Goal: Task Accomplishment & Management: Use online tool/utility

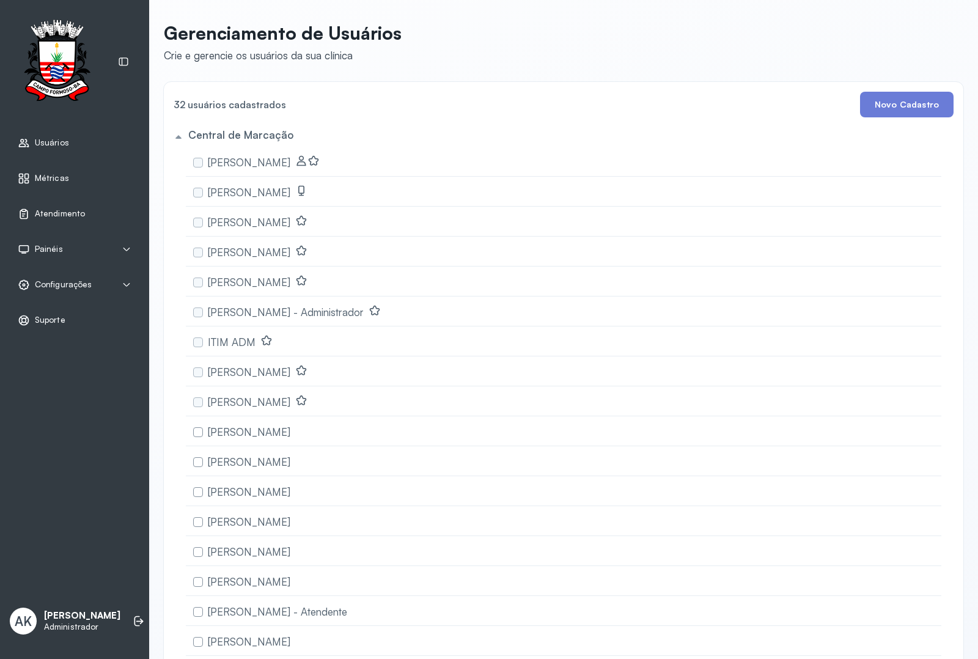
click at [47, 213] on span "Atendimento" at bounding box center [60, 214] width 50 height 10
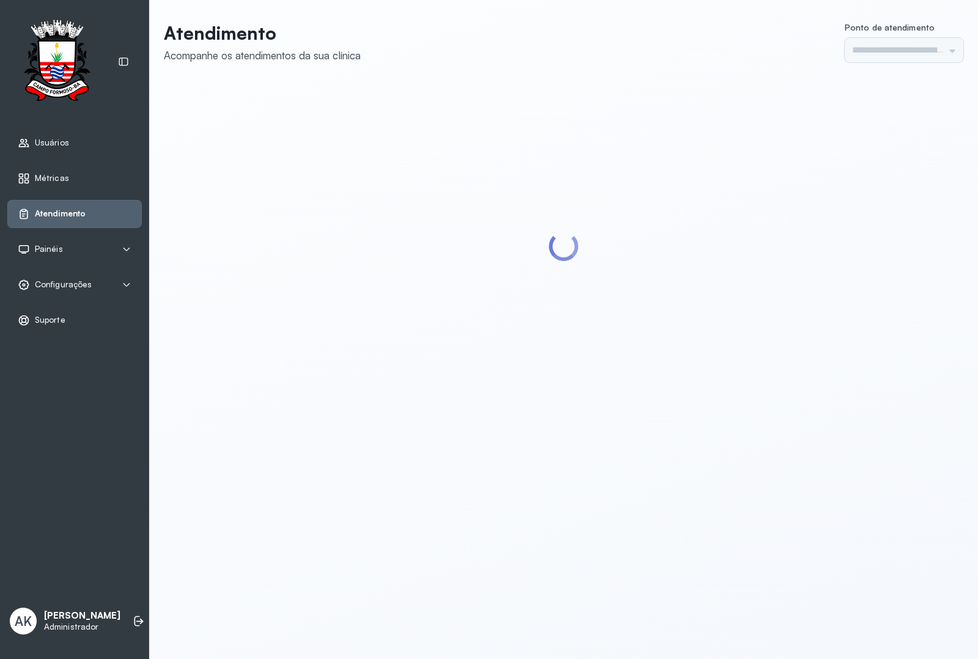
type input "*********"
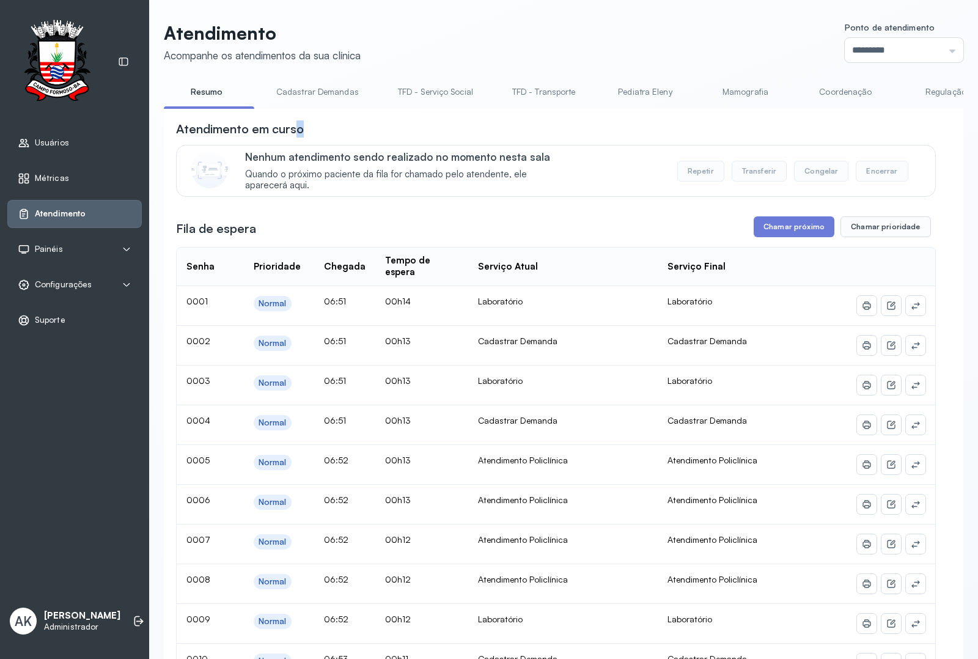
drag, startPoint x: 297, startPoint y: 112, endPoint x: 441, endPoint y: 112, distance: 144.9
click at [343, 107] on li "Cadastrar Demandas" at bounding box center [320, 96] width 112 height 28
click at [635, 93] on link "Atendimento Policlínica" at bounding box center [646, 92] width 113 height 20
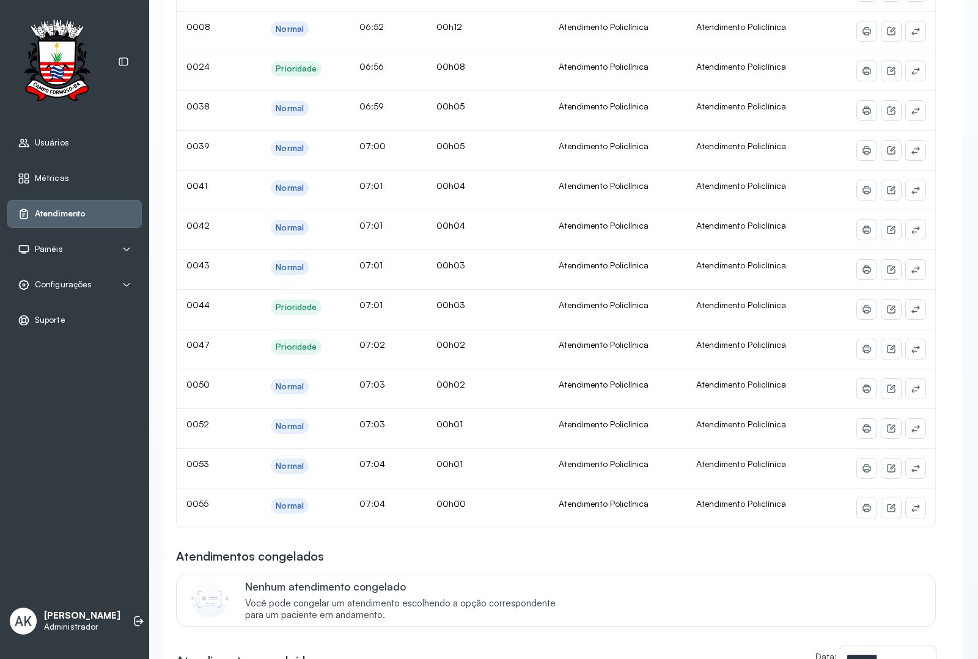
scroll to position [153, 0]
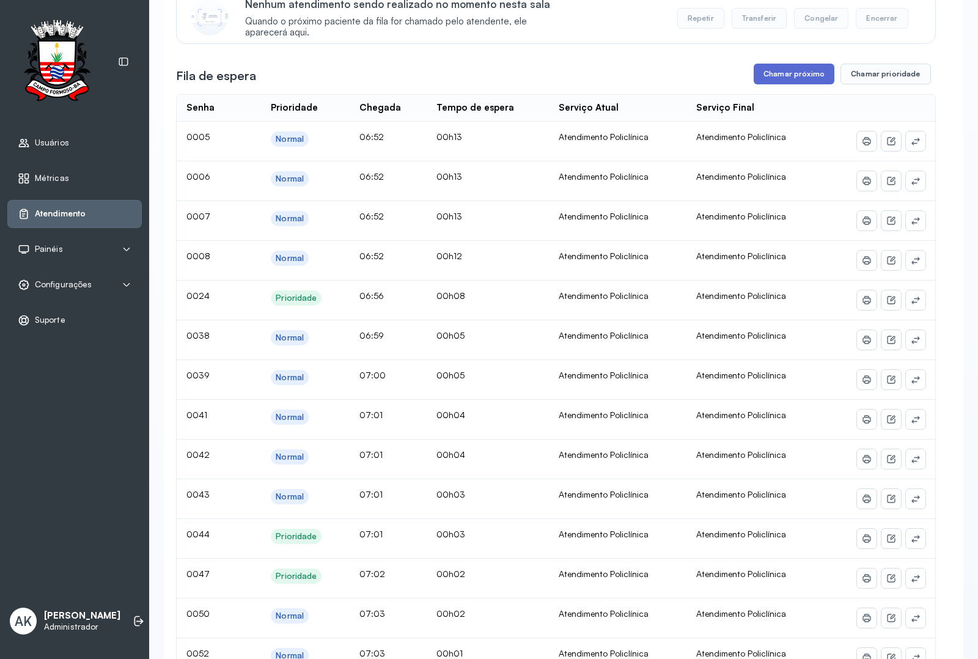
click at [774, 68] on button "Chamar próximo" at bounding box center [794, 74] width 81 height 21
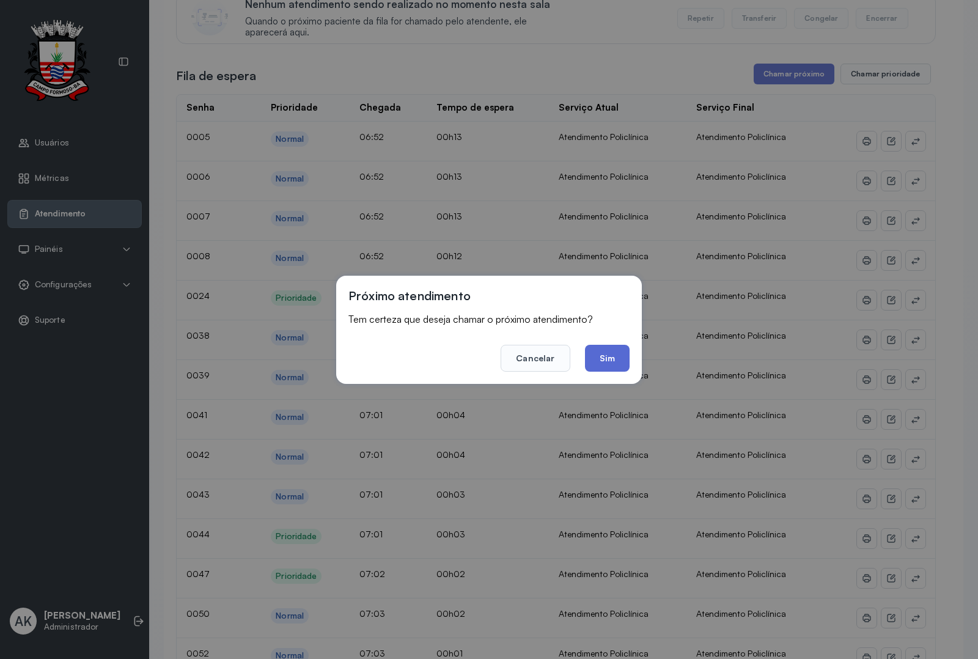
click at [607, 345] on button "Sim" at bounding box center [607, 358] width 45 height 27
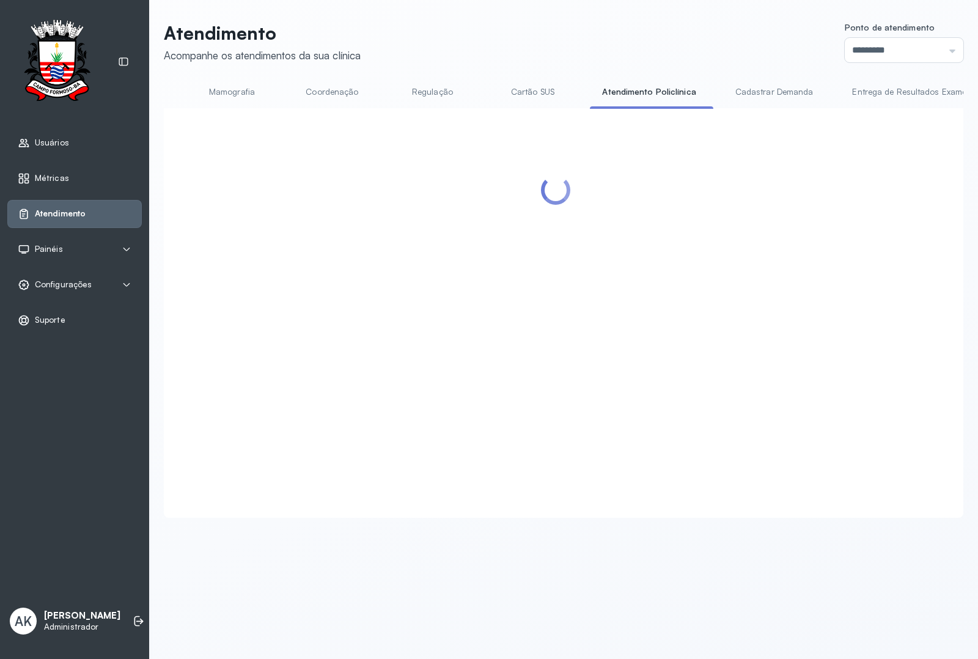
scroll to position [0, 0]
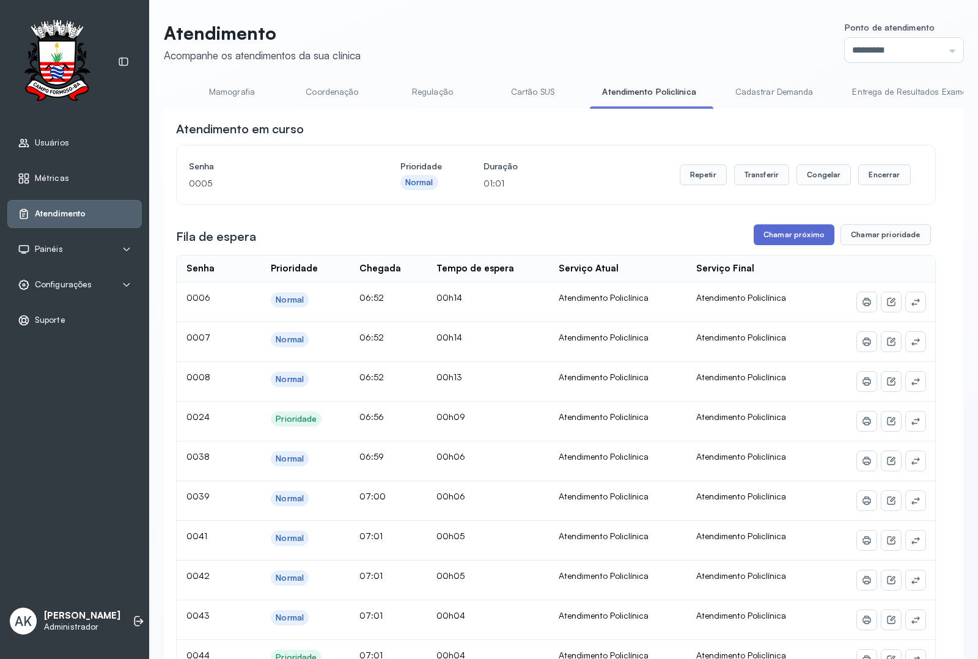
click at [775, 240] on button "Chamar próximo" at bounding box center [794, 234] width 81 height 21
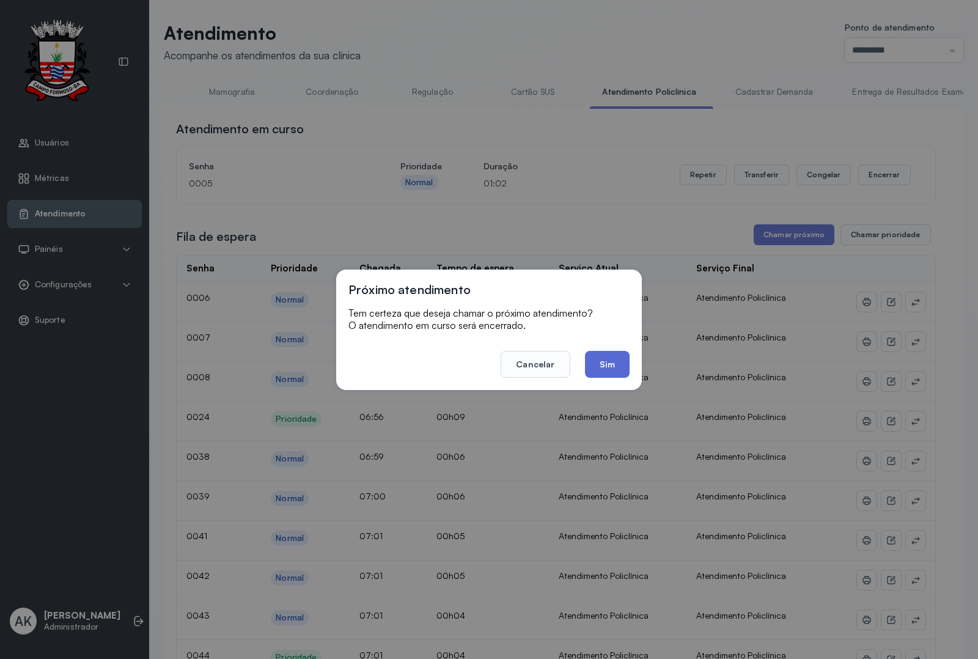
click at [597, 360] on button "Sim" at bounding box center [607, 364] width 45 height 27
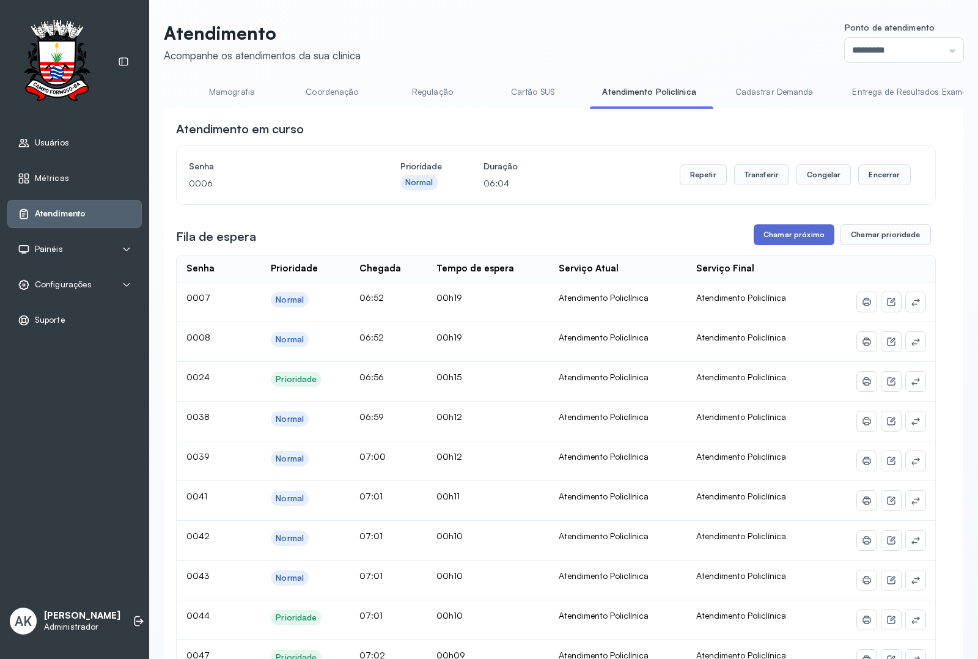
click at [789, 245] on button "Chamar próximo" at bounding box center [794, 234] width 81 height 21
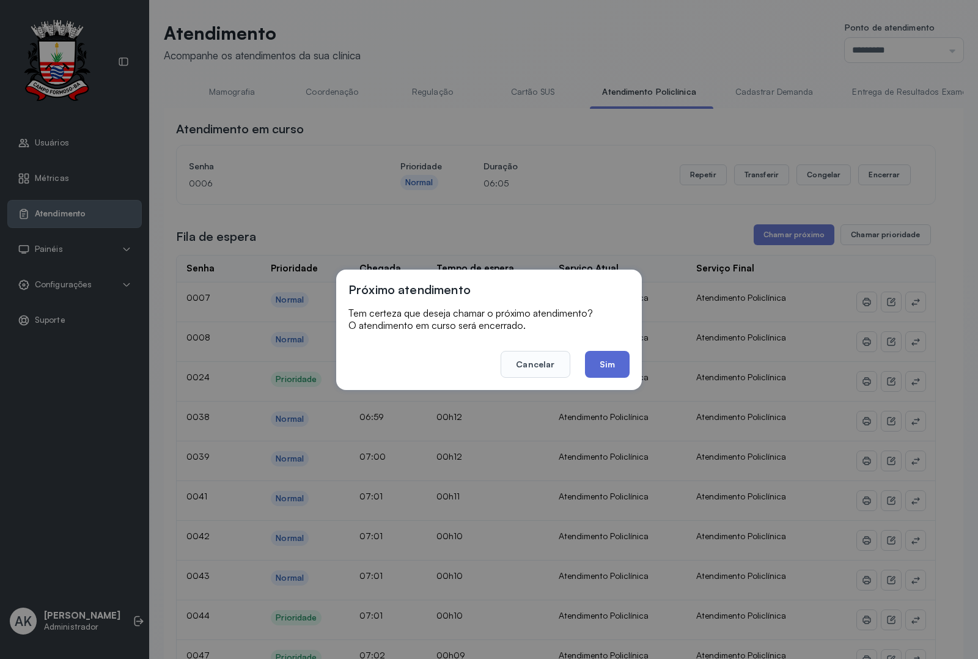
click at [602, 351] on button "Sim" at bounding box center [607, 364] width 45 height 27
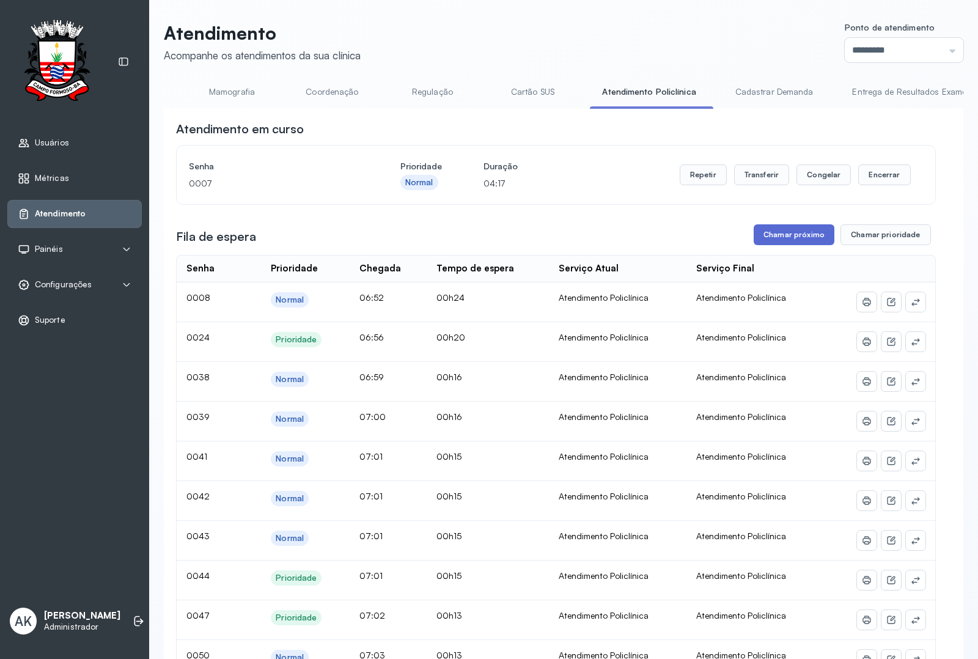
click at [781, 239] on button "Chamar próximo" at bounding box center [794, 234] width 81 height 21
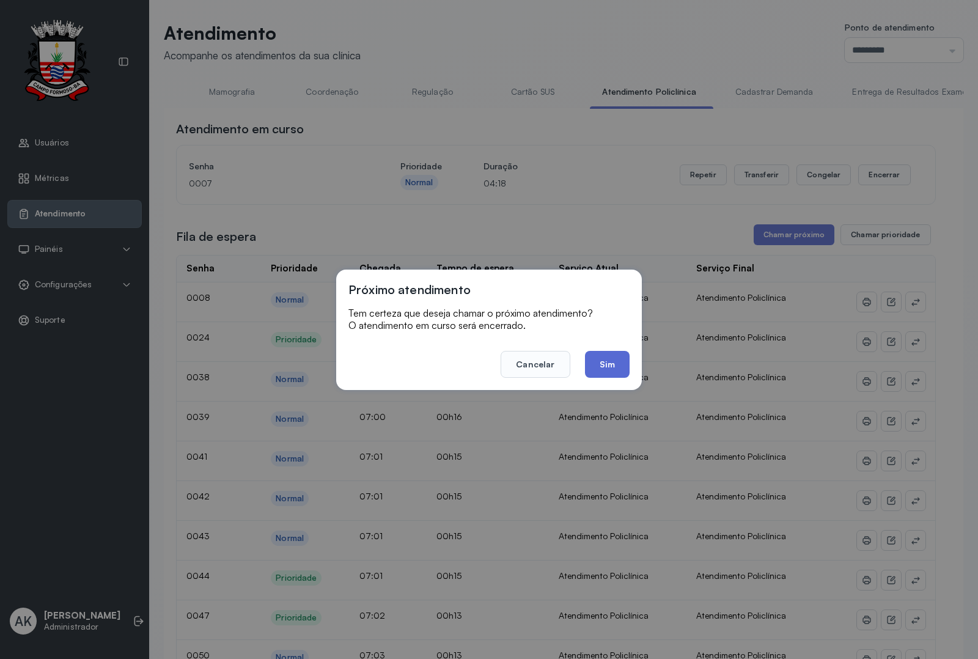
click at [605, 373] on button "Sim" at bounding box center [607, 364] width 45 height 27
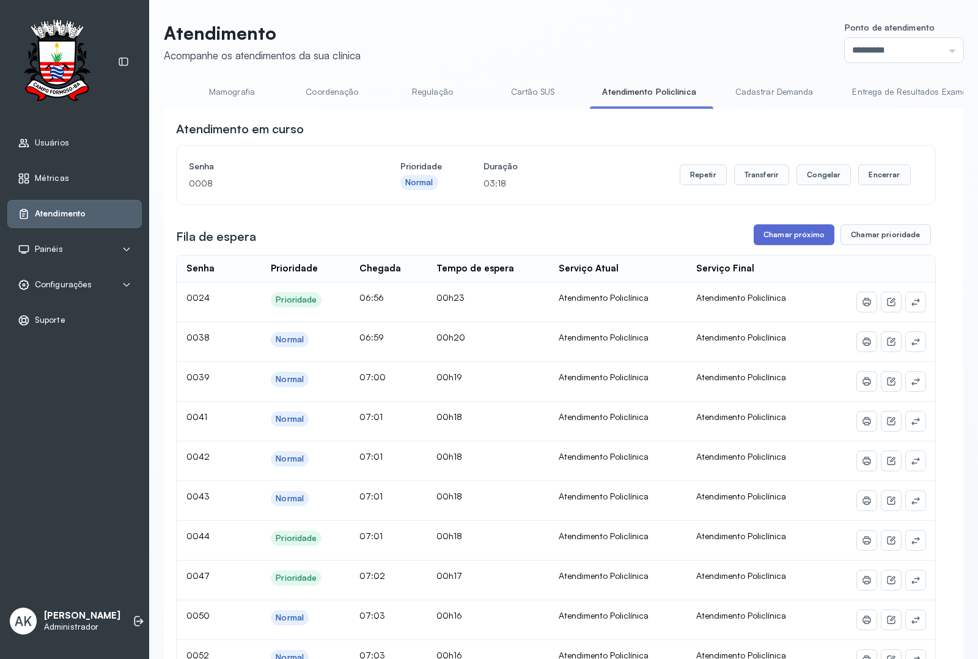
click at [770, 245] on button "Chamar próximo" at bounding box center [794, 234] width 81 height 21
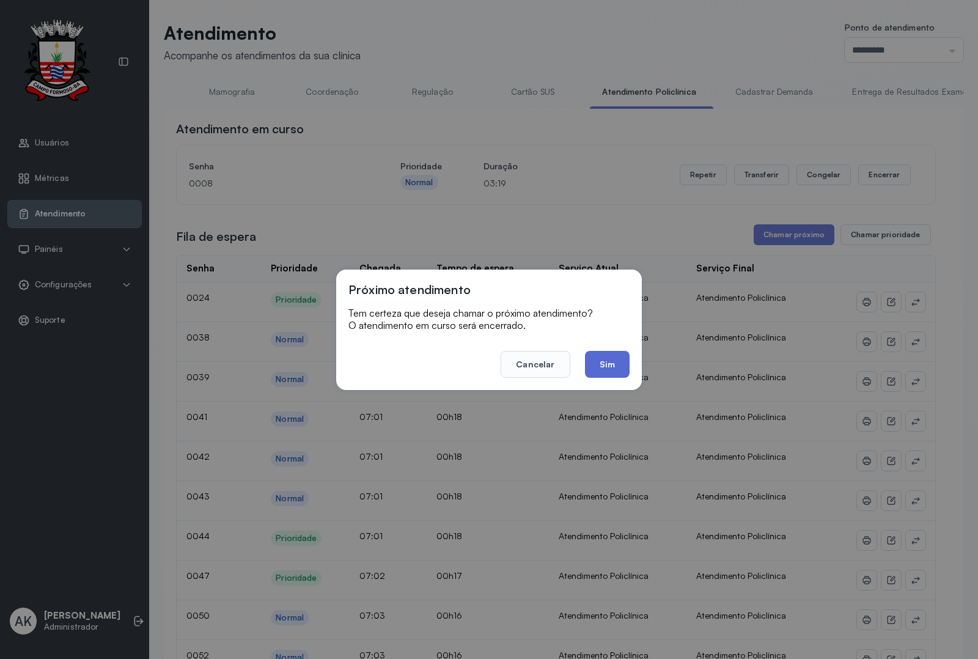
click at [611, 356] on button "Sim" at bounding box center [607, 364] width 45 height 27
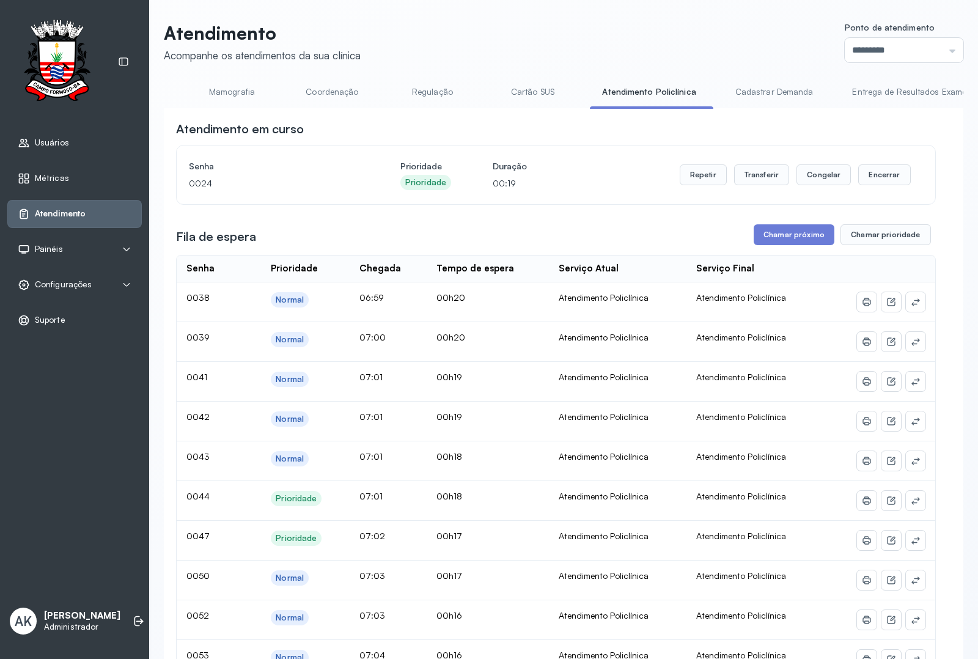
click at [768, 245] on button "Chamar próximo" at bounding box center [794, 234] width 81 height 21
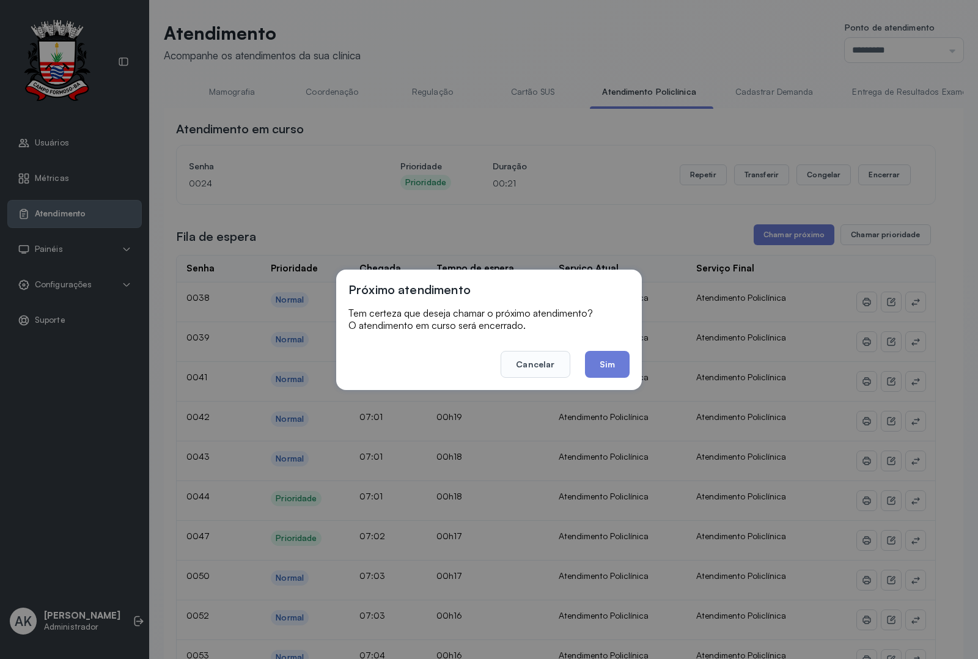
click at [600, 359] on button "Sim" at bounding box center [607, 364] width 45 height 27
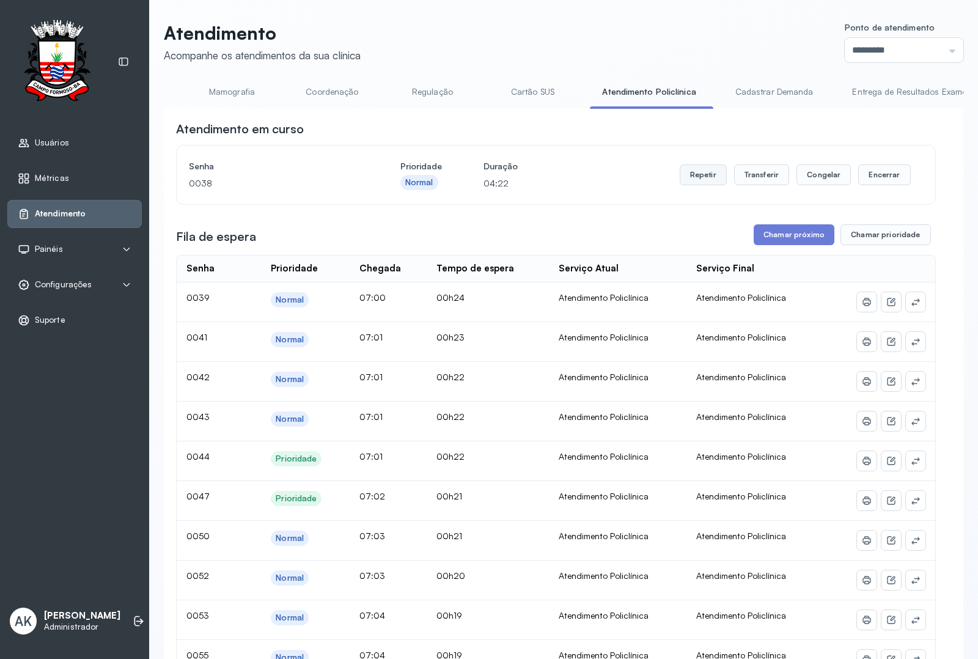
click at [688, 172] on button "Repetir" at bounding box center [703, 174] width 47 height 21
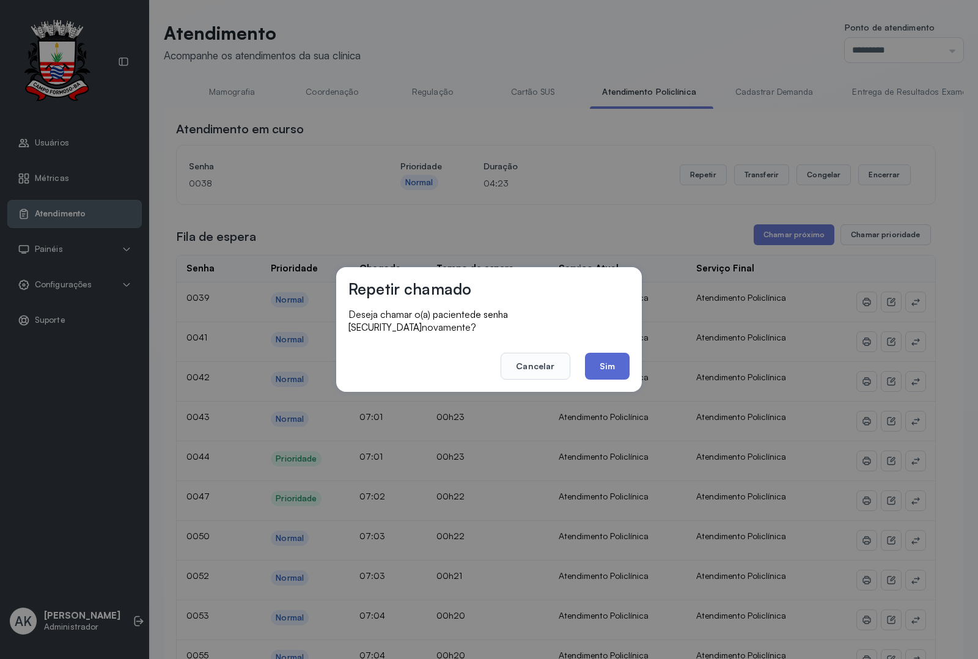
click at [611, 363] on button "Sim" at bounding box center [607, 366] width 45 height 27
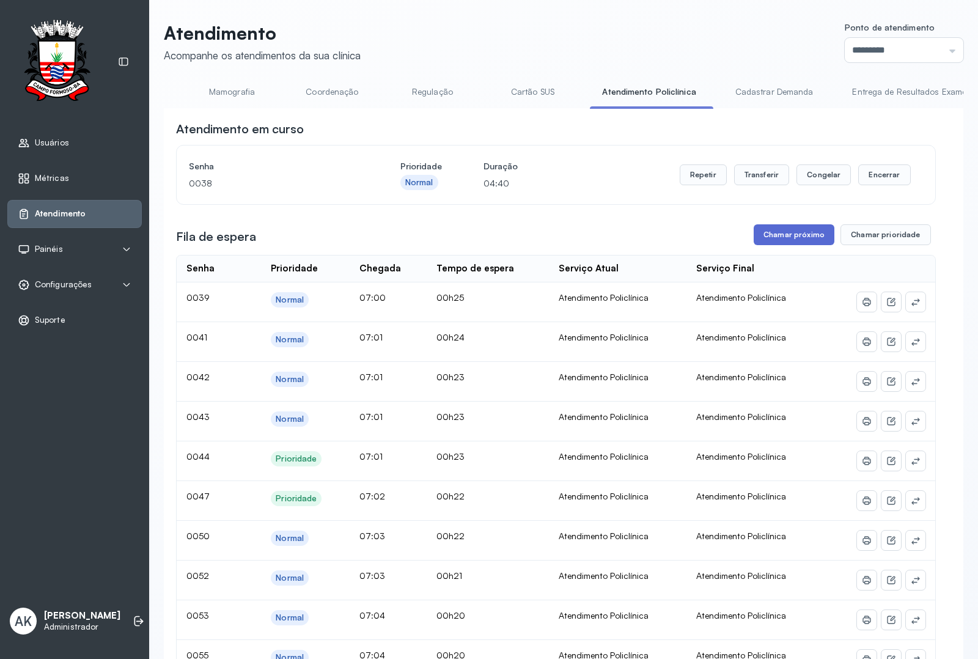
click at [786, 237] on button "Chamar próximo" at bounding box center [794, 234] width 81 height 21
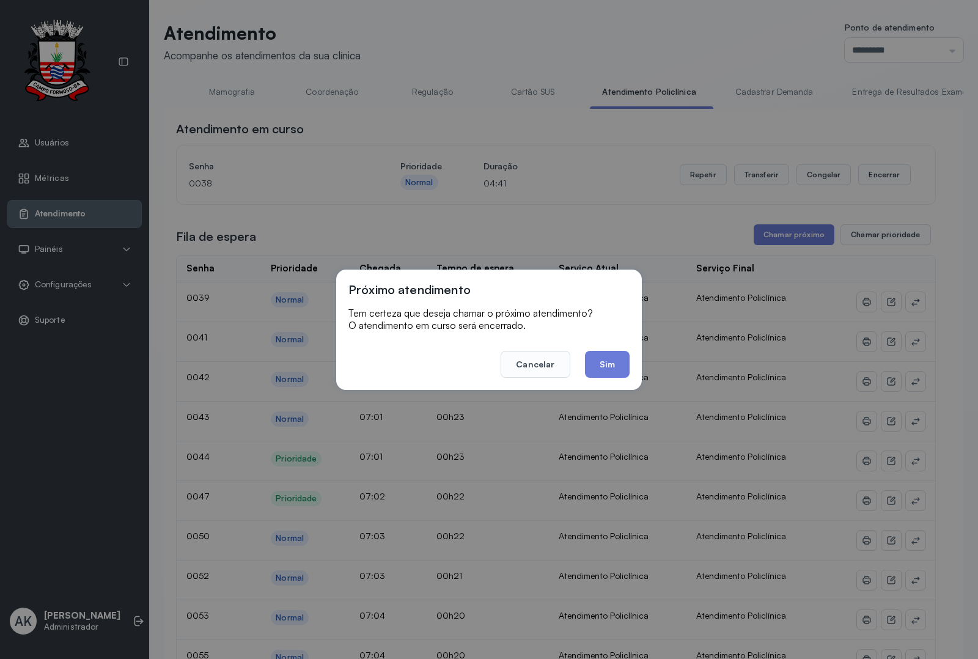
click at [621, 380] on div "Próximo atendimento Tem certeza que deseja chamar o próximo atendimento? O aten…" at bounding box center [489, 330] width 306 height 120
click at [618, 375] on button "Sim" at bounding box center [607, 364] width 45 height 27
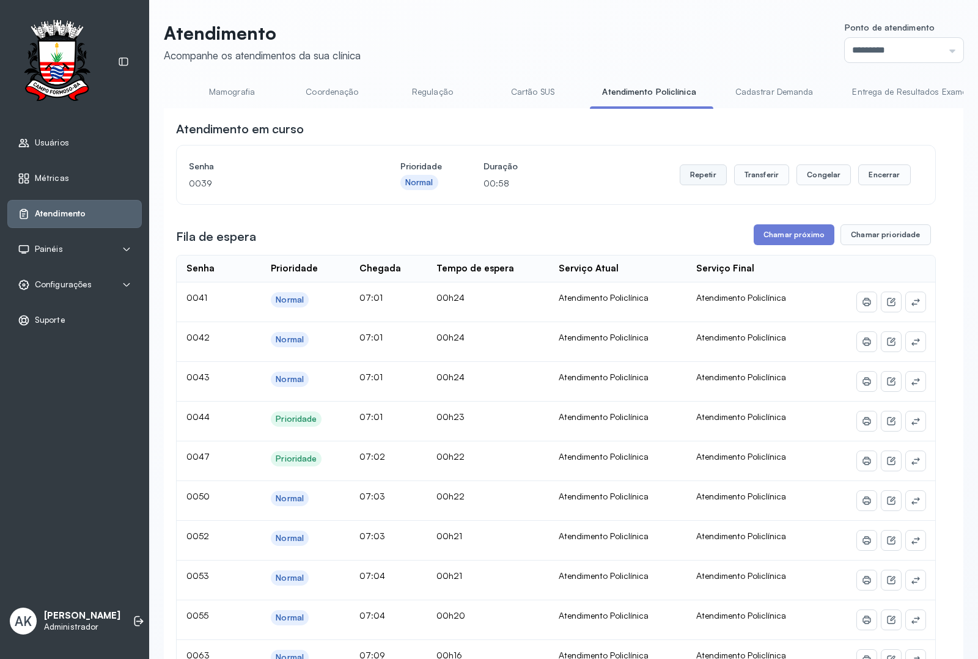
click at [687, 183] on button "Repetir" at bounding box center [703, 174] width 47 height 21
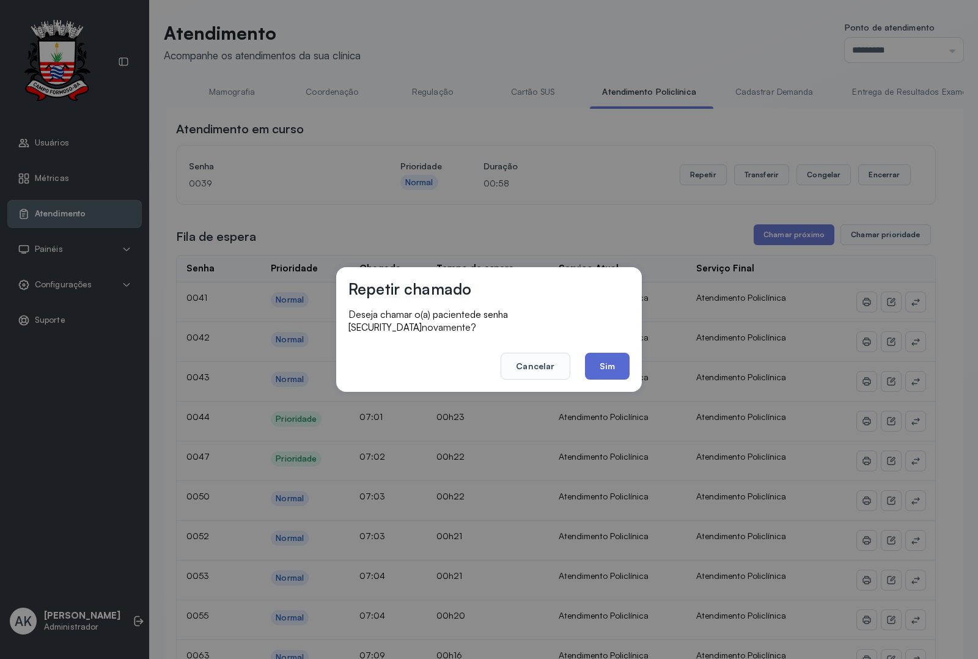
click at [599, 353] on button "Sim" at bounding box center [607, 366] width 45 height 27
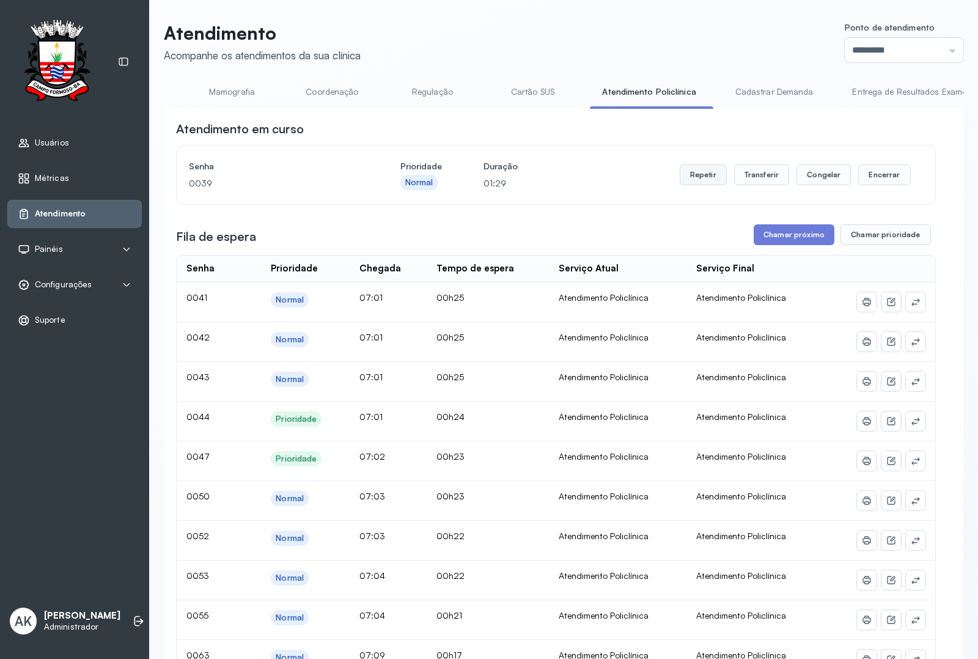
click at [681, 175] on button "Repetir" at bounding box center [703, 174] width 47 height 21
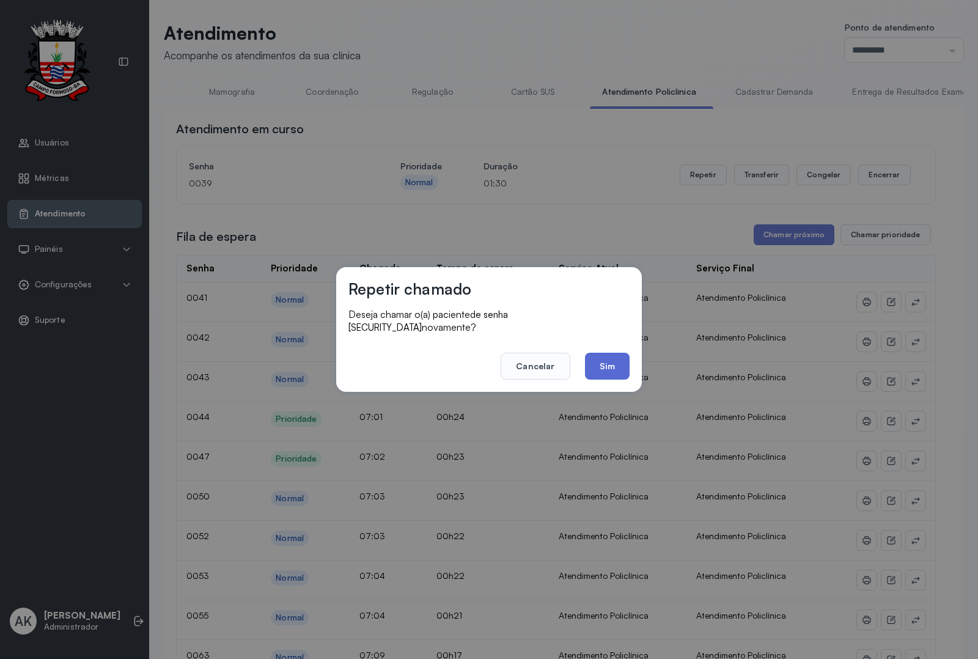
click at [615, 361] on button "Sim" at bounding box center [607, 366] width 45 height 27
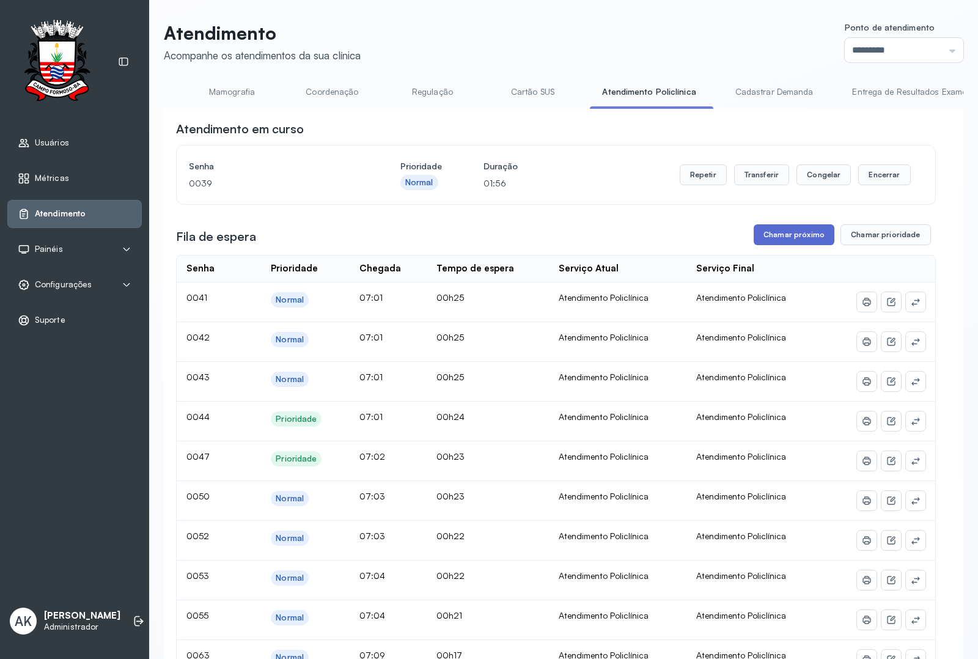
click at [795, 237] on button "Chamar próximo" at bounding box center [794, 234] width 81 height 21
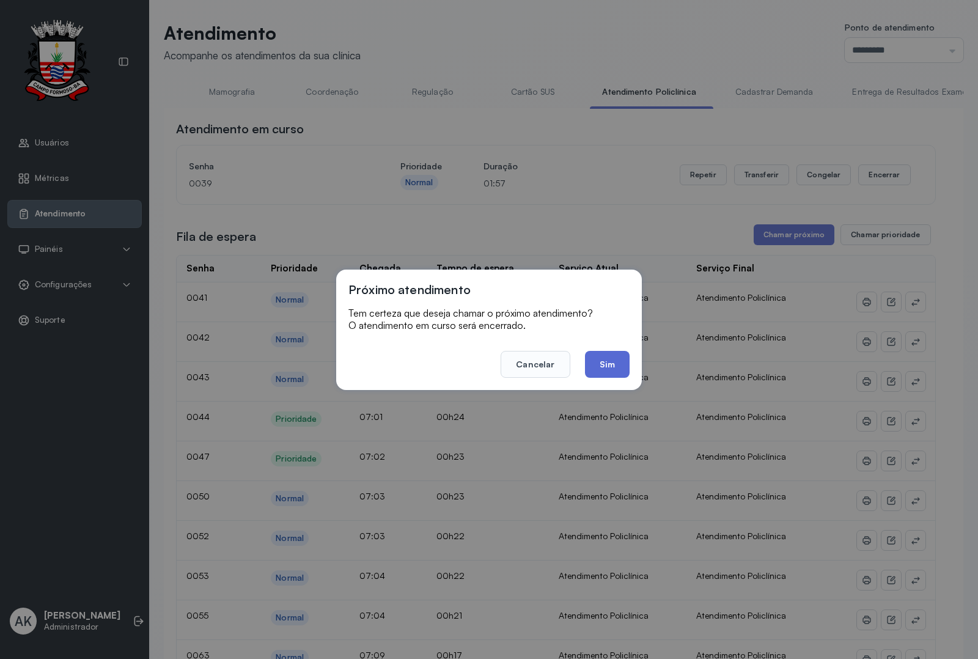
click at [609, 359] on button "Sim" at bounding box center [607, 364] width 45 height 27
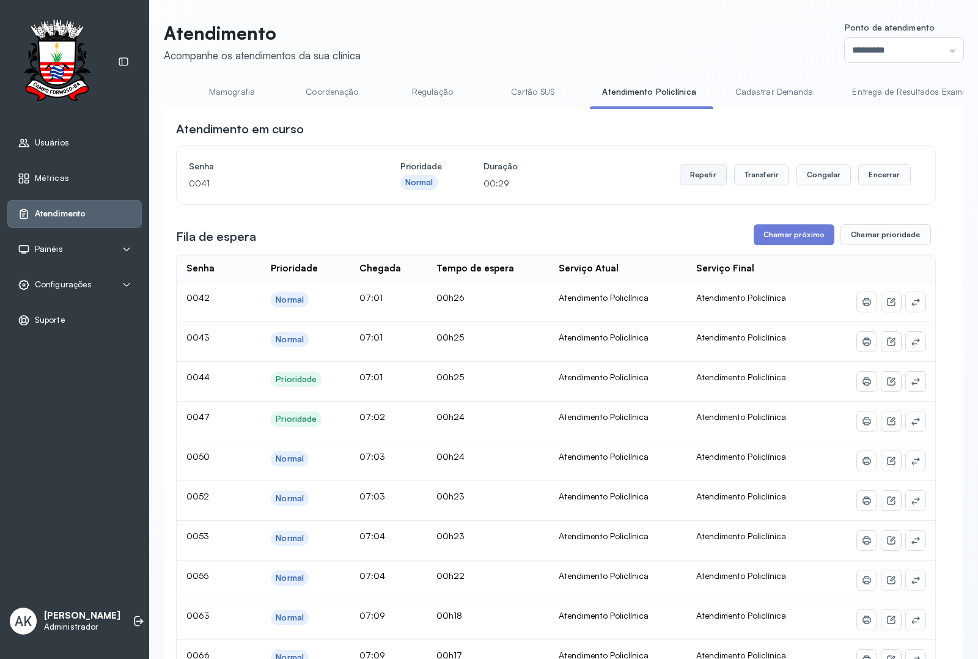
click at [693, 181] on button "Repetir" at bounding box center [703, 174] width 47 height 21
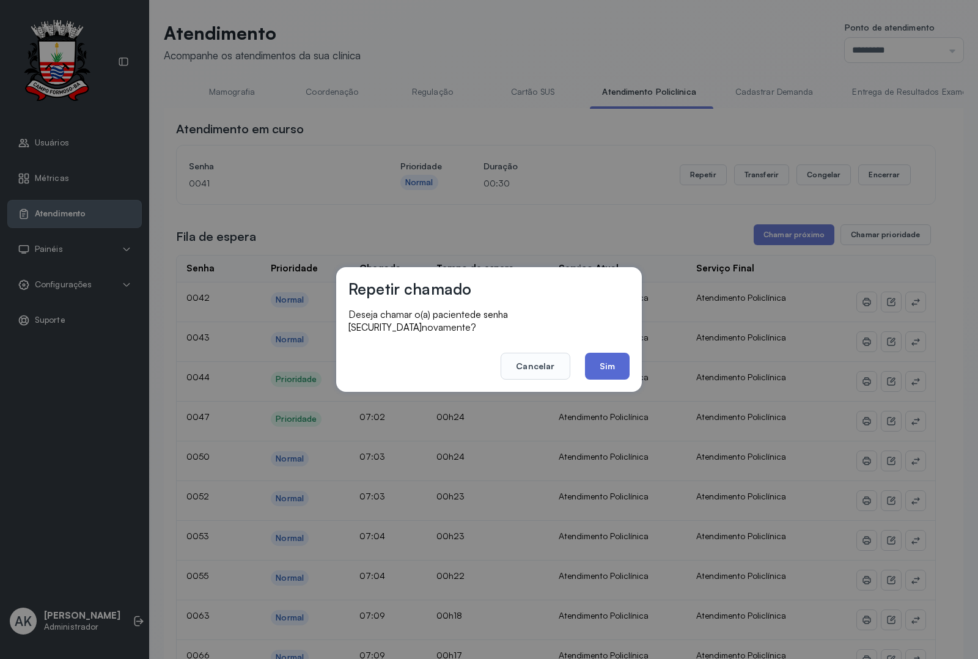
click at [612, 364] on button "Sim" at bounding box center [607, 366] width 45 height 27
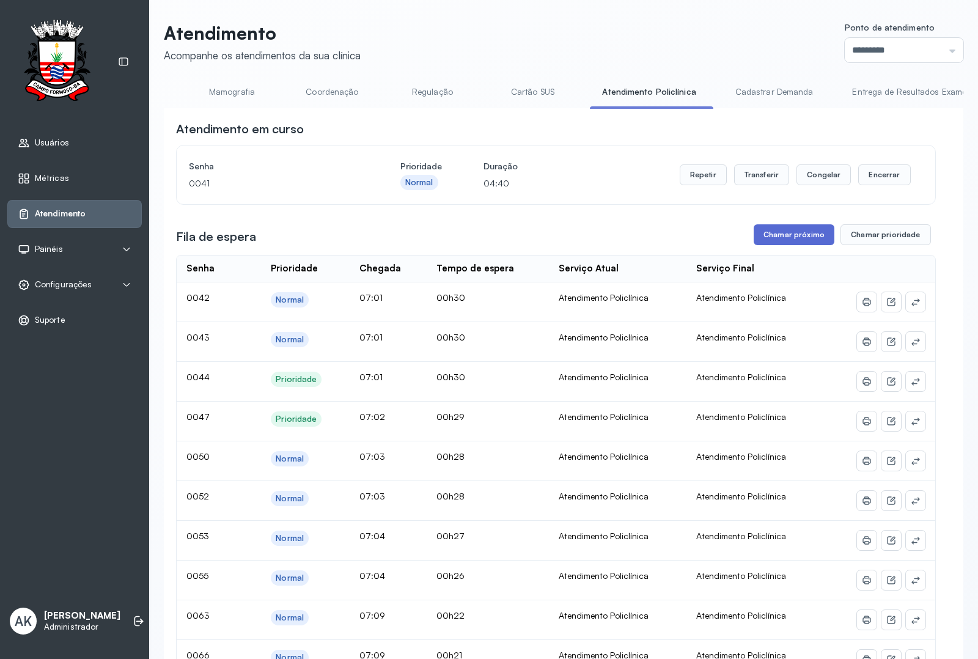
click at [794, 243] on button "Chamar próximo" at bounding box center [794, 234] width 81 height 21
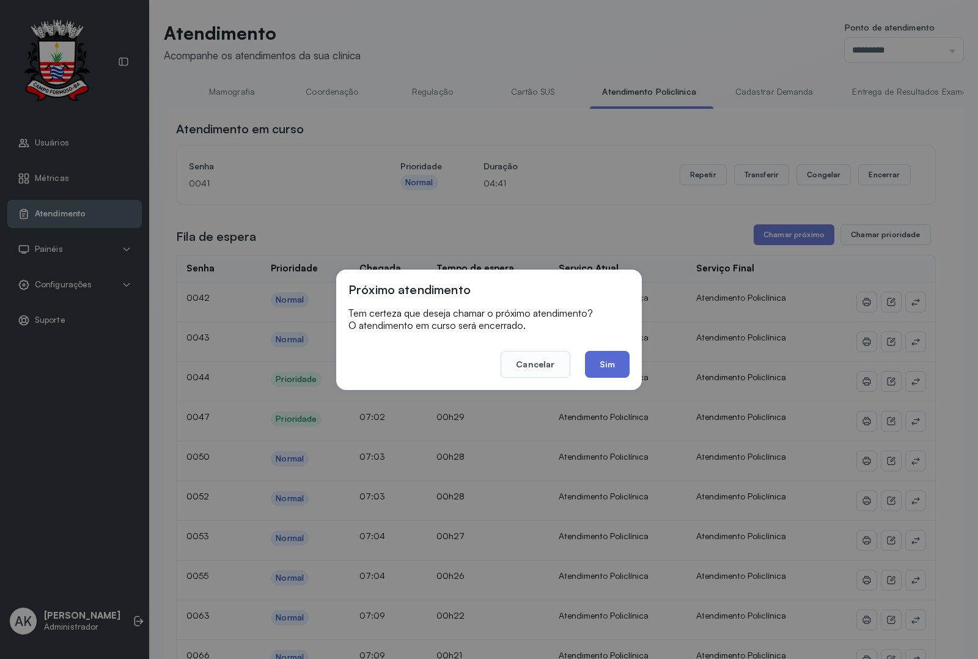
click at [610, 362] on button "Sim" at bounding box center [607, 364] width 45 height 27
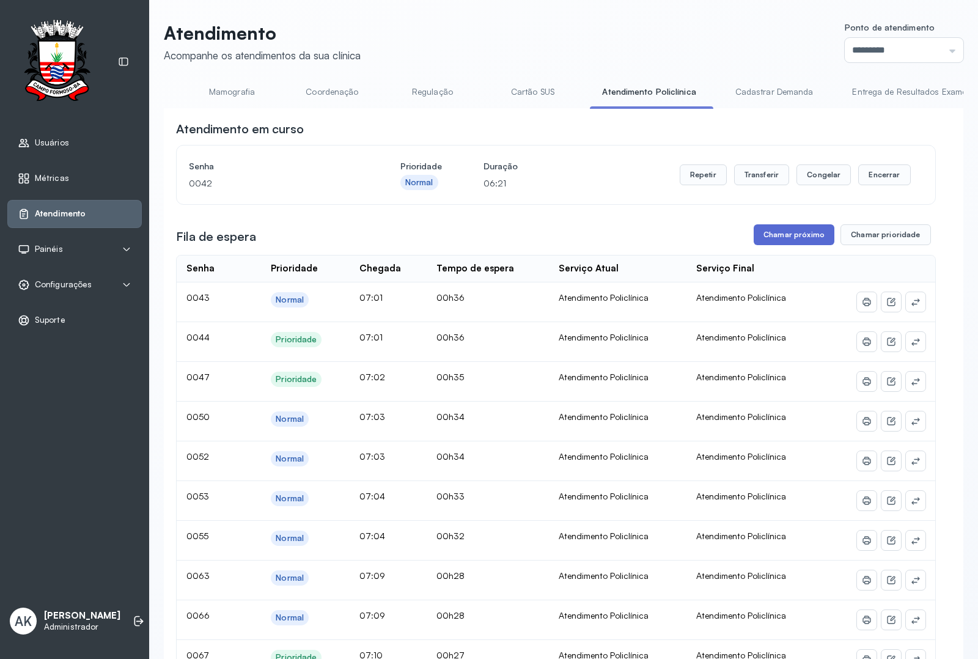
click at [787, 242] on button "Chamar próximo" at bounding box center [794, 234] width 81 height 21
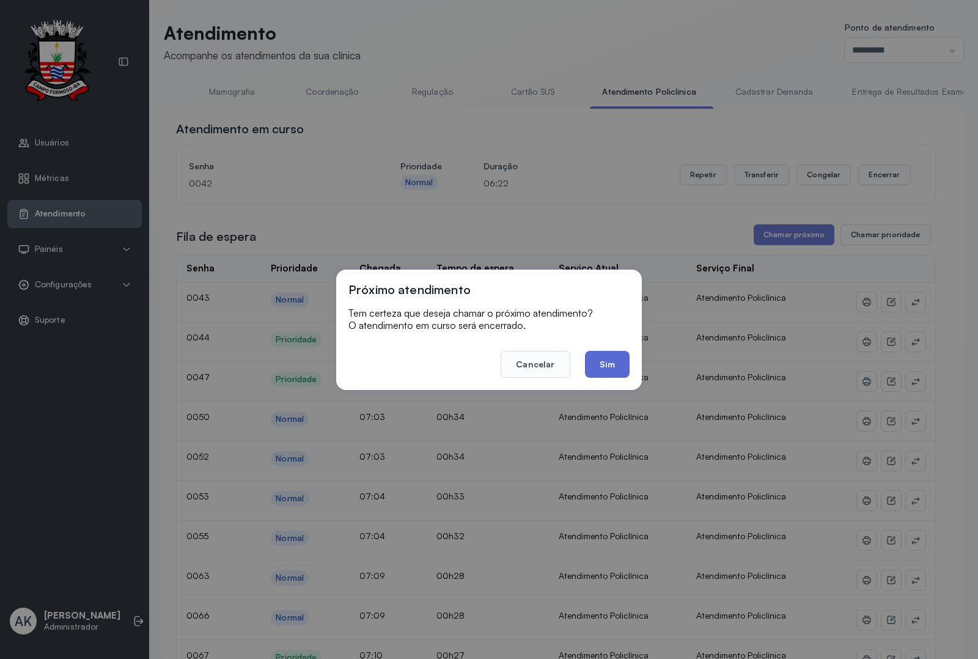
click at [624, 369] on button "Sim" at bounding box center [607, 364] width 45 height 27
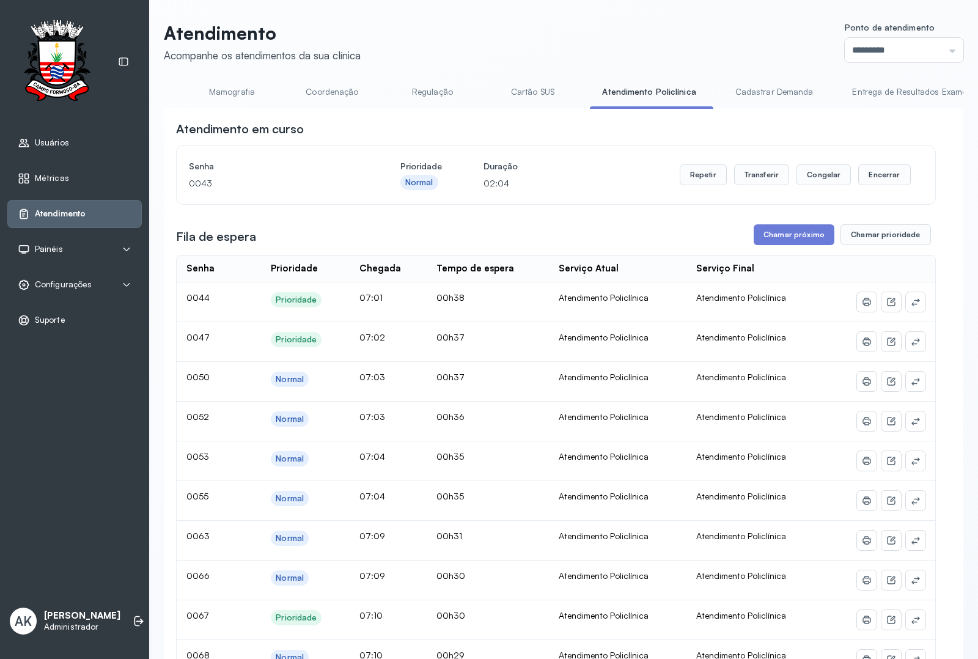
click at [793, 240] on button "Chamar próximo" at bounding box center [794, 234] width 81 height 21
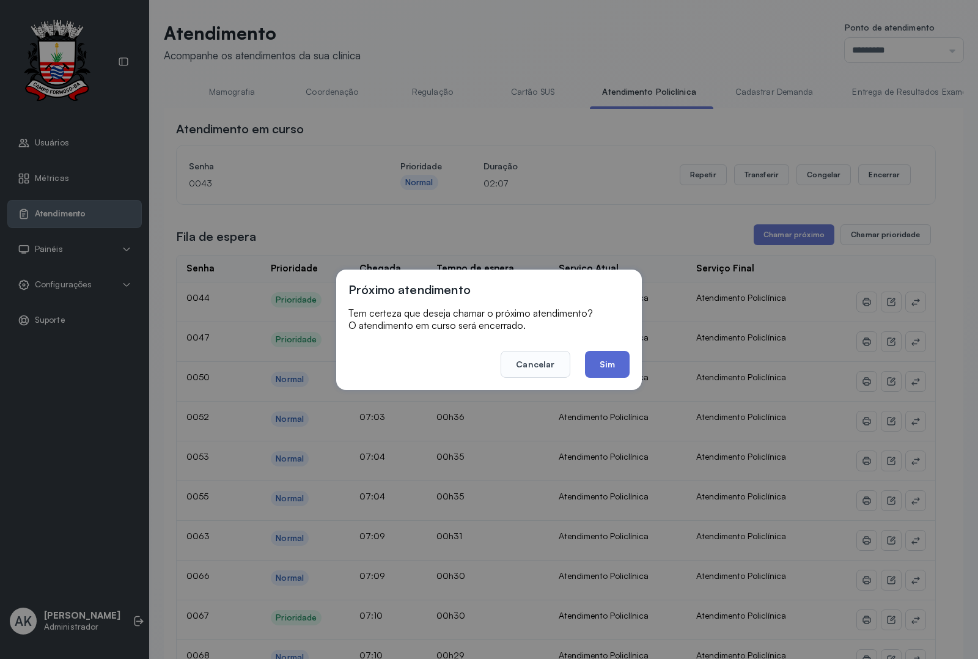
click at [607, 360] on button "Sim" at bounding box center [607, 364] width 45 height 27
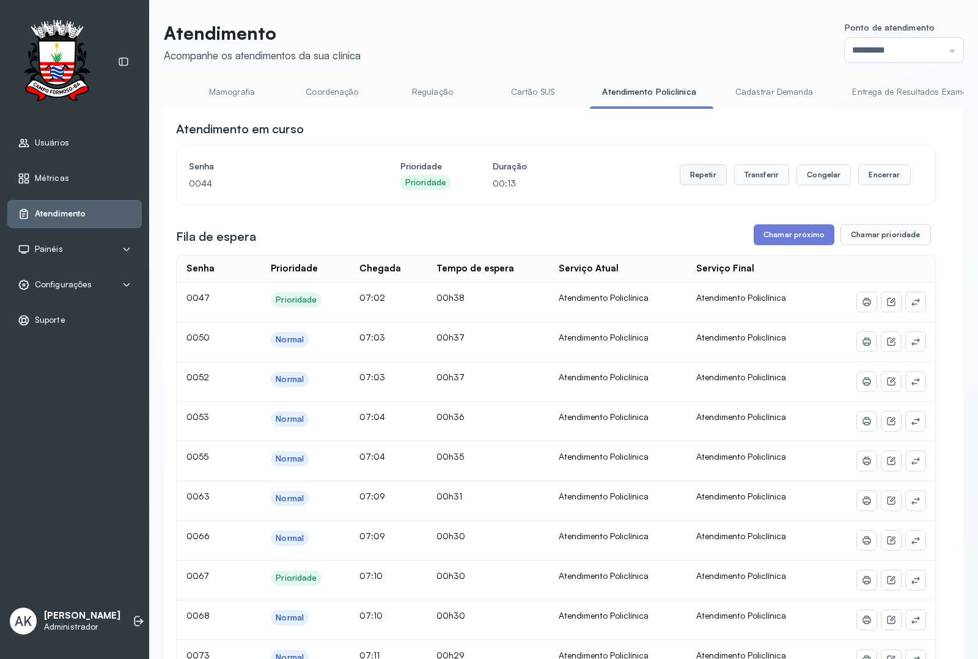
click at [684, 172] on button "Repetir" at bounding box center [703, 174] width 47 height 21
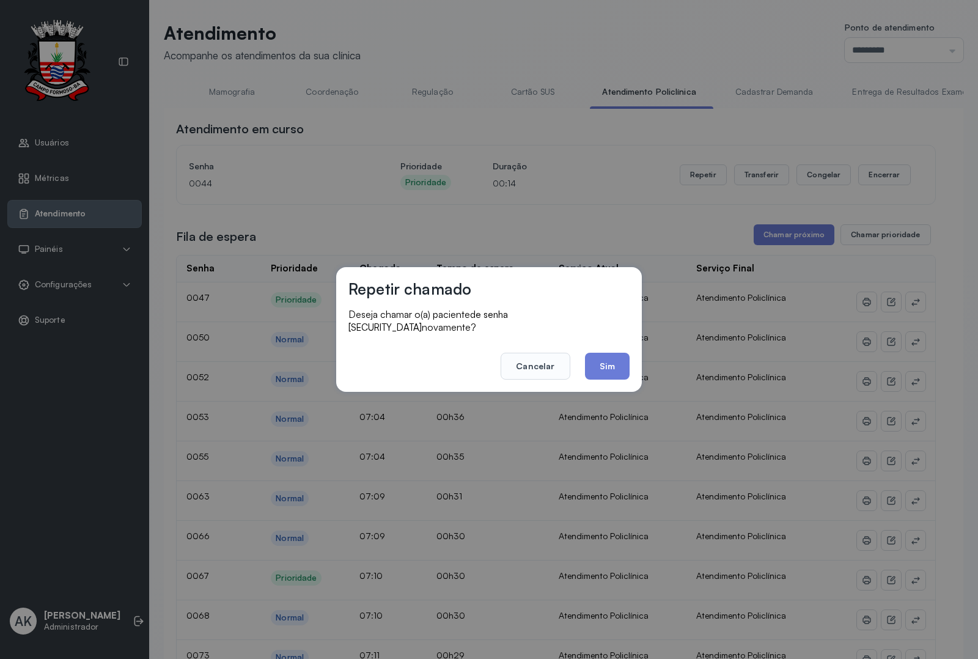
click at [604, 391] on div "Repetir chamado Deseja chamar o(a) paciente de senha [SECURITY_DATA] novamente?…" at bounding box center [489, 329] width 978 height 659
click at [607, 364] on button "Sim" at bounding box center [607, 366] width 45 height 27
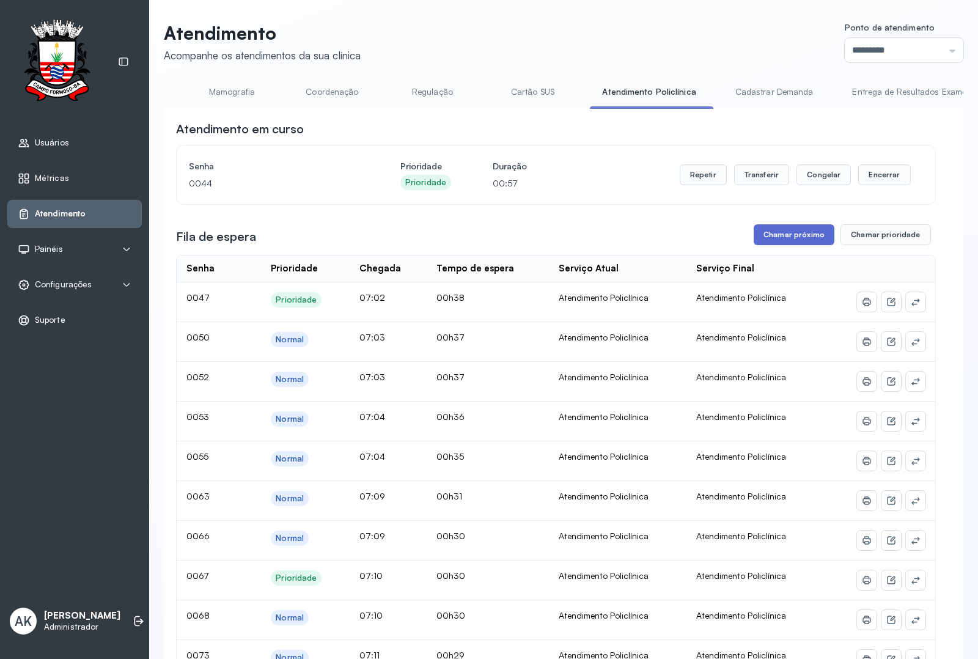
click at [765, 236] on button "Chamar próximo" at bounding box center [794, 234] width 81 height 21
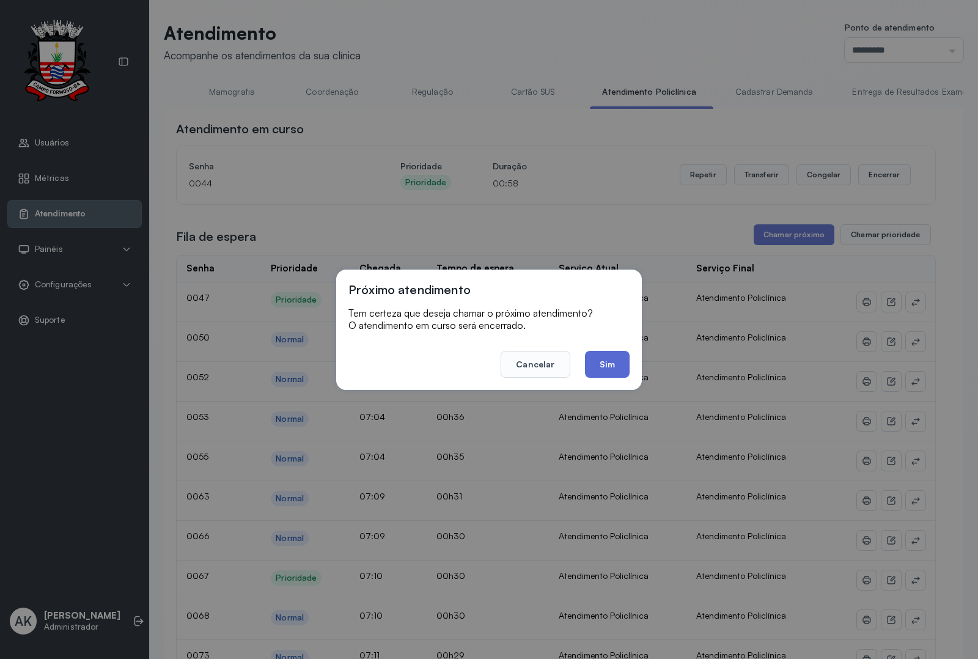
click at [624, 367] on button "Sim" at bounding box center [607, 364] width 45 height 27
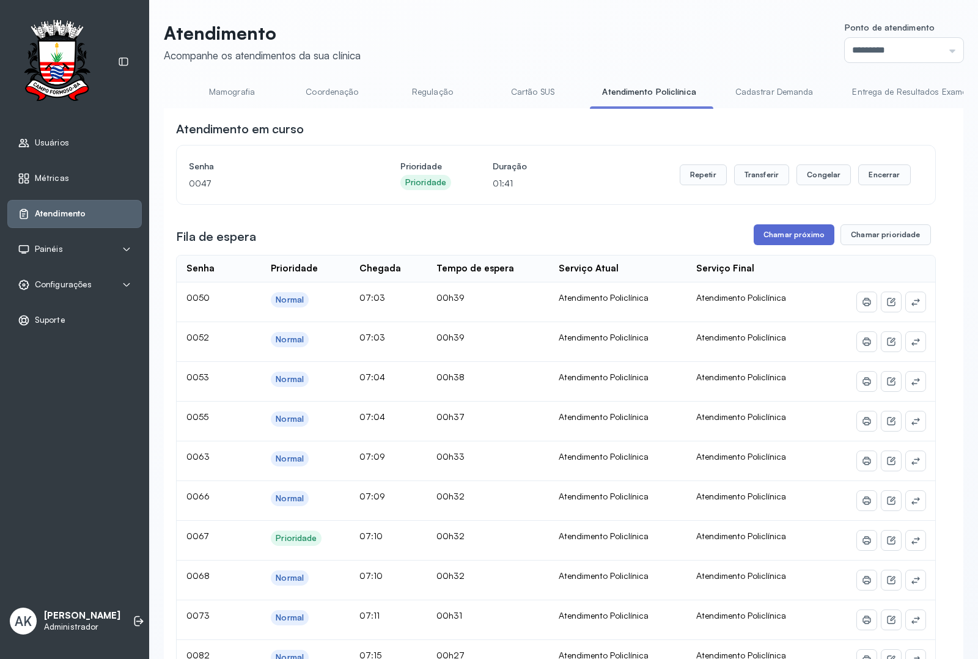
click at [801, 240] on button "Chamar próximo" at bounding box center [794, 234] width 81 height 21
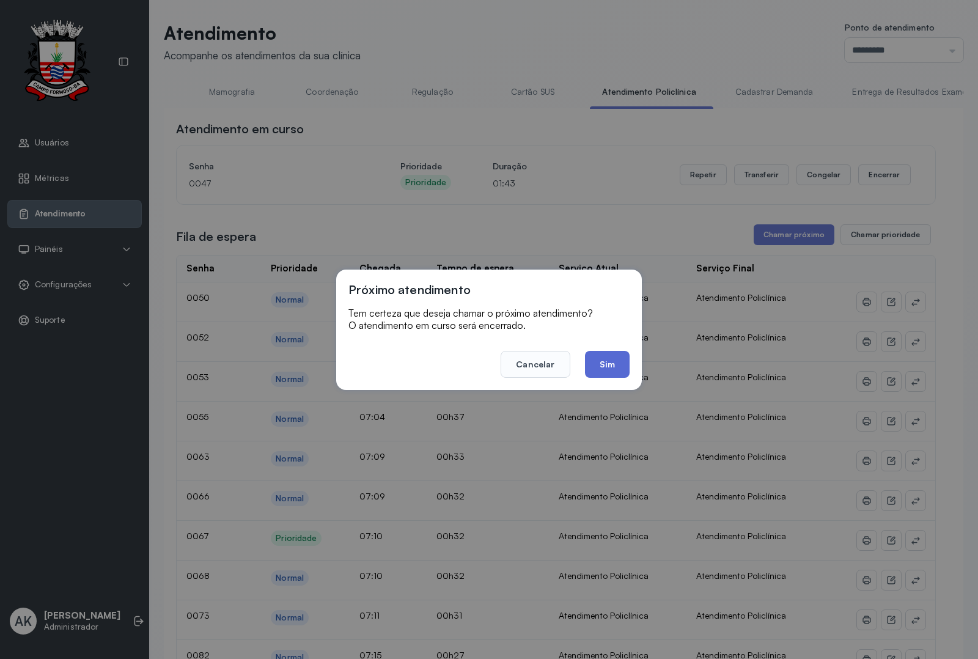
click at [594, 365] on button "Sim" at bounding box center [607, 364] width 45 height 27
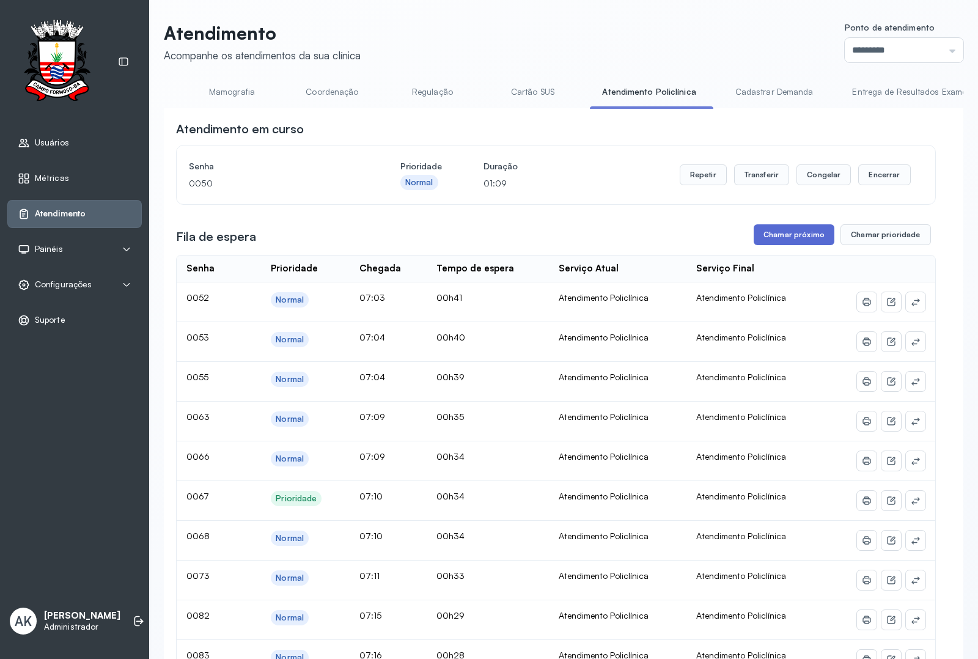
click at [775, 229] on button "Chamar próximo" at bounding box center [794, 234] width 81 height 21
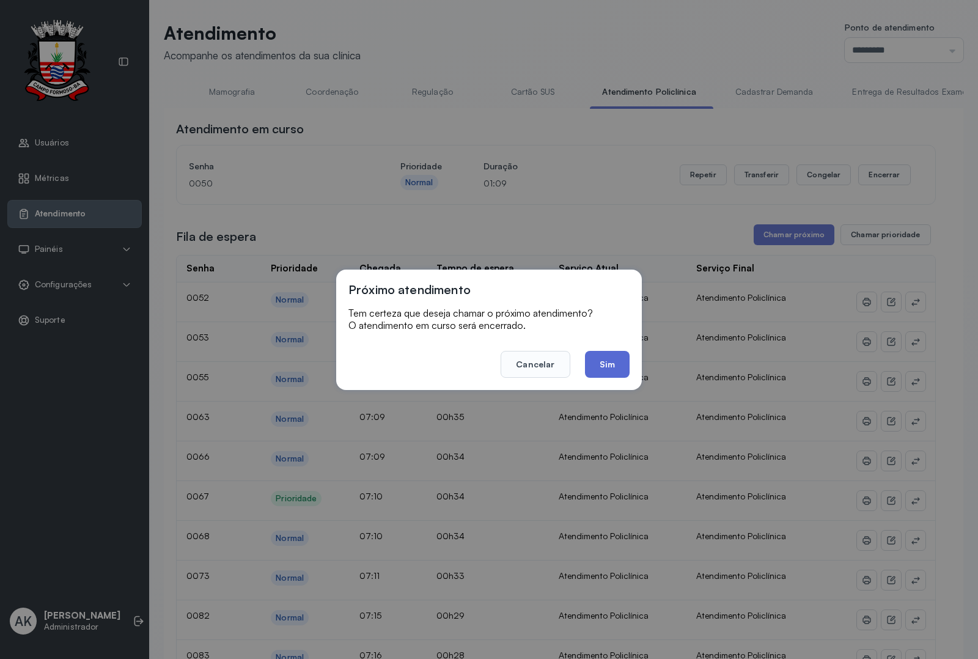
click at [607, 367] on button "Sim" at bounding box center [607, 364] width 45 height 27
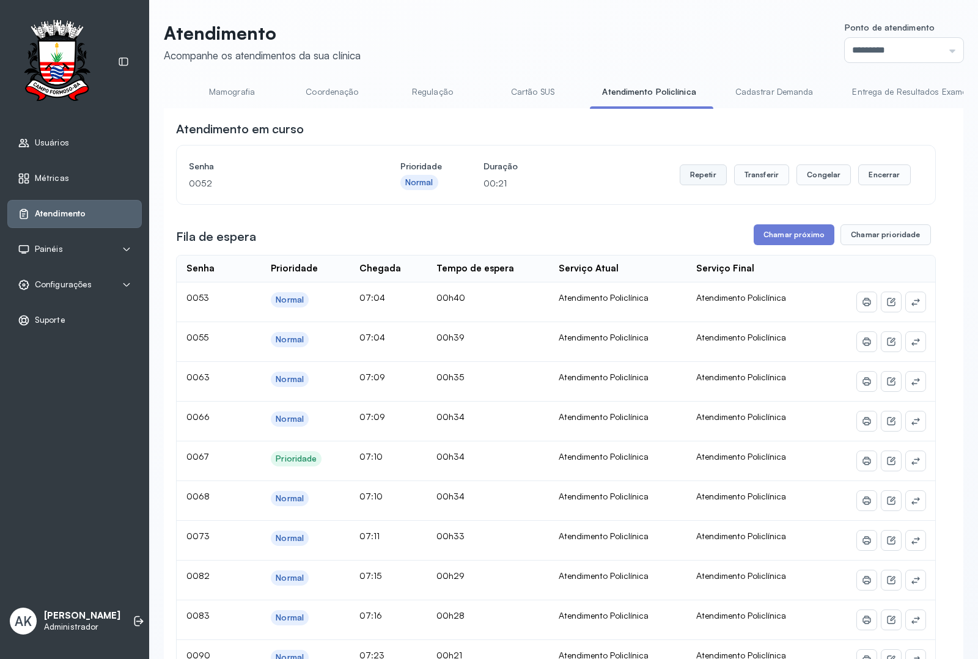
click at [686, 168] on button "Repetir" at bounding box center [703, 174] width 47 height 21
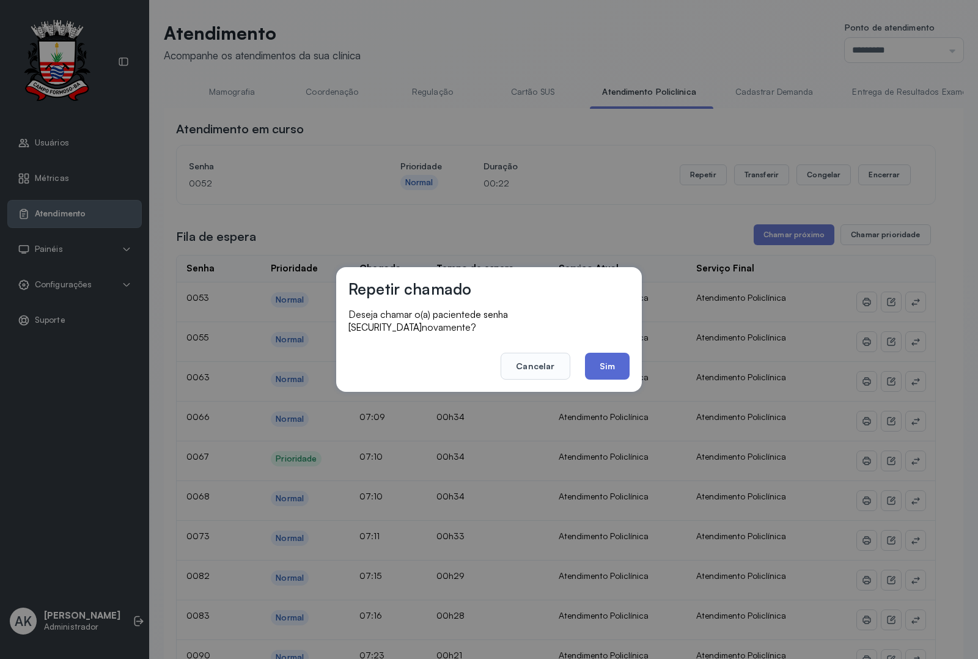
click at [607, 358] on button "Sim" at bounding box center [607, 366] width 45 height 27
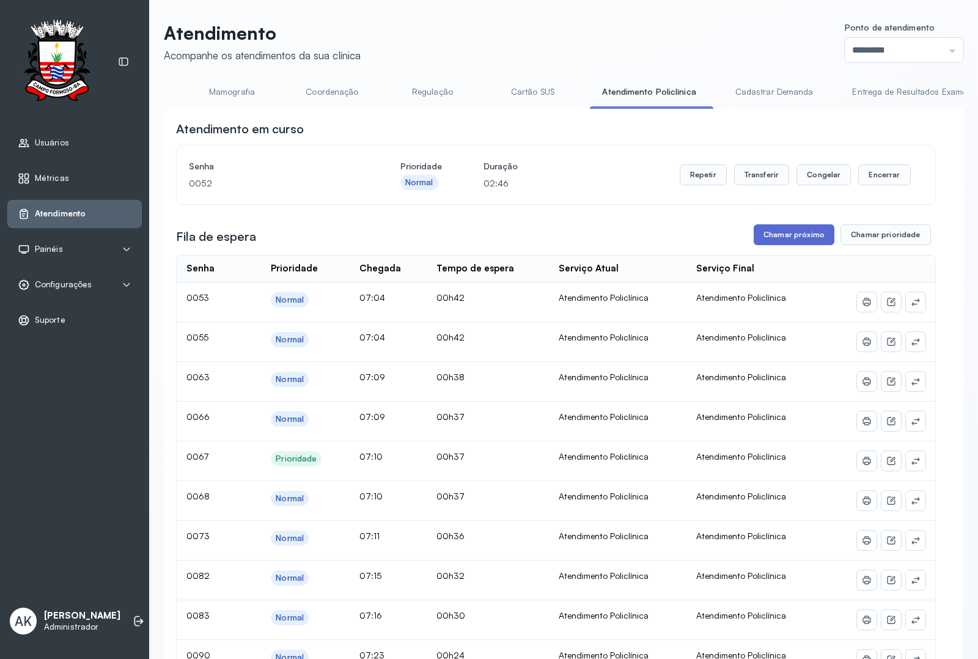
click at [769, 242] on button "Chamar próximo" at bounding box center [794, 234] width 81 height 21
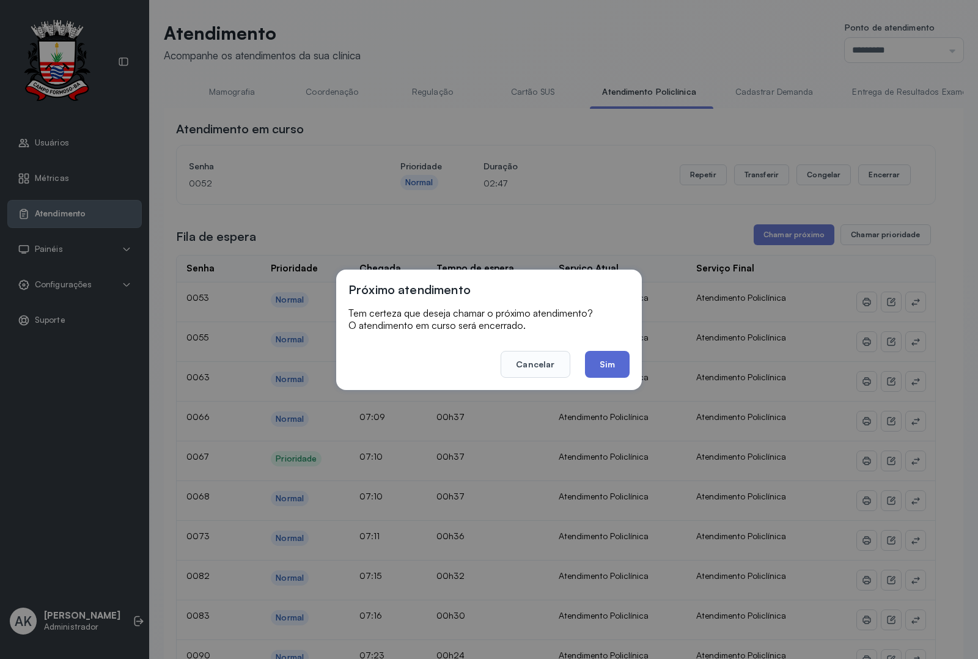
click at [607, 352] on button "Sim" at bounding box center [607, 364] width 45 height 27
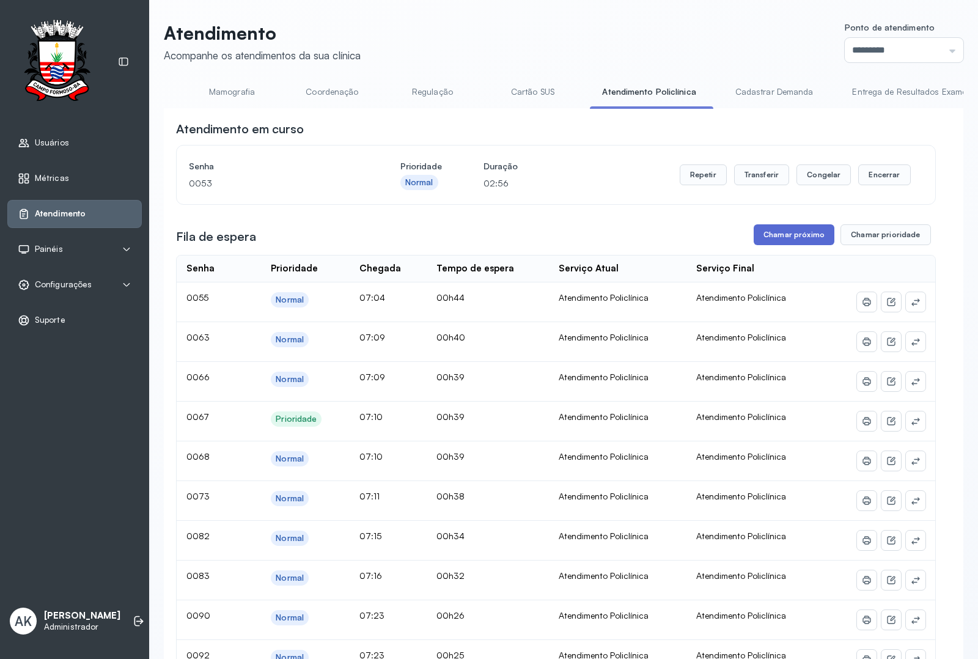
click at [764, 236] on button "Chamar próximo" at bounding box center [794, 234] width 81 height 21
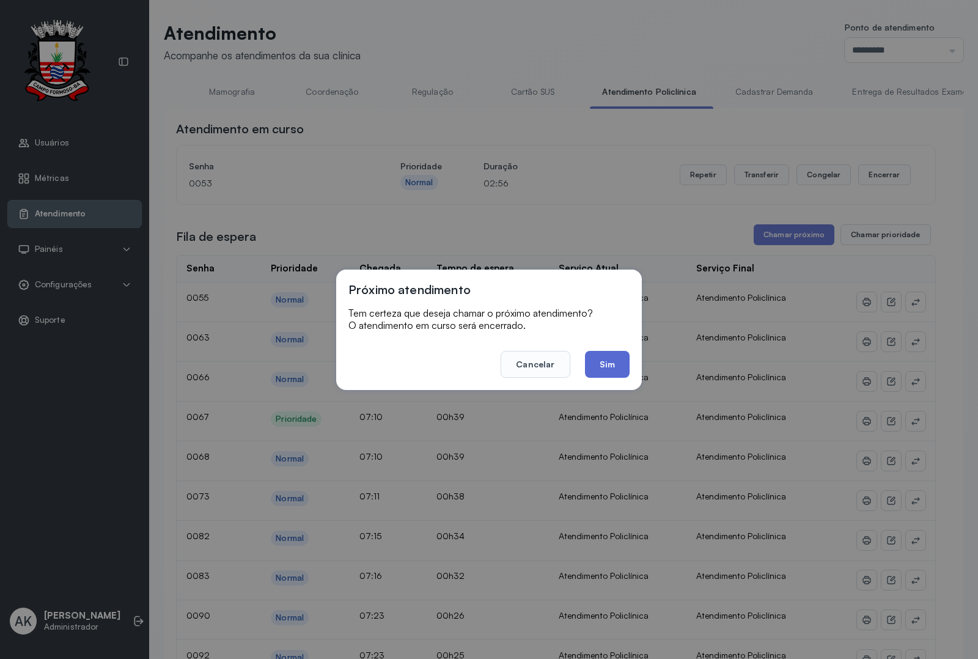
click at [618, 356] on button "Sim" at bounding box center [607, 364] width 45 height 27
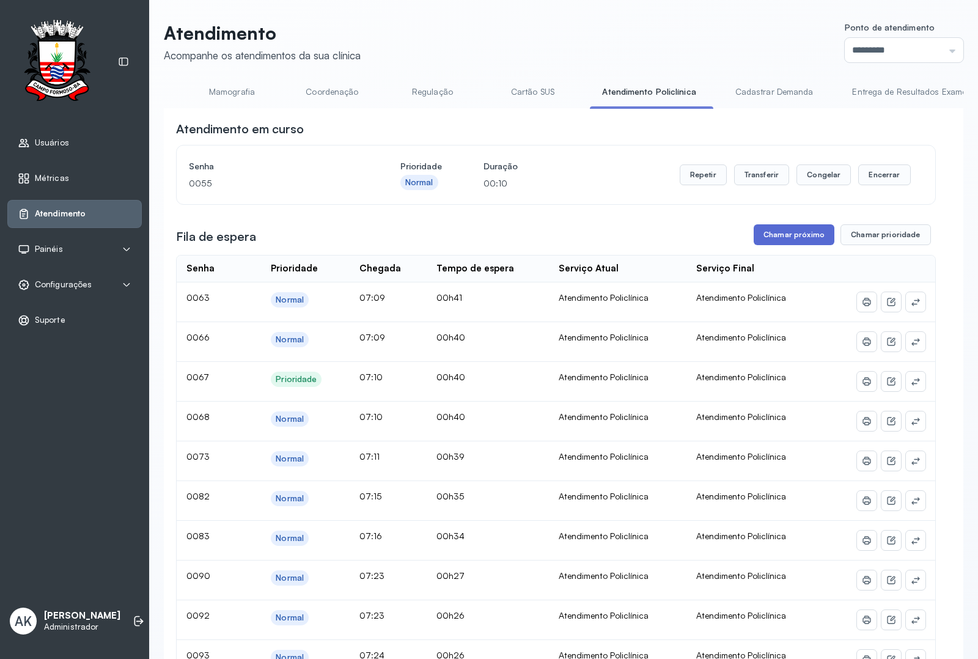
click at [768, 233] on button "Chamar próximo" at bounding box center [794, 234] width 81 height 21
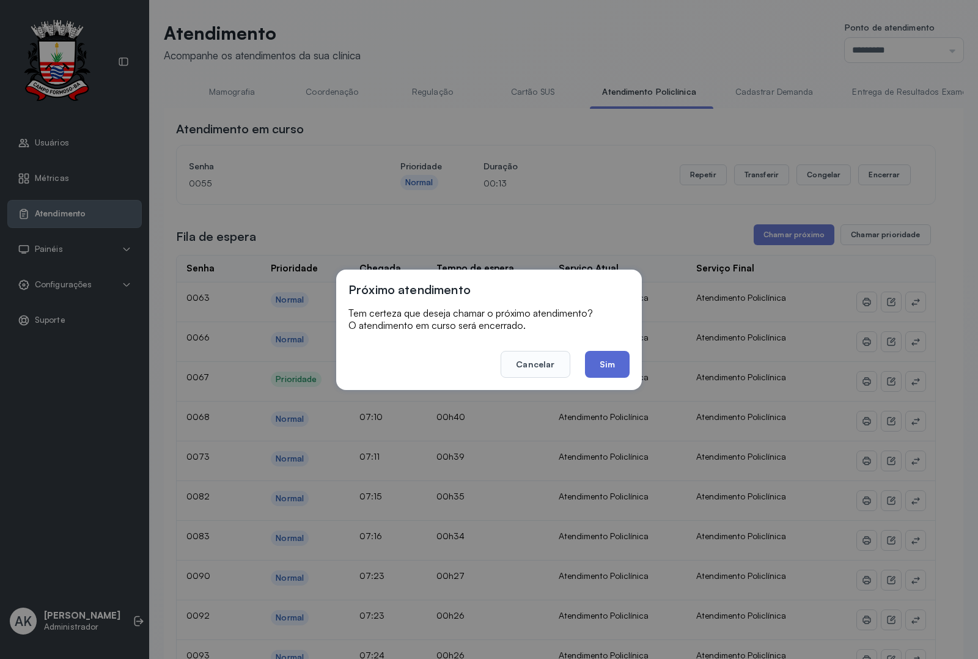
click at [615, 367] on button "Sim" at bounding box center [607, 364] width 45 height 27
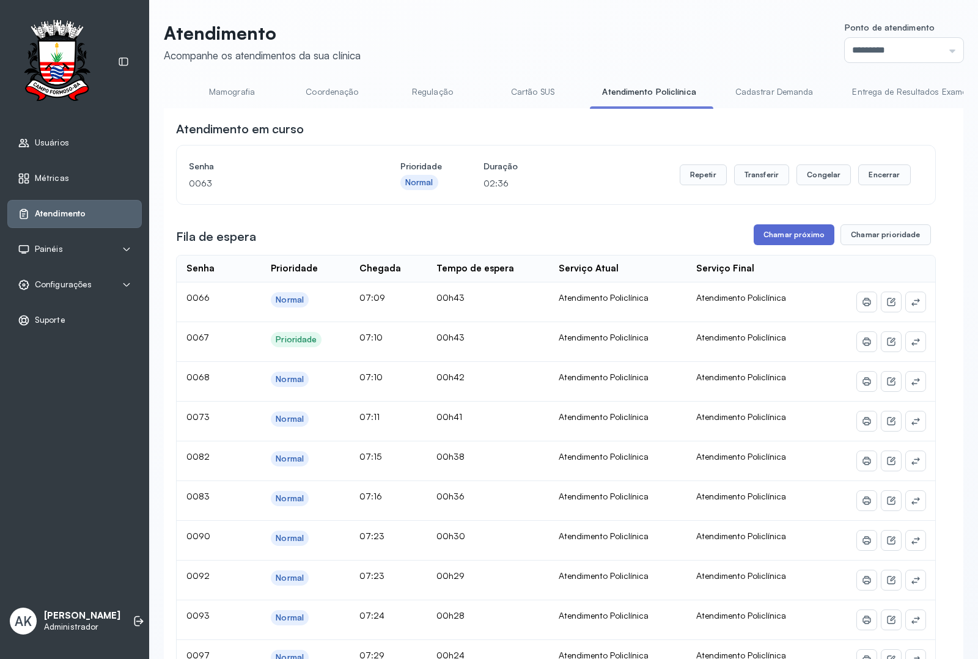
click at [789, 233] on button "Chamar próximo" at bounding box center [794, 234] width 81 height 21
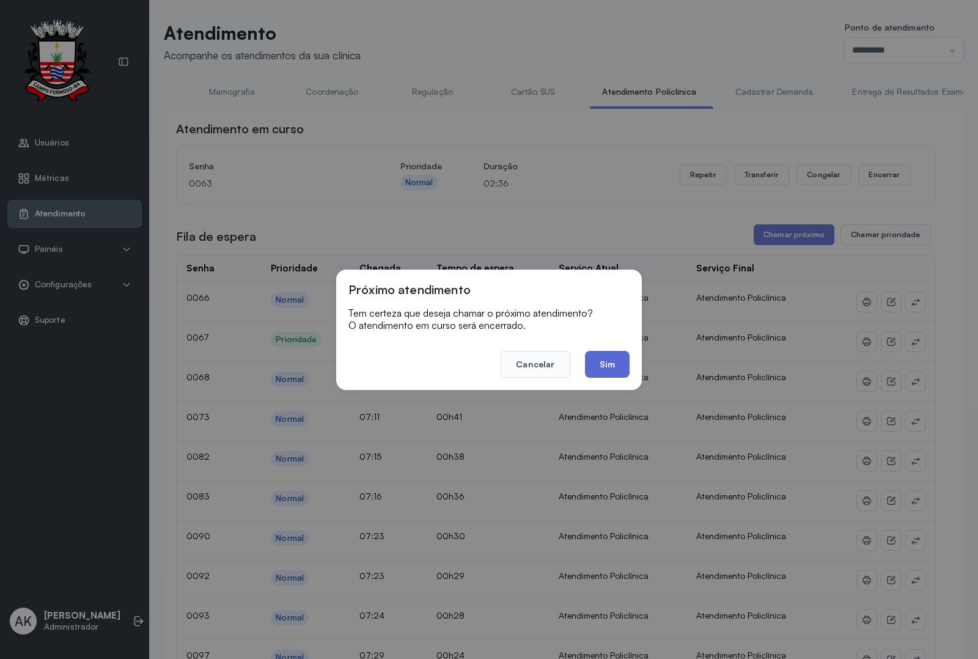
click at [622, 361] on button "Sim" at bounding box center [607, 364] width 45 height 27
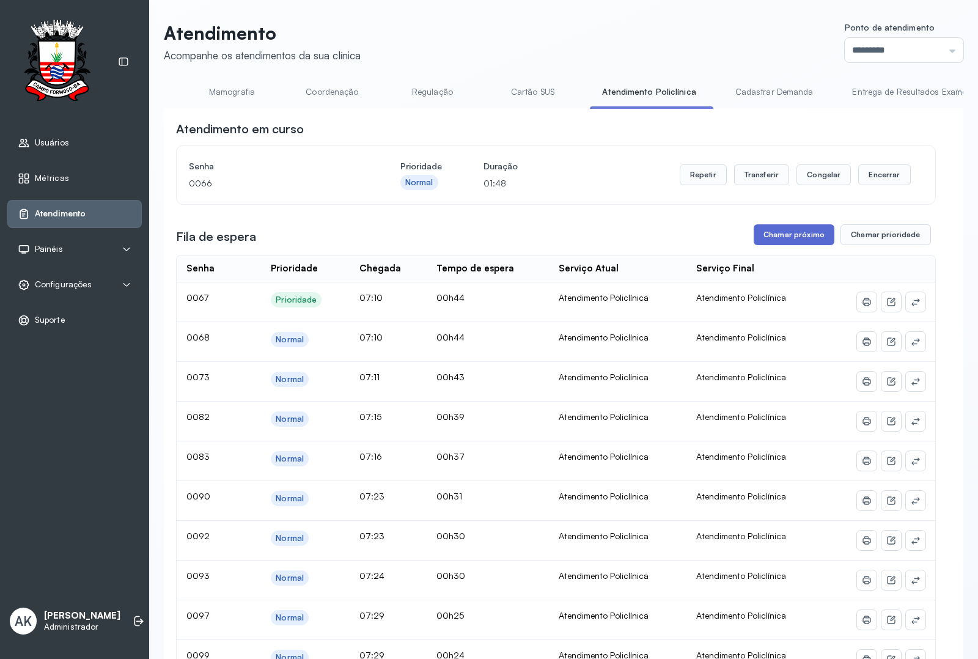
click at [784, 237] on button "Chamar próximo" at bounding box center [794, 234] width 81 height 21
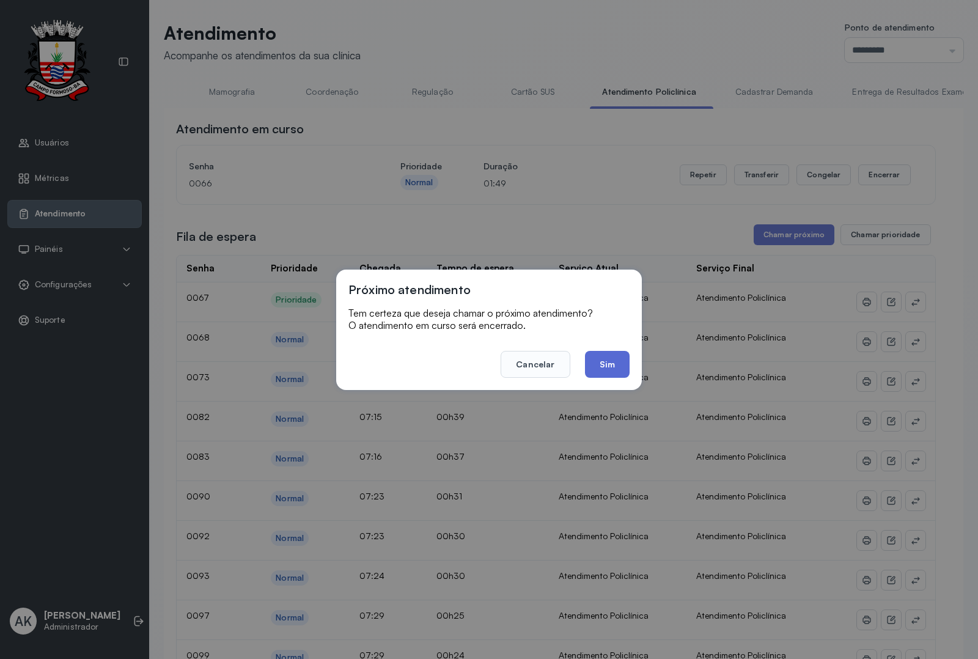
click at [599, 364] on button "Sim" at bounding box center [607, 364] width 45 height 27
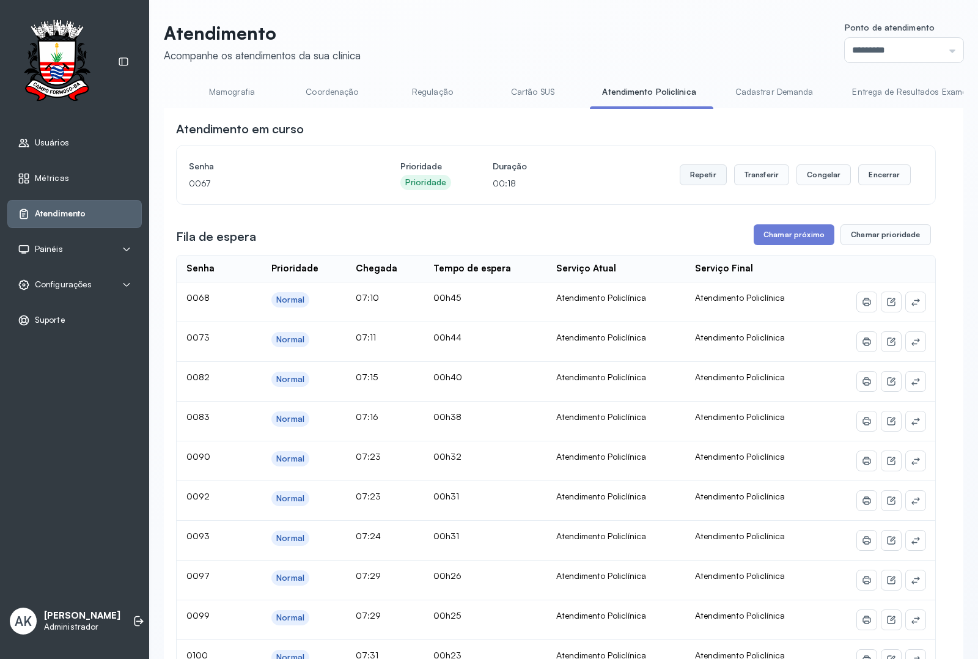
click at [698, 173] on button "Repetir" at bounding box center [703, 174] width 47 height 21
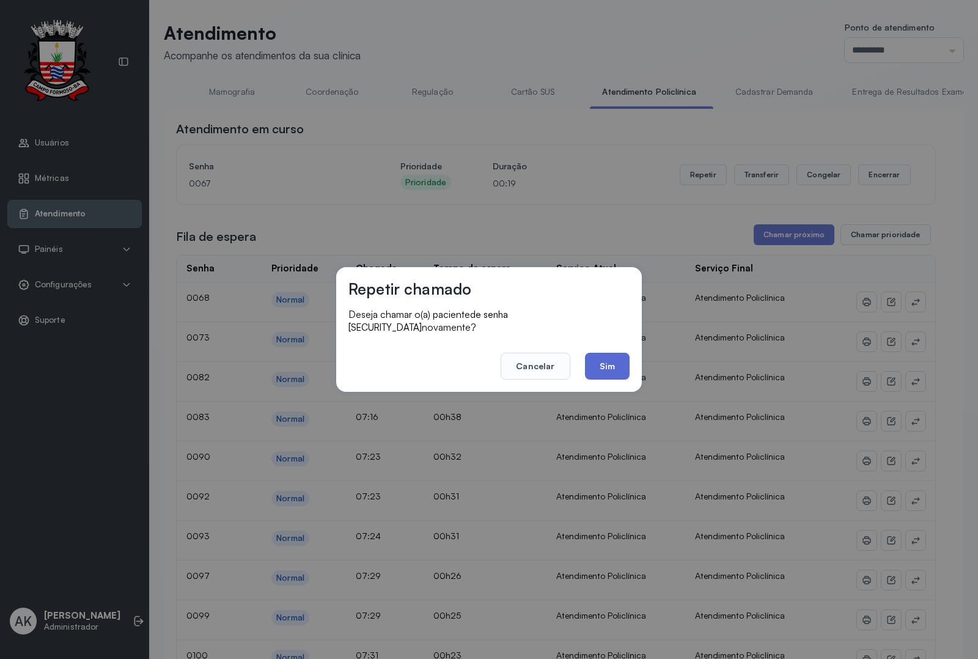
click at [602, 361] on button "Sim" at bounding box center [607, 366] width 45 height 27
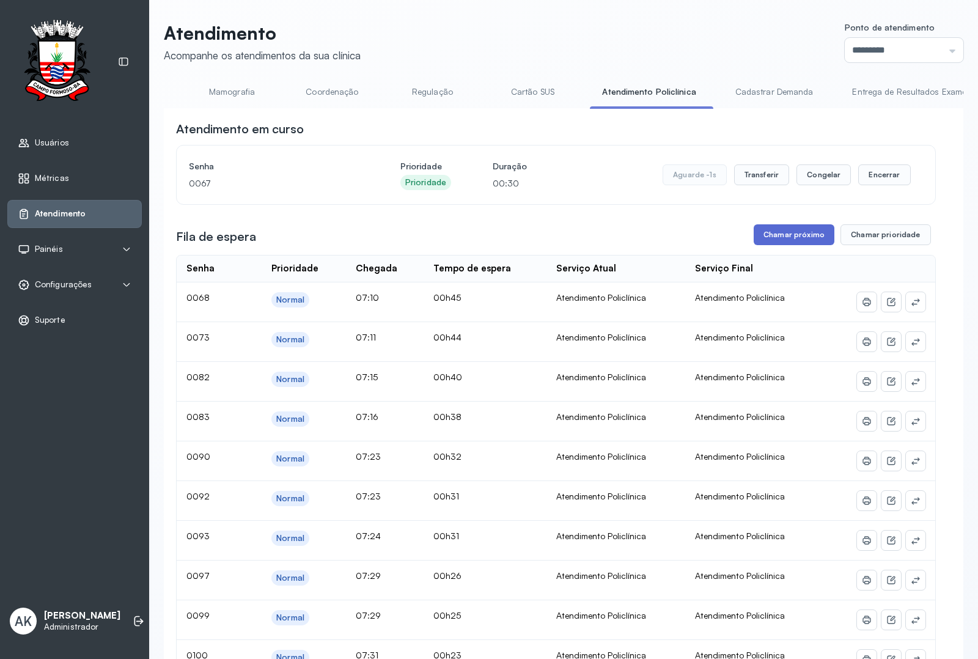
click at [805, 240] on button "Chamar próximo" at bounding box center [794, 234] width 81 height 21
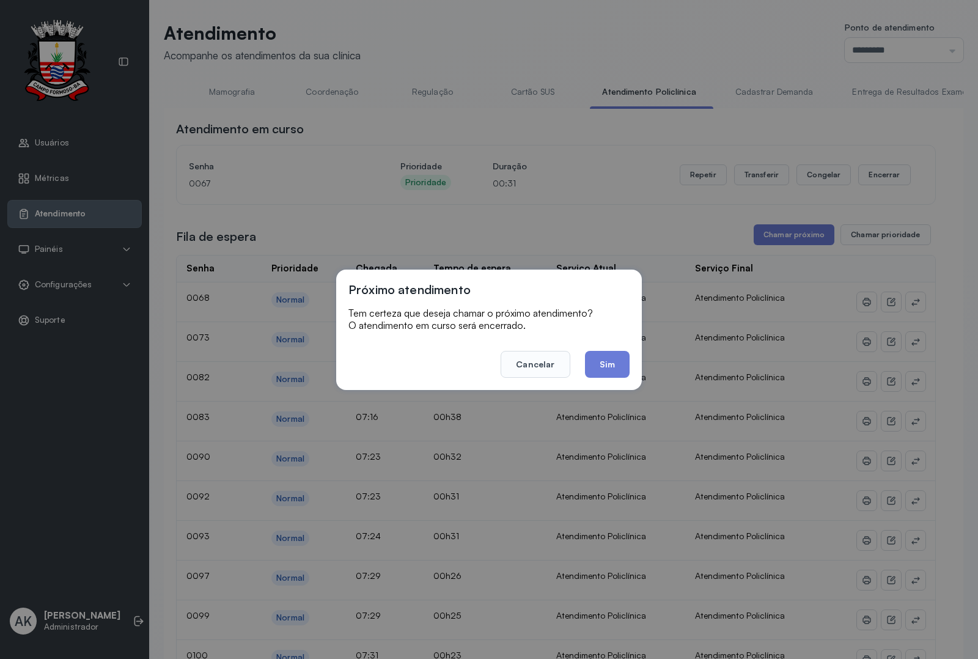
click at [578, 372] on footer "Cancelar Sim" at bounding box center [489, 356] width 281 height 44
click at [600, 362] on button "Sim" at bounding box center [607, 364] width 45 height 27
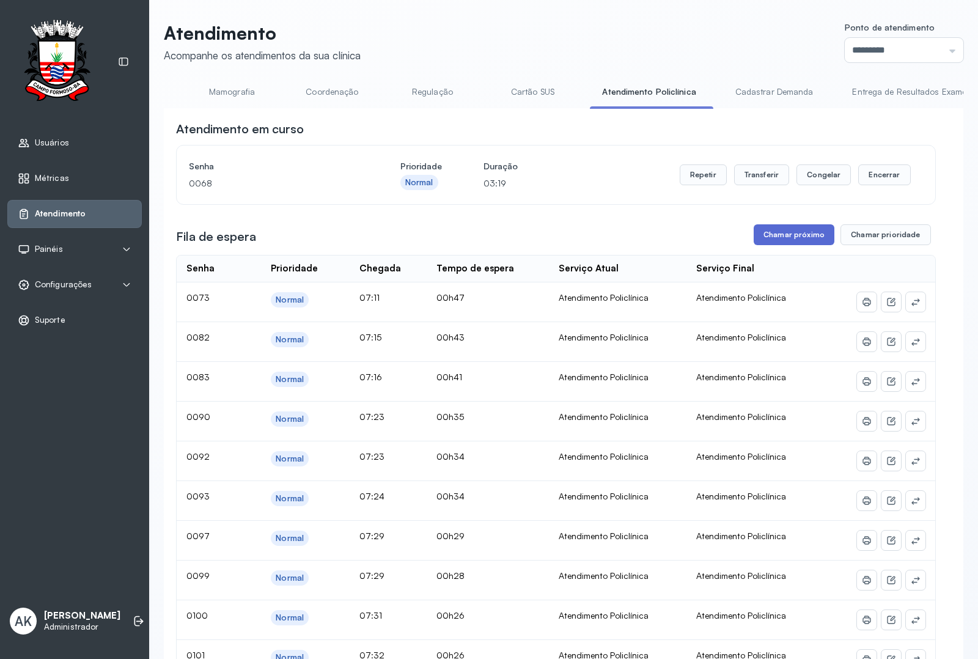
click at [778, 234] on button "Chamar próximo" at bounding box center [794, 234] width 81 height 21
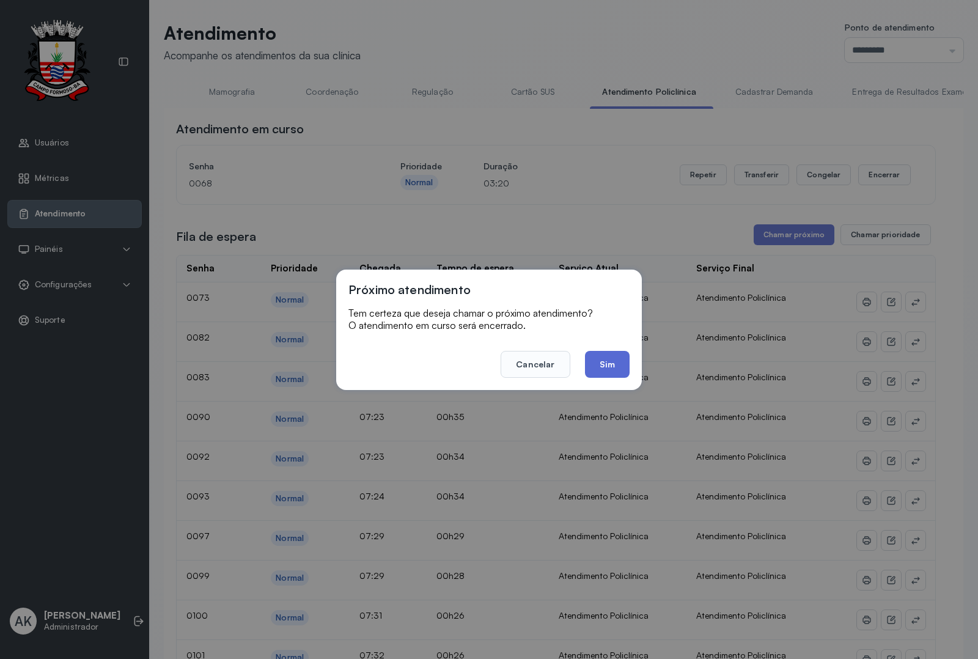
click at [605, 364] on button "Sim" at bounding box center [607, 364] width 45 height 27
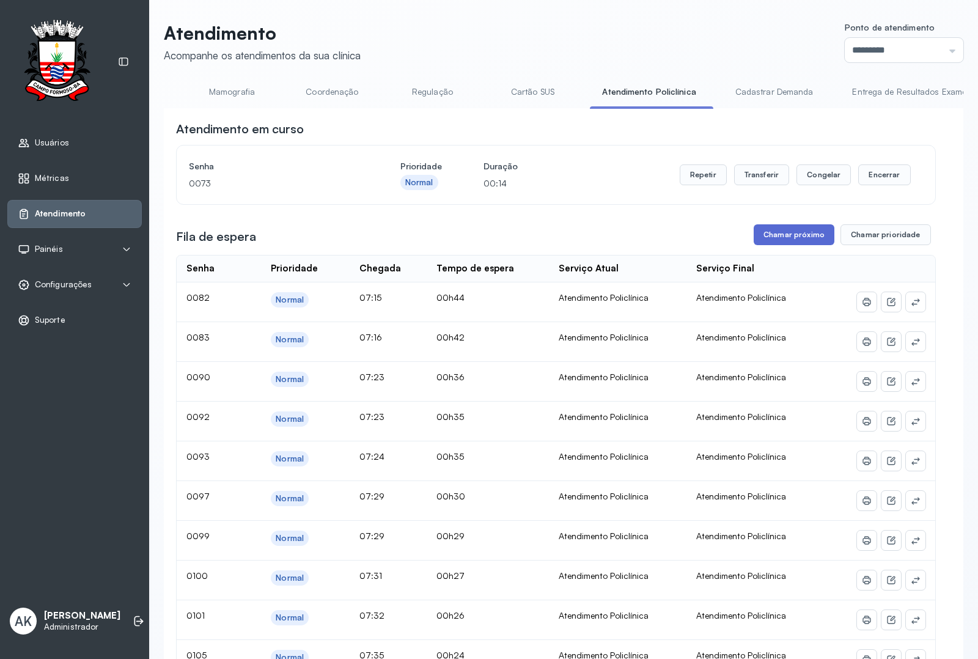
click at [777, 240] on button "Chamar próximo" at bounding box center [794, 234] width 81 height 21
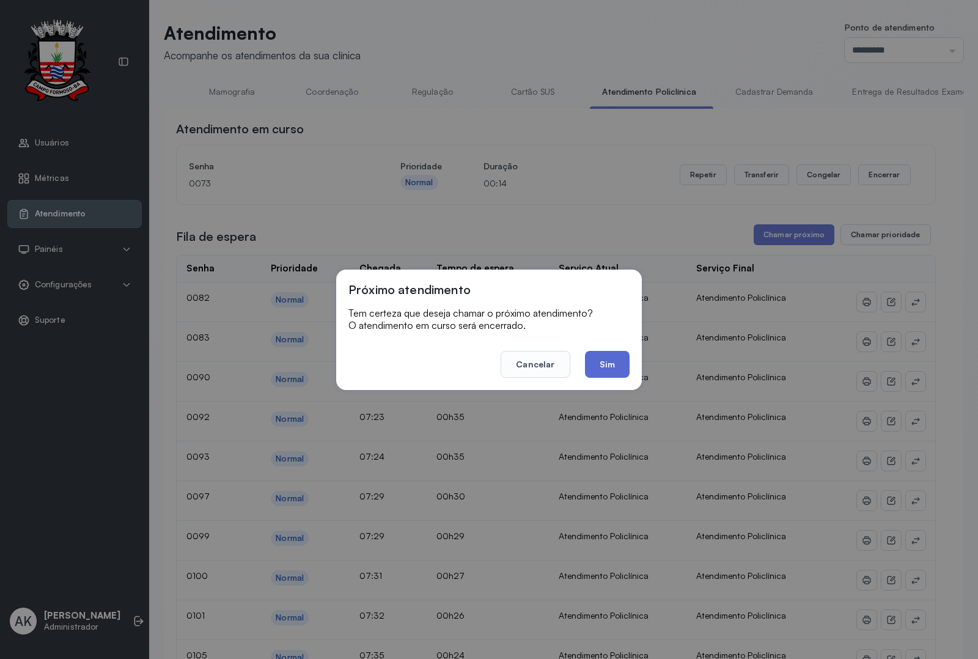
click at [604, 355] on button "Sim" at bounding box center [607, 364] width 45 height 27
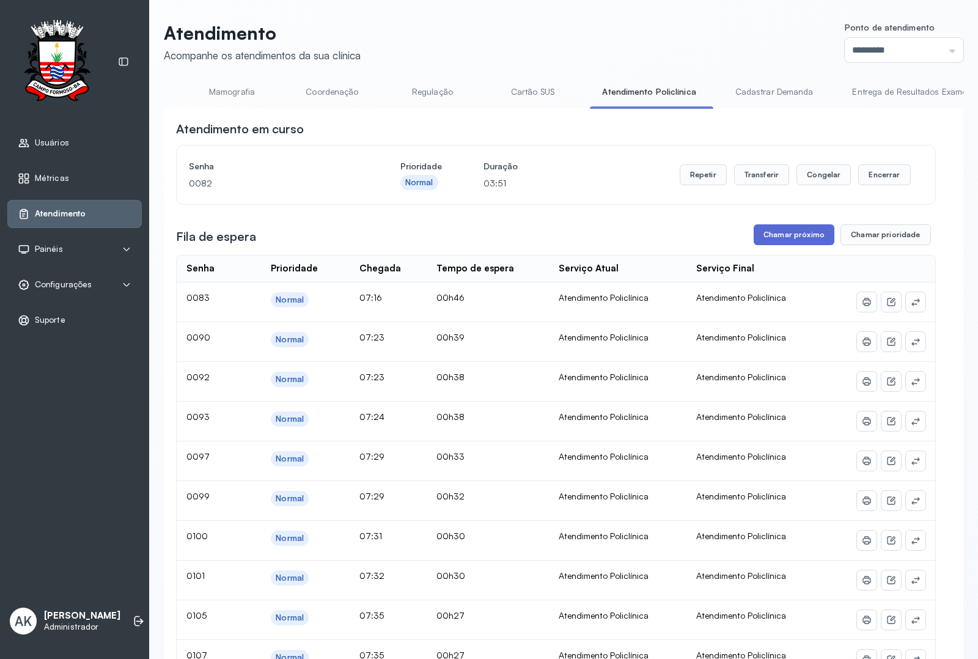
click at [772, 236] on button "Chamar próximo" at bounding box center [794, 234] width 81 height 21
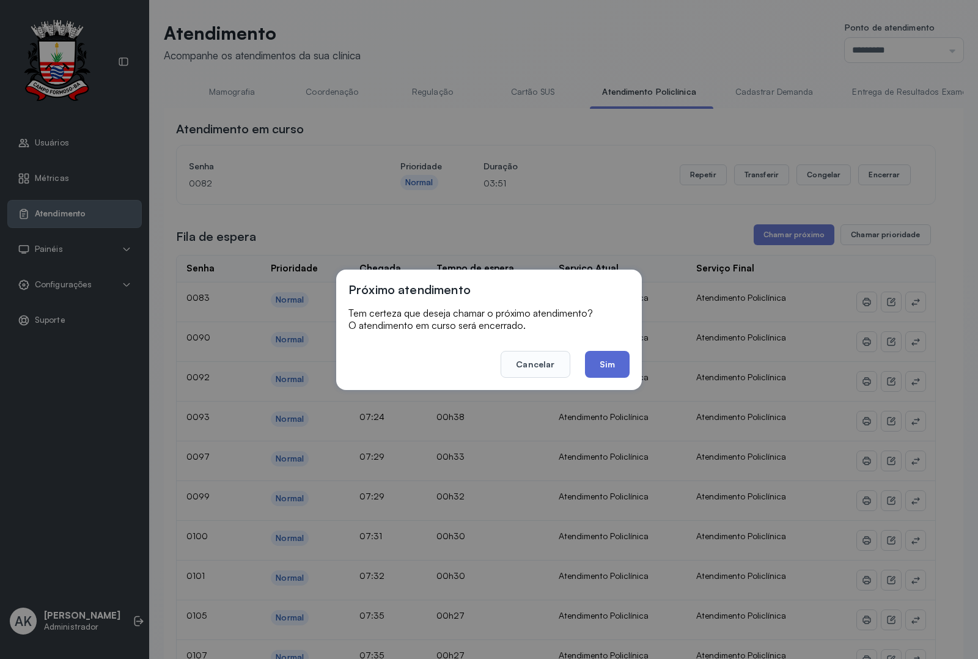
click at [594, 371] on button "Sim" at bounding box center [607, 364] width 45 height 27
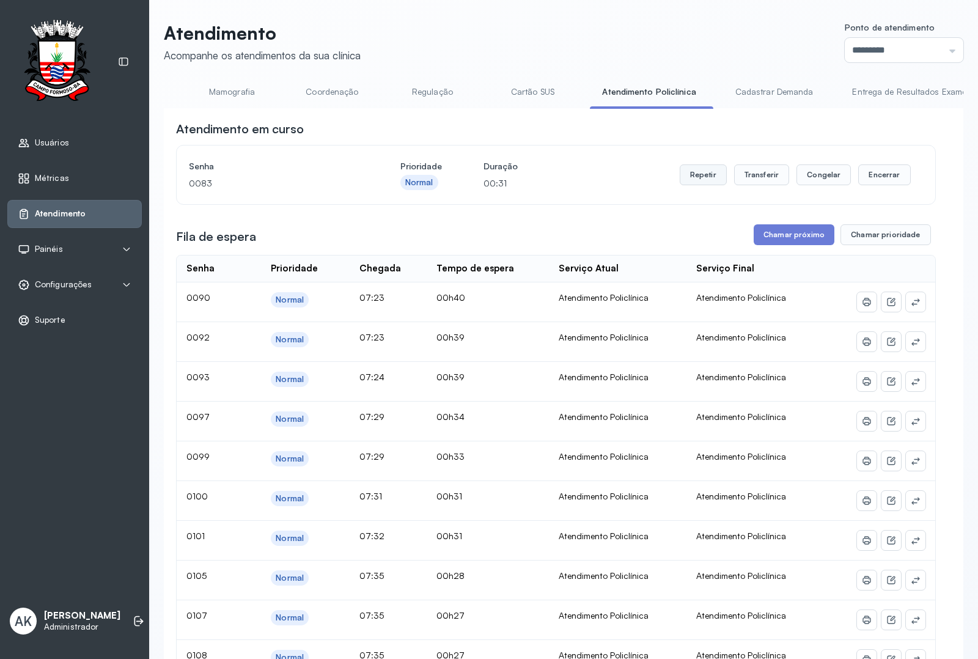
click at [694, 178] on button "Repetir" at bounding box center [703, 174] width 47 height 21
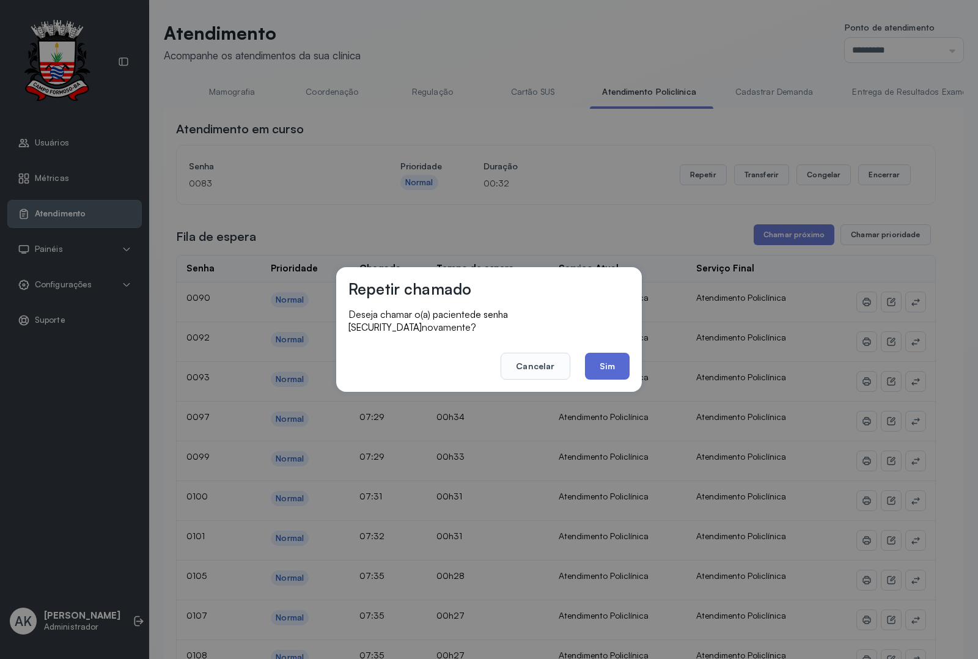
click at [593, 361] on button "Sim" at bounding box center [607, 366] width 45 height 27
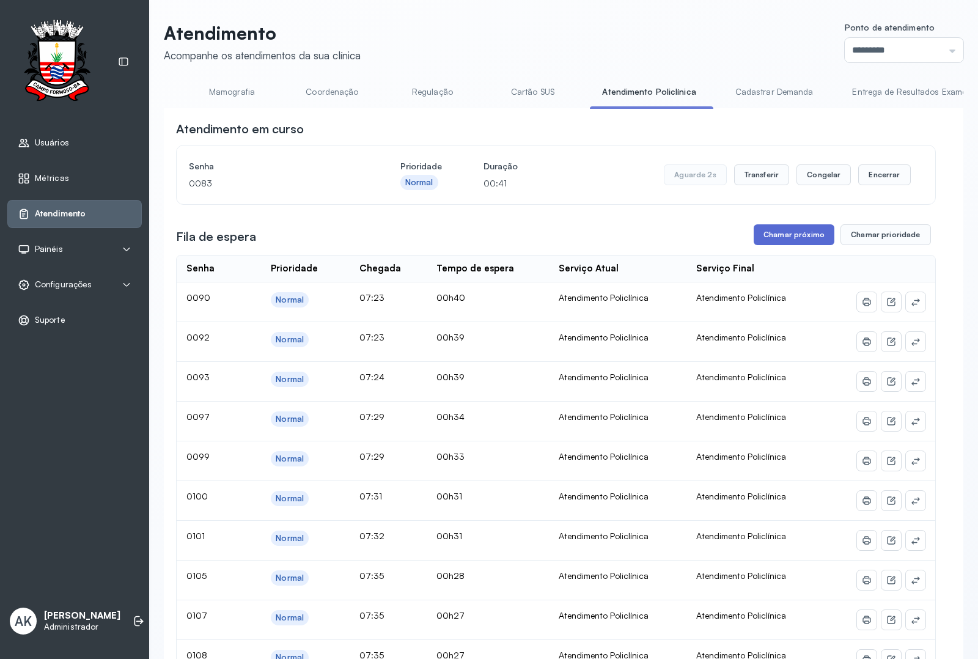
click at [772, 240] on button "Chamar próximo" at bounding box center [794, 234] width 81 height 21
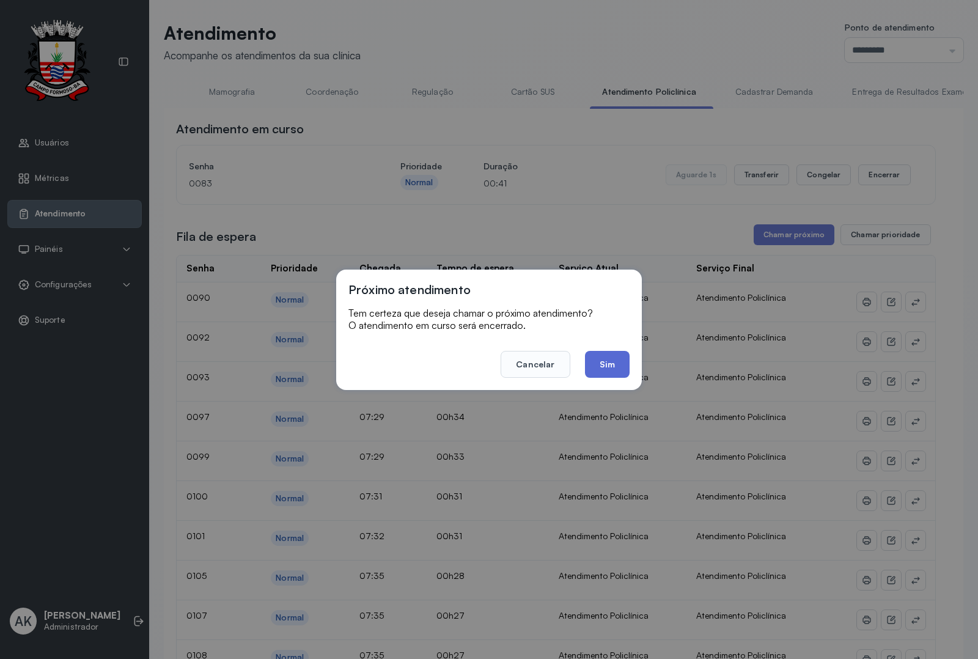
click at [601, 366] on button "Sim" at bounding box center [607, 364] width 45 height 27
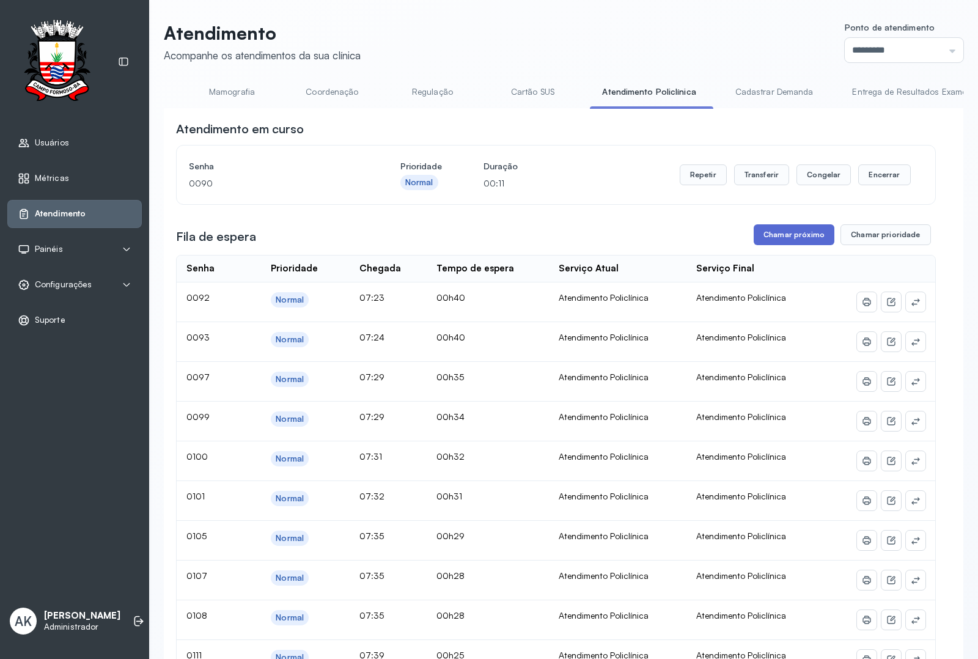
click at [763, 243] on button "Chamar próximo" at bounding box center [794, 234] width 81 height 21
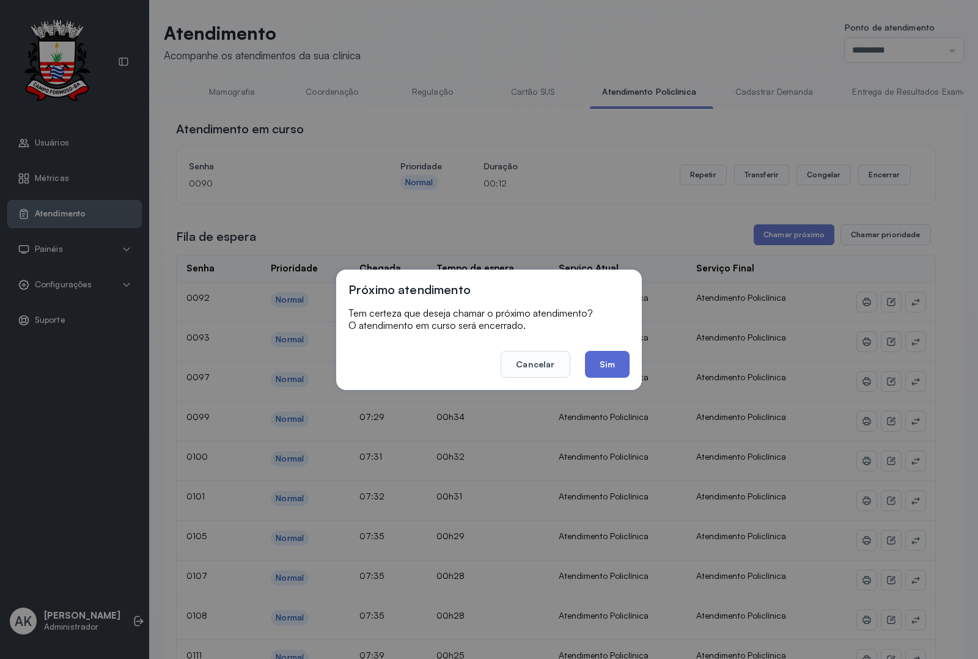
click at [607, 369] on button "Sim" at bounding box center [607, 364] width 45 height 27
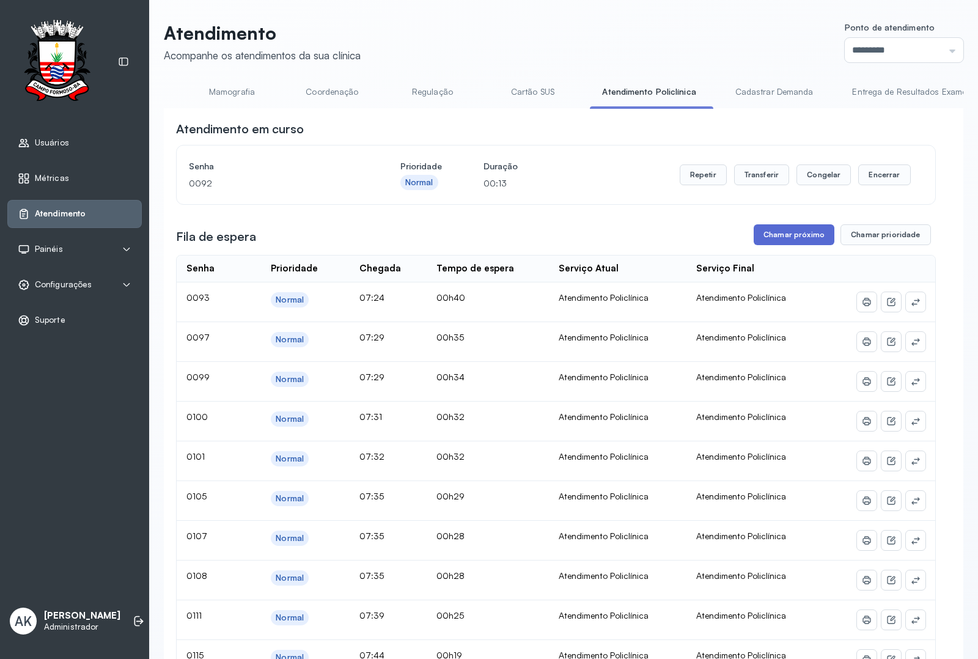
click at [786, 238] on button "Chamar próximo" at bounding box center [794, 234] width 81 height 21
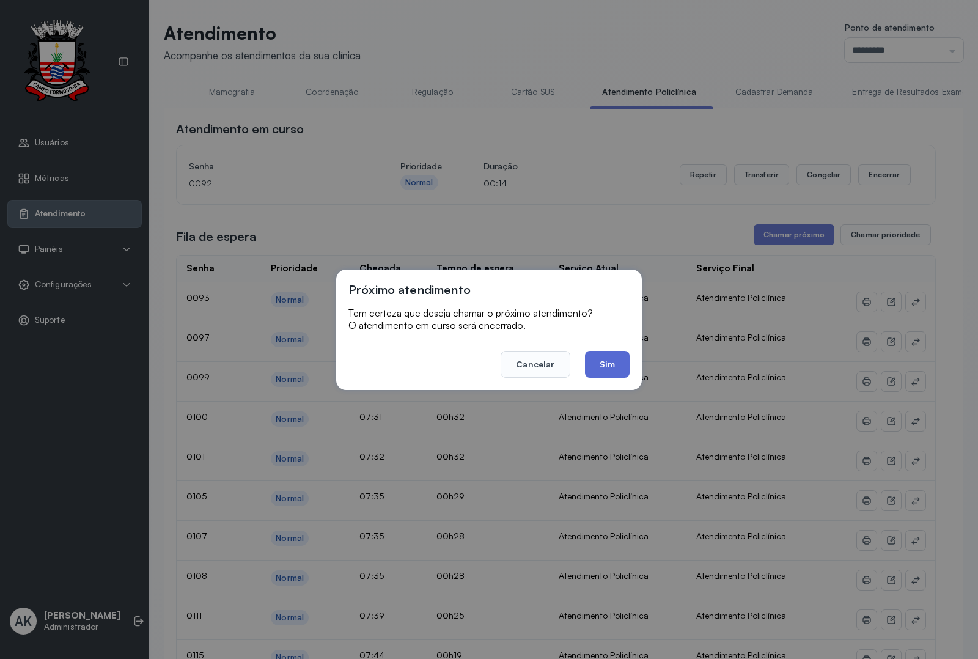
click at [594, 364] on button "Sim" at bounding box center [607, 364] width 45 height 27
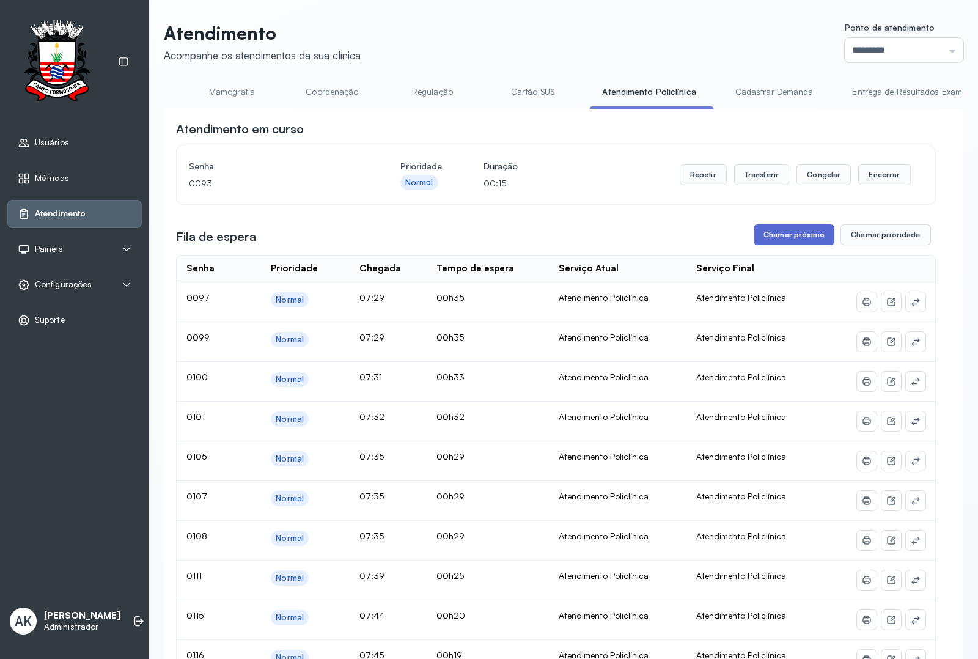
click at [787, 245] on button "Chamar próximo" at bounding box center [794, 234] width 81 height 21
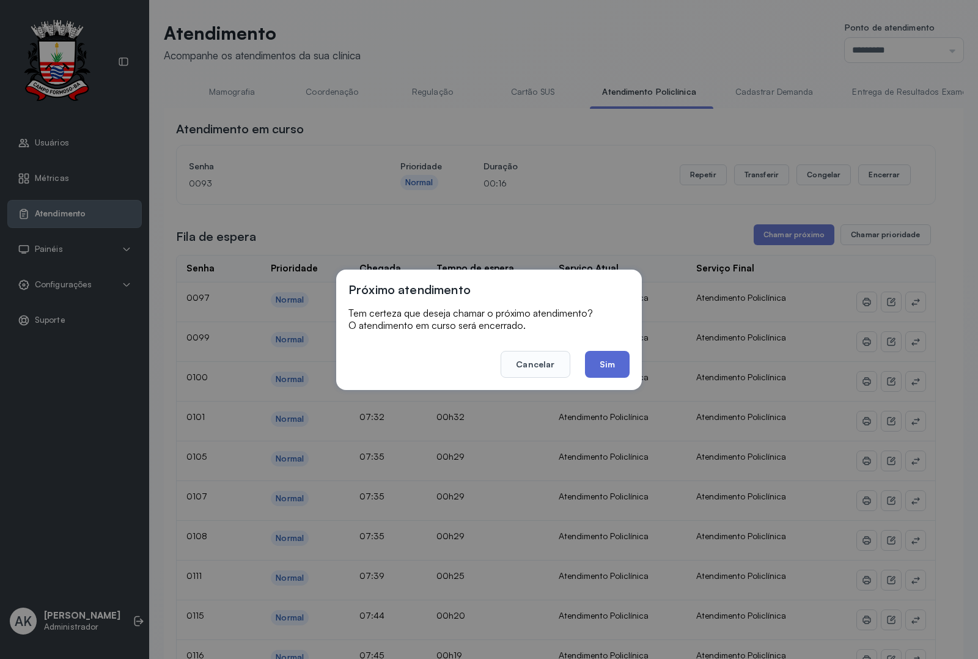
click at [619, 368] on button "Sim" at bounding box center [607, 364] width 45 height 27
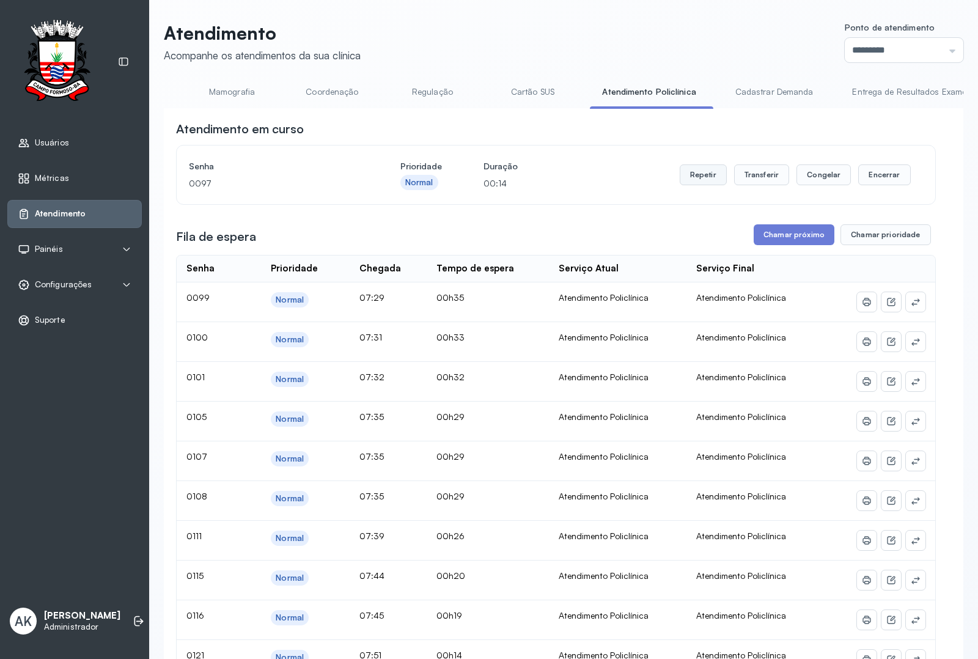
click at [689, 183] on button "Repetir" at bounding box center [703, 174] width 47 height 21
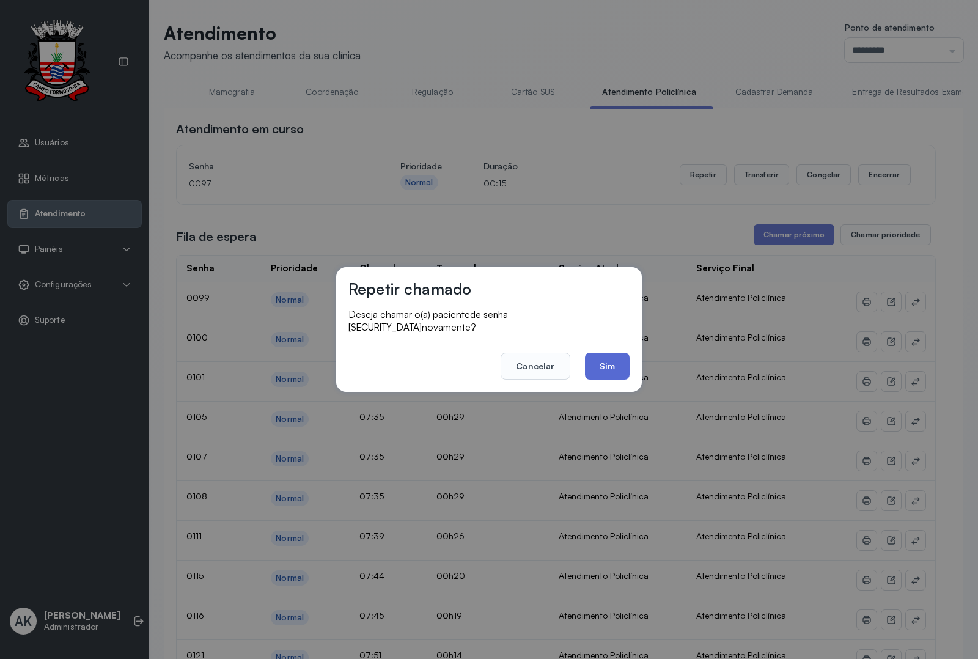
click at [600, 358] on button "Sim" at bounding box center [607, 366] width 45 height 27
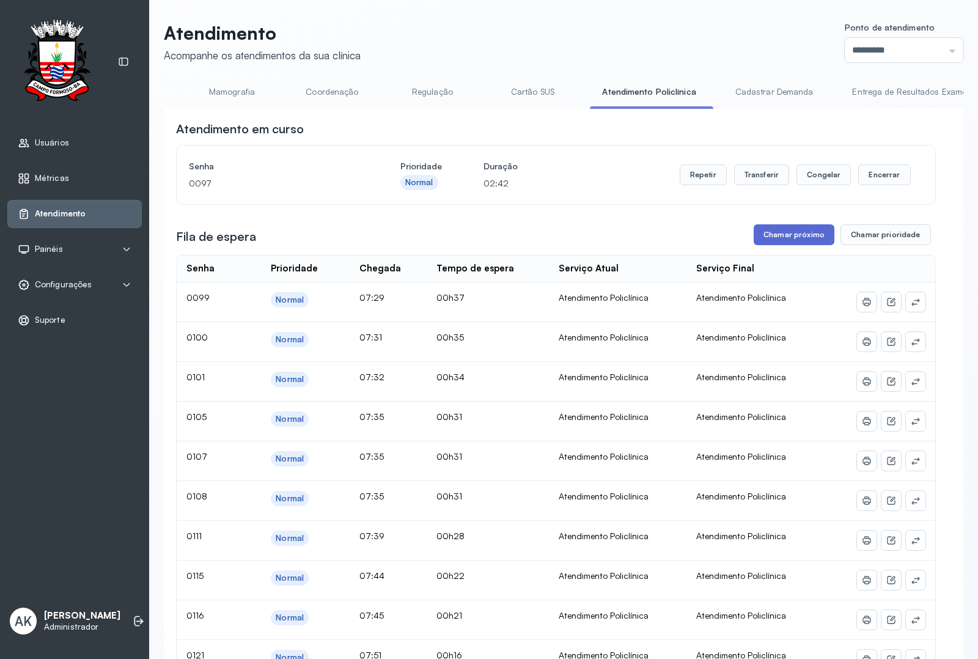
click at [774, 239] on button "Chamar próximo" at bounding box center [794, 234] width 81 height 21
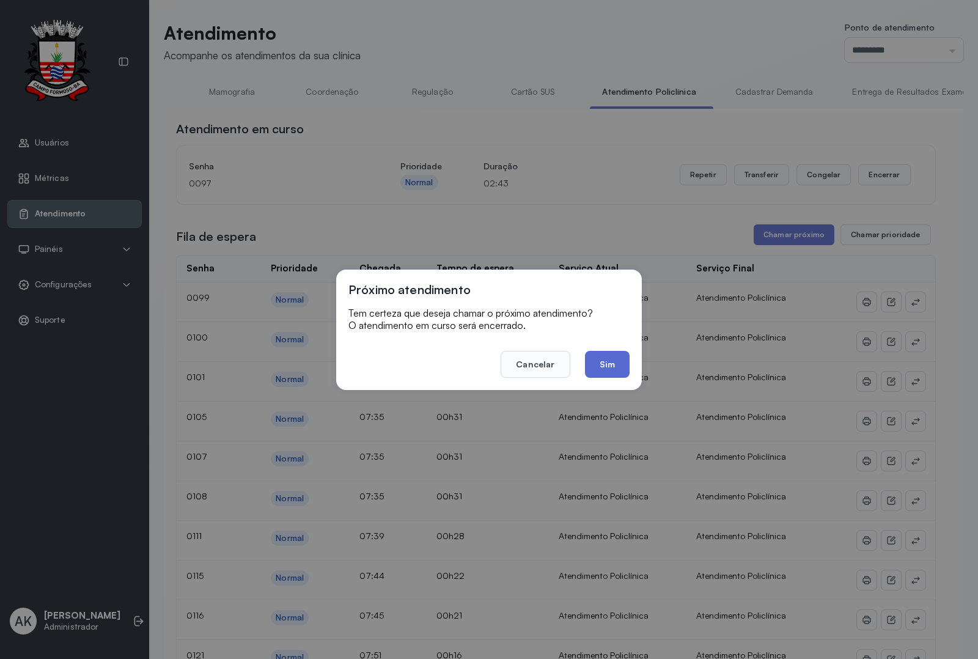
click at [603, 359] on button "Sim" at bounding box center [607, 364] width 45 height 27
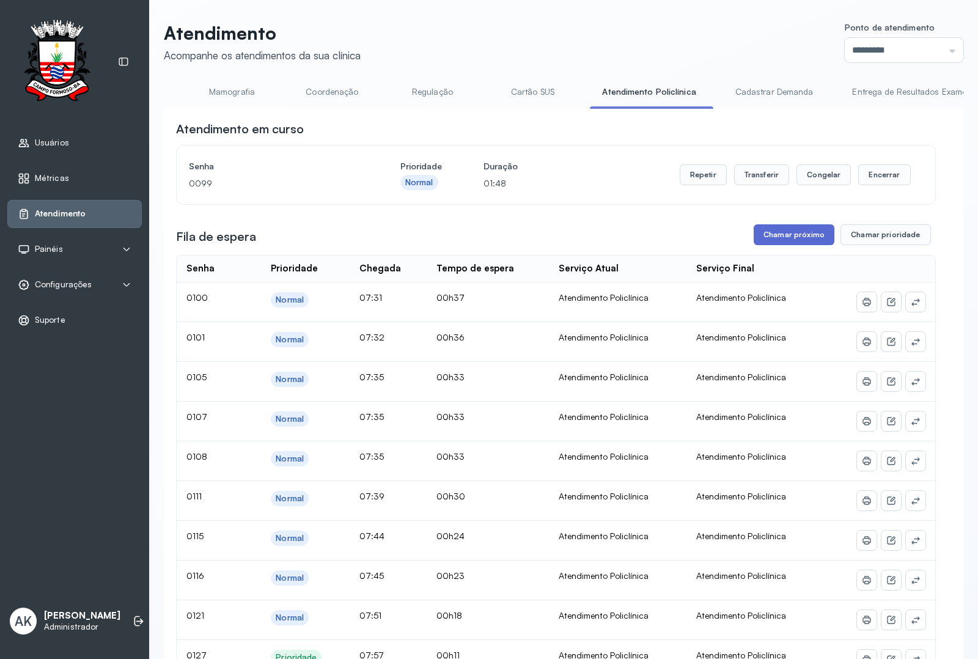
click at [754, 231] on button "Chamar próximo" at bounding box center [794, 234] width 81 height 21
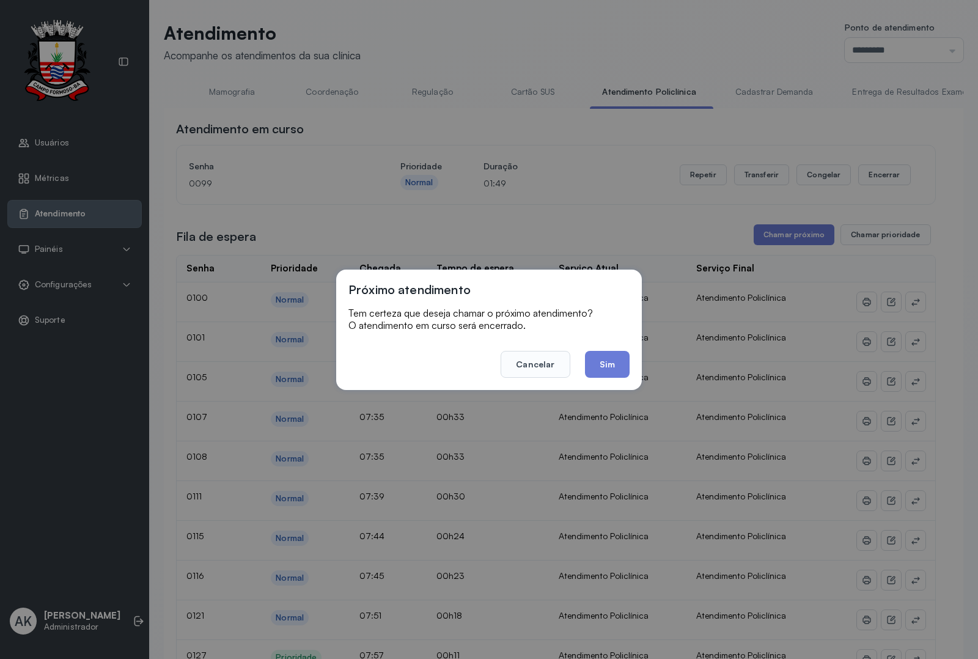
click at [610, 381] on div "Próximo atendimento Tem certeza que deseja chamar o próximo atendimento? O aten…" at bounding box center [489, 330] width 306 height 120
click at [611, 361] on button "Sim" at bounding box center [607, 364] width 45 height 27
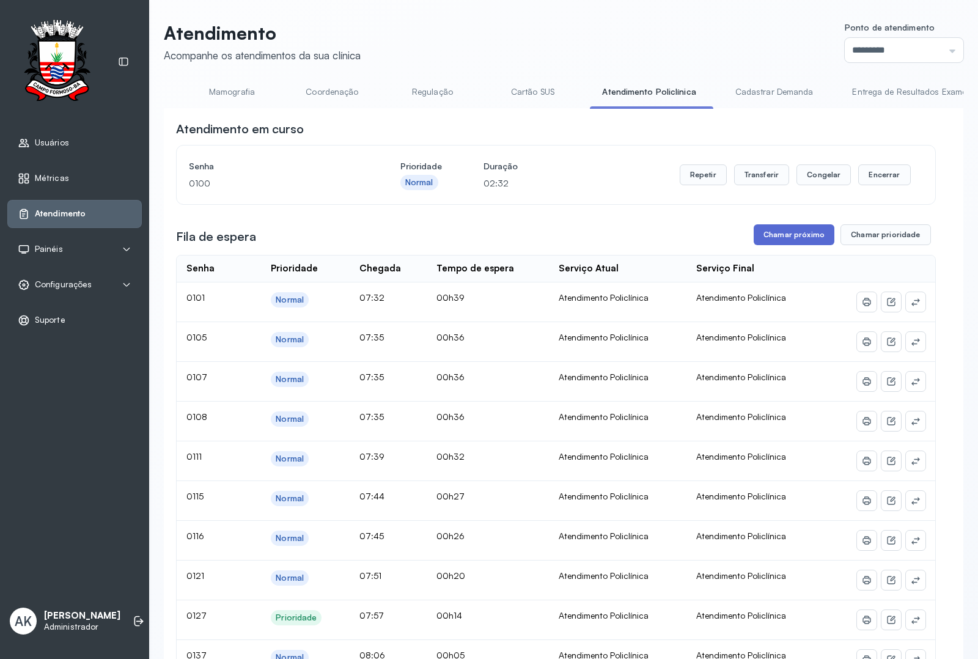
click at [792, 236] on button "Chamar próximo" at bounding box center [794, 234] width 81 height 21
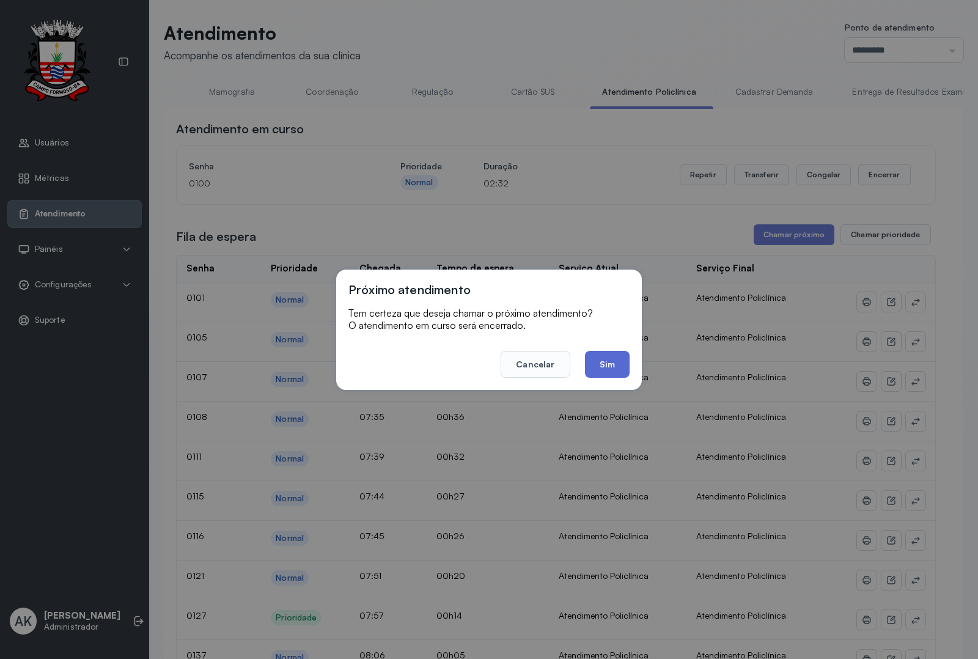
click at [603, 355] on button "Sim" at bounding box center [607, 364] width 45 height 27
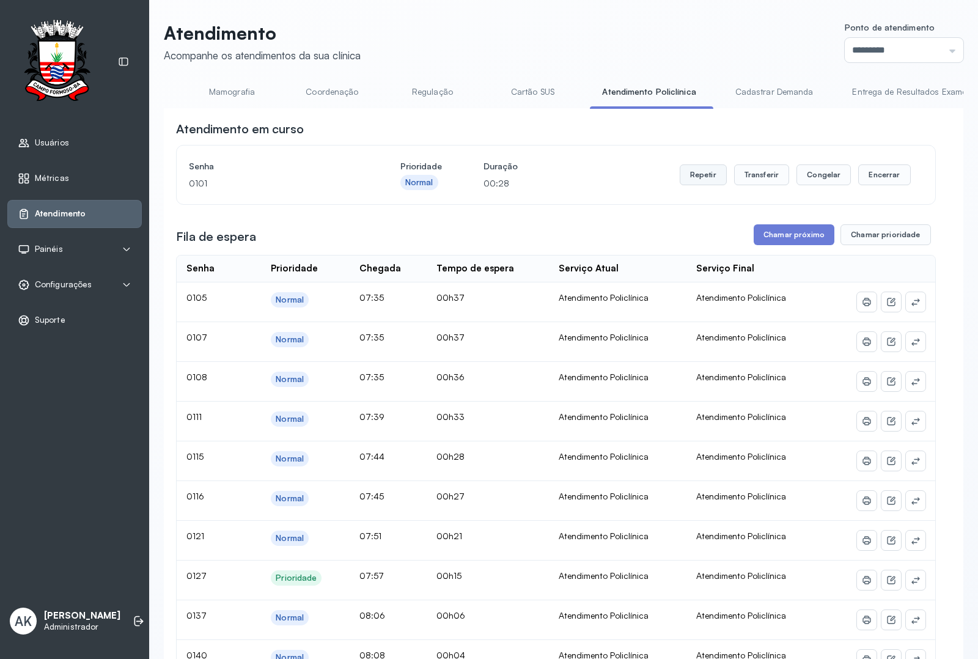
click at [693, 185] on button "Repetir" at bounding box center [703, 174] width 47 height 21
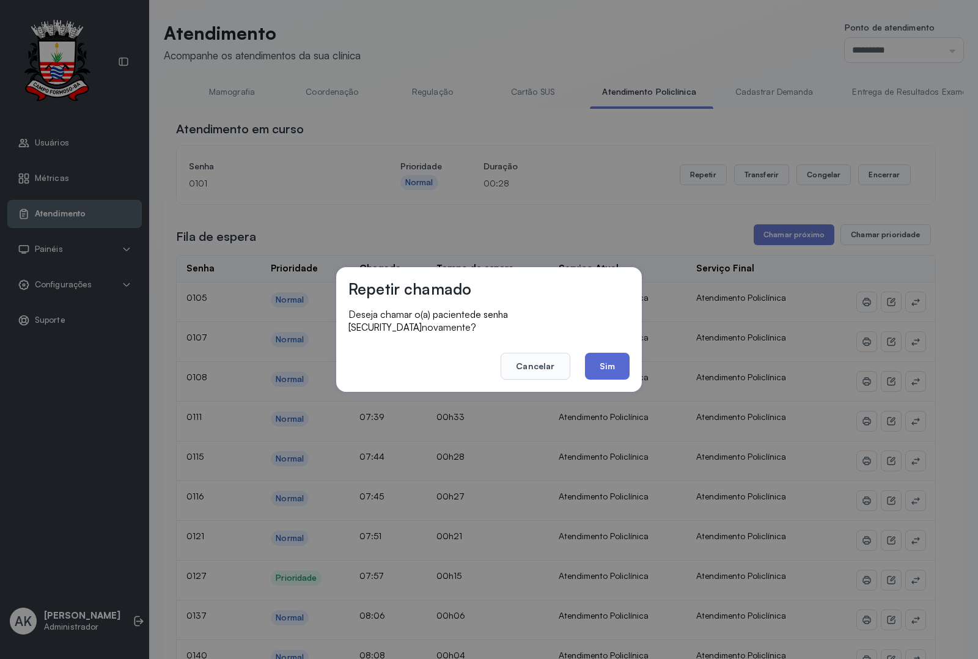
click at [603, 364] on button "Sim" at bounding box center [607, 366] width 45 height 27
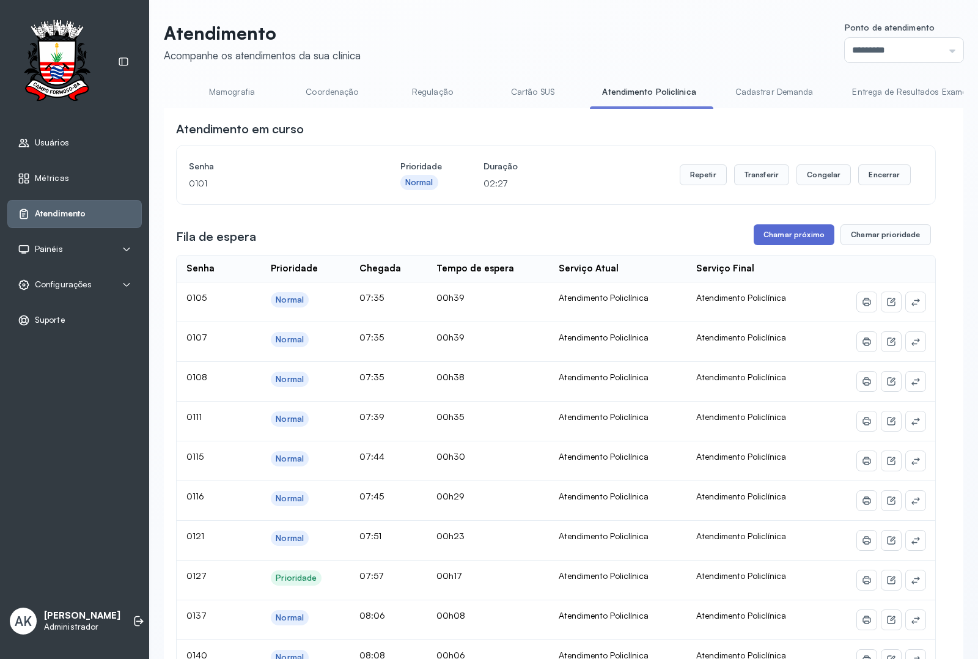
click at [780, 234] on button "Chamar próximo" at bounding box center [794, 234] width 81 height 21
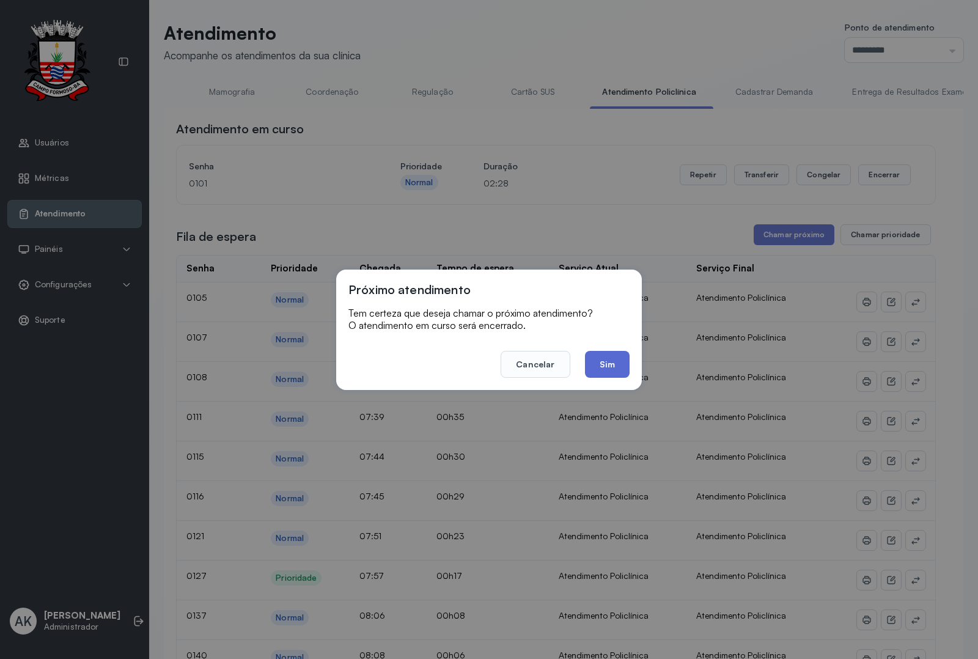
click at [618, 364] on button "Sim" at bounding box center [607, 364] width 45 height 27
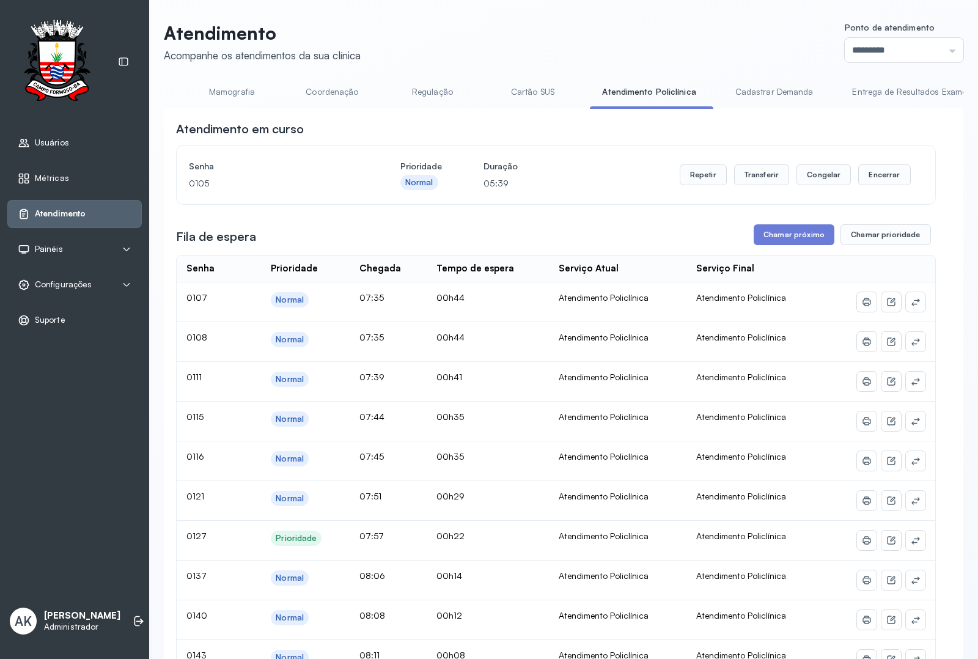
click at [805, 245] on button "Chamar próximo" at bounding box center [794, 234] width 81 height 21
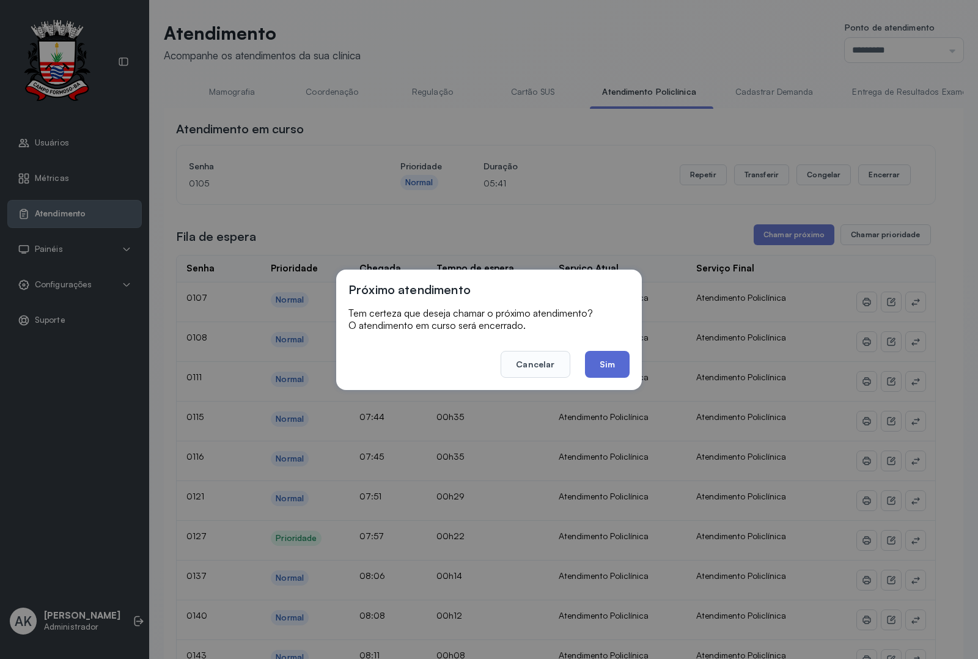
click at [603, 374] on button "Sim" at bounding box center [607, 364] width 45 height 27
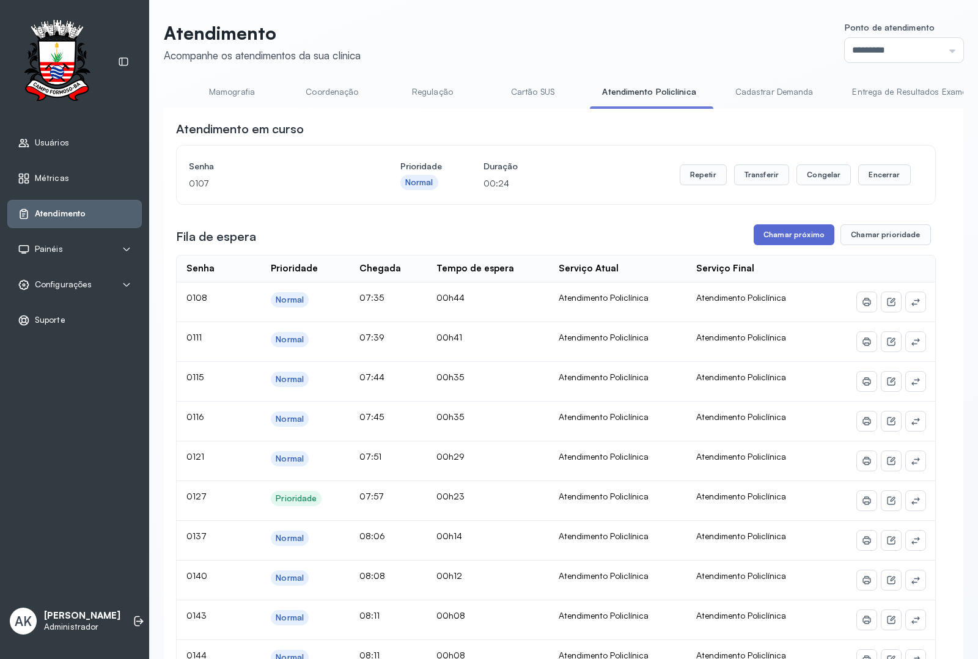
click at [789, 242] on button "Chamar próximo" at bounding box center [794, 234] width 81 height 21
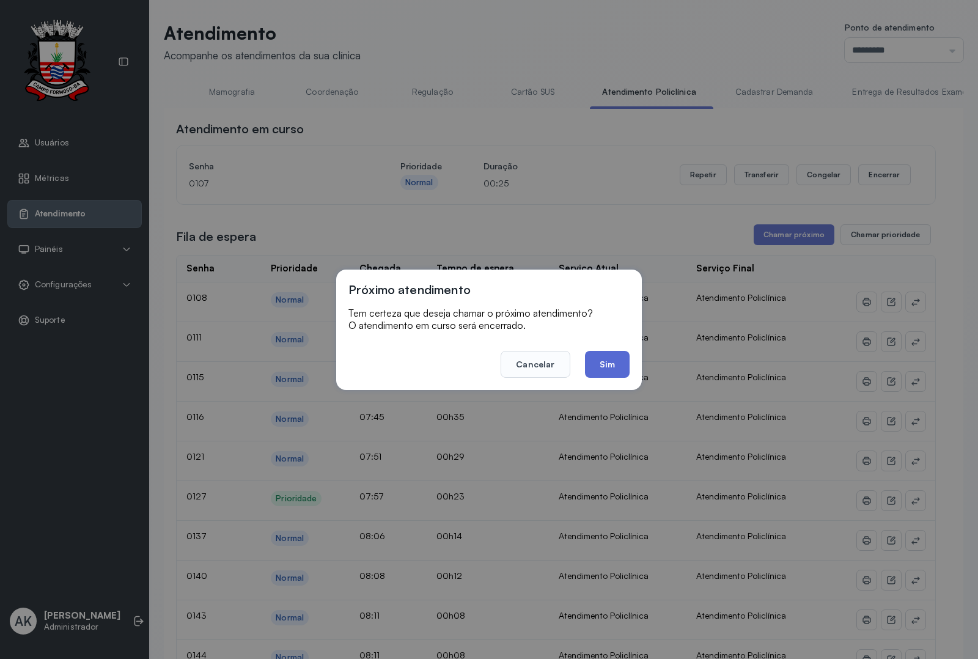
click at [603, 371] on button "Sim" at bounding box center [607, 364] width 45 height 27
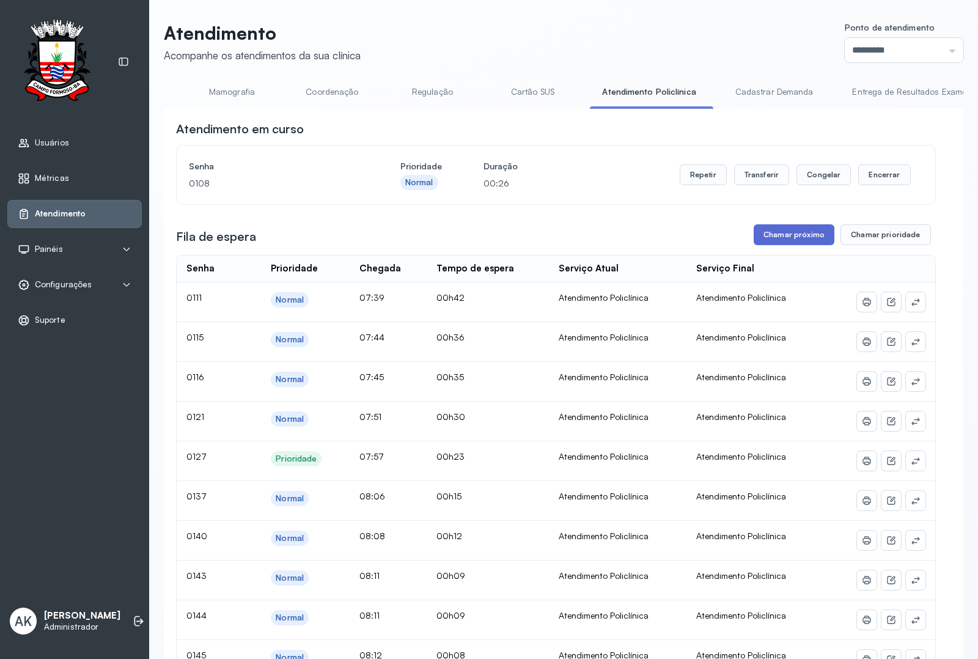
click at [805, 239] on button "Chamar próximo" at bounding box center [794, 234] width 81 height 21
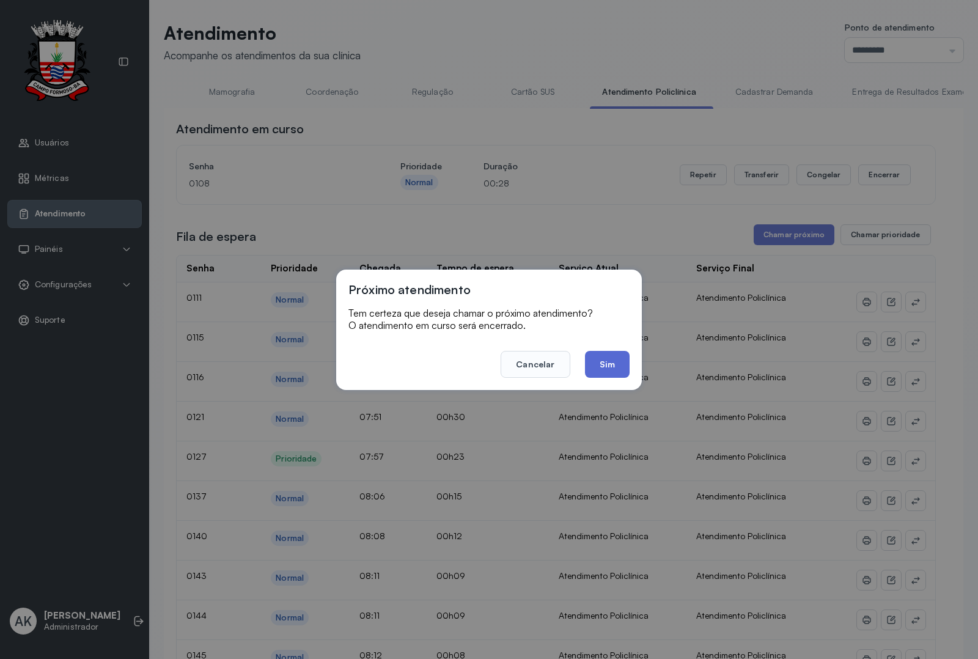
click at [594, 352] on button "Sim" at bounding box center [607, 364] width 45 height 27
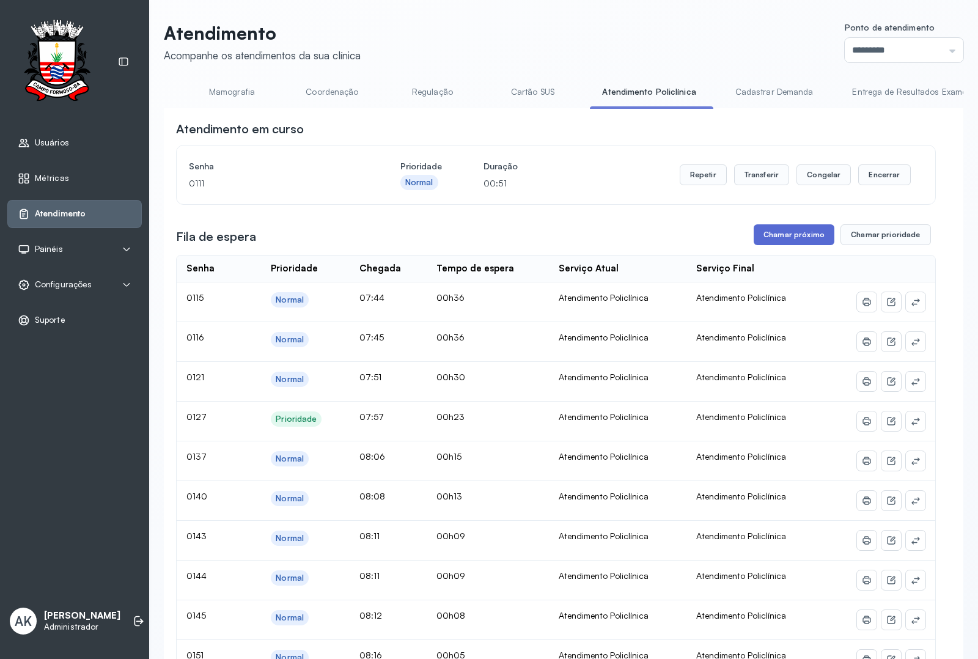
click at [775, 239] on button "Chamar próximo" at bounding box center [794, 234] width 81 height 21
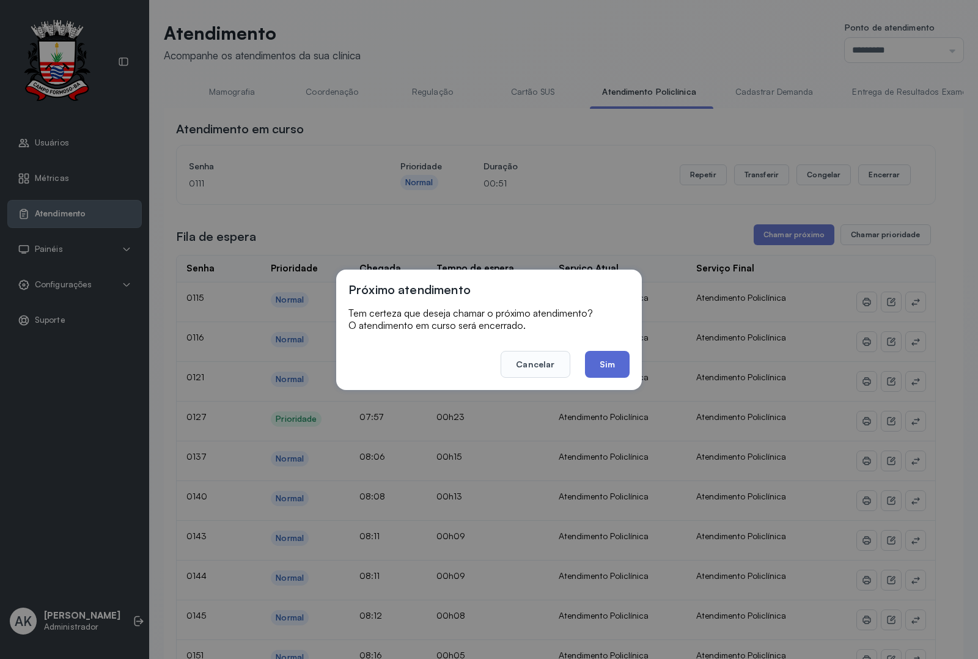
click at [613, 359] on button "Sim" at bounding box center [607, 364] width 45 height 27
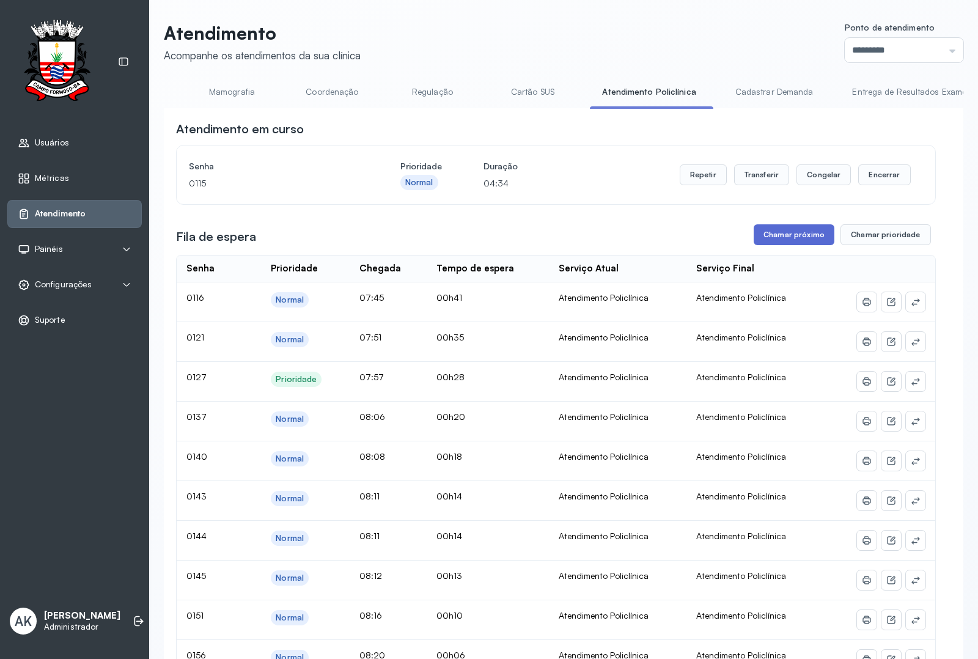
click at [792, 240] on button "Chamar próximo" at bounding box center [794, 234] width 81 height 21
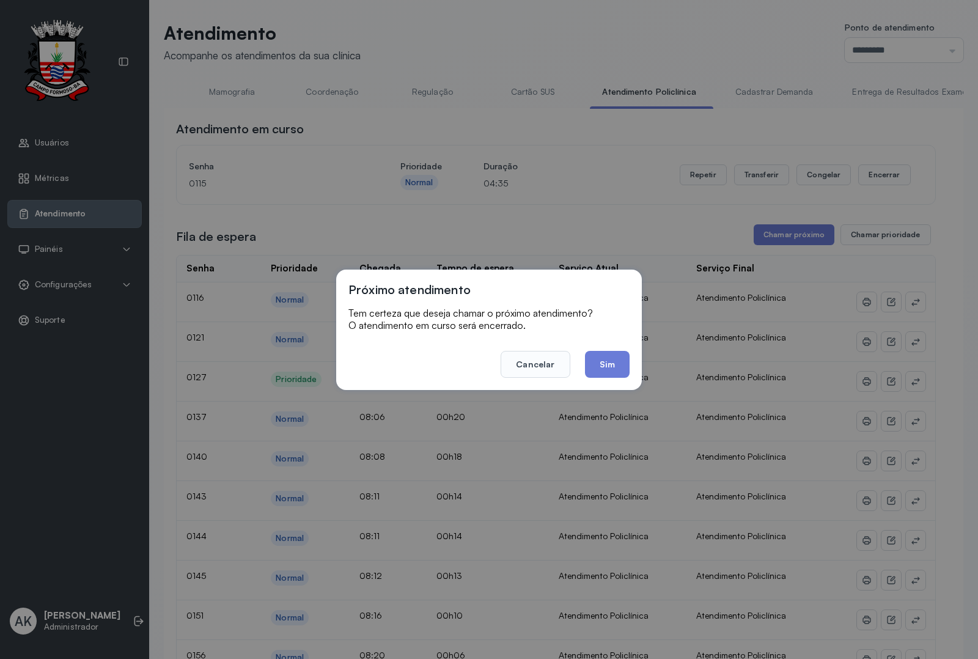
click at [608, 364] on button "Sim" at bounding box center [607, 364] width 45 height 27
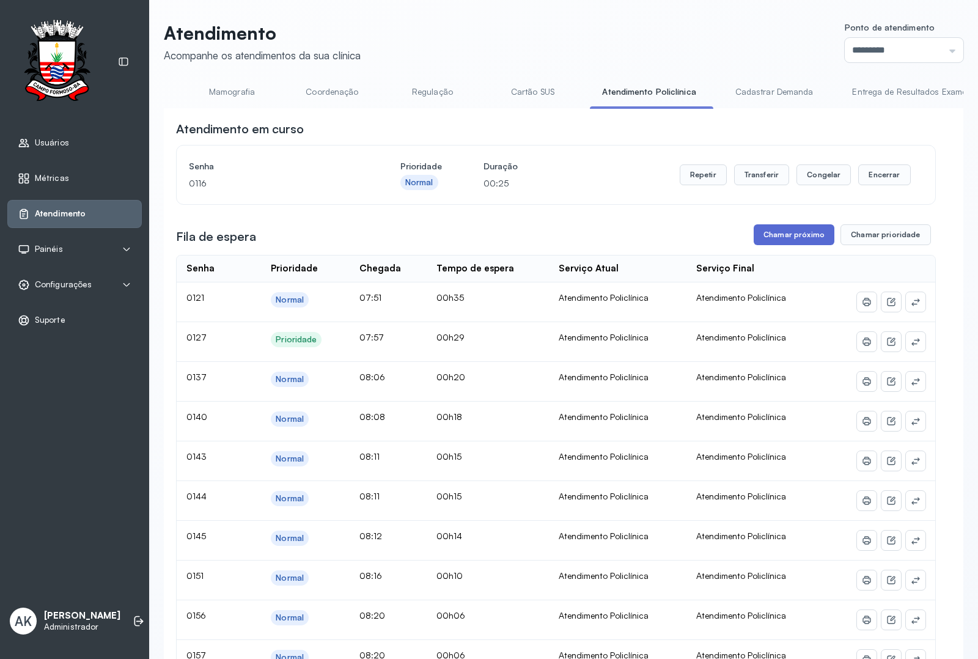
click at [803, 240] on button "Chamar próximo" at bounding box center [794, 234] width 81 height 21
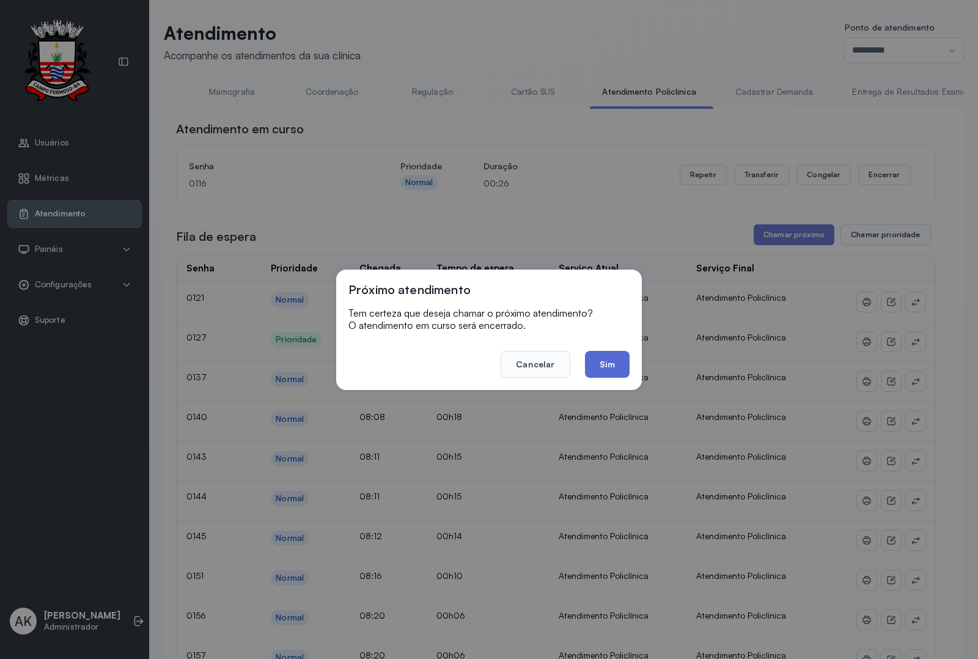
click at [622, 361] on button "Sim" at bounding box center [607, 364] width 45 height 27
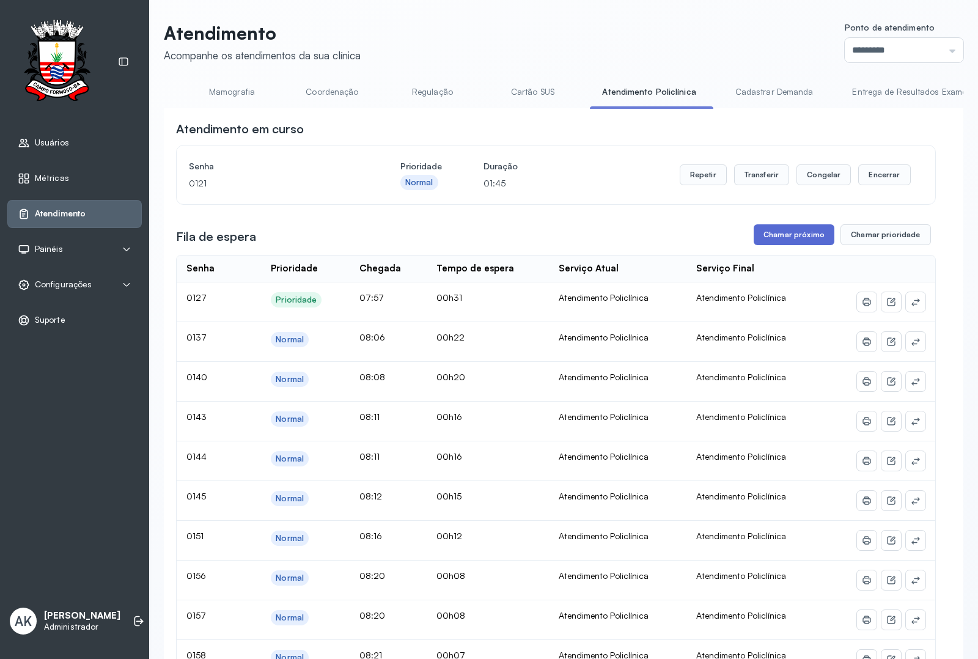
click at [781, 237] on button "Chamar próximo" at bounding box center [794, 234] width 81 height 21
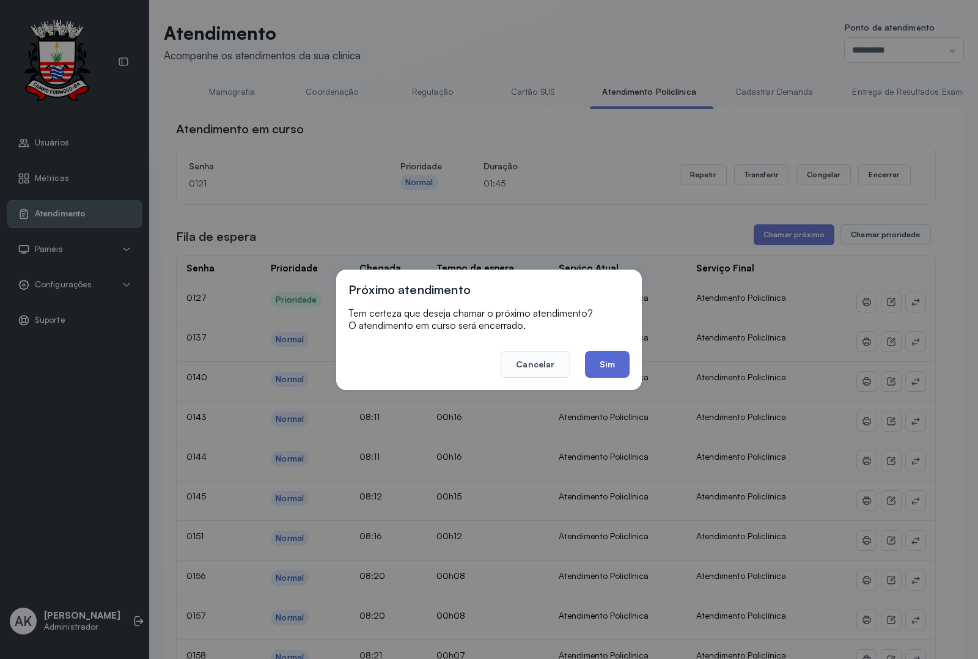
click at [599, 364] on button "Sim" at bounding box center [607, 364] width 45 height 27
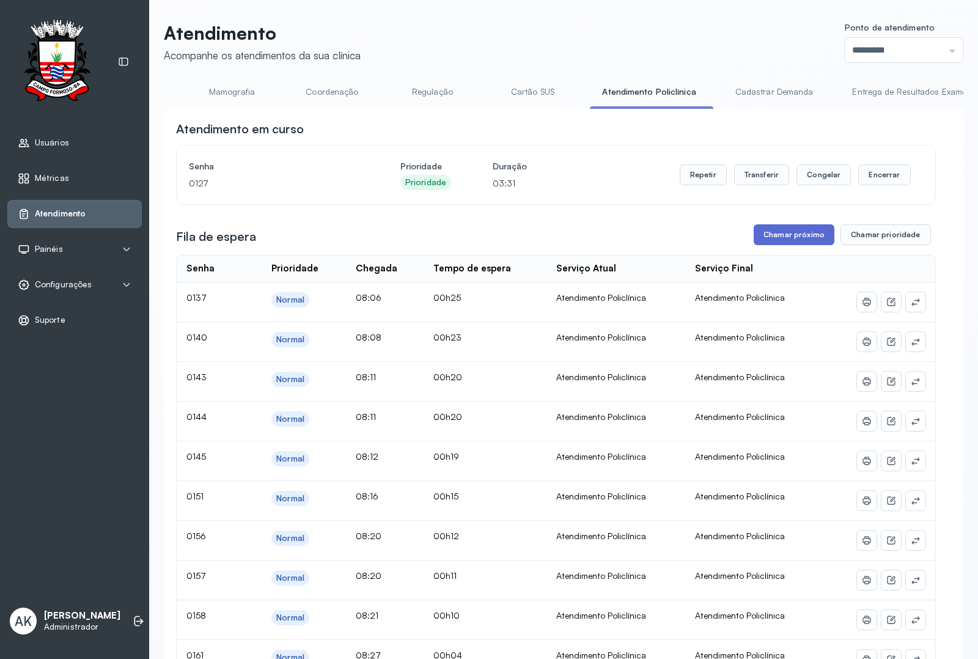
click at [777, 239] on button "Chamar próximo" at bounding box center [794, 234] width 81 height 21
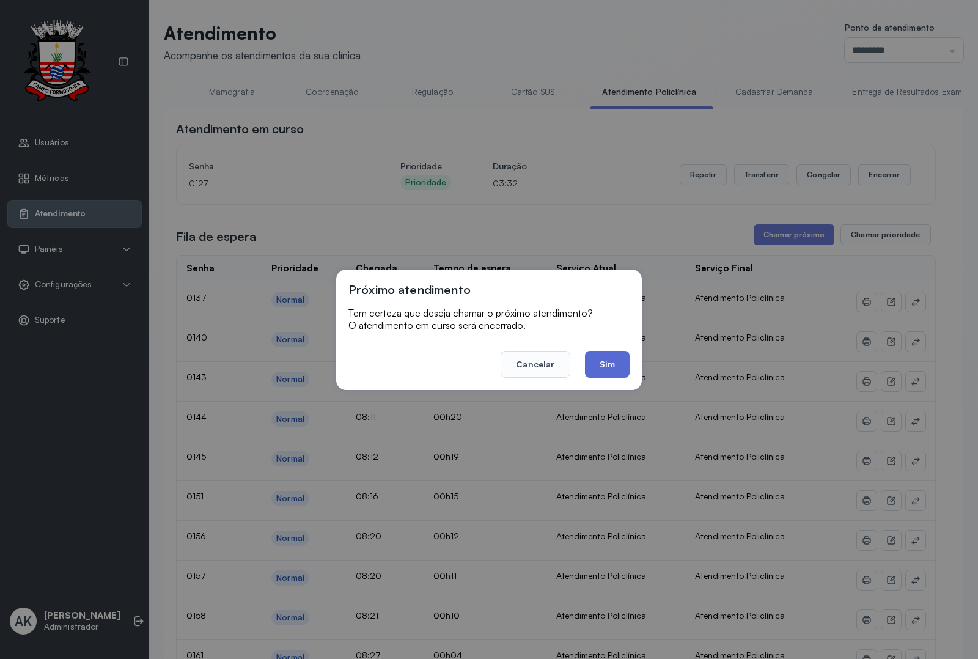
click at [608, 351] on button "Sim" at bounding box center [607, 364] width 45 height 27
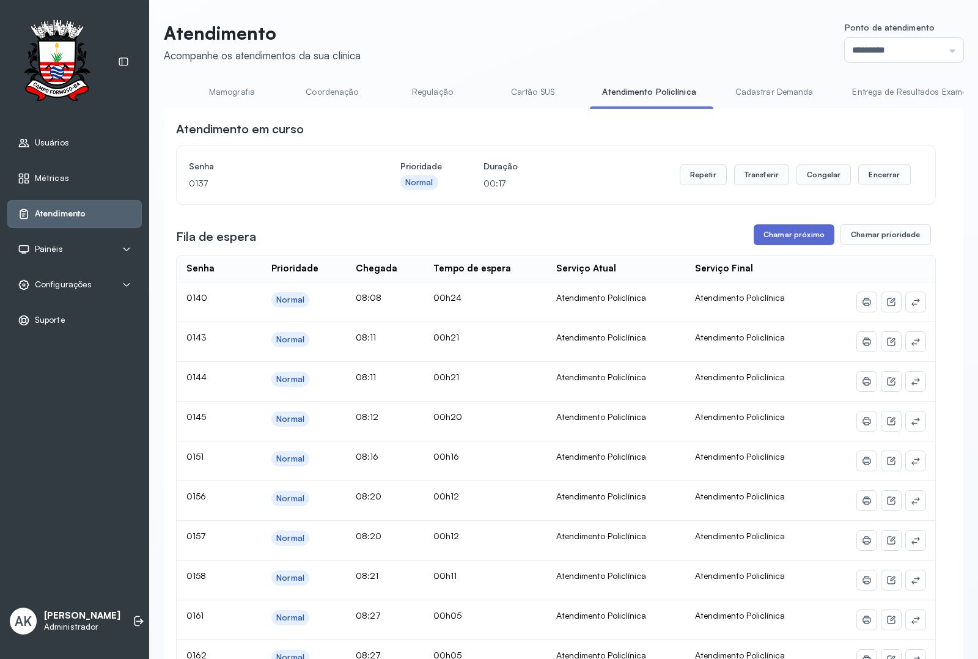
click at [775, 232] on button "Chamar próximo" at bounding box center [794, 234] width 81 height 21
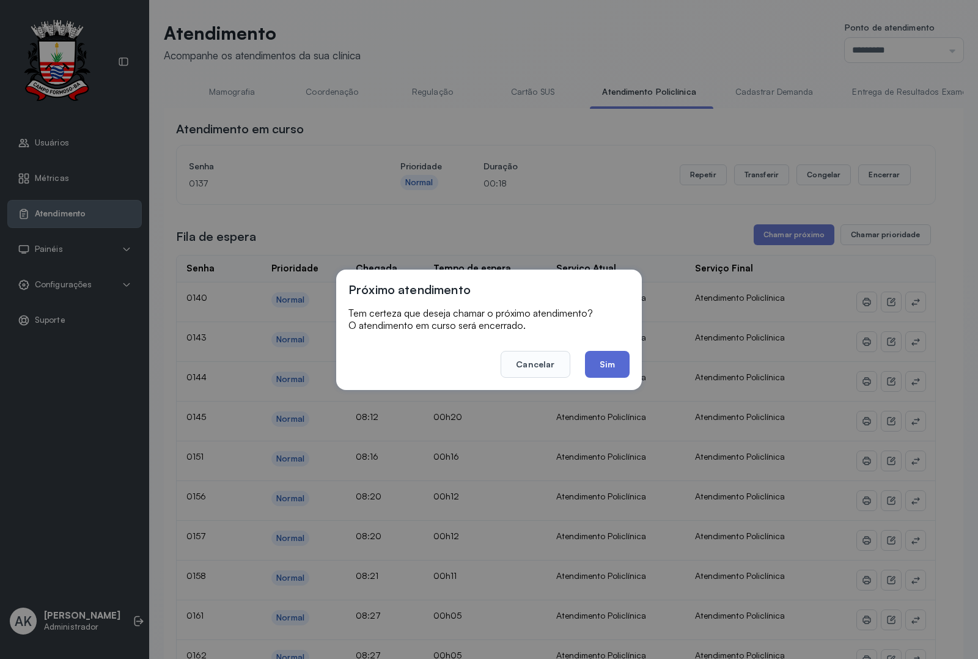
click at [597, 375] on button "Sim" at bounding box center [607, 364] width 45 height 27
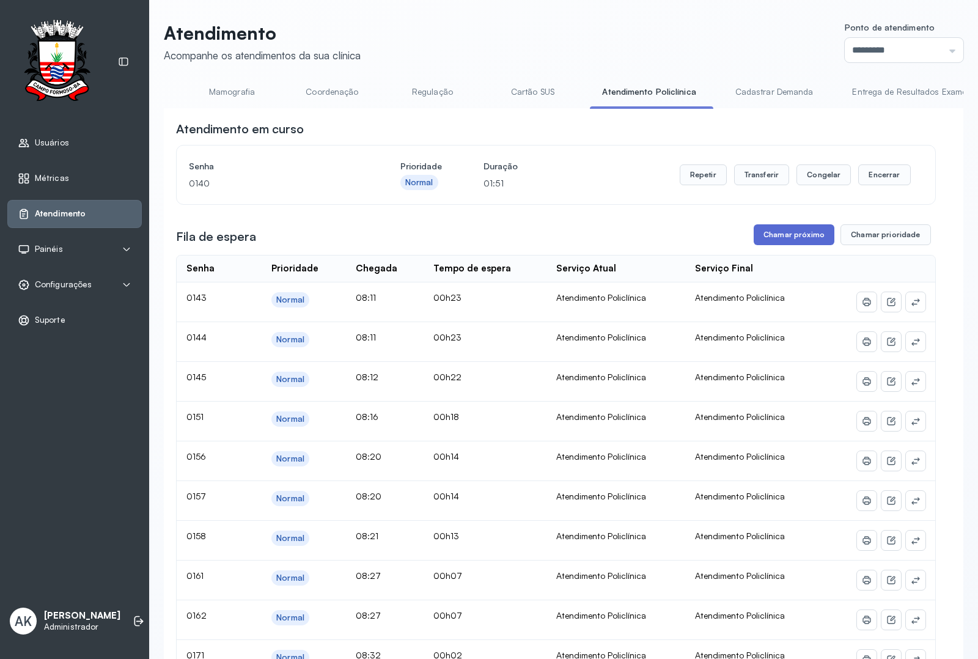
click at [762, 234] on button "Chamar próximo" at bounding box center [794, 234] width 81 height 21
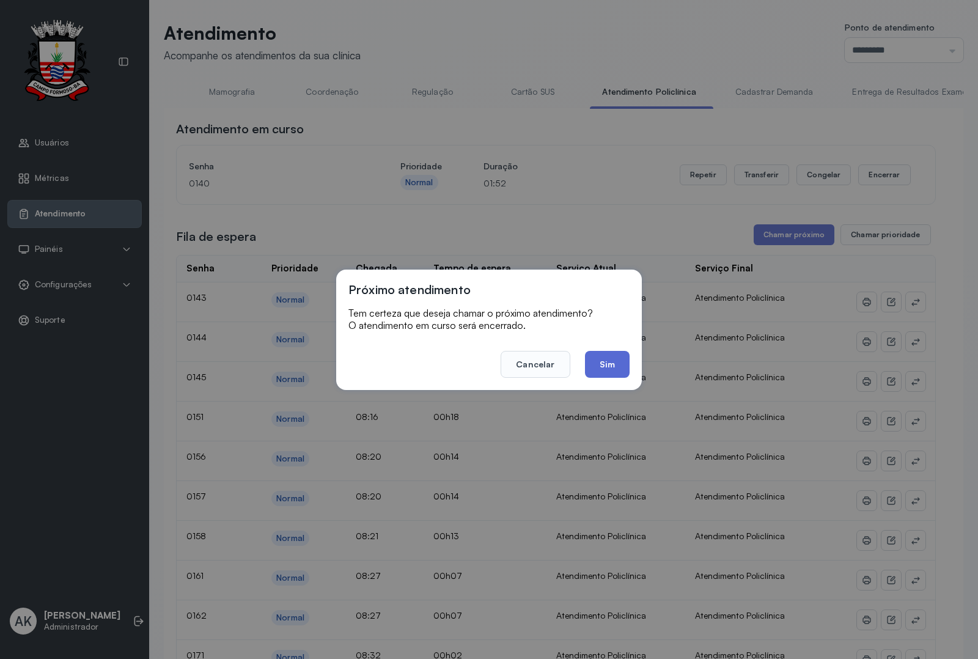
click at [603, 364] on button "Sim" at bounding box center [607, 364] width 45 height 27
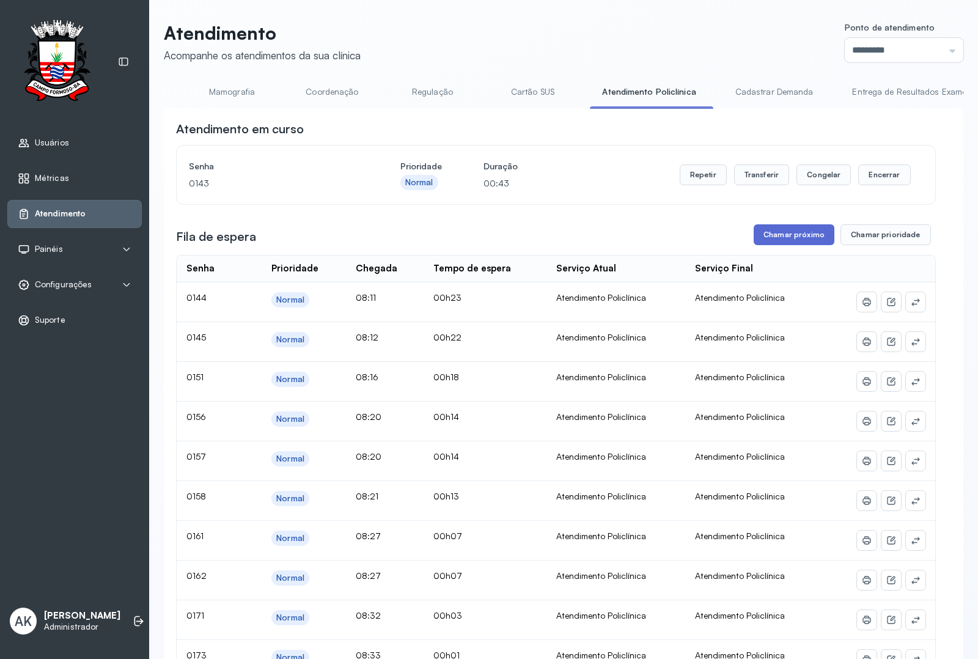
click at [797, 245] on button "Chamar próximo" at bounding box center [794, 234] width 81 height 21
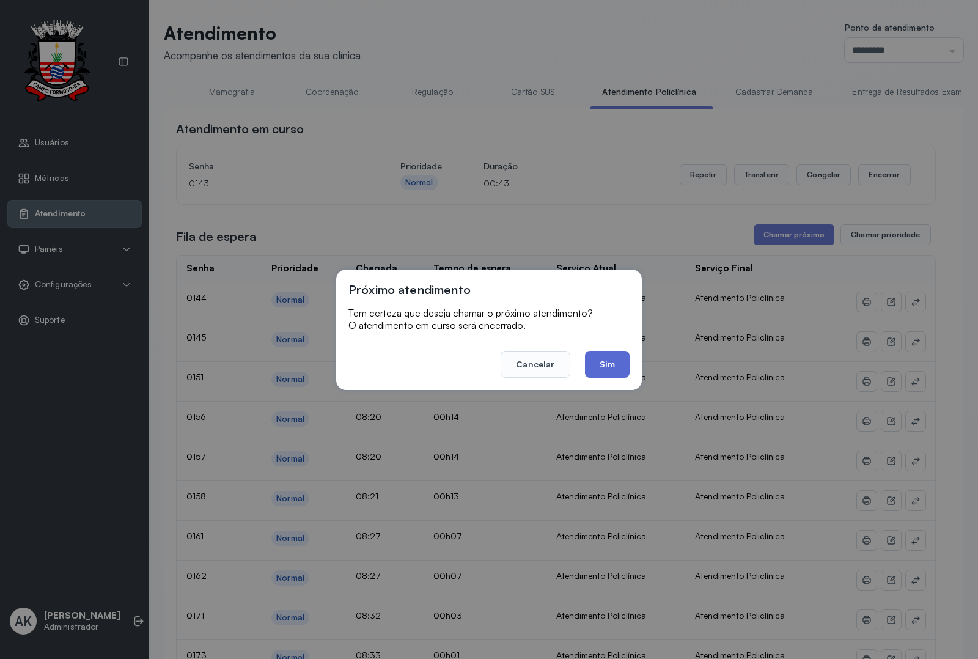
click at [615, 366] on button "Sim" at bounding box center [607, 364] width 45 height 27
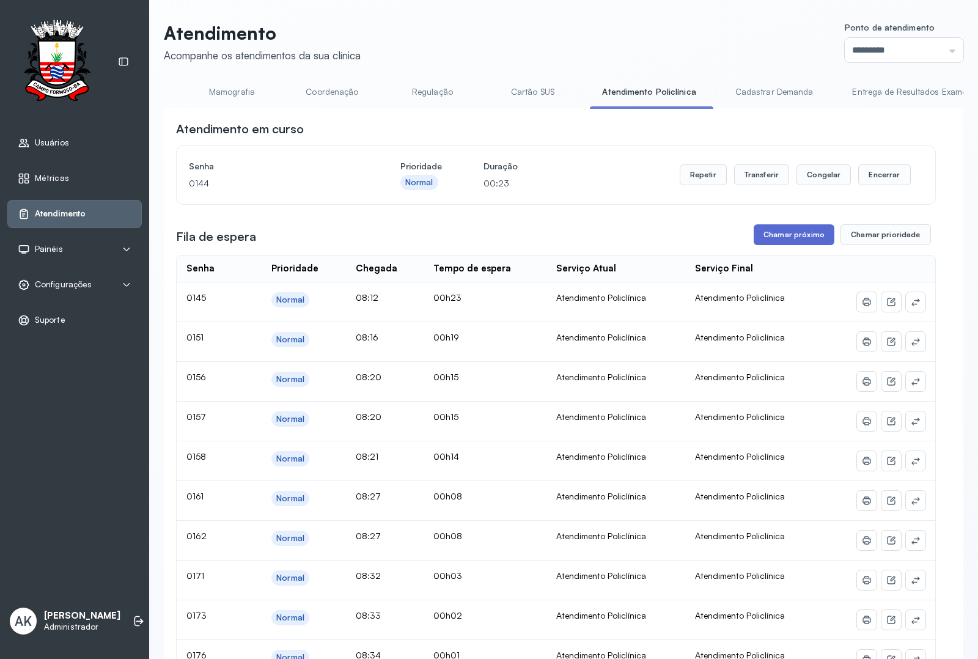
click at [797, 245] on button "Chamar próximo" at bounding box center [794, 234] width 81 height 21
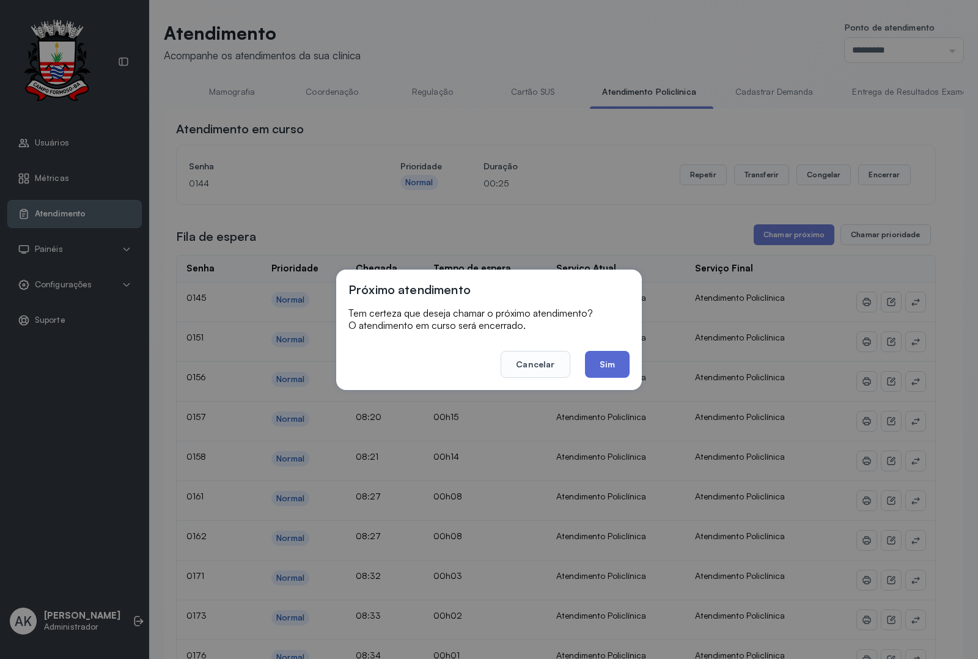
click at [603, 364] on button "Sim" at bounding box center [607, 364] width 45 height 27
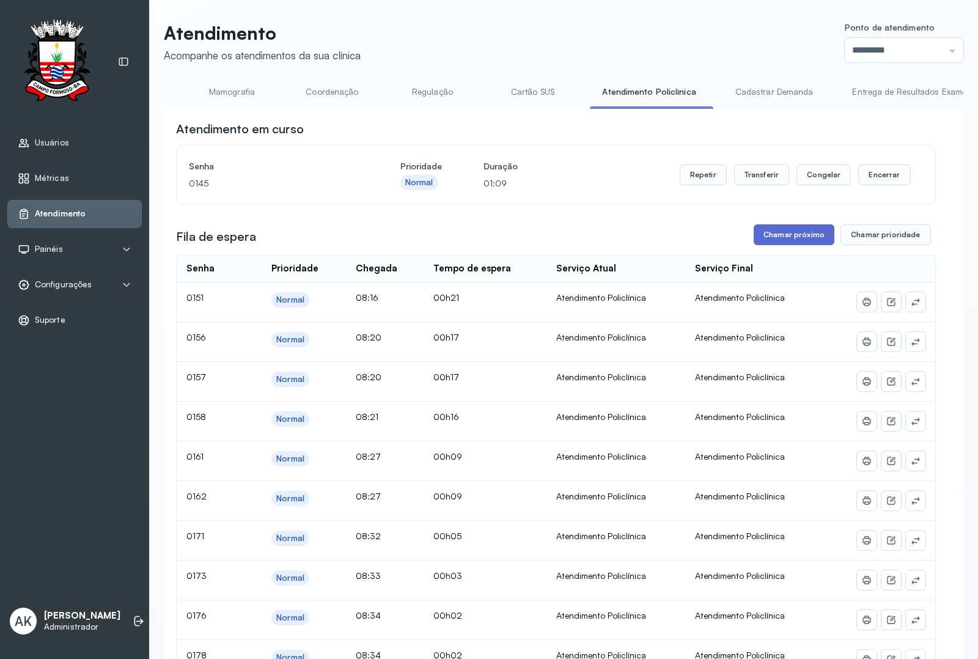
click at [770, 234] on button "Chamar próximo" at bounding box center [794, 234] width 81 height 21
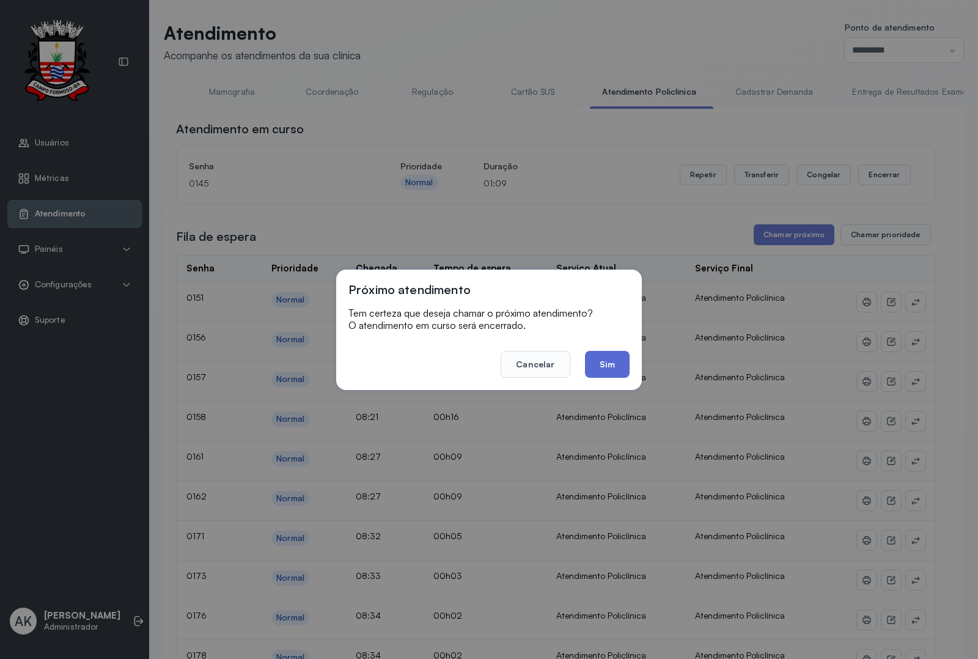
click at [606, 364] on button "Sim" at bounding box center [607, 364] width 45 height 27
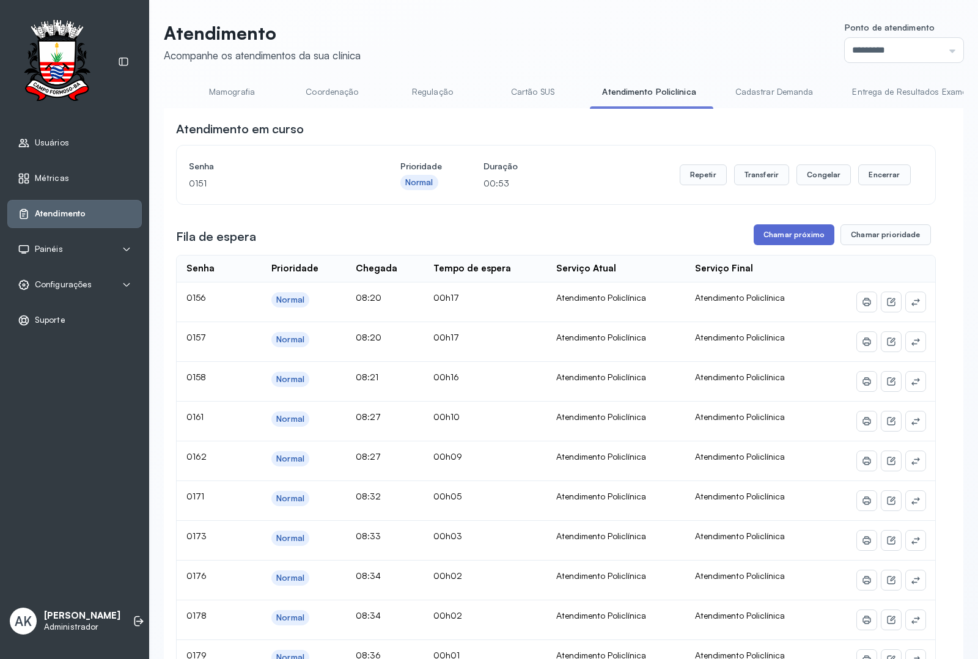
click at [787, 237] on button "Chamar próximo" at bounding box center [794, 234] width 81 height 21
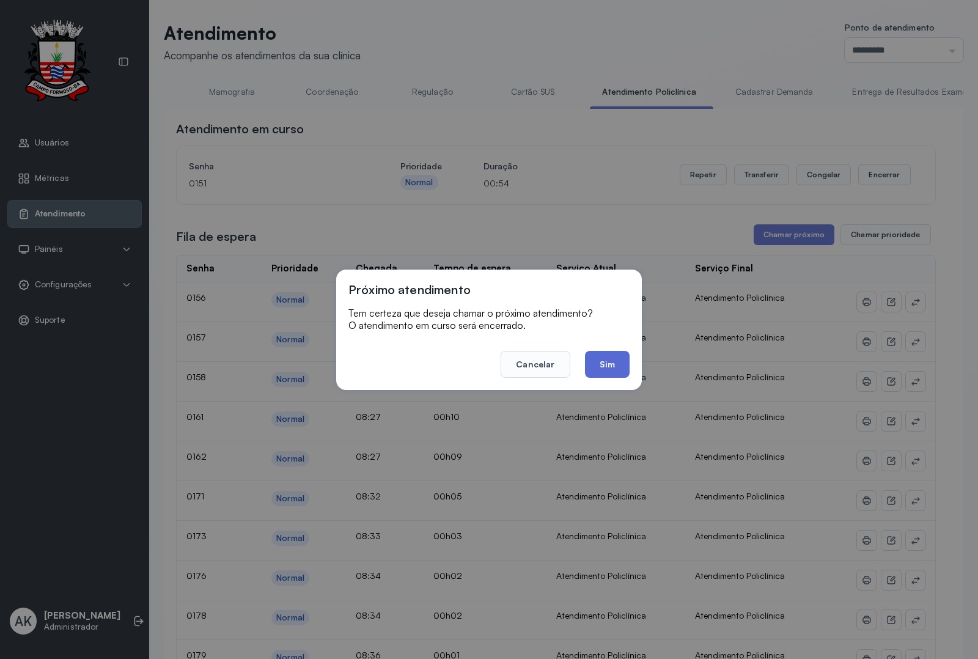
click at [616, 361] on button "Sim" at bounding box center [607, 364] width 45 height 27
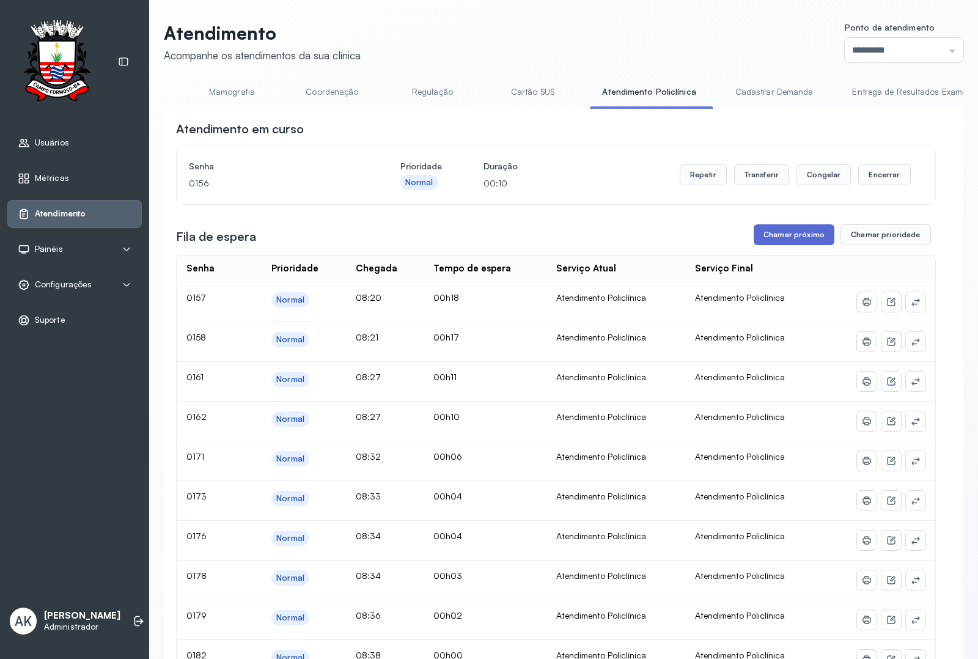
click at [761, 231] on button "Chamar próximo" at bounding box center [794, 234] width 81 height 21
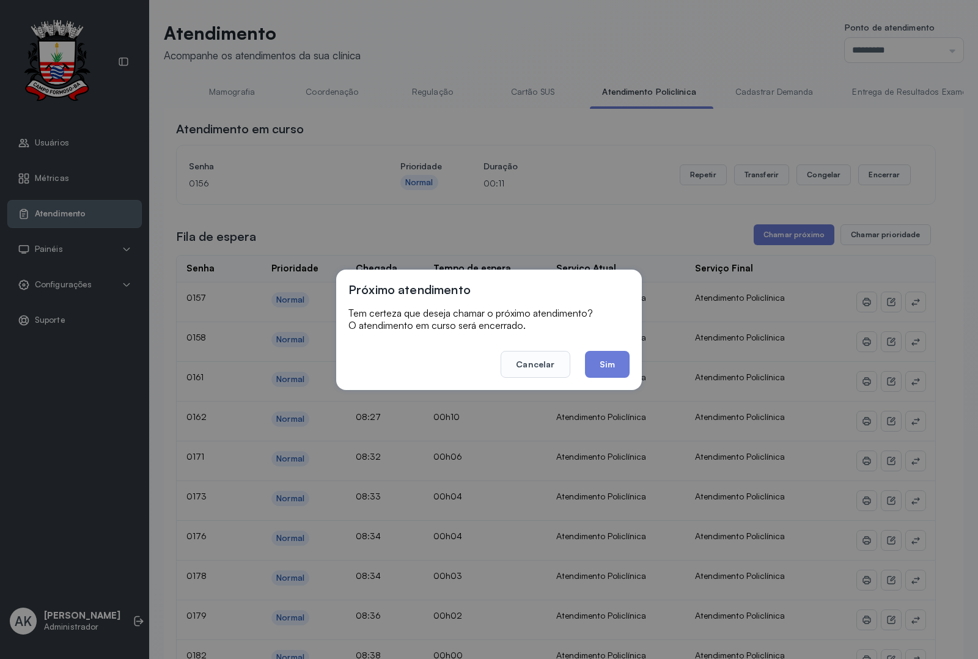
click at [591, 380] on div "Próximo atendimento Tem certeza que deseja chamar o próximo atendimento? O aten…" at bounding box center [489, 330] width 306 height 120
click at [602, 370] on button "Sim" at bounding box center [607, 364] width 45 height 27
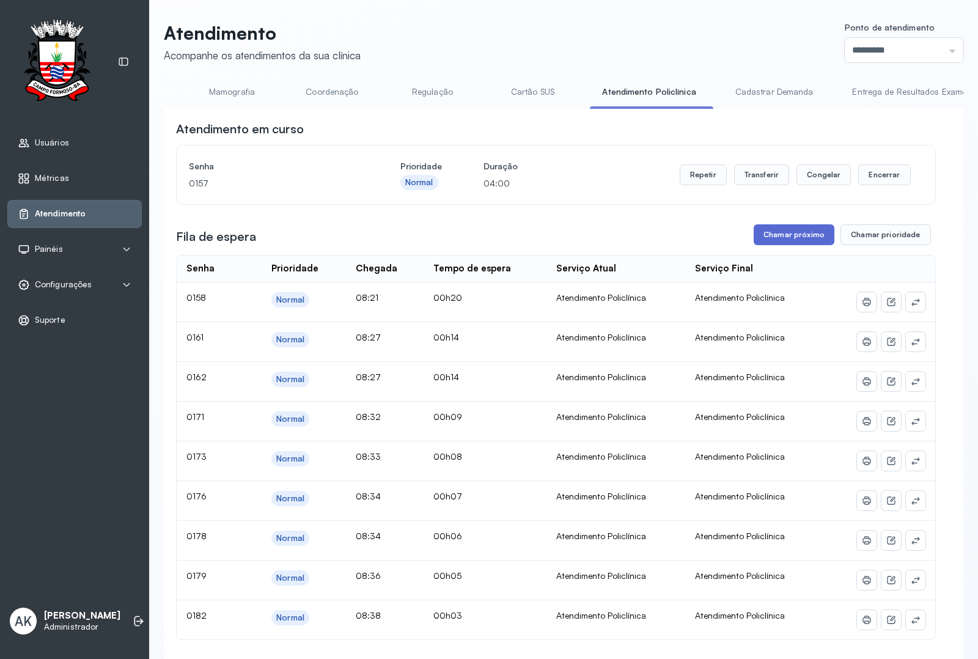
click at [783, 242] on button "Chamar próximo" at bounding box center [794, 234] width 81 height 21
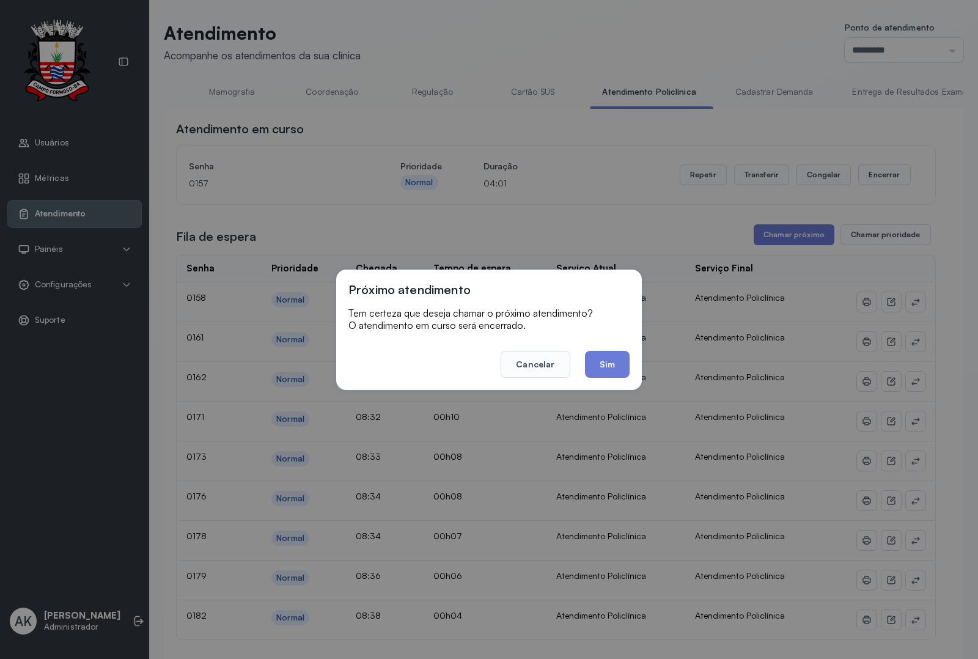
drag, startPoint x: 608, startPoint y: 364, endPoint x: 611, endPoint y: 339, distance: 24.6
click at [618, 361] on button "Sim" at bounding box center [607, 364] width 45 height 27
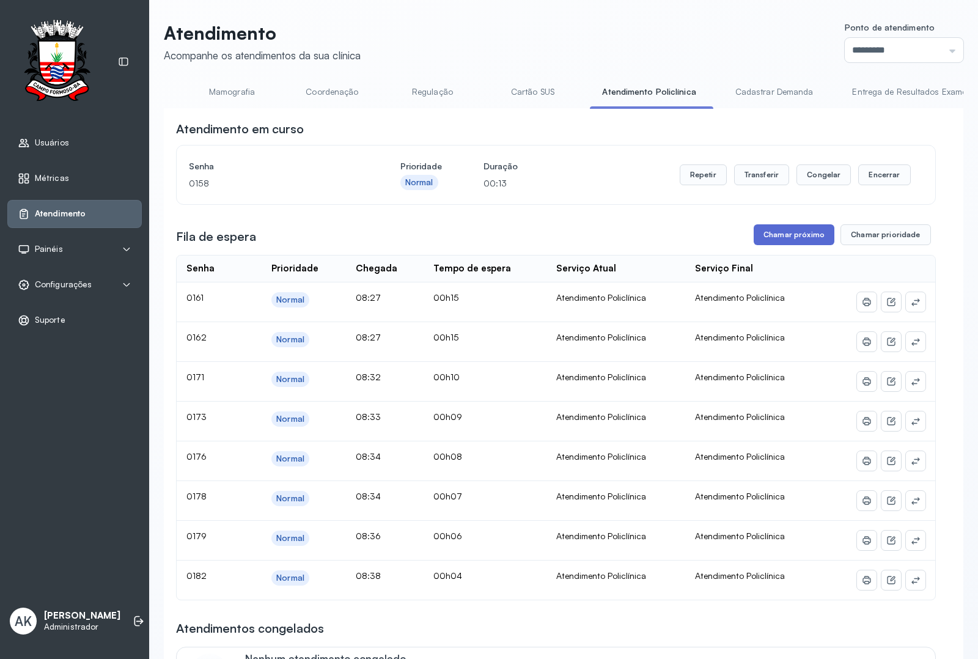
click at [800, 245] on button "Chamar próximo" at bounding box center [794, 234] width 81 height 21
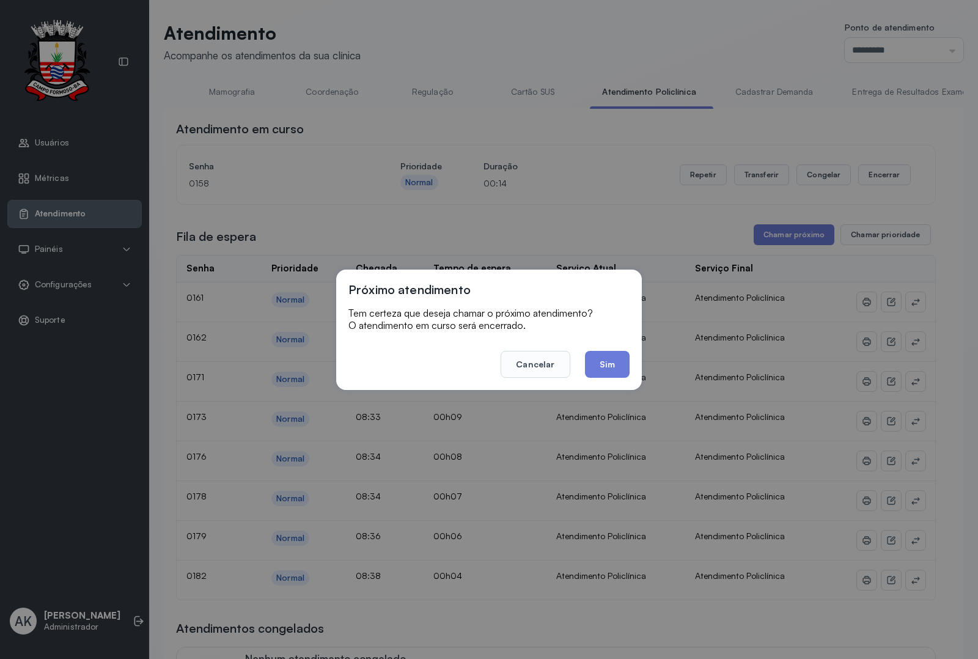
click at [602, 359] on button "Sim" at bounding box center [607, 364] width 45 height 27
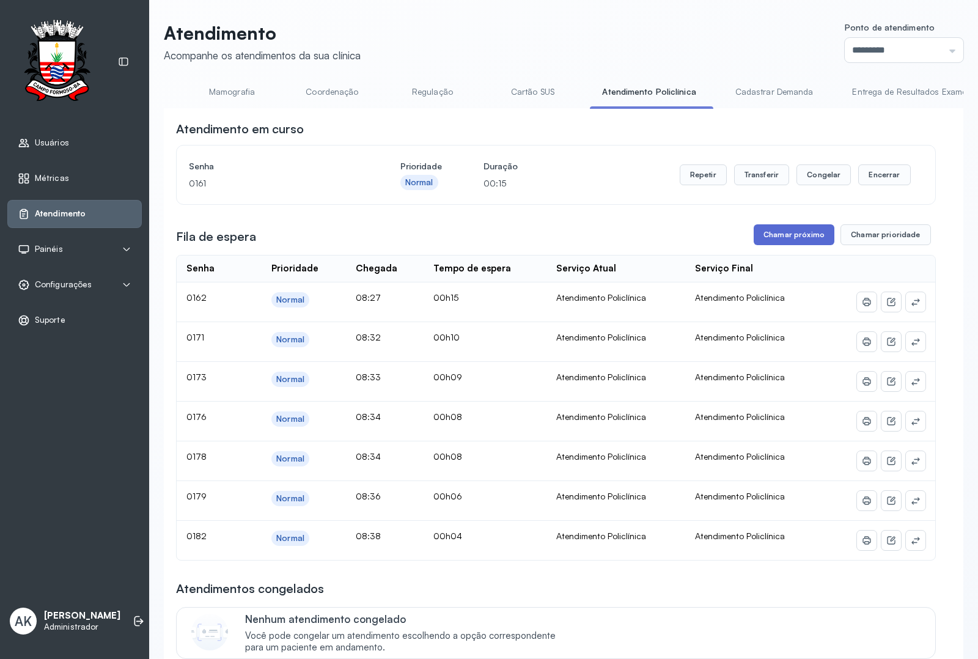
click at [792, 245] on button "Chamar próximo" at bounding box center [794, 234] width 81 height 21
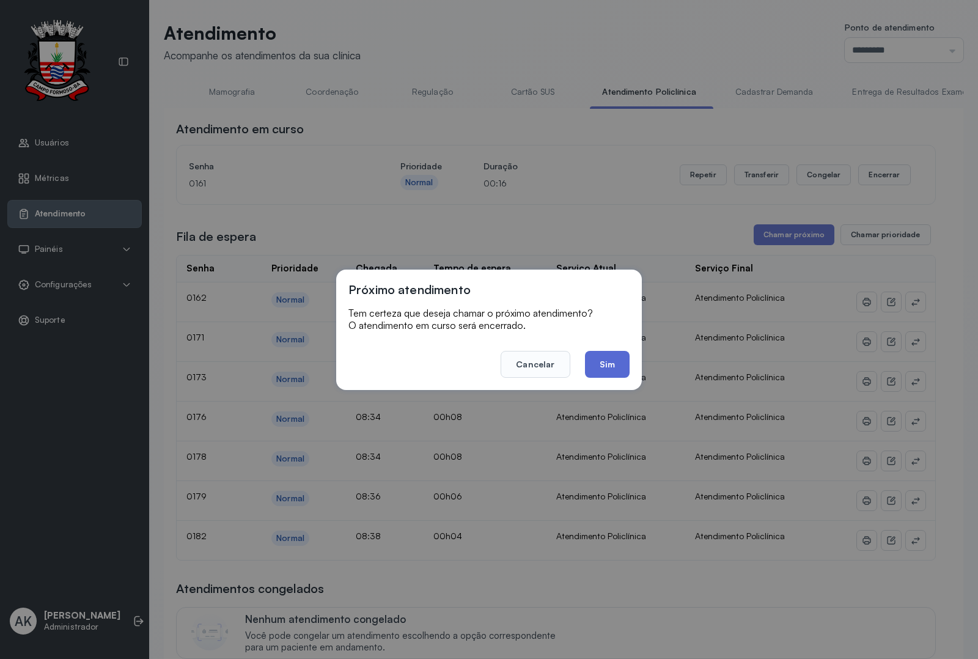
click at [601, 361] on button "Sim" at bounding box center [607, 364] width 45 height 27
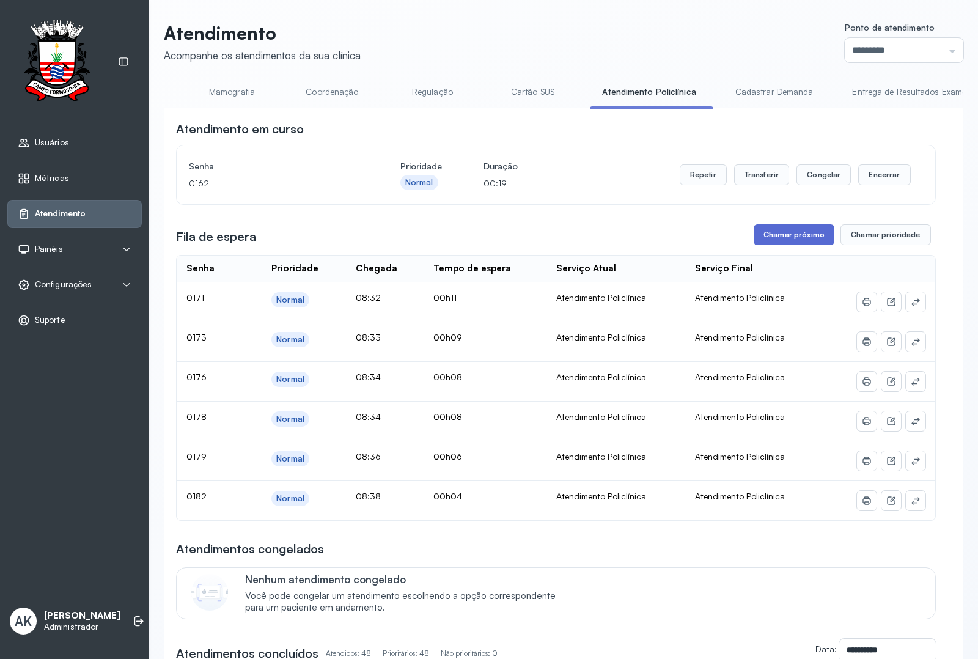
click at [766, 245] on button "Chamar próximo" at bounding box center [794, 234] width 81 height 21
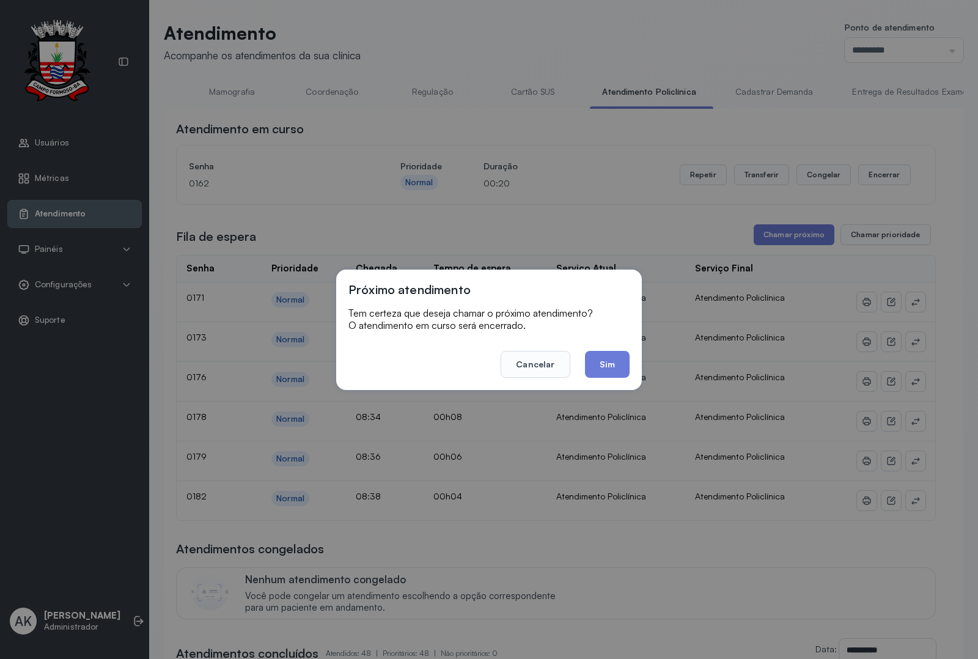
click at [591, 386] on div "Próximo atendimento Tem certeza que deseja chamar o próximo atendimento? O aten…" at bounding box center [489, 330] width 306 height 120
click at [601, 377] on button "Sim" at bounding box center [607, 364] width 45 height 27
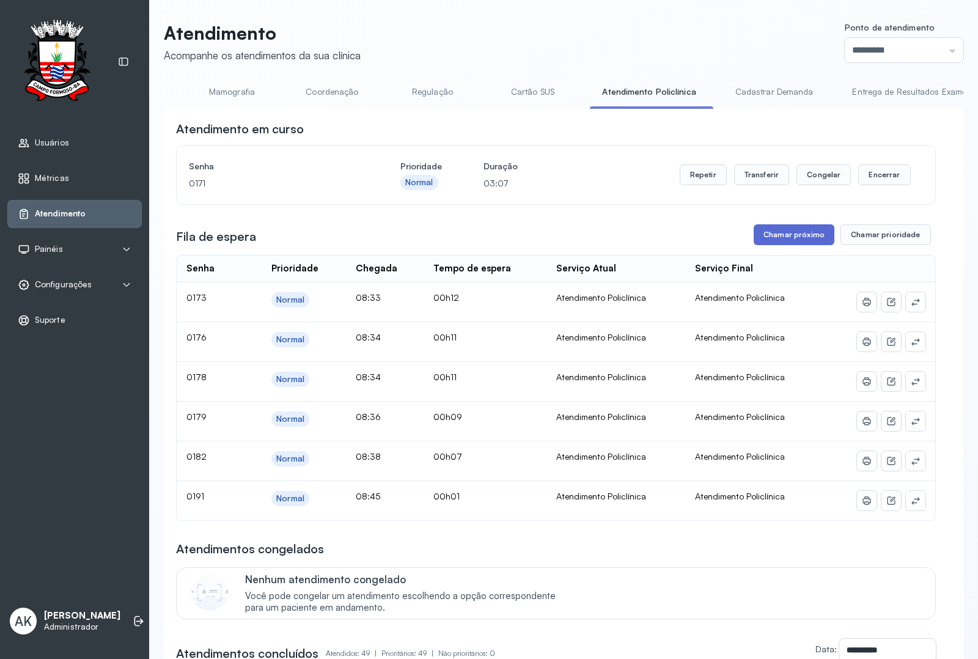
click at [777, 245] on button "Chamar próximo" at bounding box center [794, 234] width 81 height 21
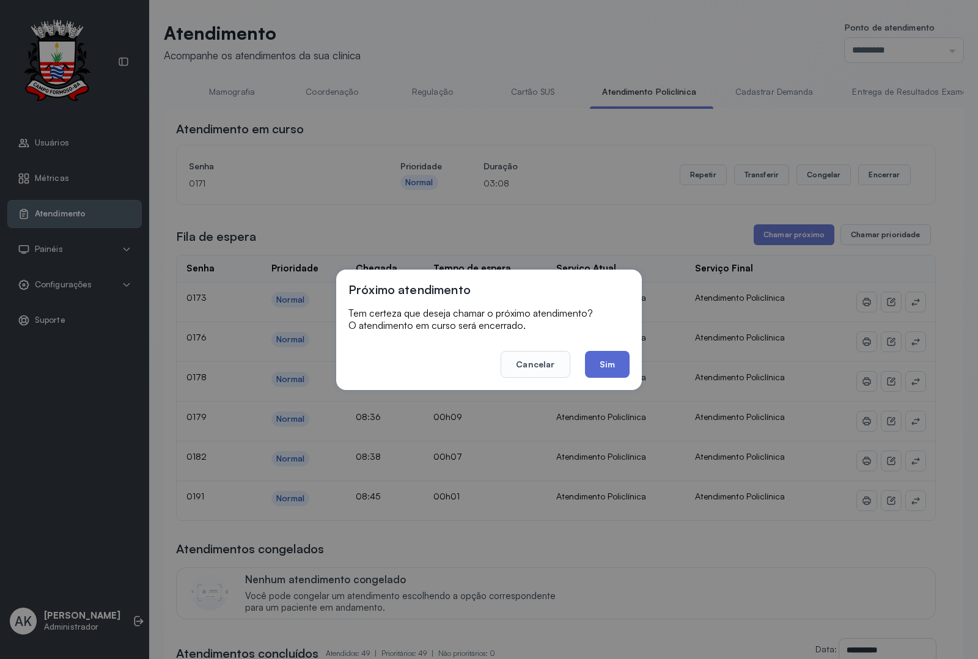
click at [609, 364] on button "Sim" at bounding box center [607, 364] width 45 height 27
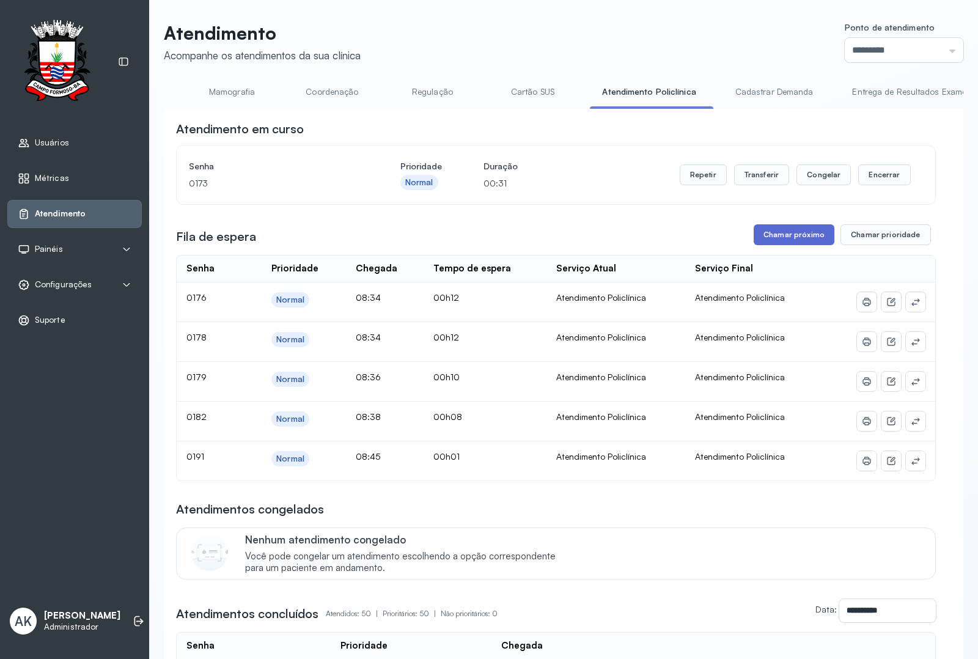
click at [786, 237] on button "Chamar próximo" at bounding box center [794, 234] width 81 height 21
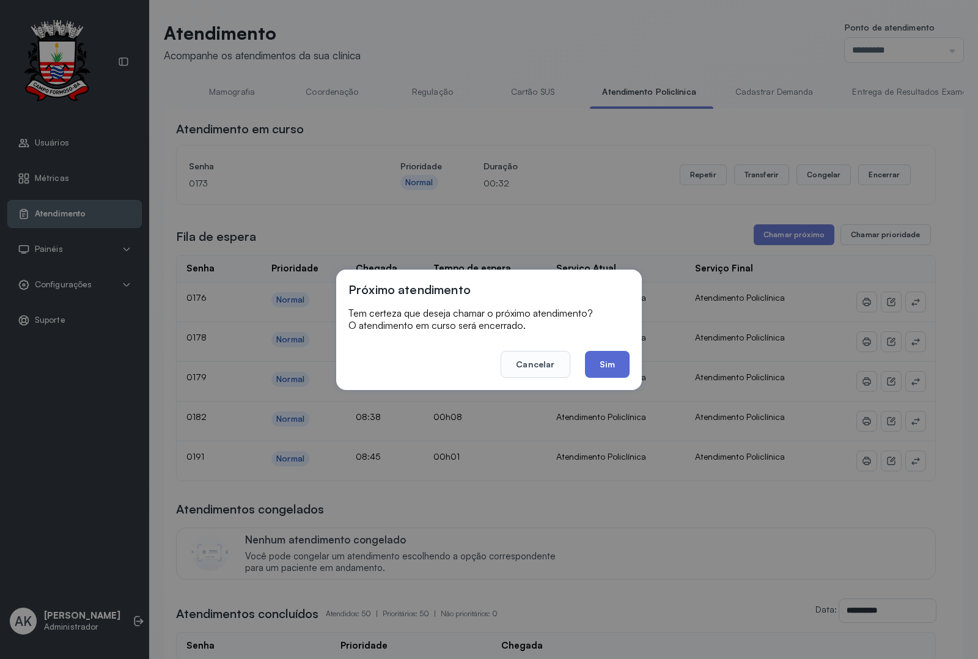
click at [606, 377] on button "Sim" at bounding box center [607, 364] width 45 height 27
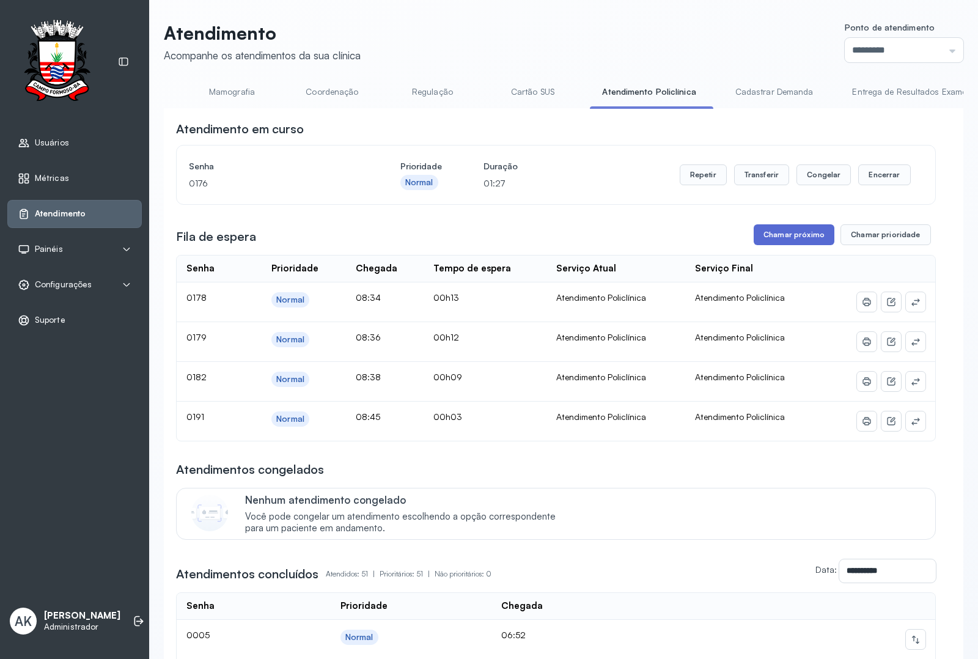
click at [762, 231] on button "Chamar próximo" at bounding box center [794, 234] width 81 height 21
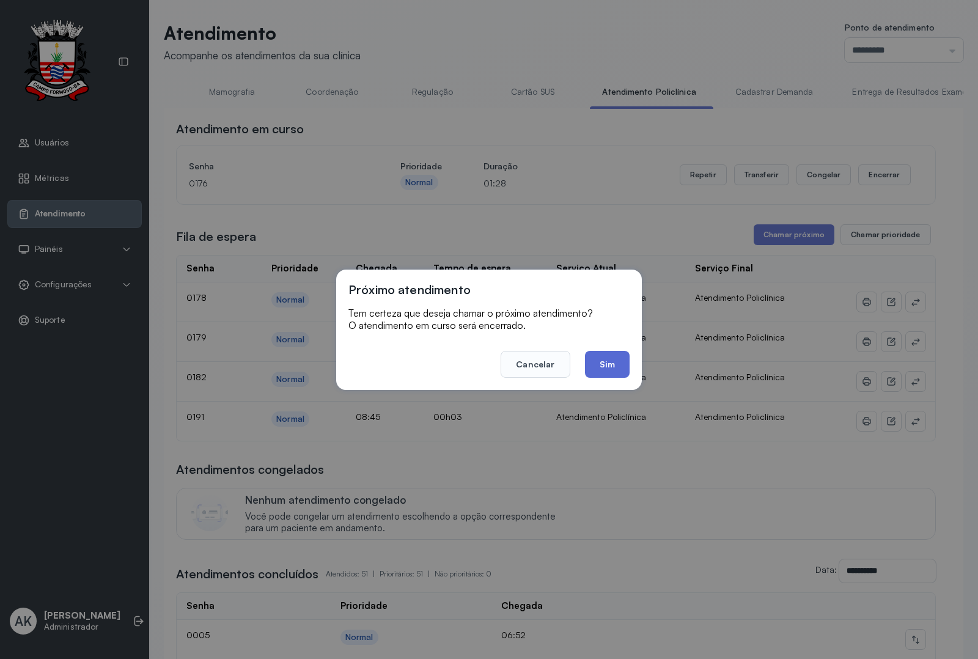
drag, startPoint x: 599, startPoint y: 363, endPoint x: 605, endPoint y: 356, distance: 8.6
click at [600, 363] on button "Sim" at bounding box center [607, 364] width 45 height 27
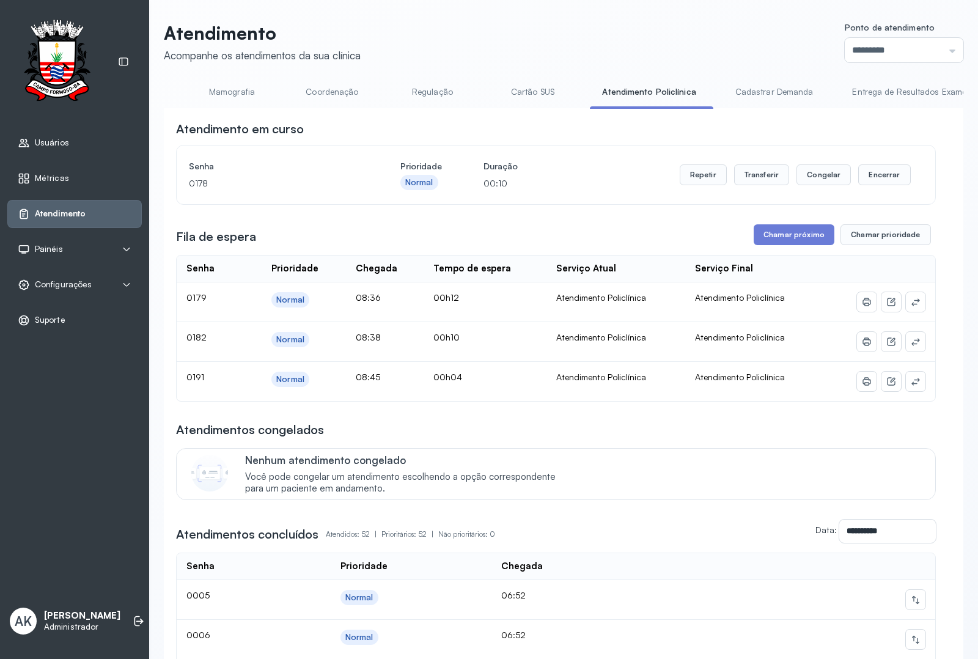
click at [778, 240] on button "Chamar próximo" at bounding box center [794, 234] width 81 height 21
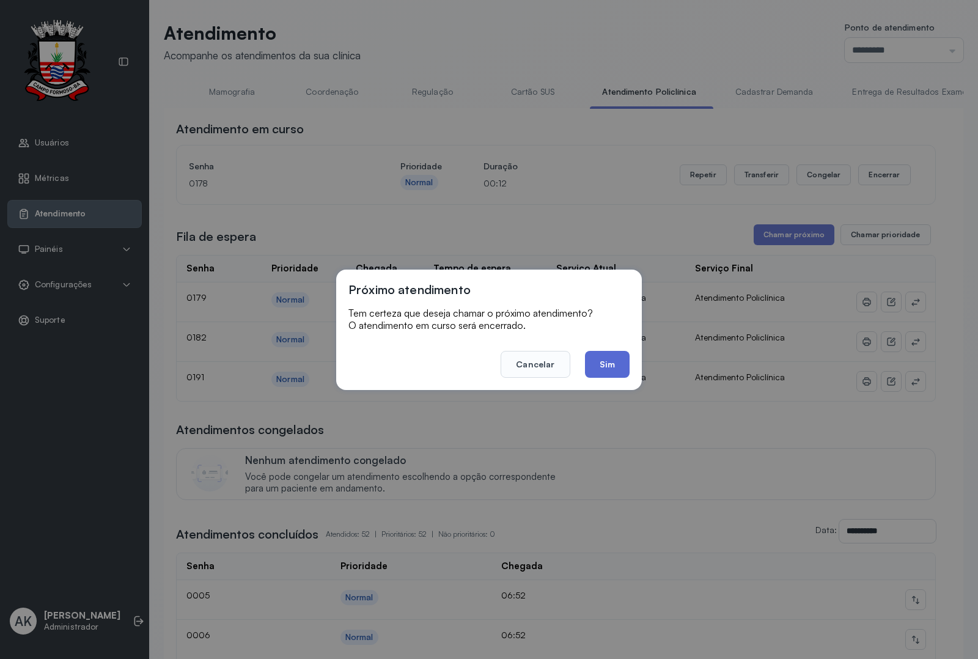
click at [595, 360] on button "Sim" at bounding box center [607, 364] width 45 height 27
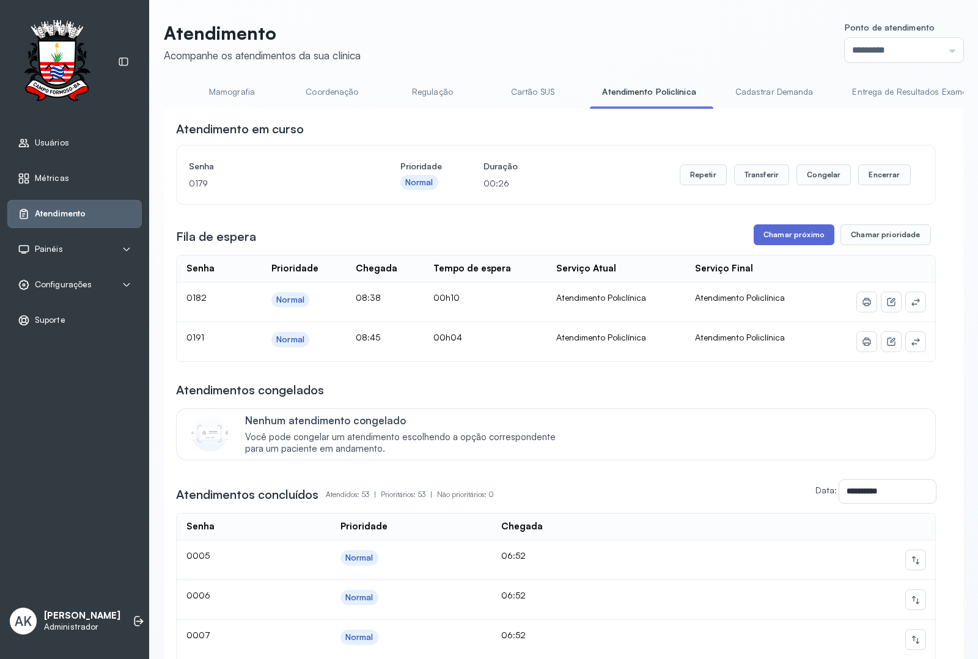
click at [784, 233] on button "Chamar próximo" at bounding box center [794, 234] width 81 height 21
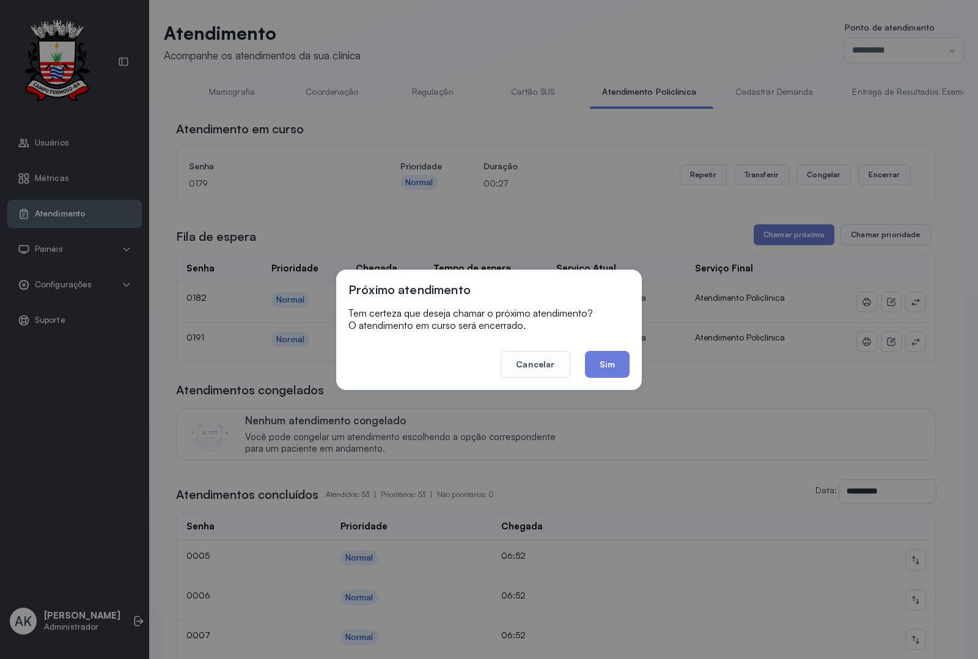
click at [603, 364] on button "Sim" at bounding box center [607, 364] width 45 height 27
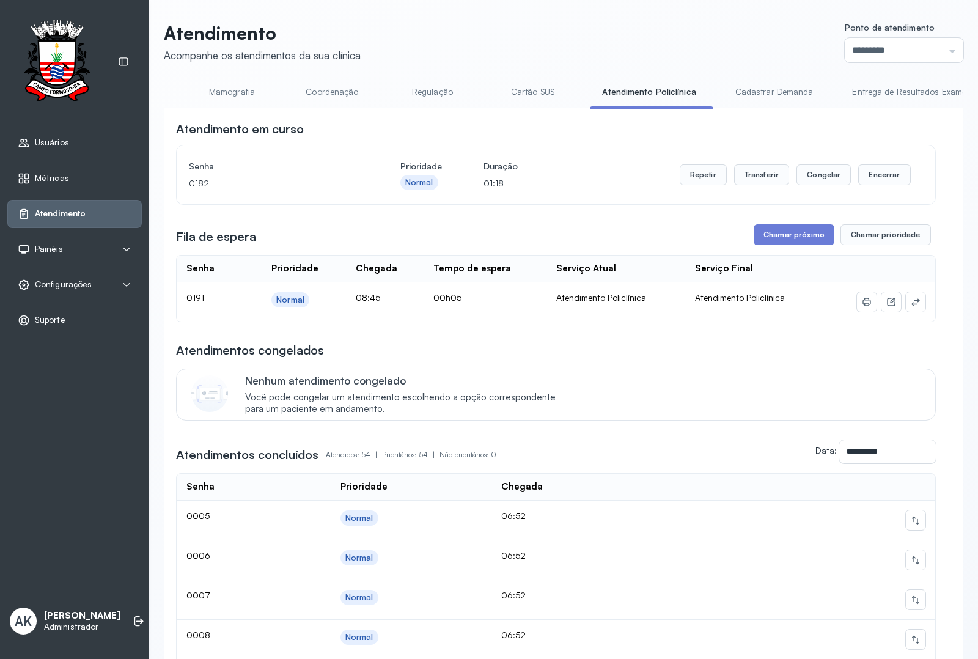
drag, startPoint x: 791, startPoint y: 248, endPoint x: 778, endPoint y: 263, distance: 19.1
click at [790, 237] on button "Chamar próximo" at bounding box center [794, 234] width 81 height 21
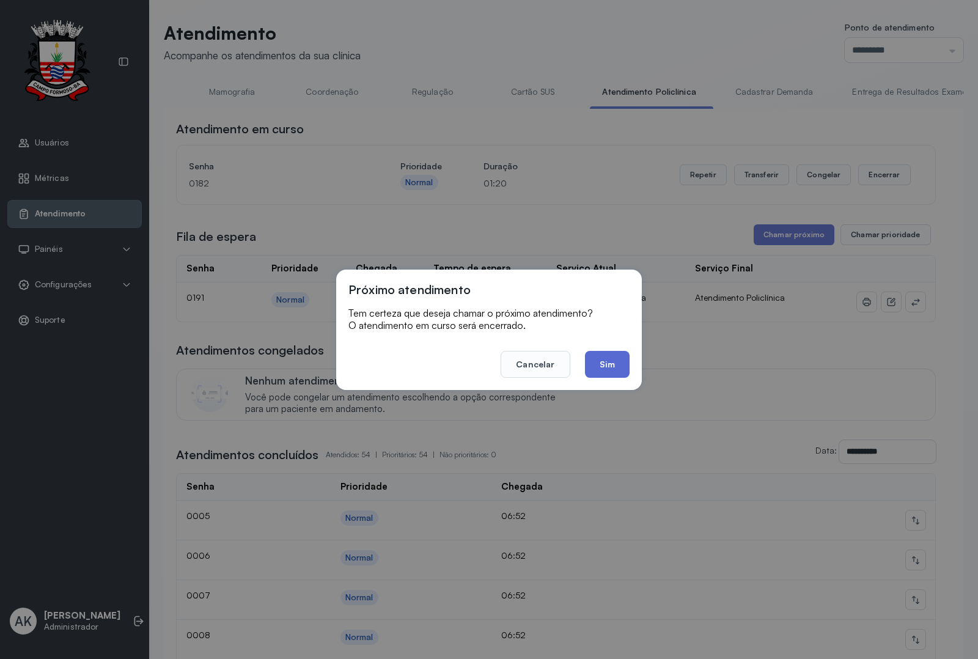
click at [622, 355] on button "Sim" at bounding box center [607, 364] width 45 height 27
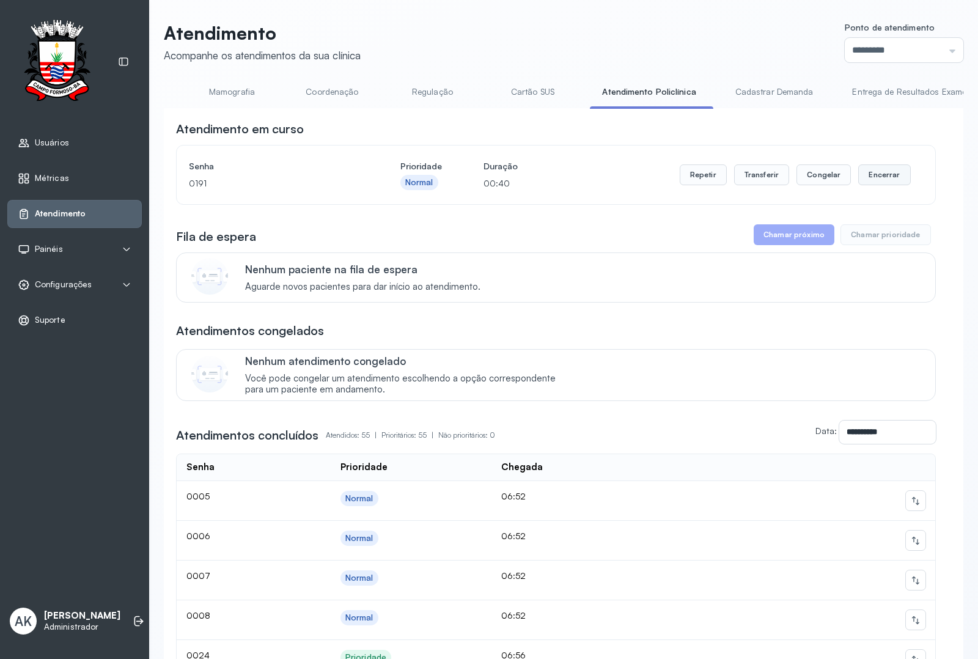
click at [888, 181] on button "Encerrar" at bounding box center [884, 174] width 52 height 21
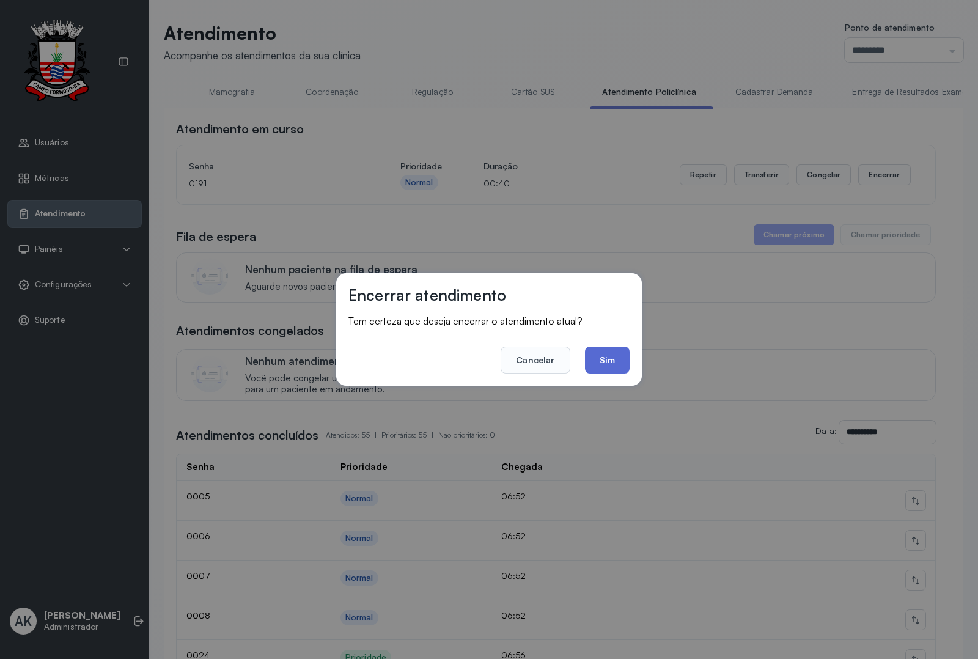
click at [599, 360] on button "Sim" at bounding box center [607, 360] width 45 height 27
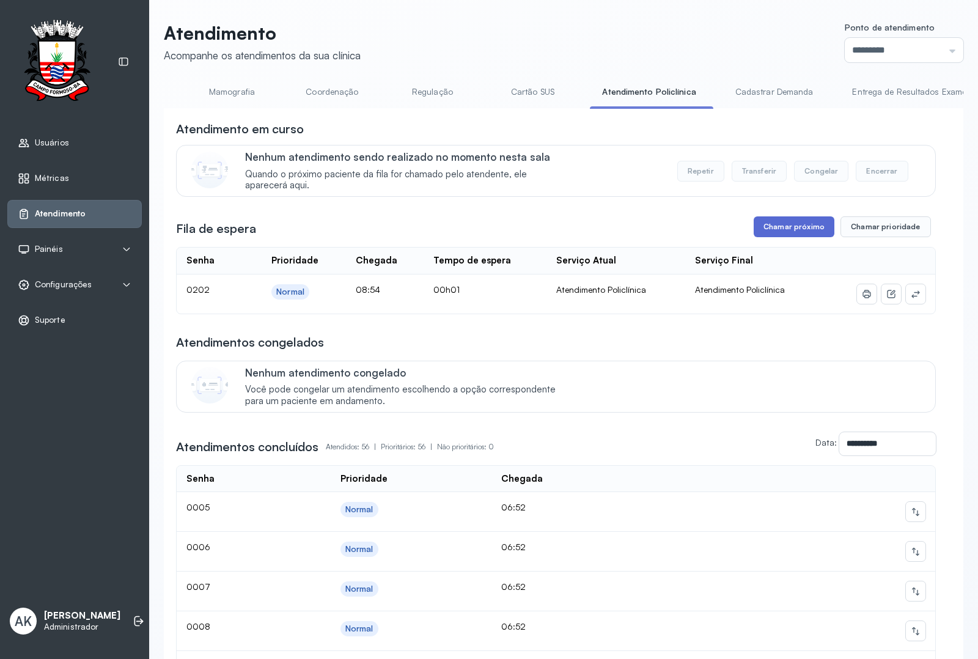
drag, startPoint x: 798, startPoint y: 218, endPoint x: 769, endPoint y: 240, distance: 36.6
click at [768, 234] on button "Chamar próximo" at bounding box center [794, 226] width 81 height 21
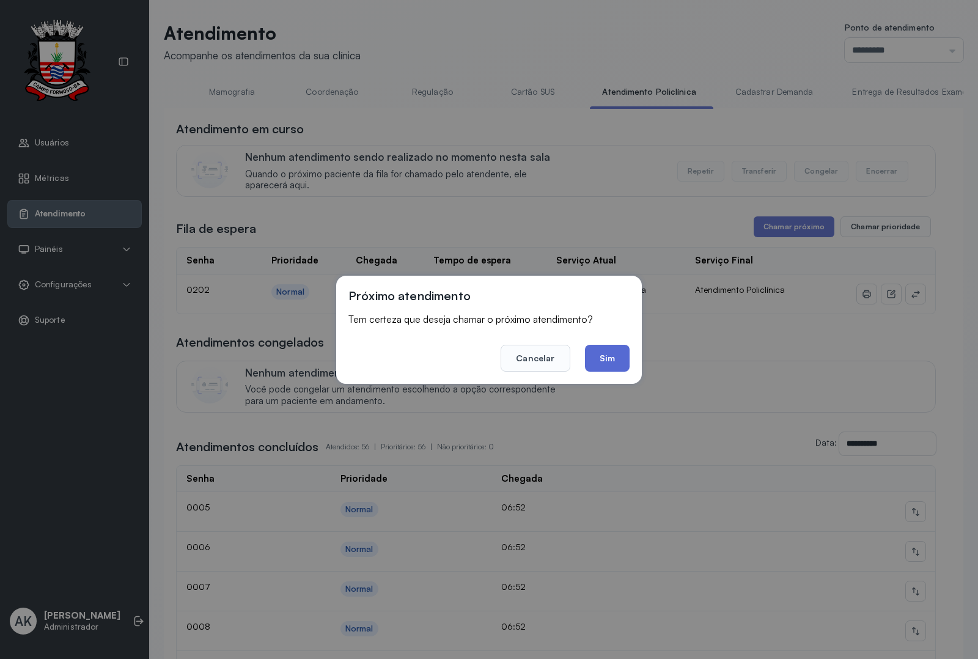
click at [618, 349] on button "Sim" at bounding box center [607, 358] width 45 height 27
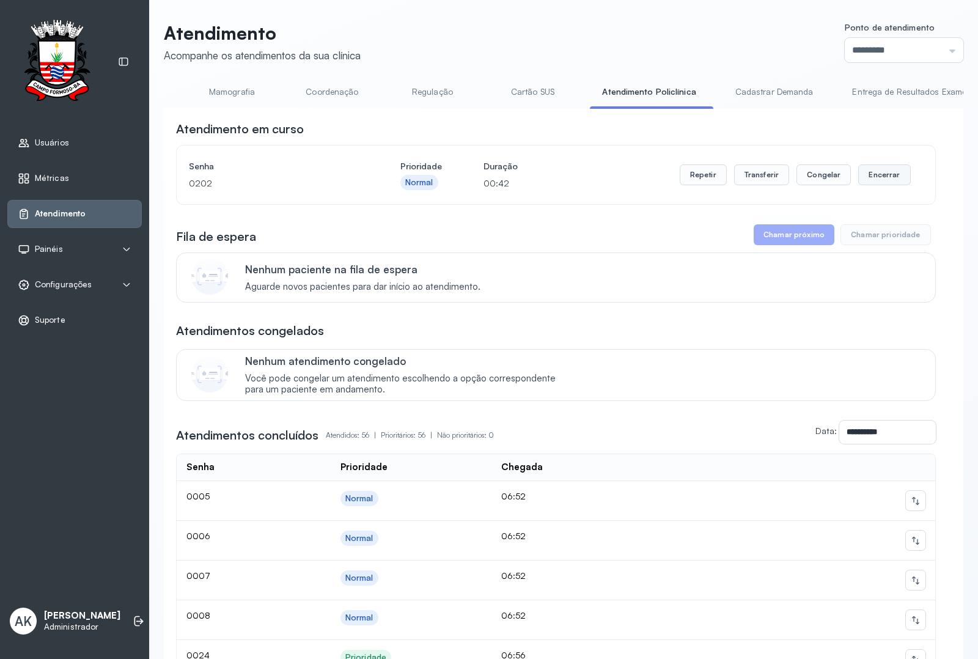
click at [861, 180] on button "Encerrar" at bounding box center [884, 174] width 52 height 21
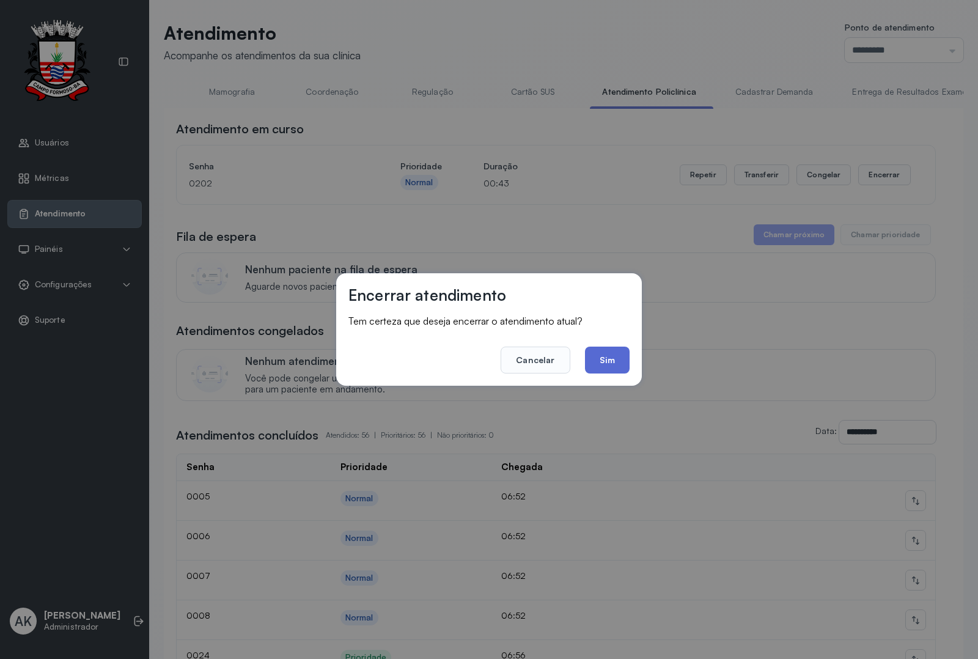
click at [608, 360] on button "Sim" at bounding box center [607, 360] width 45 height 27
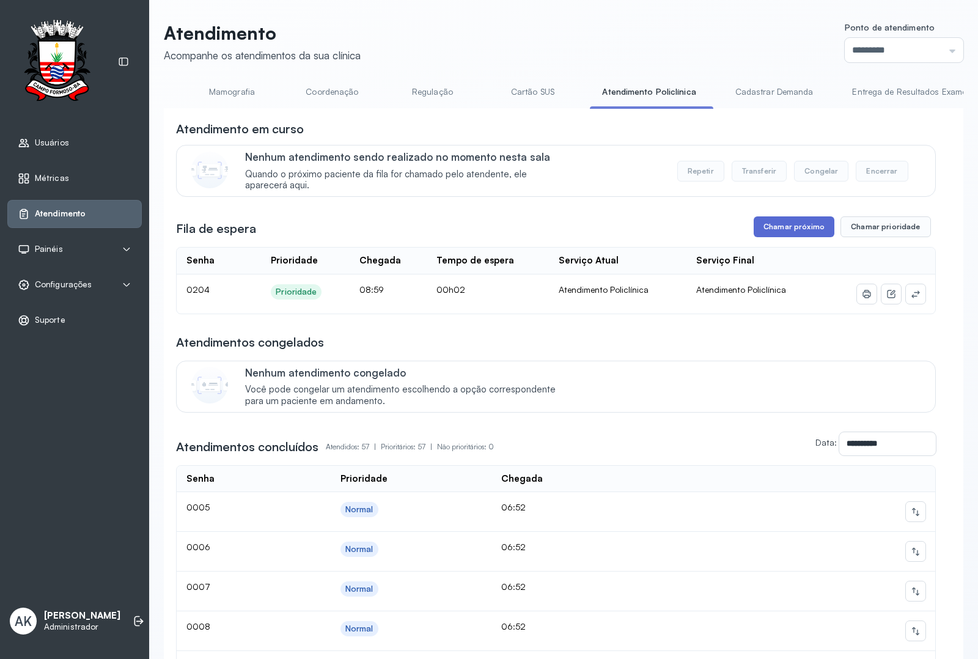
click at [787, 228] on button "Chamar próximo" at bounding box center [794, 226] width 81 height 21
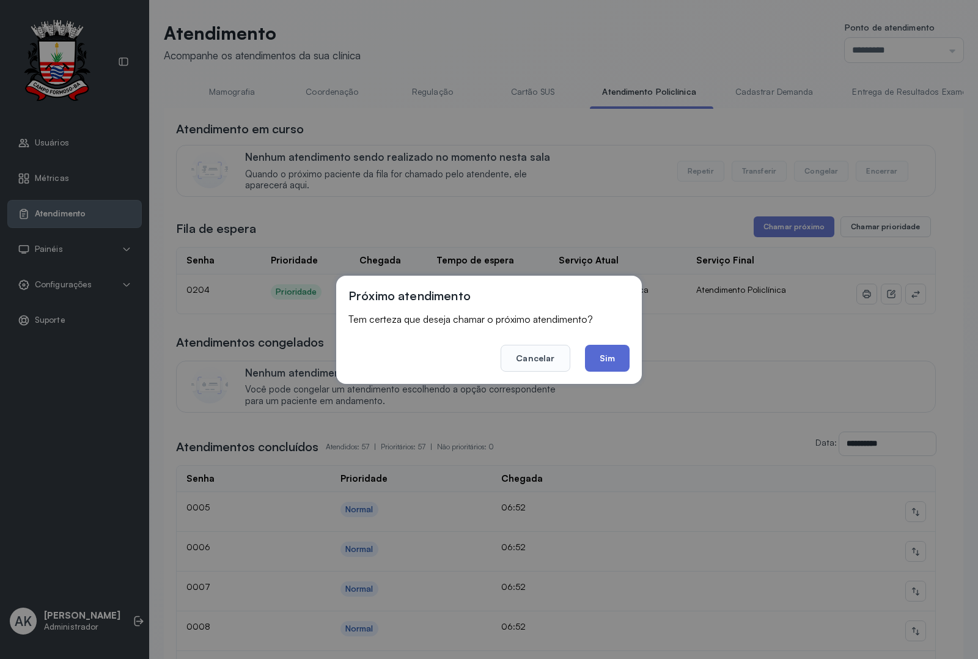
click at [606, 358] on button "Sim" at bounding box center [607, 358] width 45 height 27
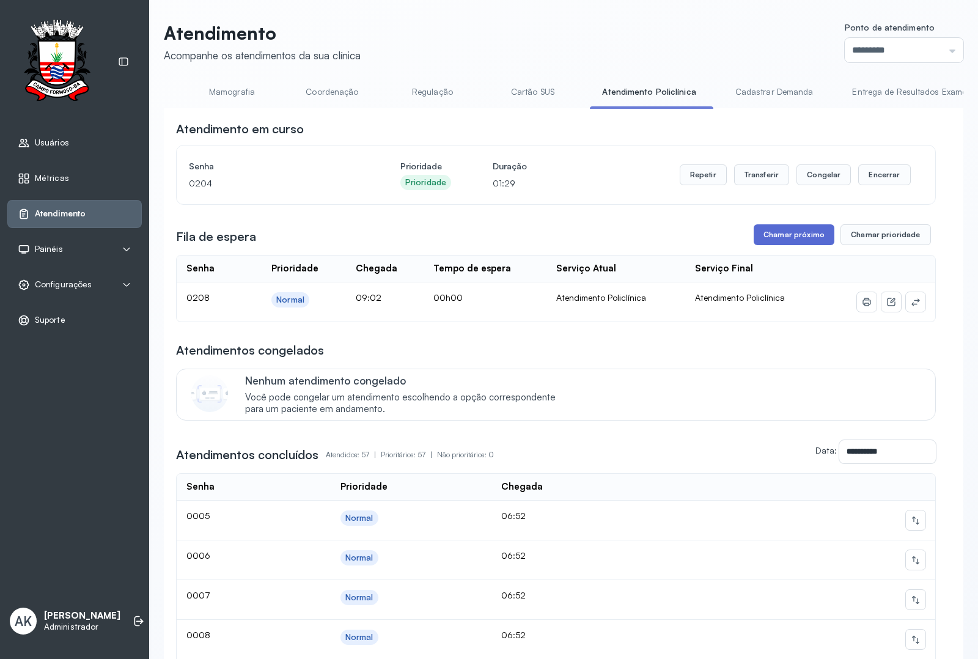
click at [777, 237] on button "Chamar próximo" at bounding box center [794, 234] width 81 height 21
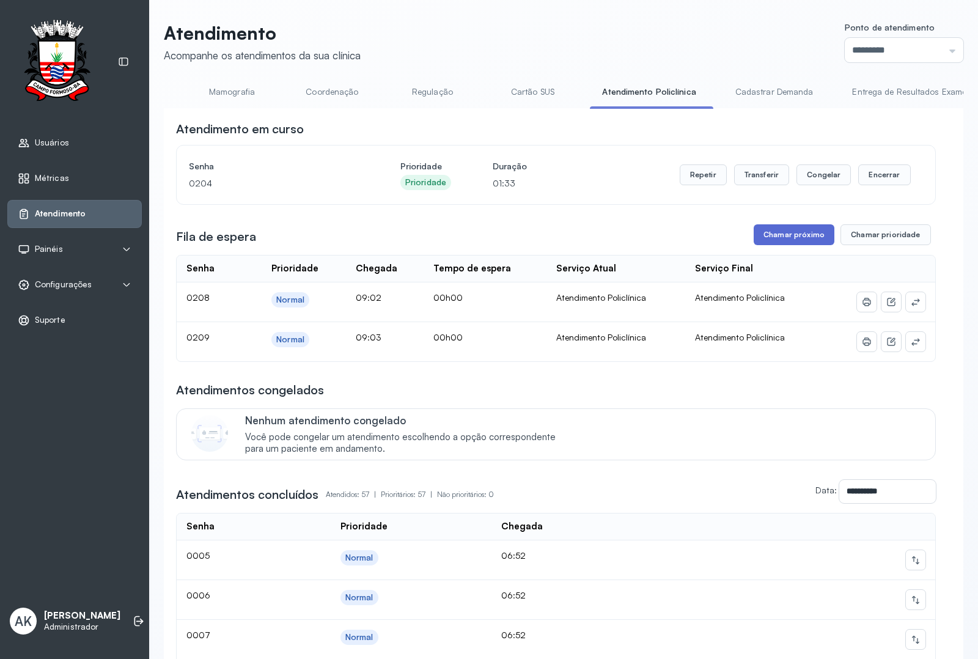
click at [790, 238] on button "Chamar próximo" at bounding box center [794, 234] width 81 height 21
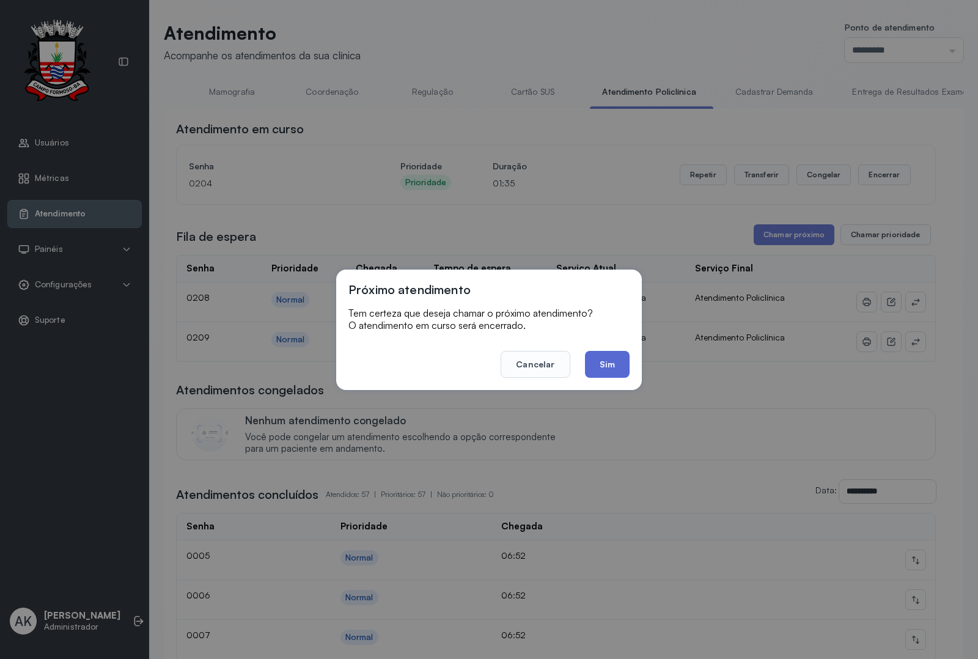
click at [607, 361] on button "Sim" at bounding box center [607, 364] width 45 height 27
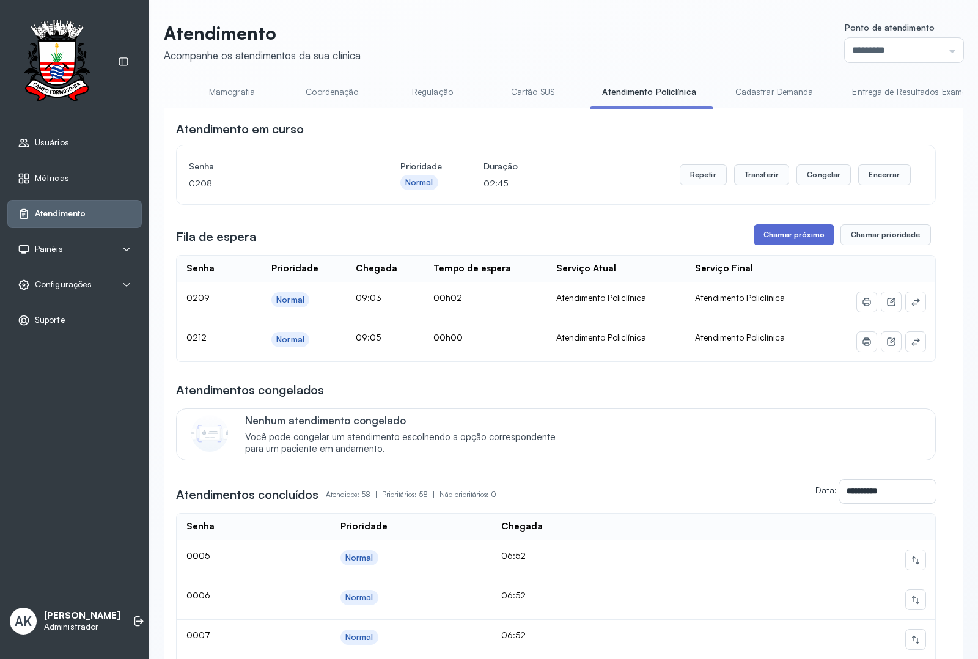
click at [794, 239] on button "Chamar próximo" at bounding box center [794, 234] width 81 height 21
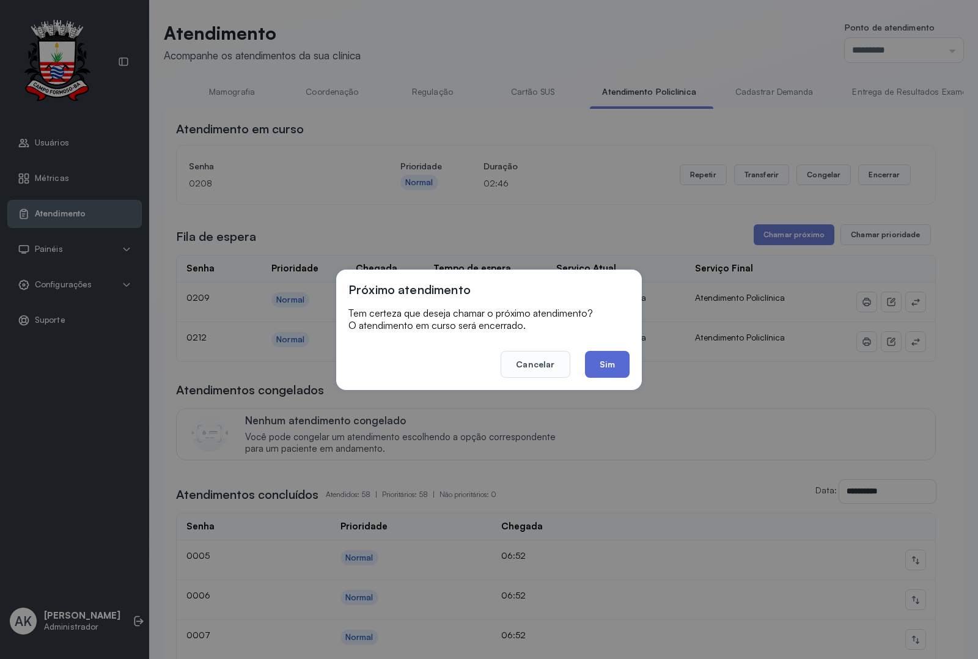
click at [601, 361] on button "Sim" at bounding box center [607, 364] width 45 height 27
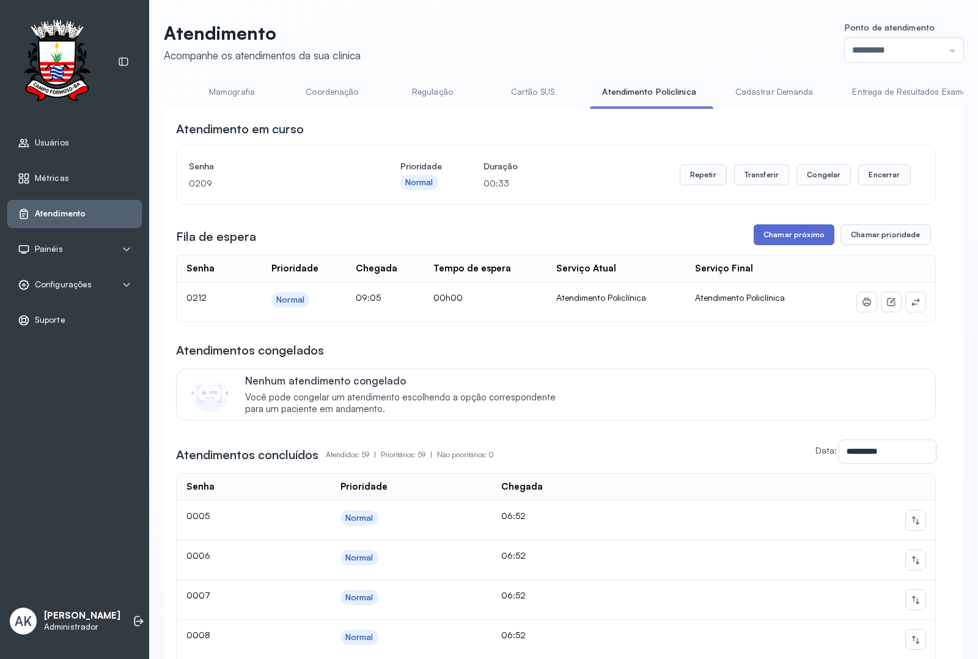
click at [787, 243] on button "Chamar próximo" at bounding box center [794, 234] width 81 height 21
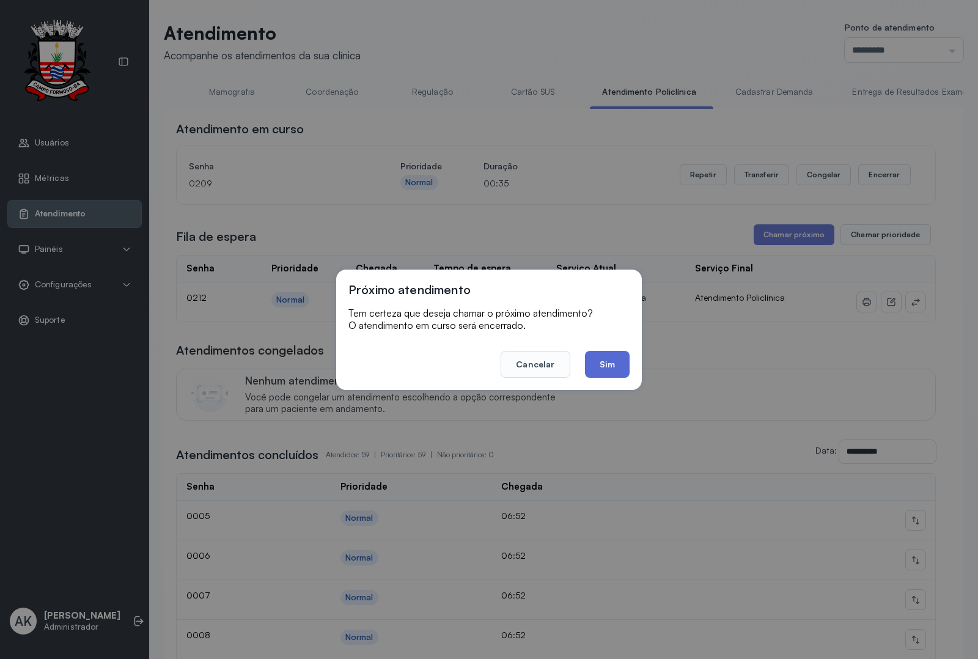
click at [605, 370] on button "Sim" at bounding box center [607, 364] width 45 height 27
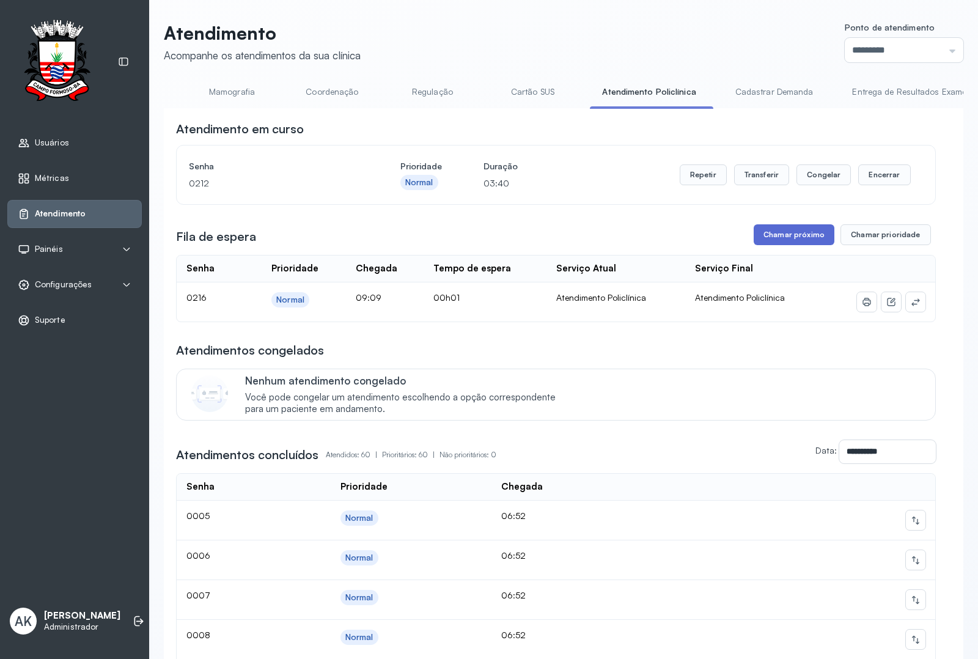
click at [763, 231] on button "Chamar próximo" at bounding box center [794, 234] width 81 height 21
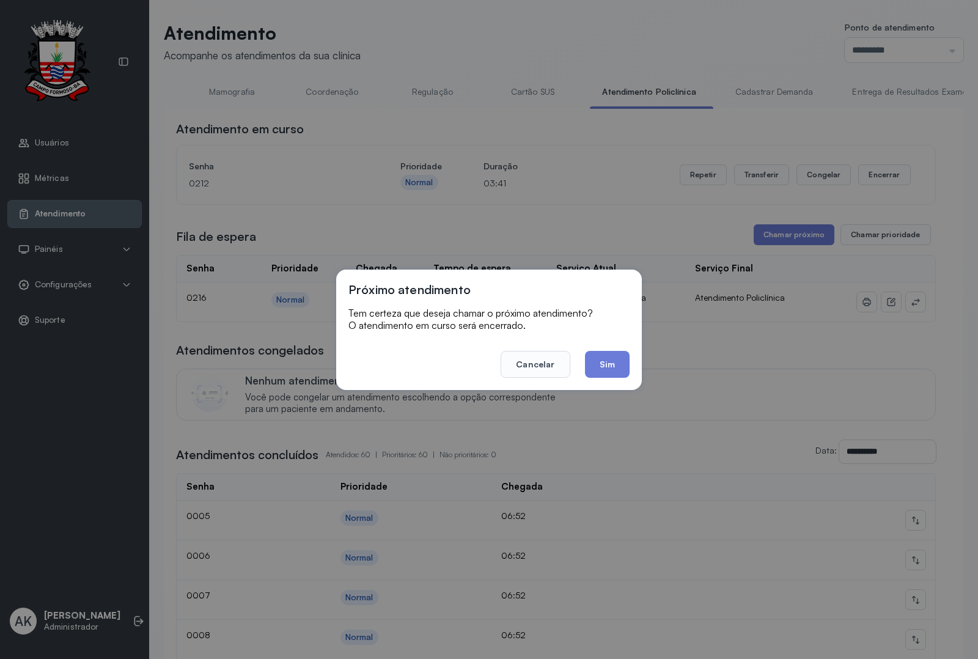
drag, startPoint x: 600, startPoint y: 364, endPoint x: 610, endPoint y: 361, distance: 9.5
click at [609, 361] on button "Sim" at bounding box center [607, 364] width 45 height 27
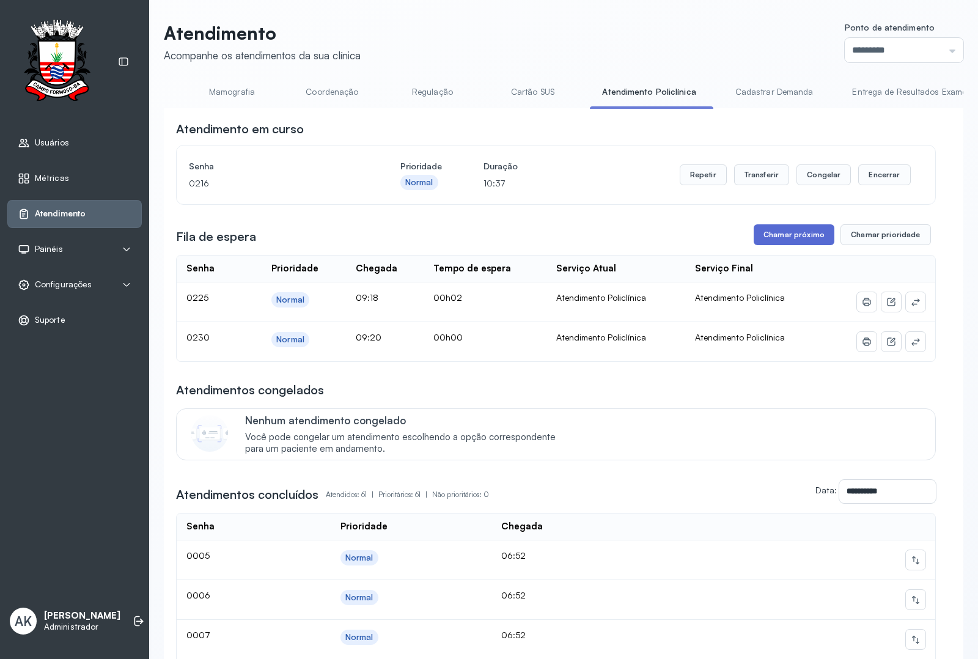
click at [760, 239] on button "Chamar próximo" at bounding box center [794, 234] width 81 height 21
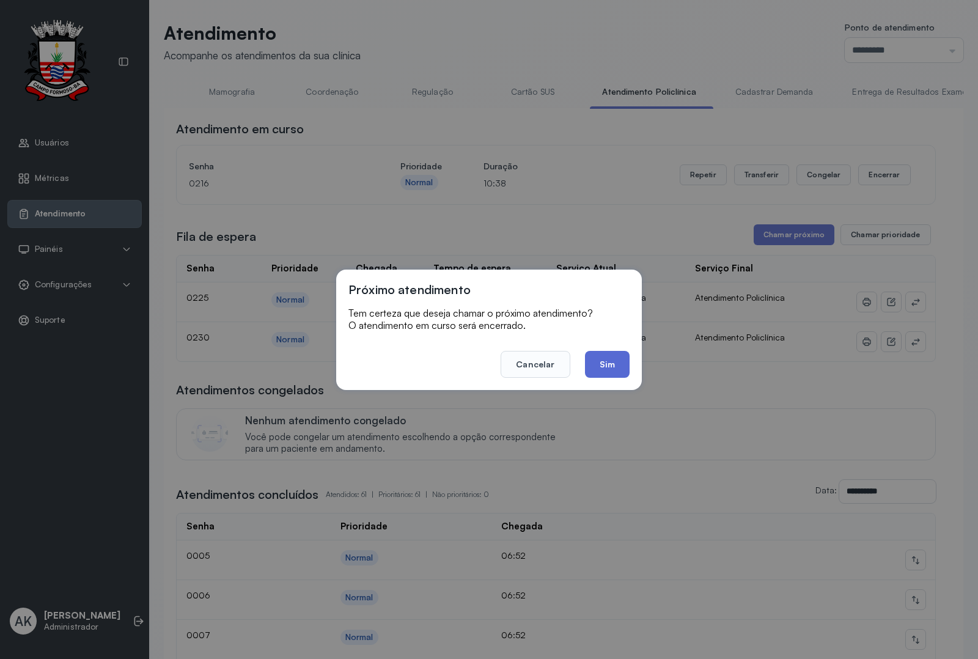
click at [611, 361] on button "Sim" at bounding box center [607, 364] width 45 height 27
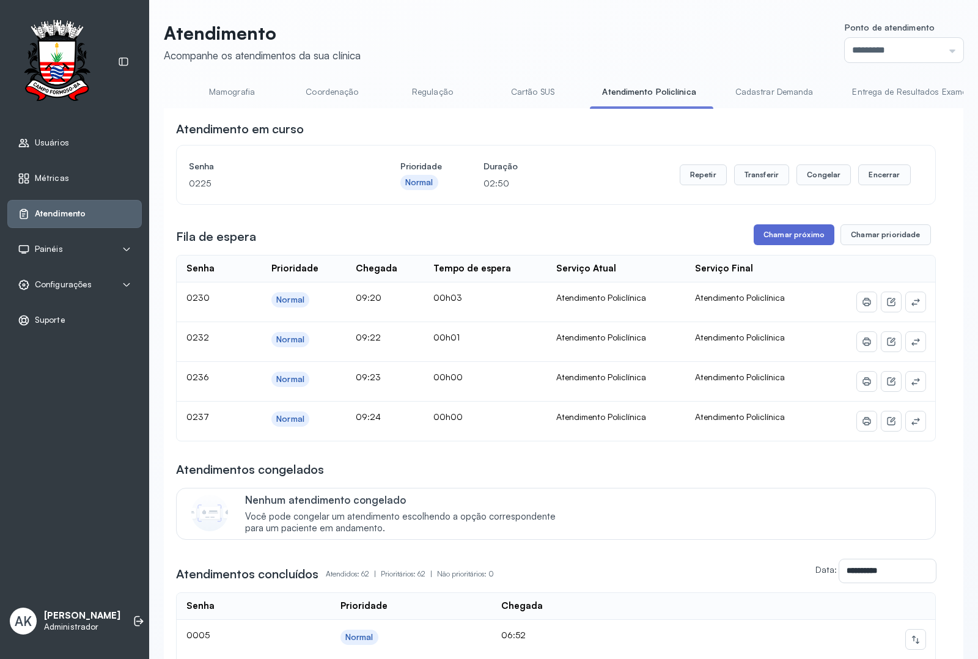
click at [802, 242] on button "Chamar próximo" at bounding box center [794, 234] width 81 height 21
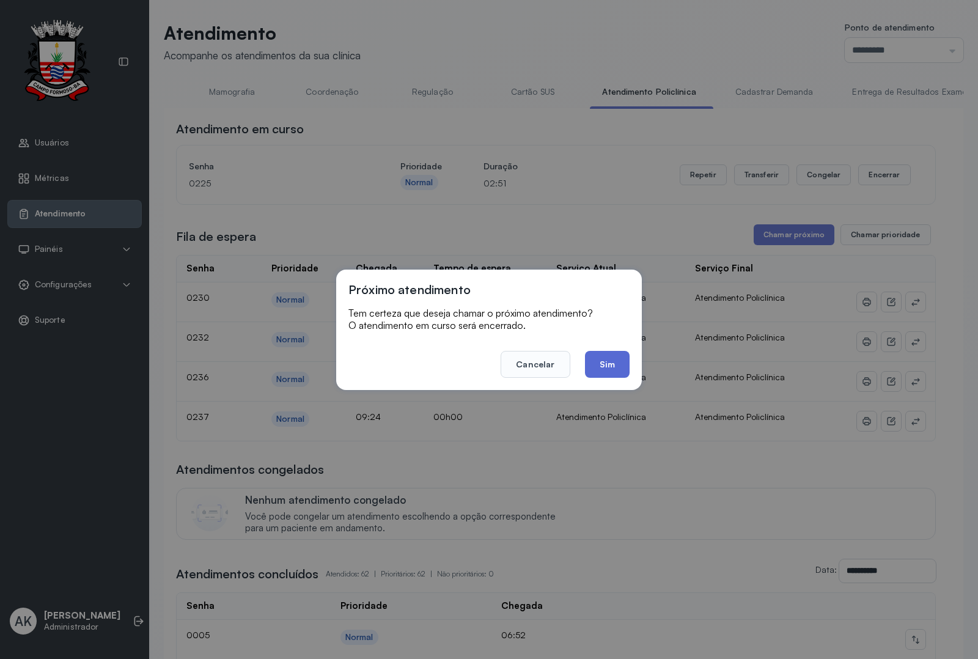
click at [603, 370] on button "Sim" at bounding box center [607, 364] width 45 height 27
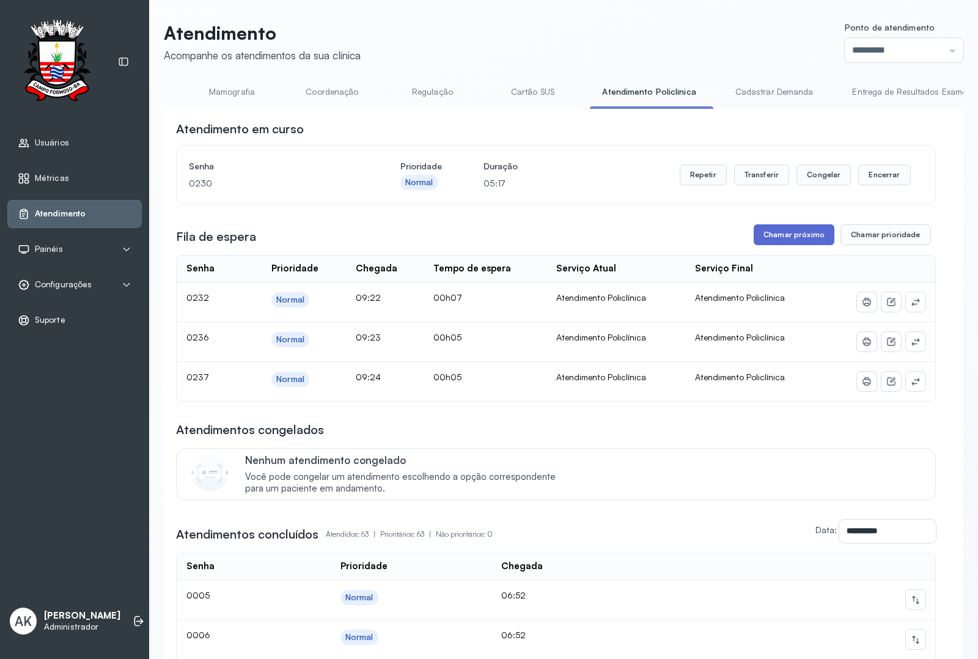
click at [777, 231] on button "Chamar próximo" at bounding box center [794, 234] width 81 height 21
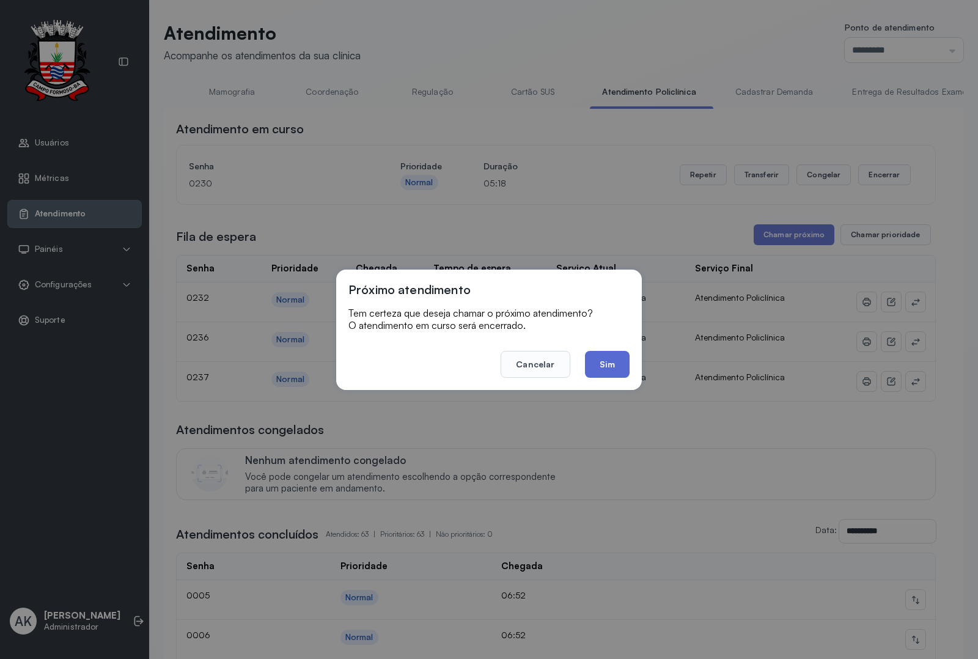
click at [602, 362] on button "Sim" at bounding box center [607, 364] width 45 height 27
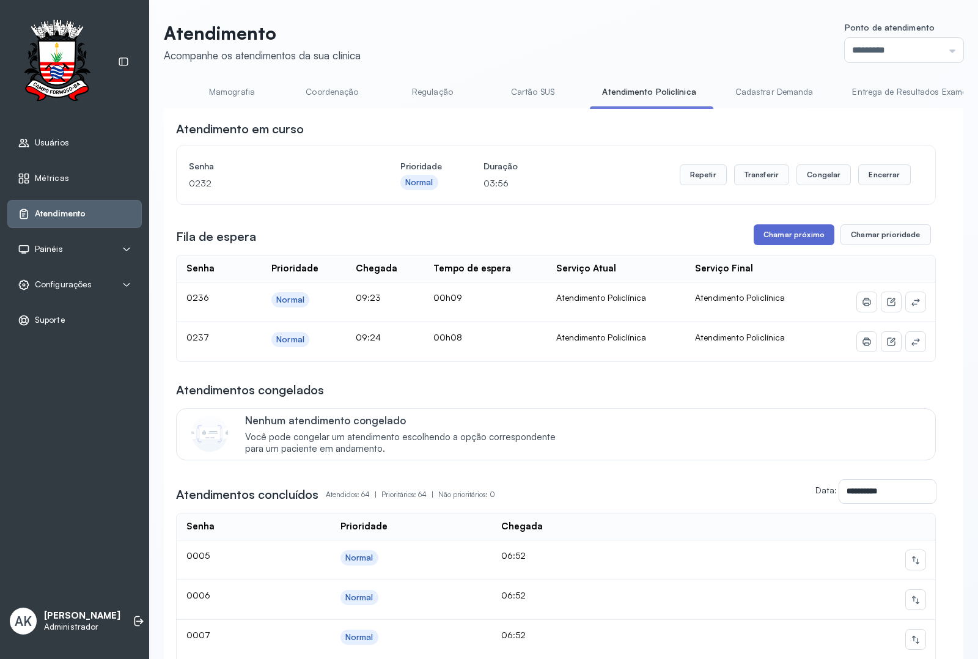
click at [801, 245] on button "Chamar próximo" at bounding box center [794, 234] width 81 height 21
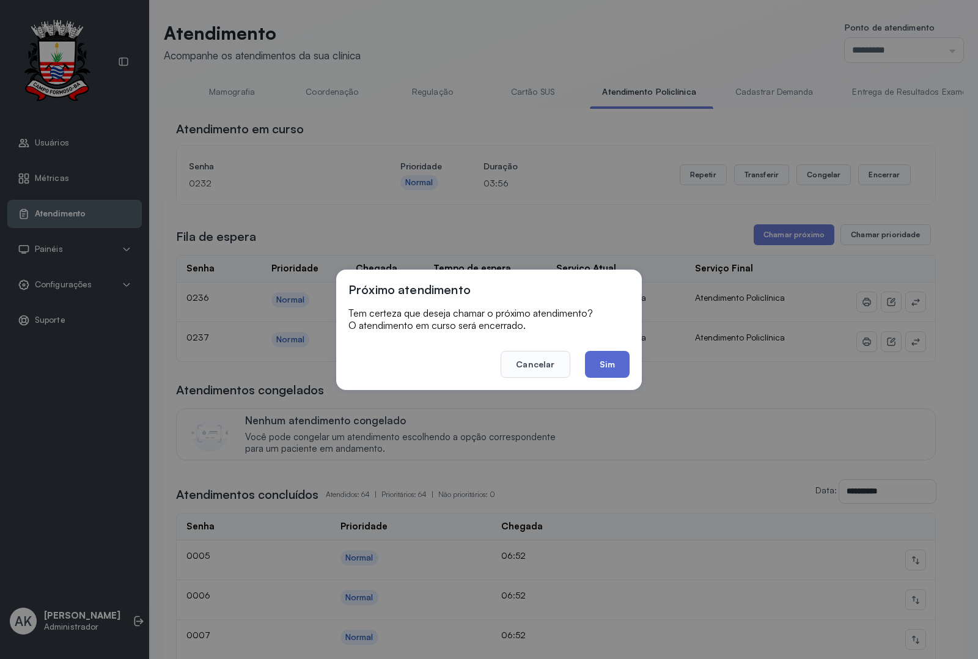
click at [599, 356] on button "Sim" at bounding box center [607, 364] width 45 height 27
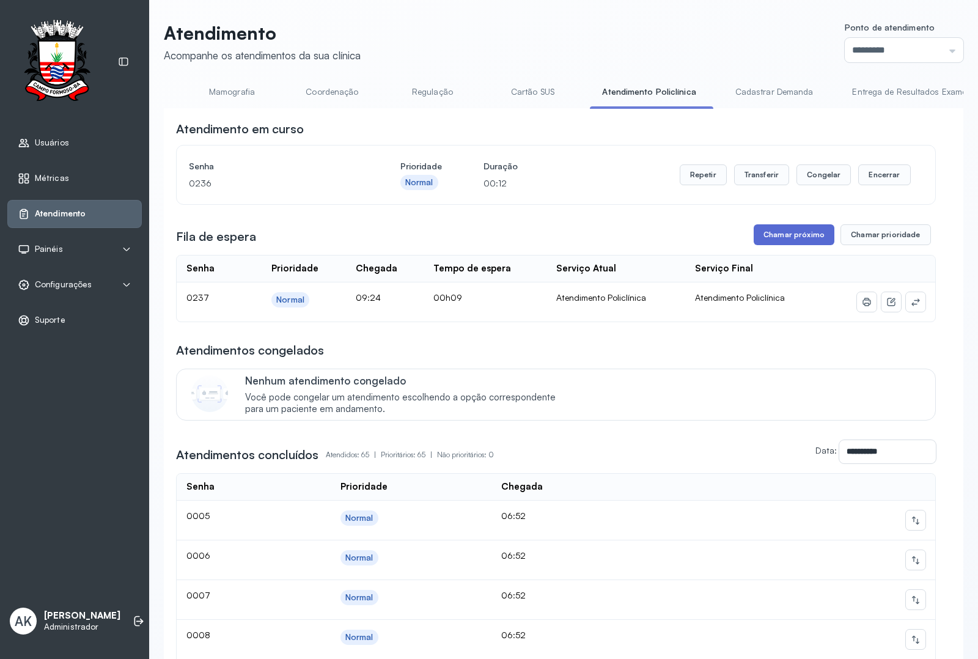
click at [763, 242] on button "Chamar próximo" at bounding box center [794, 234] width 81 height 21
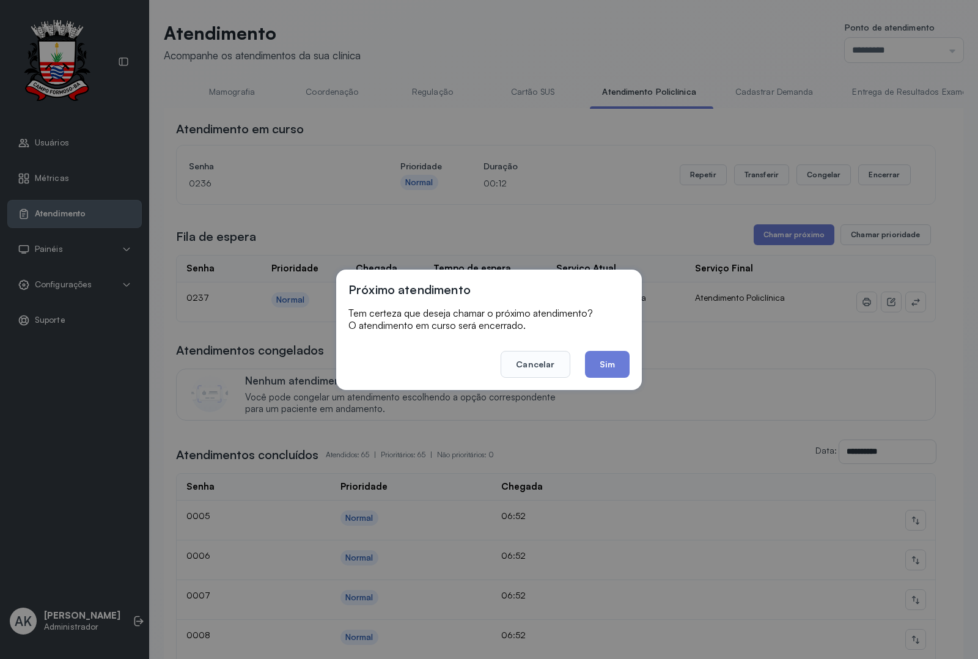
click at [615, 379] on div "Próximo atendimento Tem certeza que deseja chamar o próximo atendimento? O aten…" at bounding box center [489, 330] width 306 height 120
click at [611, 363] on button "Sim" at bounding box center [607, 364] width 45 height 27
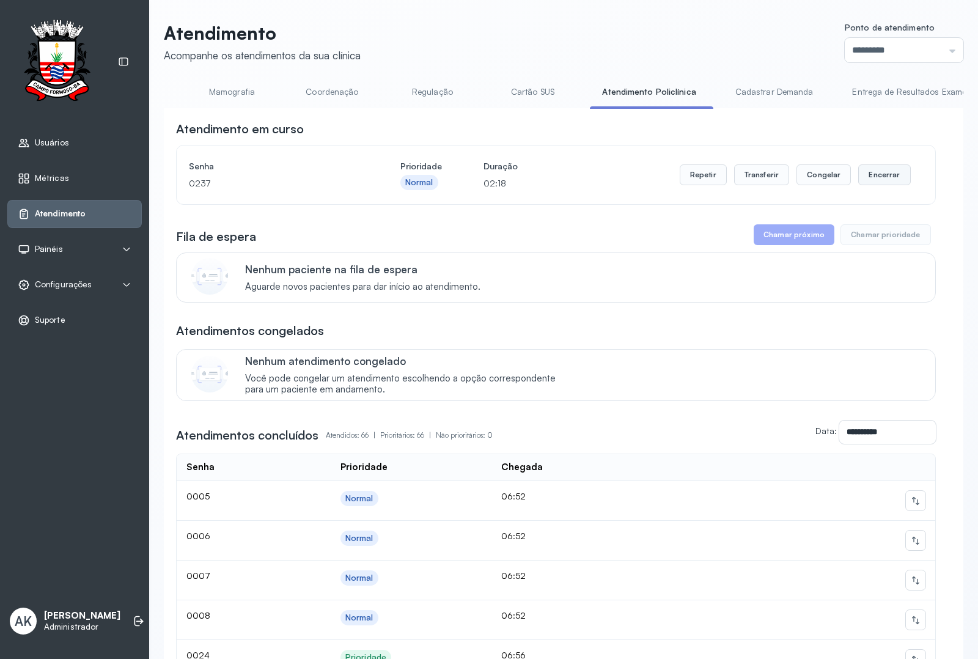
click at [888, 169] on button "Encerrar" at bounding box center [884, 174] width 52 height 21
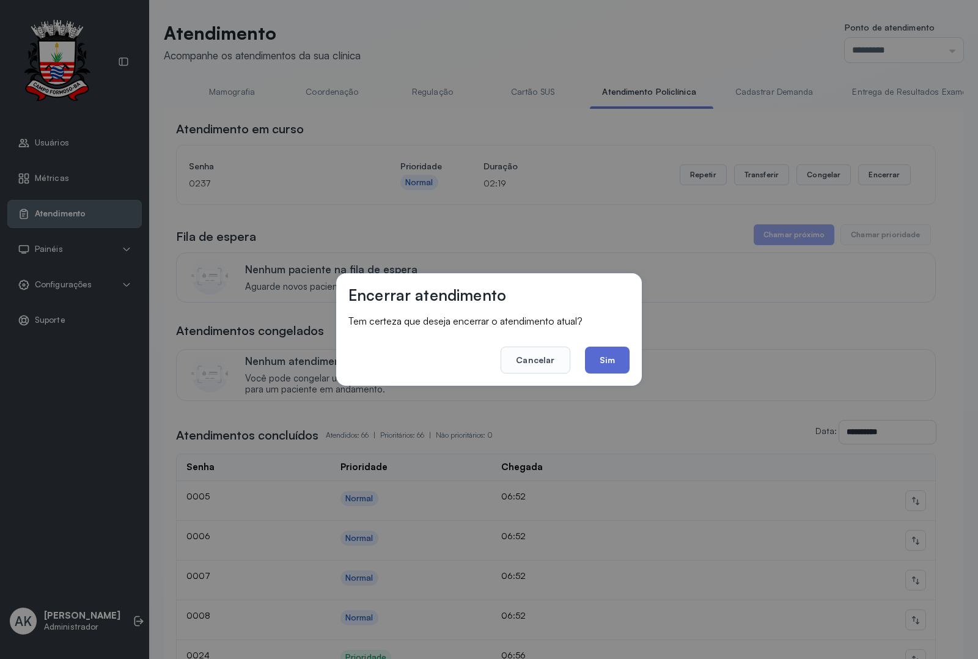
click at [602, 373] on button "Sim" at bounding box center [607, 360] width 45 height 27
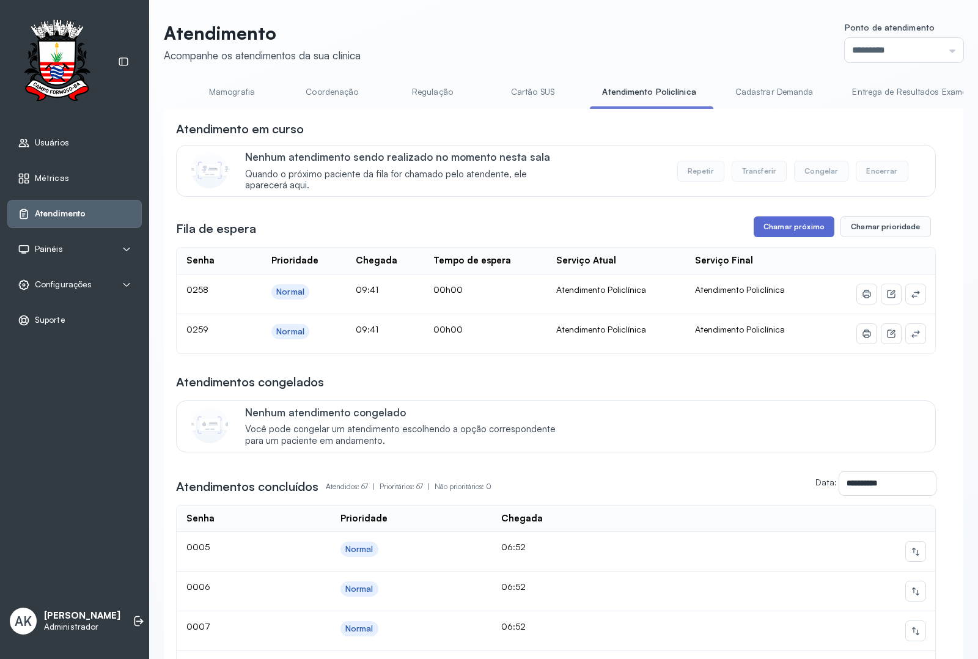
click at [801, 234] on button "Chamar próximo" at bounding box center [794, 226] width 81 height 21
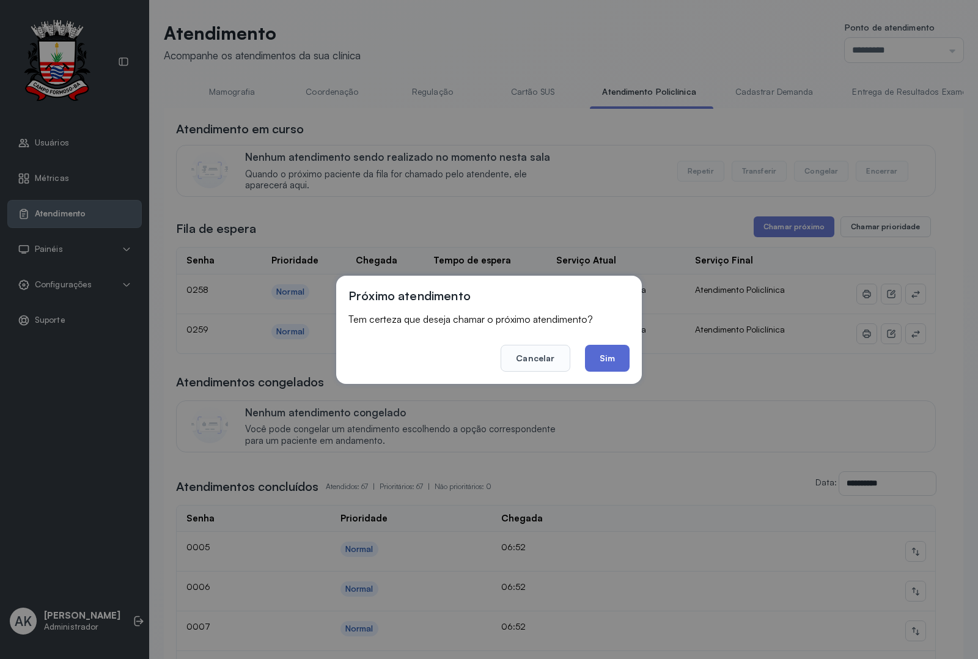
click at [607, 355] on button "Sim" at bounding box center [607, 358] width 45 height 27
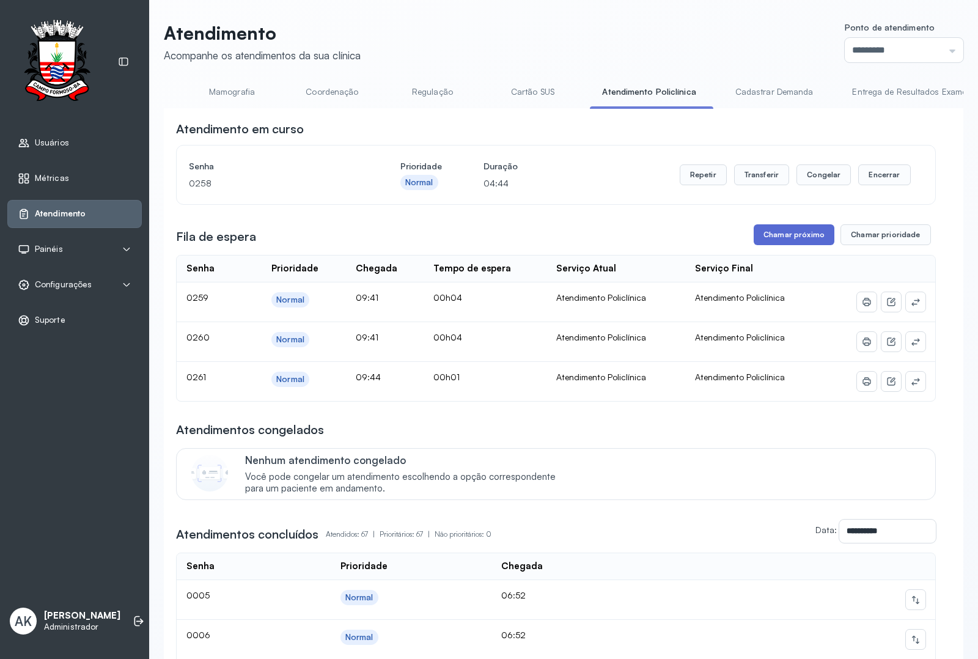
drag, startPoint x: 766, startPoint y: 239, endPoint x: 772, endPoint y: 240, distance: 6.2
click at [769, 240] on div "Fila de espera Chamar próximo Chamar prioridade" at bounding box center [556, 234] width 760 height 21
click at [774, 240] on button "Chamar próximo" at bounding box center [794, 234] width 81 height 21
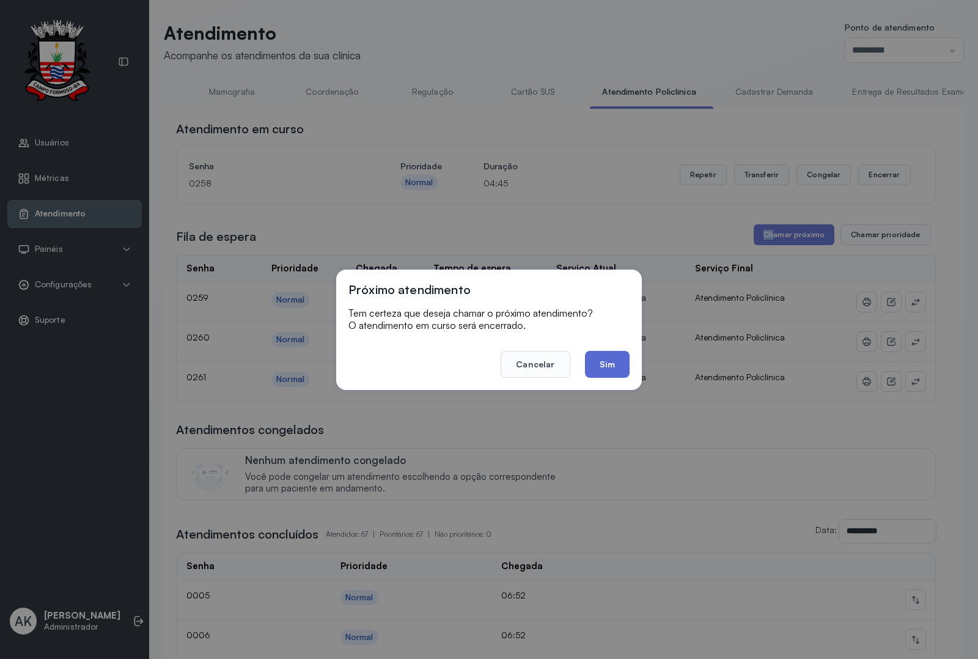
click at [621, 365] on button "Sim" at bounding box center [607, 364] width 45 height 27
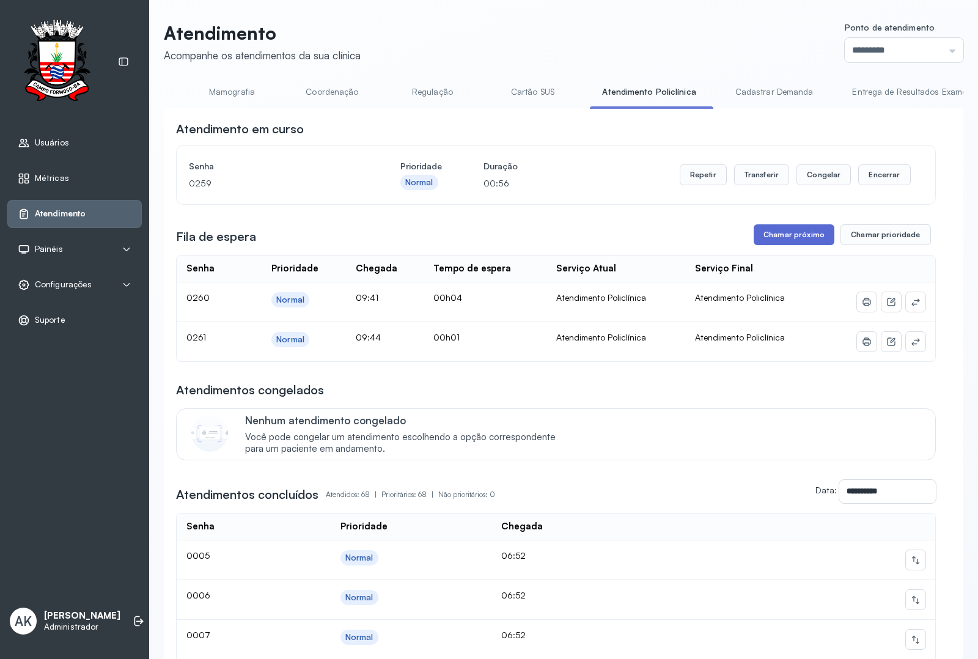
click at [802, 236] on button "Chamar próximo" at bounding box center [794, 234] width 81 height 21
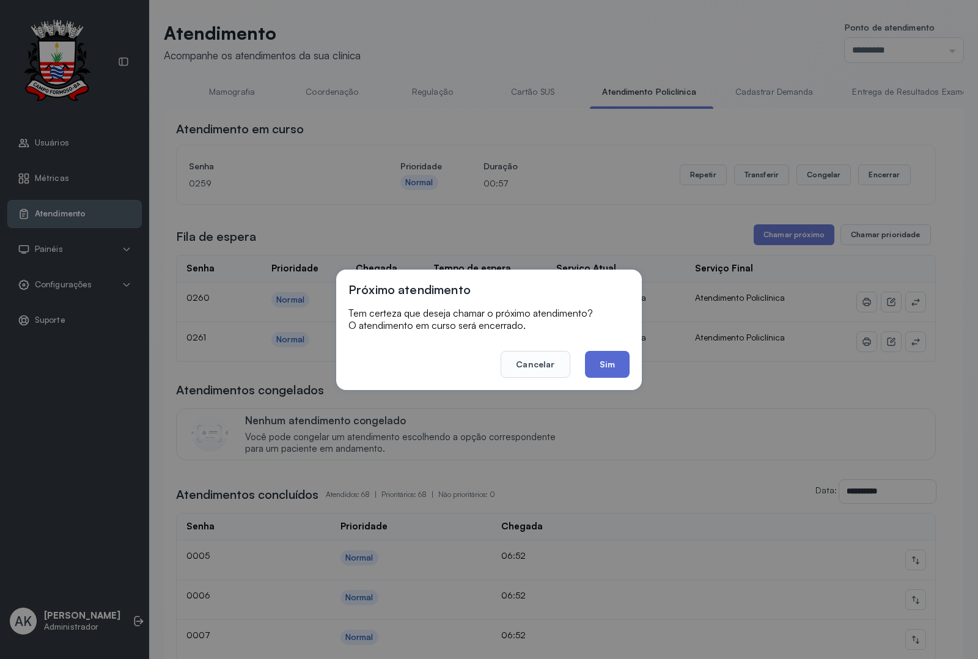
click at [596, 367] on button "Sim" at bounding box center [607, 364] width 45 height 27
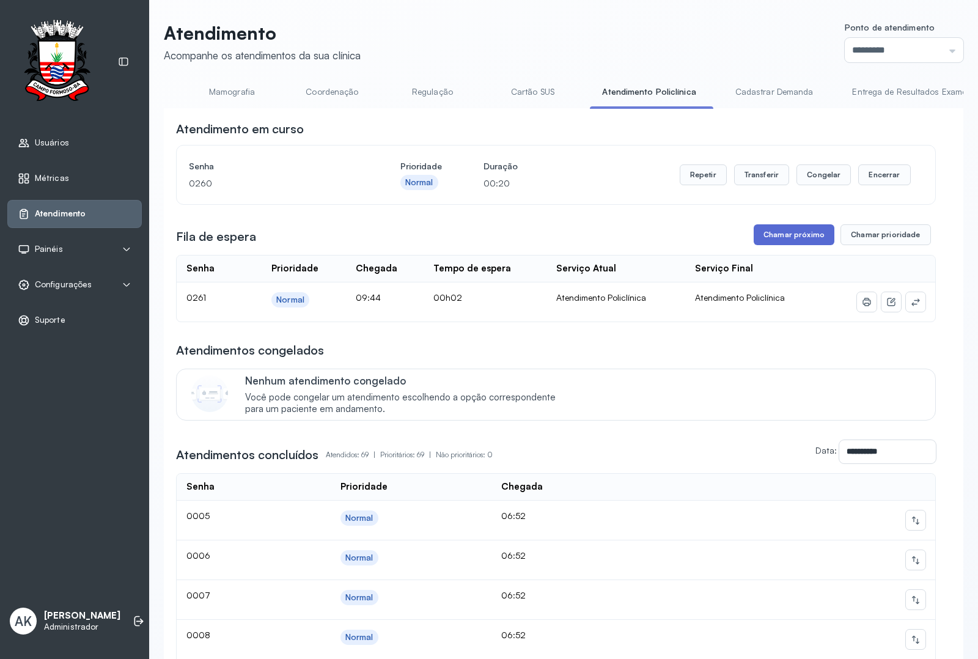
click at [791, 237] on button "Chamar próximo" at bounding box center [794, 234] width 81 height 21
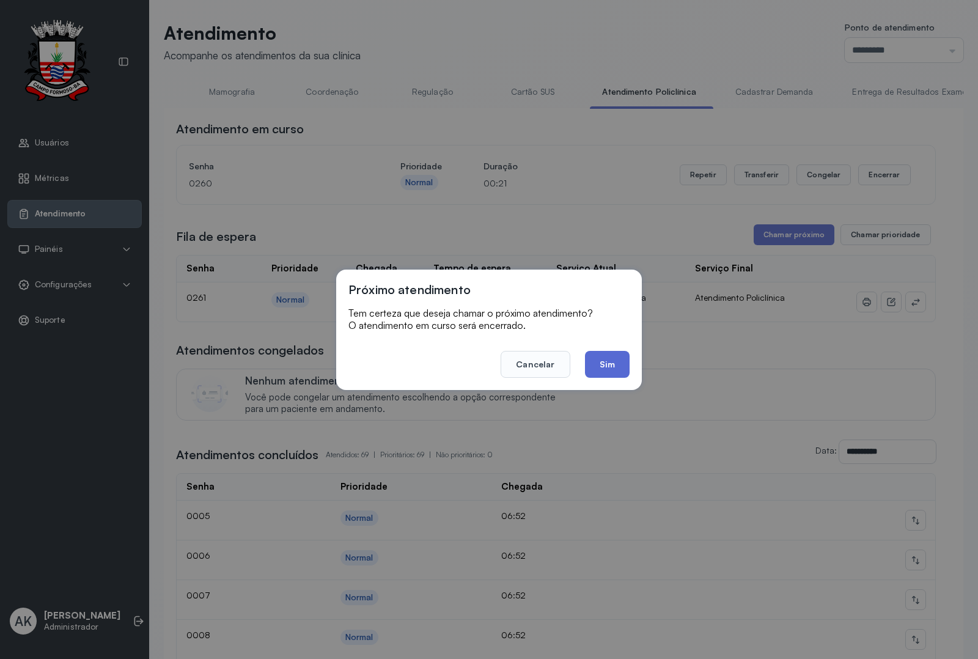
click at [597, 360] on button "Sim" at bounding box center [607, 364] width 45 height 27
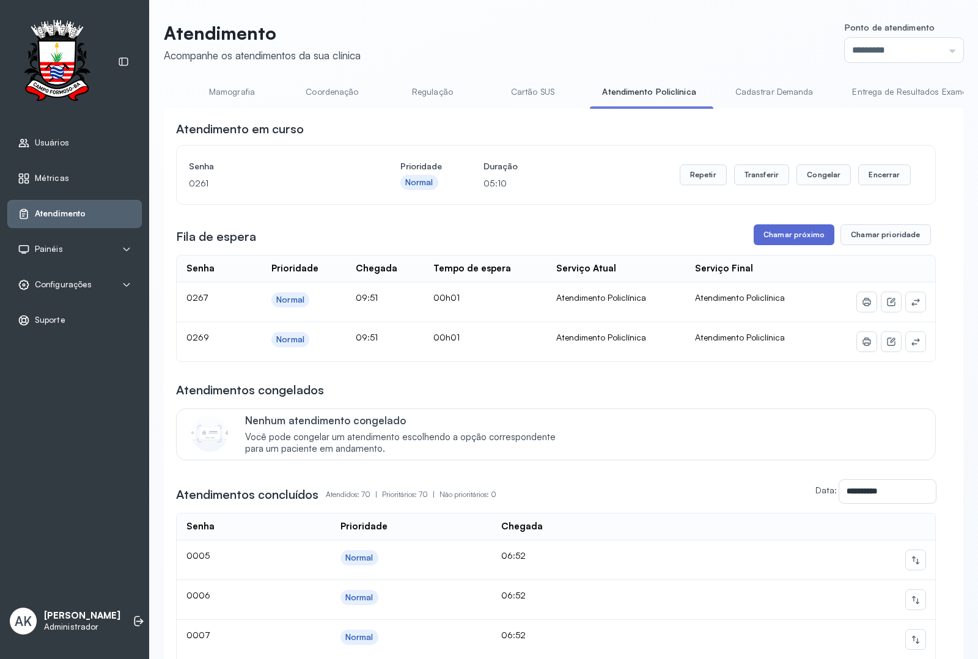
click at [793, 238] on button "Chamar próximo" at bounding box center [794, 234] width 81 height 21
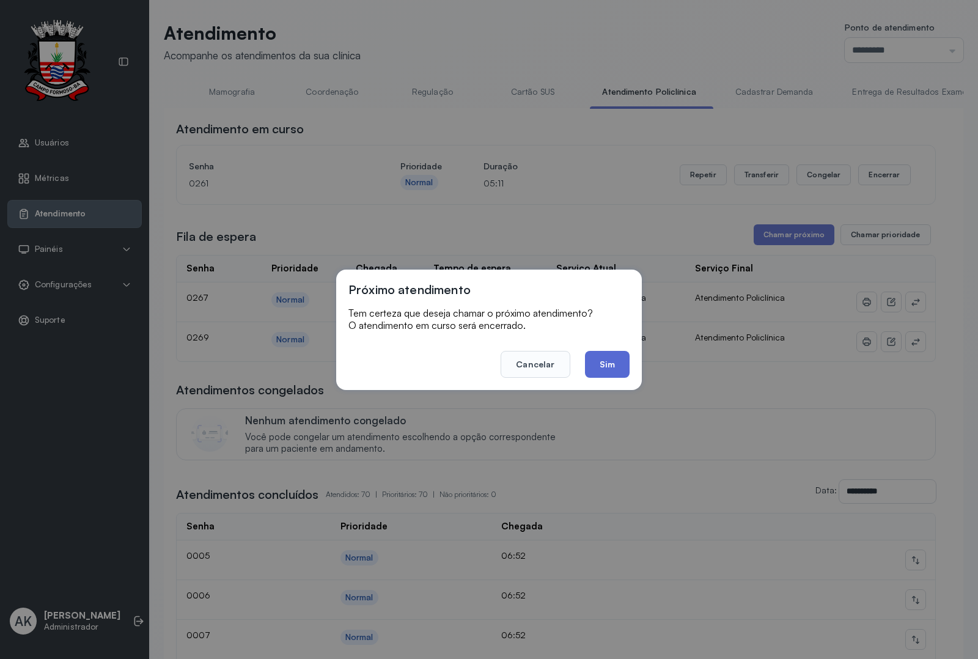
click at [610, 368] on button "Sim" at bounding box center [607, 364] width 45 height 27
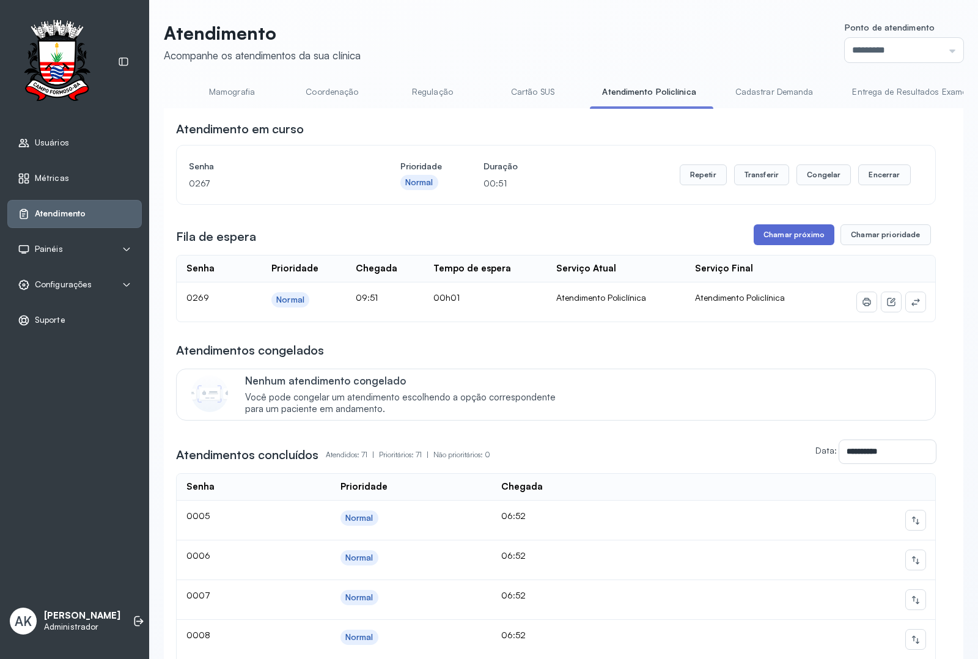
click at [759, 233] on button "Chamar próximo" at bounding box center [794, 234] width 81 height 21
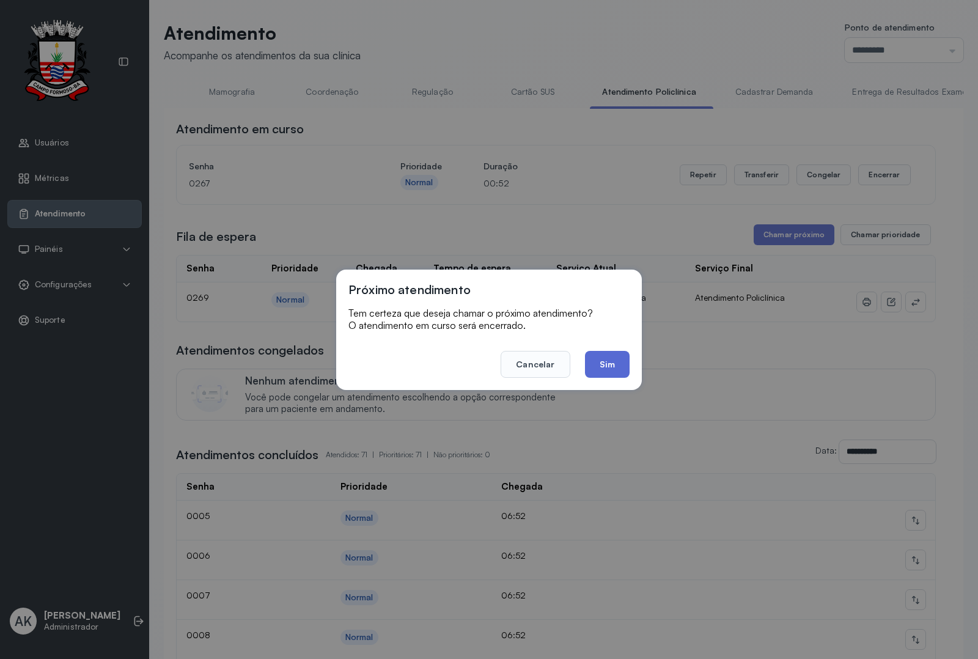
click at [611, 363] on button "Sim" at bounding box center [607, 364] width 45 height 27
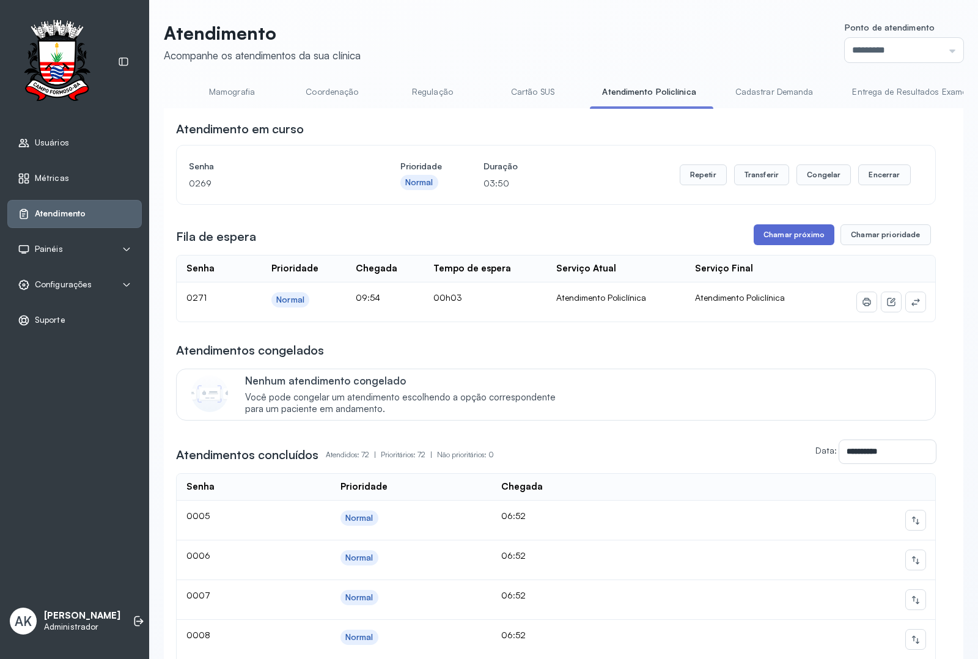
click at [793, 240] on button "Chamar próximo" at bounding box center [794, 234] width 81 height 21
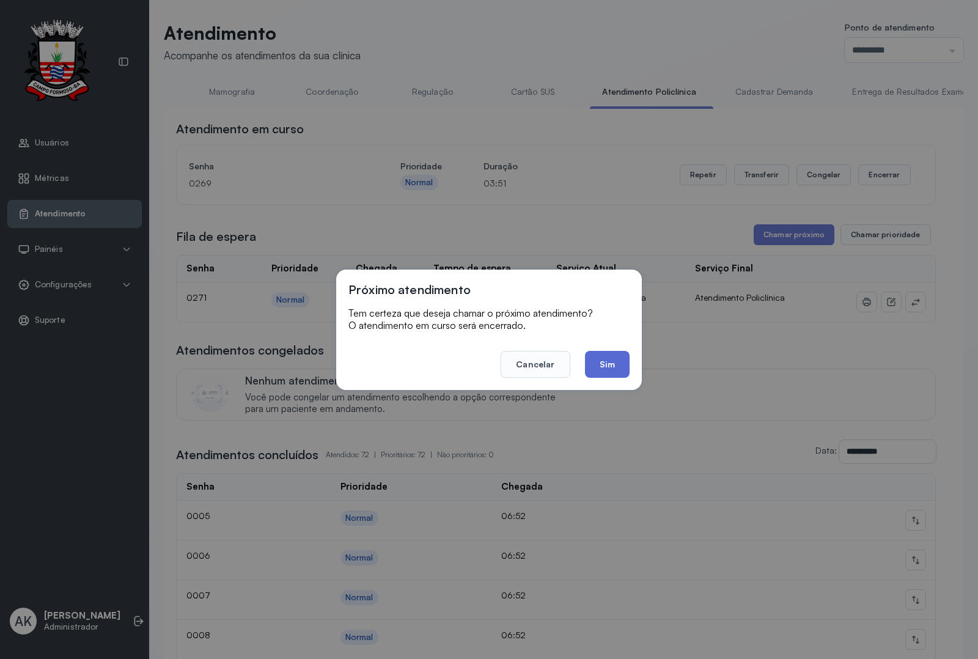
click at [593, 374] on button "Sim" at bounding box center [607, 364] width 45 height 27
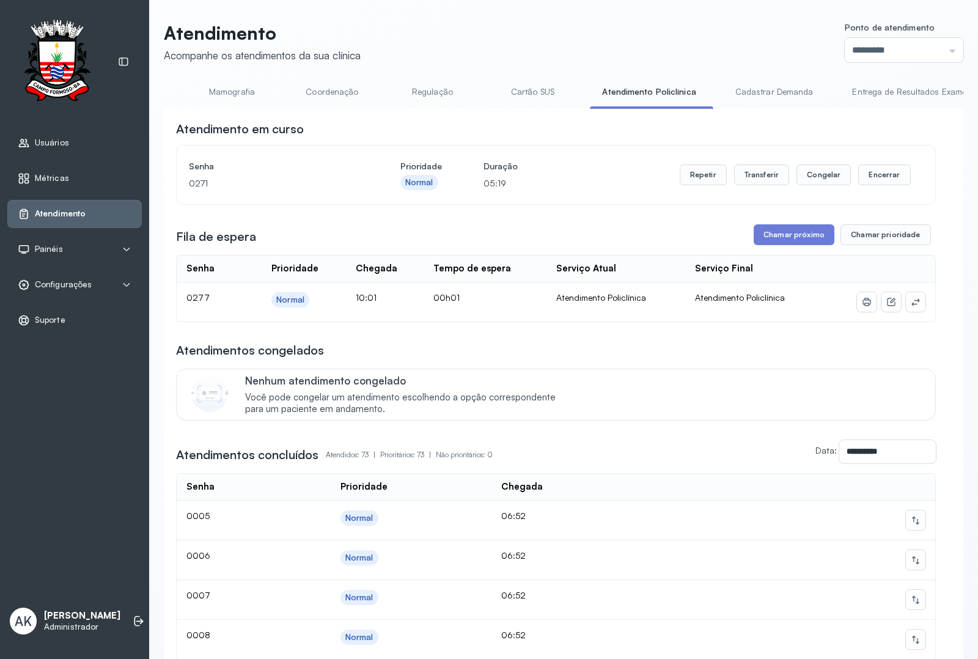
click at [744, 240] on div "Fila de espera Chamar próximo Chamar prioridade" at bounding box center [556, 234] width 760 height 21
click at [760, 239] on button "Chamar próximo" at bounding box center [794, 234] width 81 height 21
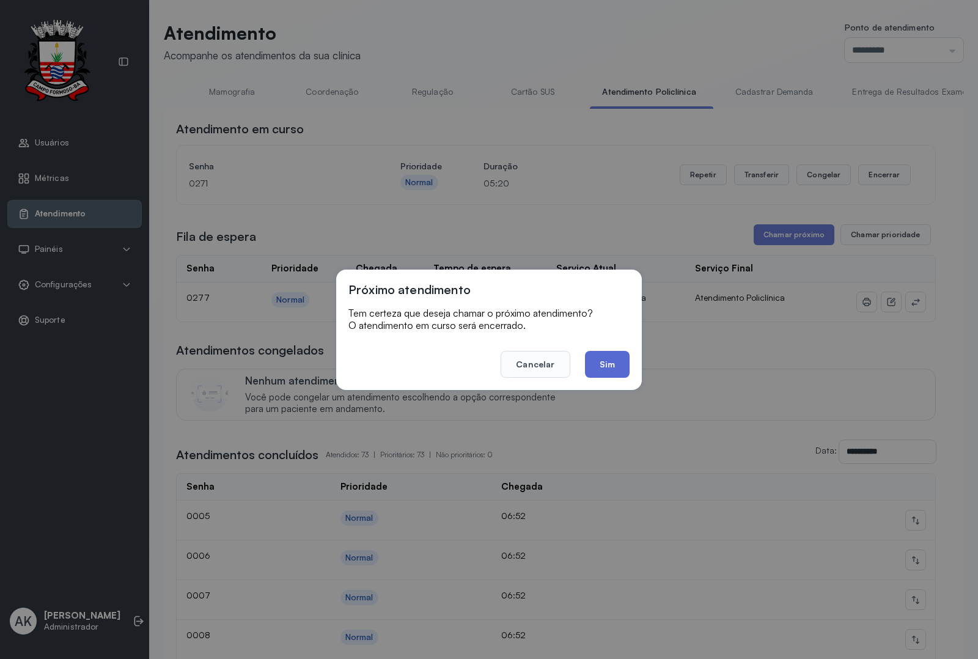
click at [598, 362] on button "Sim" at bounding box center [607, 364] width 45 height 27
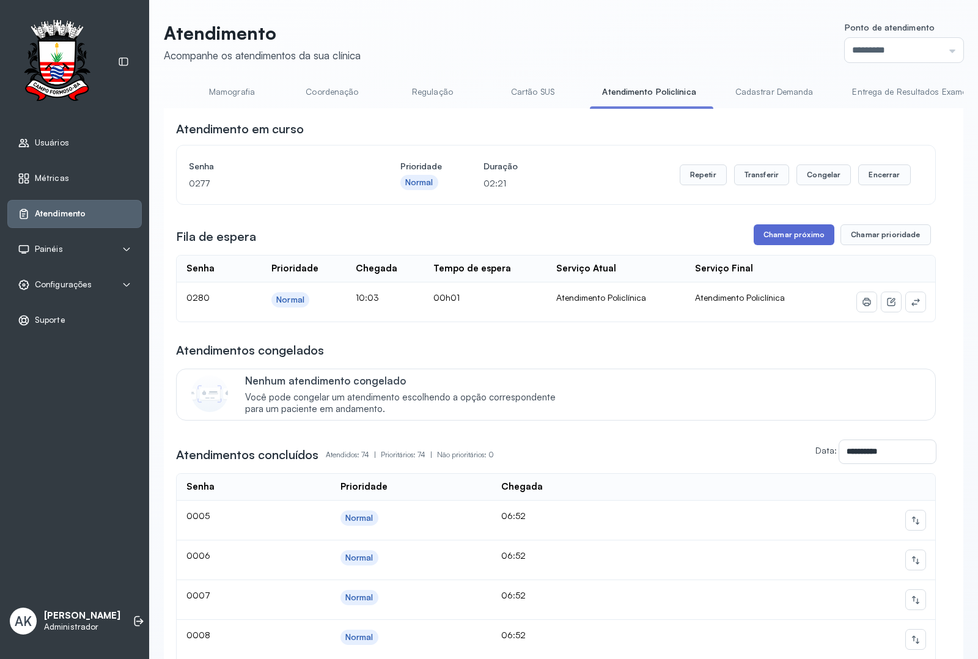
click at [771, 232] on button "Chamar próximo" at bounding box center [794, 234] width 81 height 21
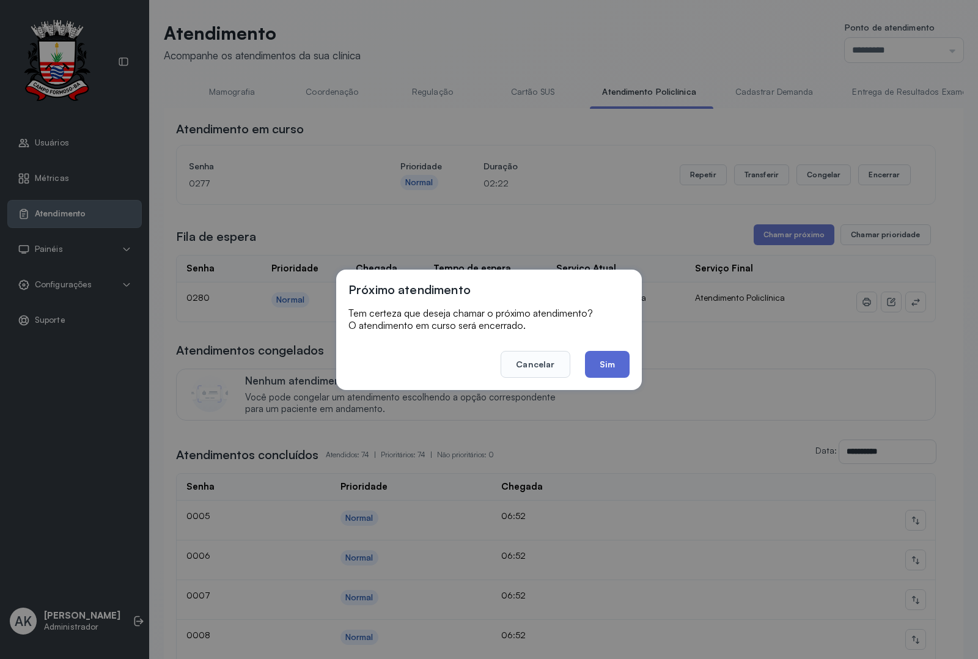
click at [594, 367] on button "Sim" at bounding box center [607, 364] width 45 height 27
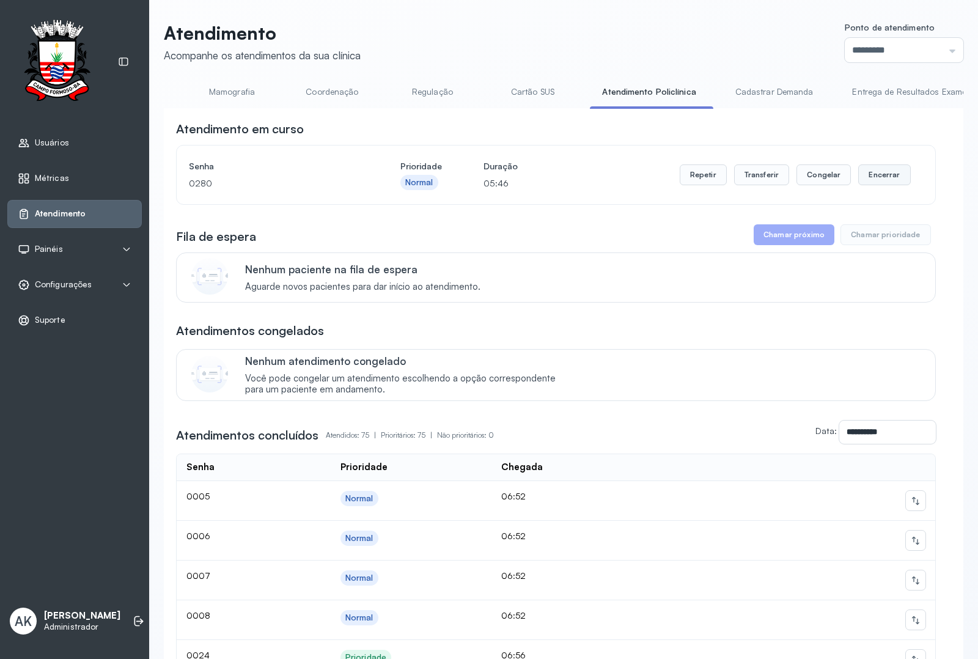
click at [872, 169] on button "Encerrar" at bounding box center [884, 174] width 52 height 21
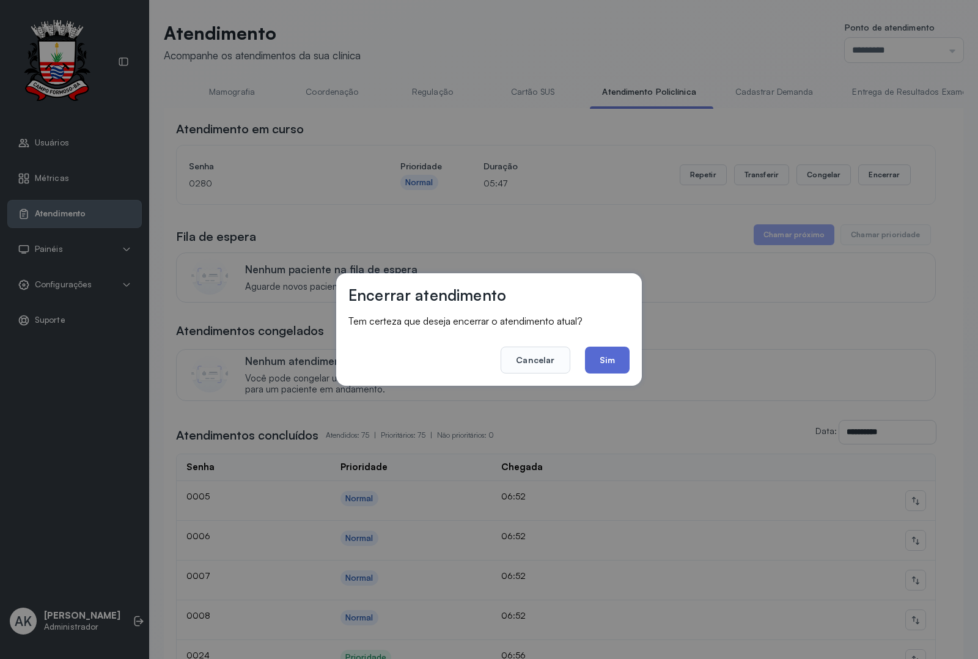
click at [610, 368] on button "Sim" at bounding box center [607, 360] width 45 height 27
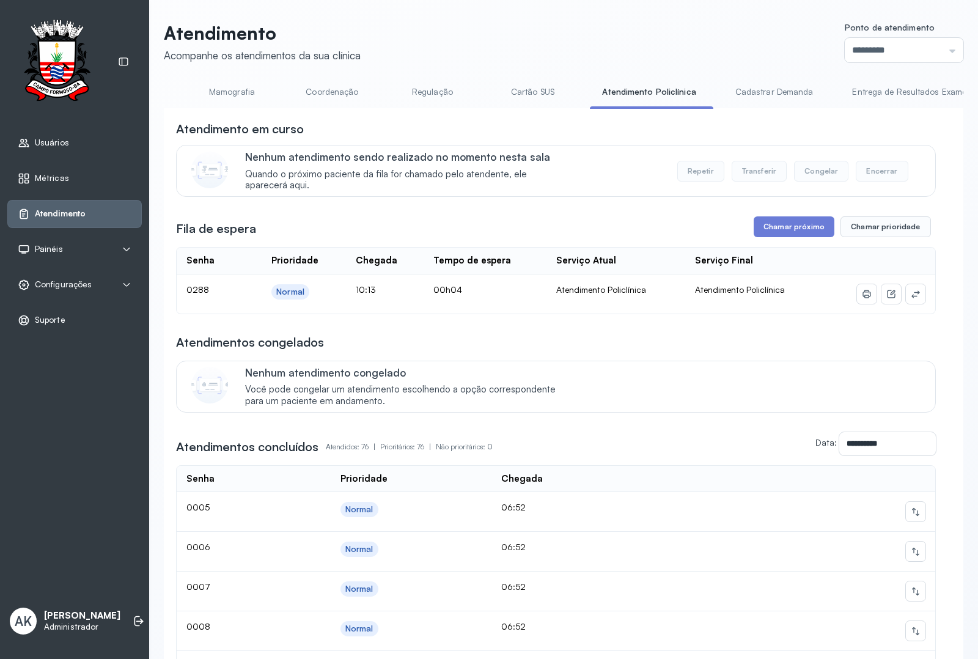
click at [799, 237] on button "Chamar próximo" at bounding box center [794, 226] width 81 height 21
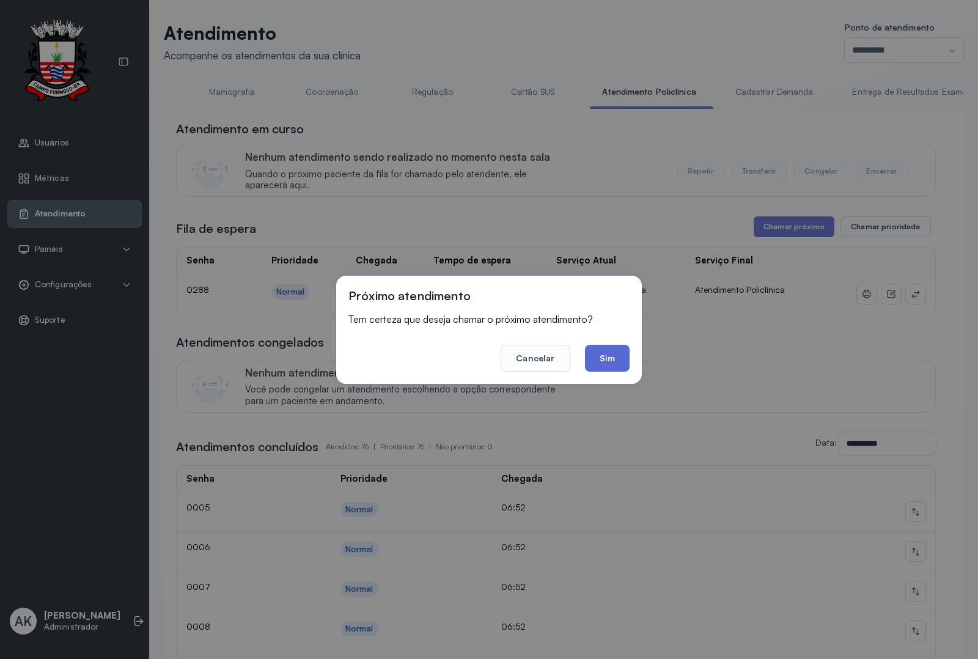
click at [609, 367] on button "Sim" at bounding box center [607, 358] width 45 height 27
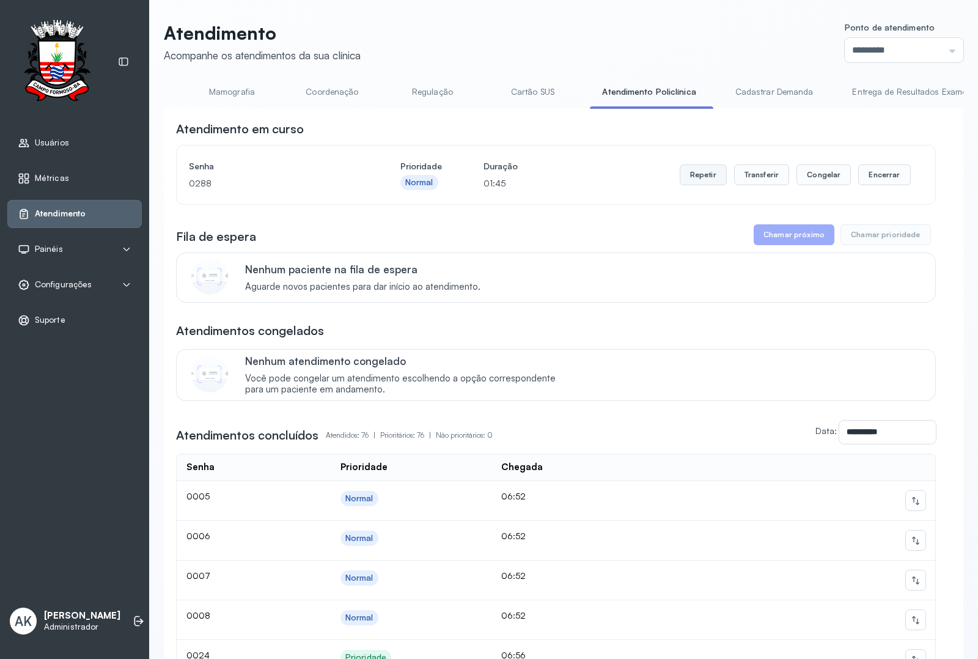
click at [685, 172] on button "Repetir" at bounding box center [703, 174] width 47 height 21
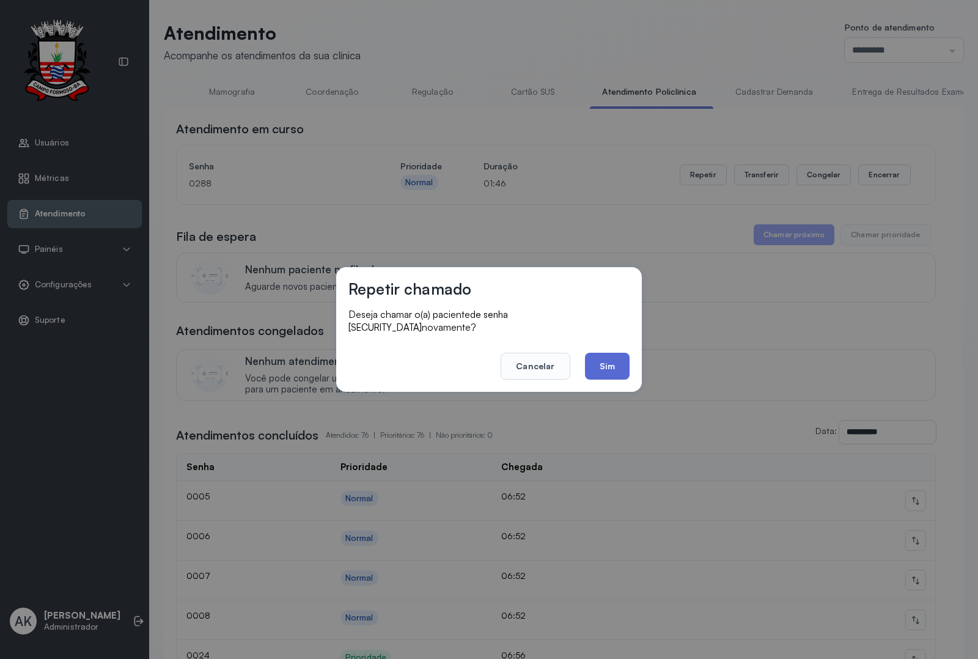
click at [605, 364] on button "Sim" at bounding box center [607, 366] width 45 height 27
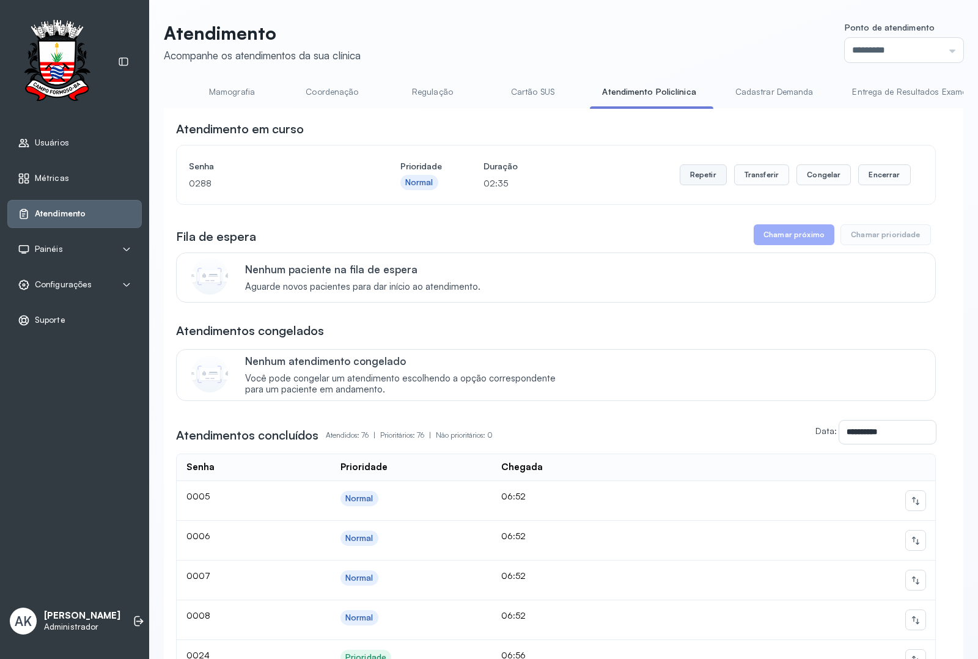
click at [680, 168] on button "Repetir" at bounding box center [703, 174] width 47 height 21
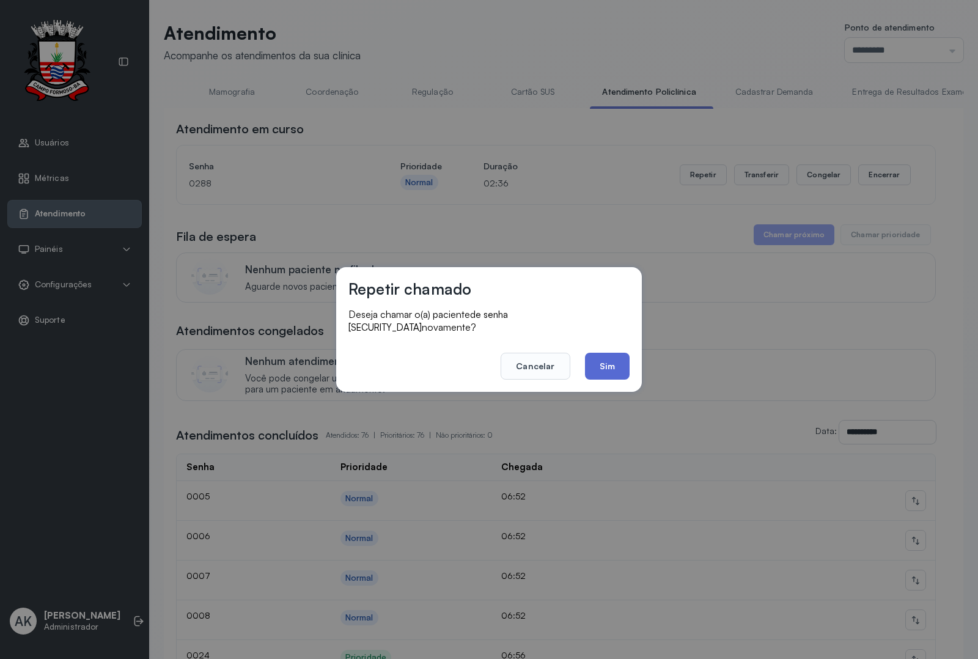
click at [598, 355] on button "Sim" at bounding box center [607, 366] width 45 height 27
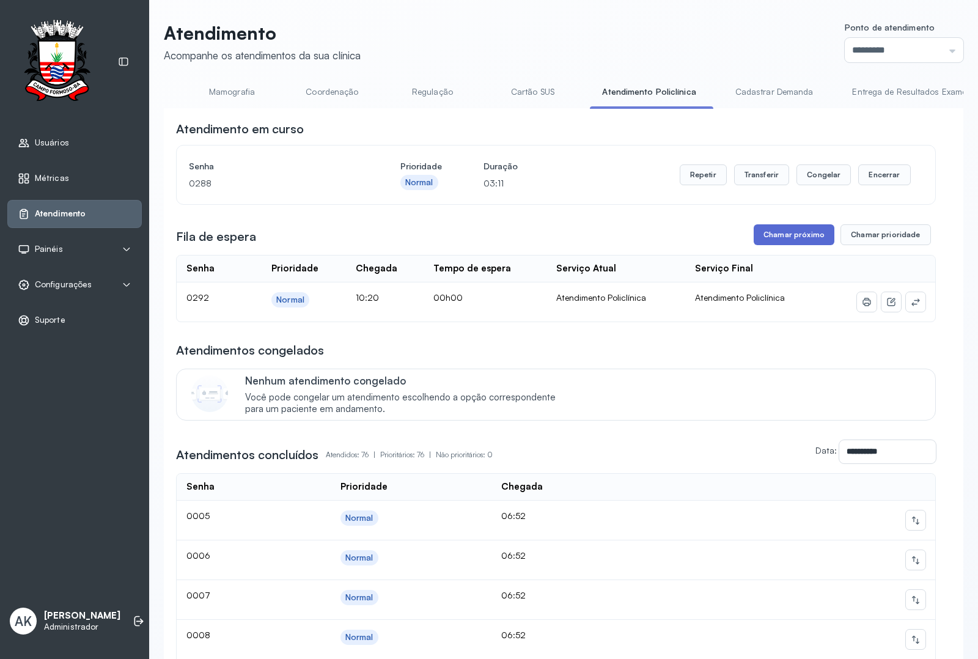
click at [780, 237] on button "Chamar próximo" at bounding box center [794, 234] width 81 height 21
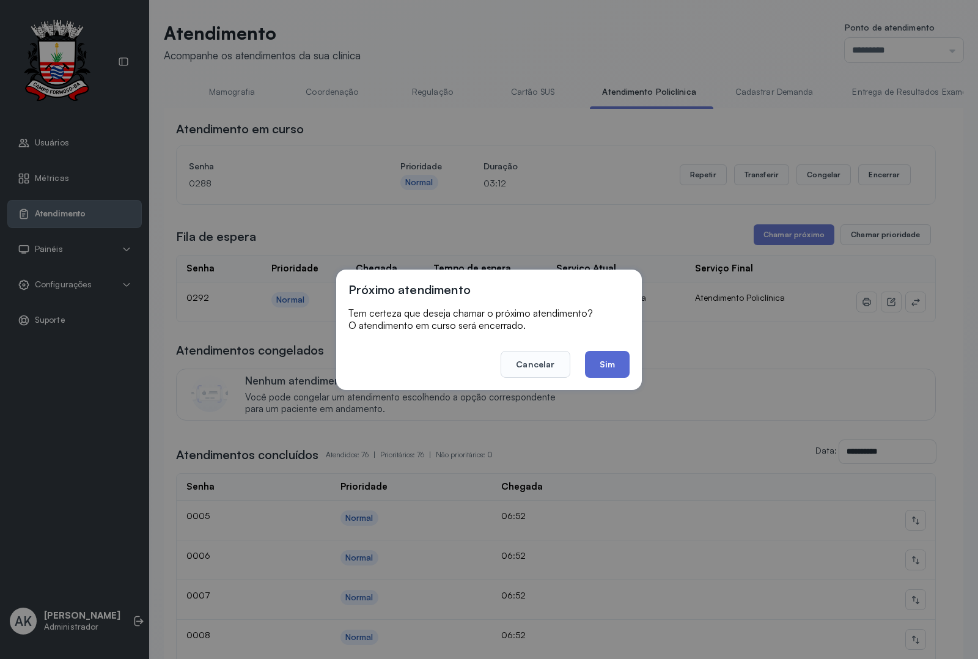
click at [613, 364] on button "Sim" at bounding box center [607, 364] width 45 height 27
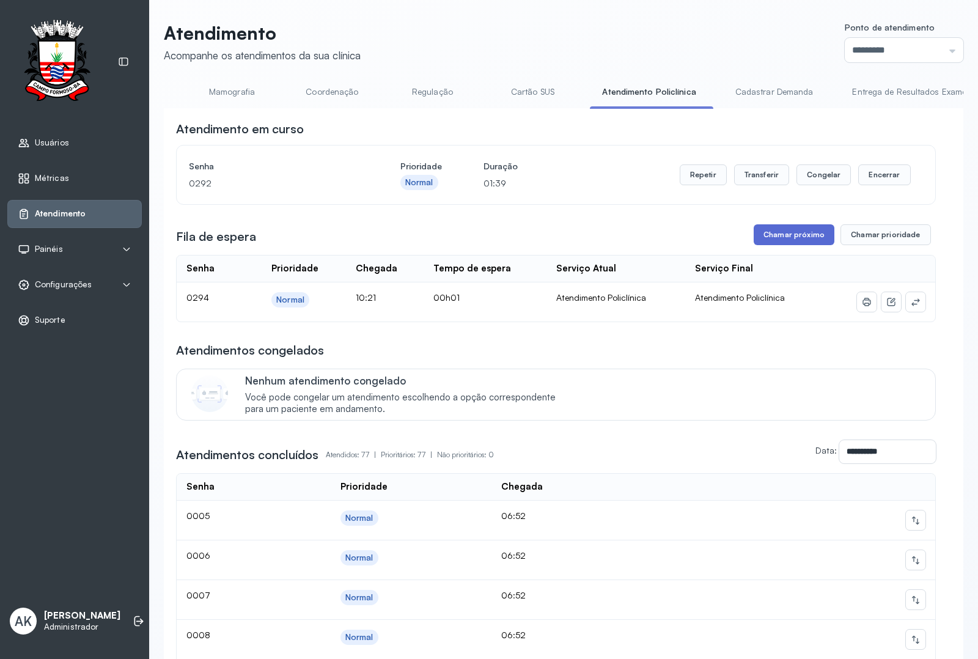
click at [797, 245] on button "Chamar próximo" at bounding box center [794, 234] width 81 height 21
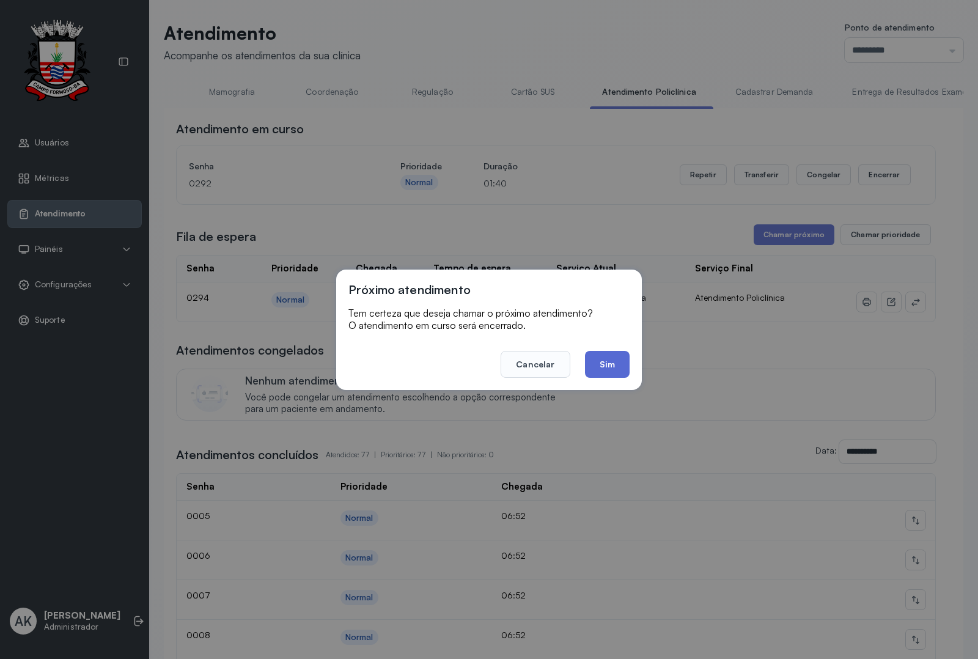
click at [616, 369] on button "Sim" at bounding box center [607, 364] width 45 height 27
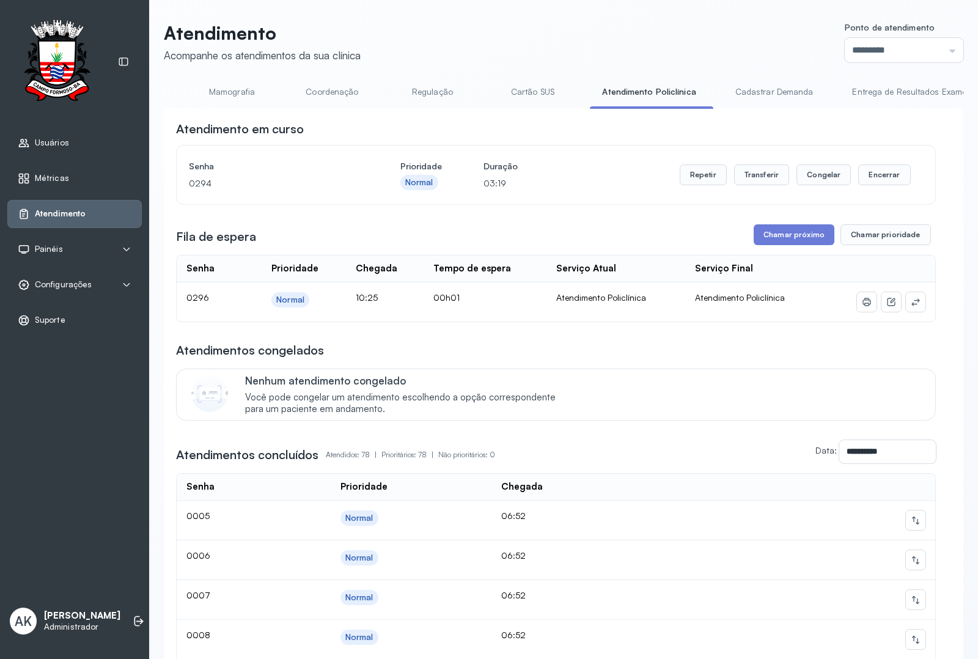
drag, startPoint x: 792, startPoint y: 224, endPoint x: 773, endPoint y: 236, distance: 21.7
click at [773, 237] on button "Chamar próximo" at bounding box center [794, 234] width 81 height 21
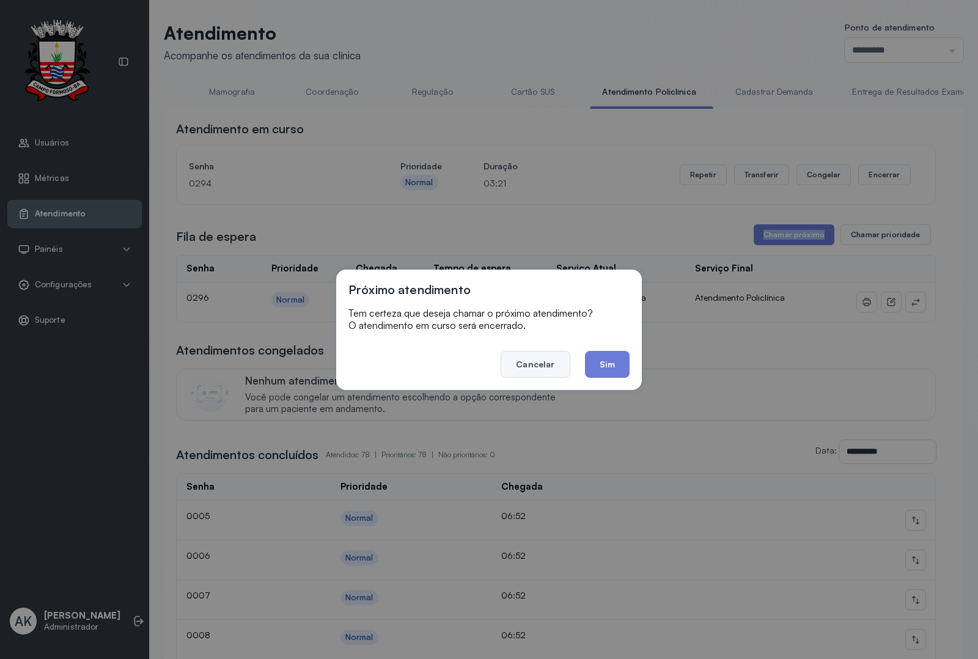
click at [561, 363] on button "Cancelar" at bounding box center [535, 364] width 69 height 27
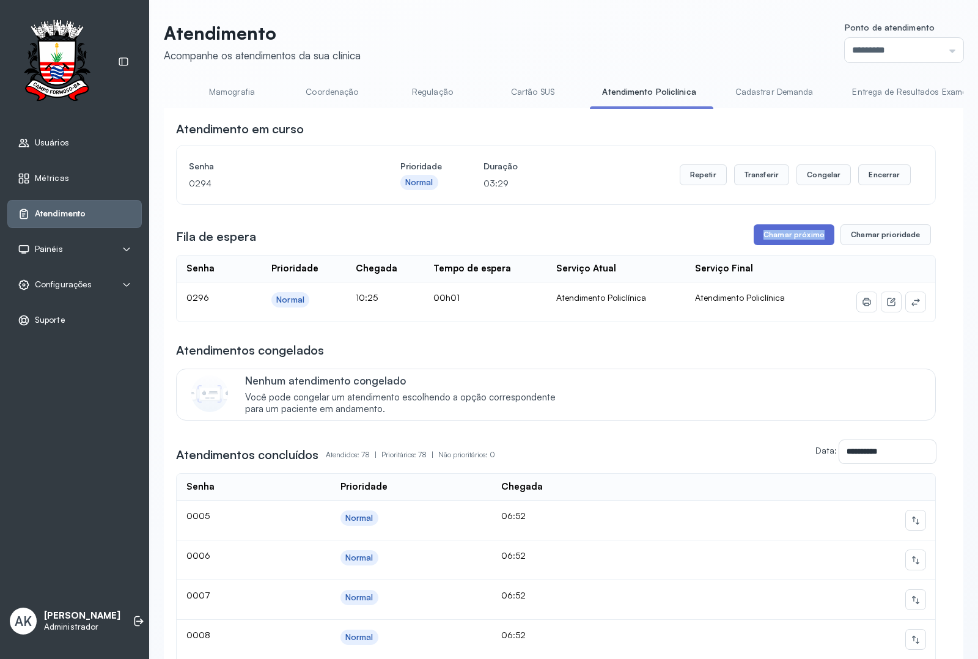
click at [783, 228] on button "Chamar próximo" at bounding box center [794, 234] width 81 height 21
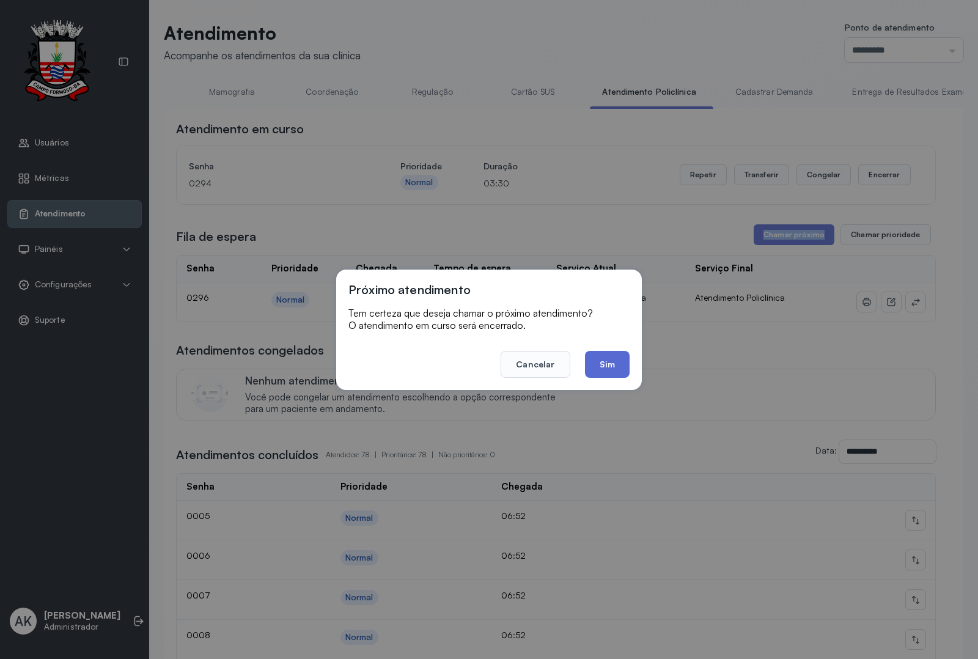
click at [610, 353] on button "Sim" at bounding box center [607, 364] width 45 height 27
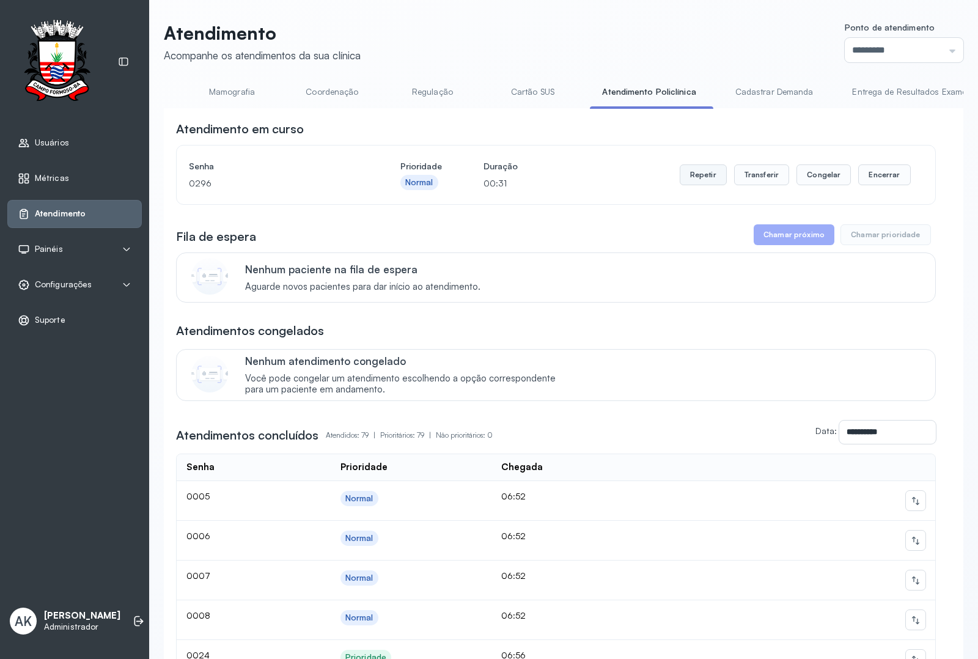
click at [694, 179] on button "Repetir" at bounding box center [703, 174] width 47 height 21
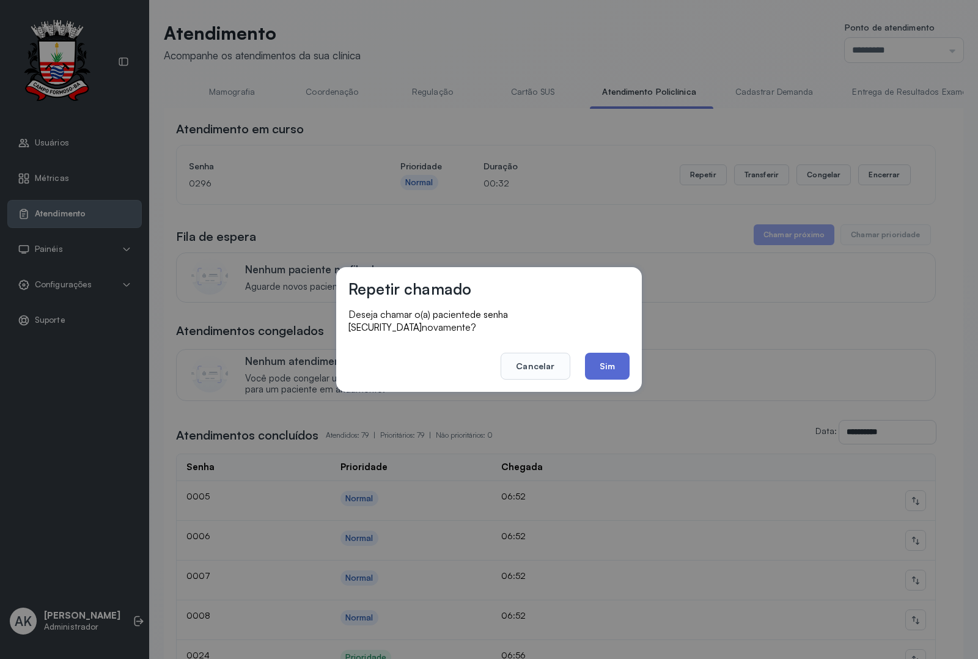
click at [603, 363] on button "Sim" at bounding box center [607, 366] width 45 height 27
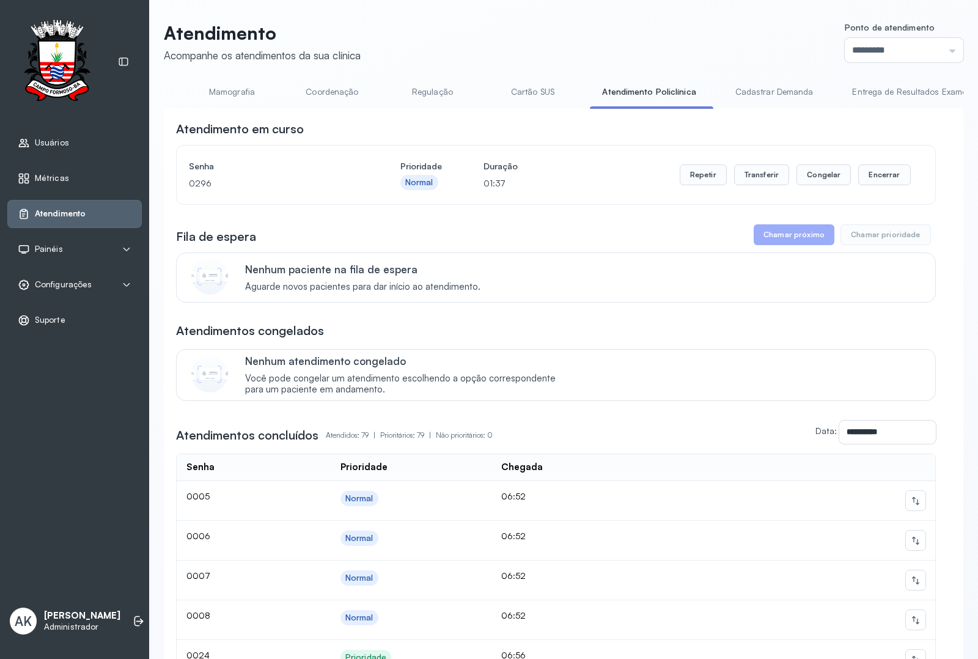
click at [713, 192] on div "Repetir Transferir Congelar Encerrar" at bounding box center [795, 175] width 231 height 34
click at [686, 179] on button "Repetir" at bounding box center [703, 174] width 47 height 21
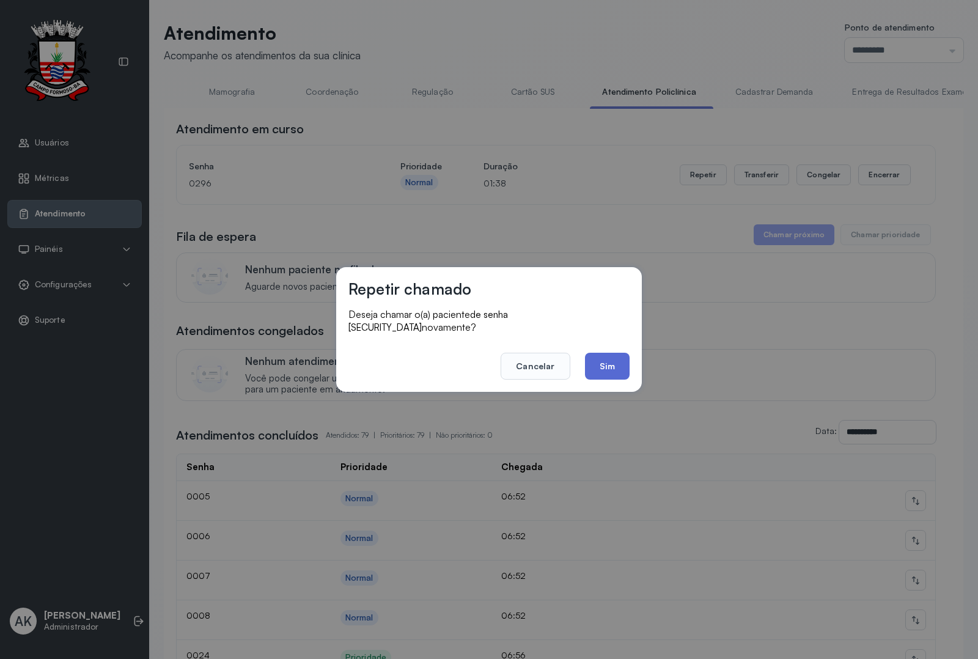
click at [589, 356] on button "Sim" at bounding box center [607, 366] width 45 height 27
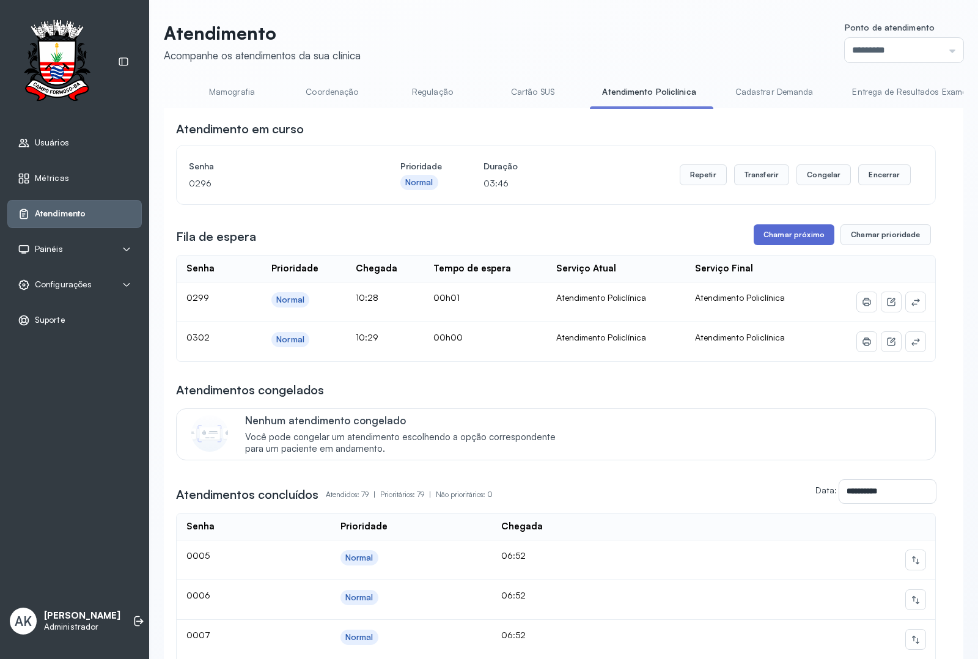
click at [787, 234] on button "Chamar próximo" at bounding box center [794, 234] width 81 height 21
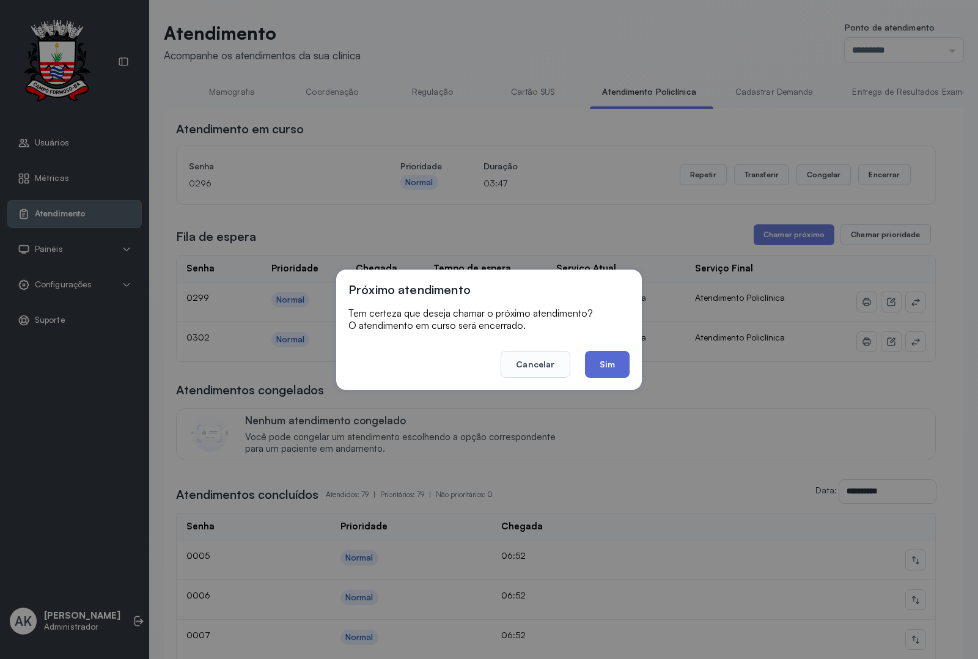
click at [619, 374] on button "Sim" at bounding box center [607, 364] width 45 height 27
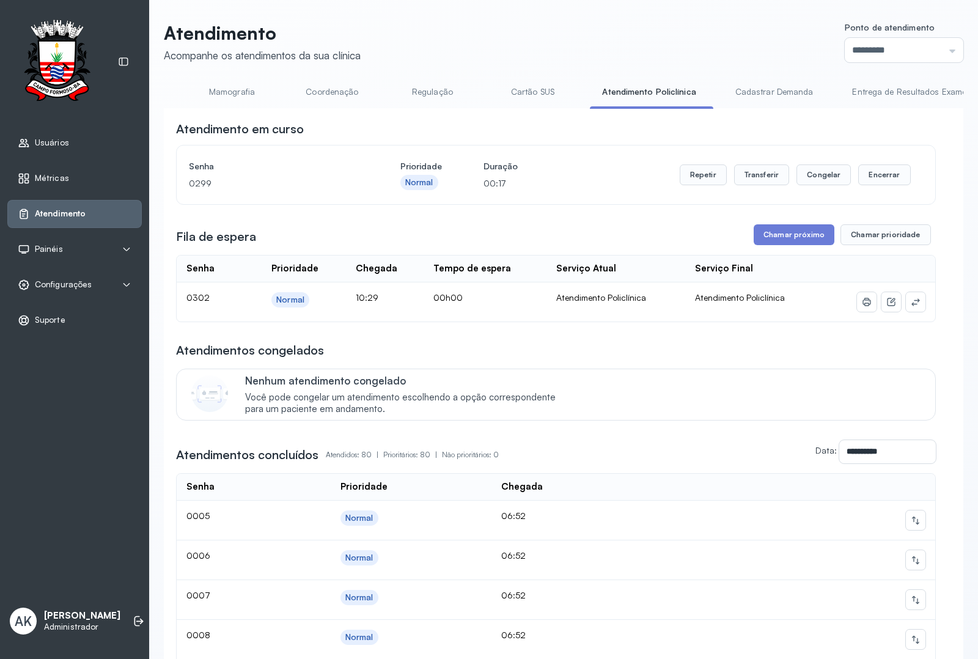
click at [780, 234] on button "Chamar próximo" at bounding box center [794, 234] width 81 height 21
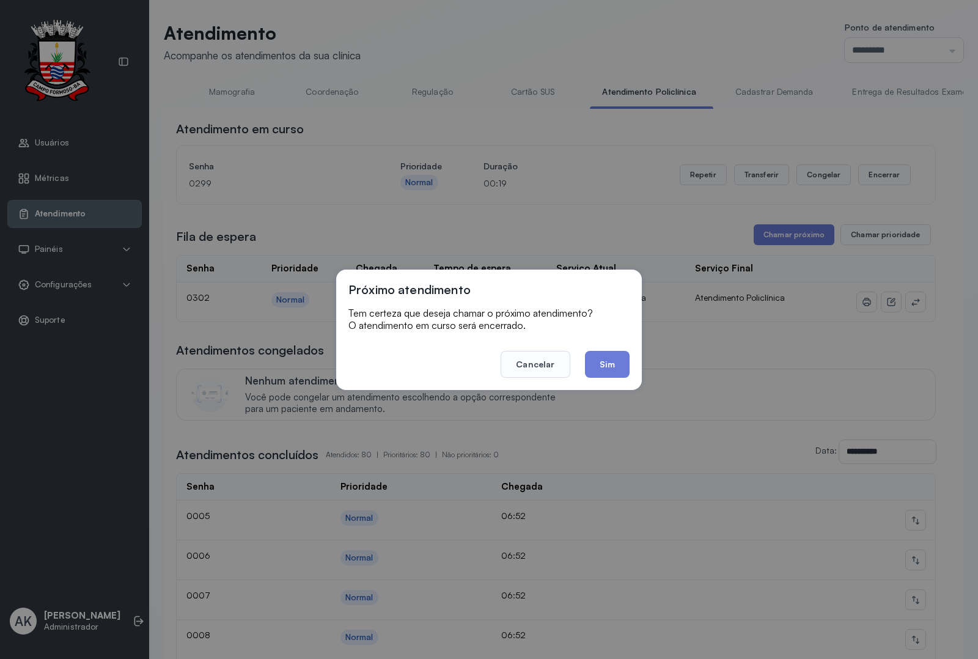
click at [581, 367] on footer "Cancelar Sim" at bounding box center [489, 356] width 281 height 44
click at [586, 363] on button "Sim" at bounding box center [607, 364] width 45 height 27
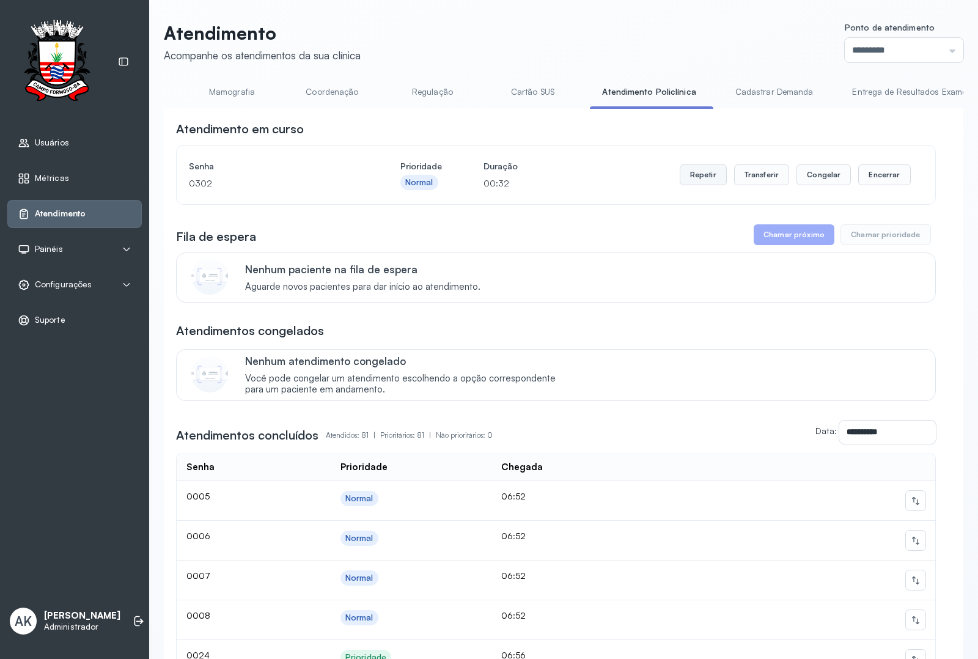
click at [705, 185] on button "Repetir" at bounding box center [703, 174] width 47 height 21
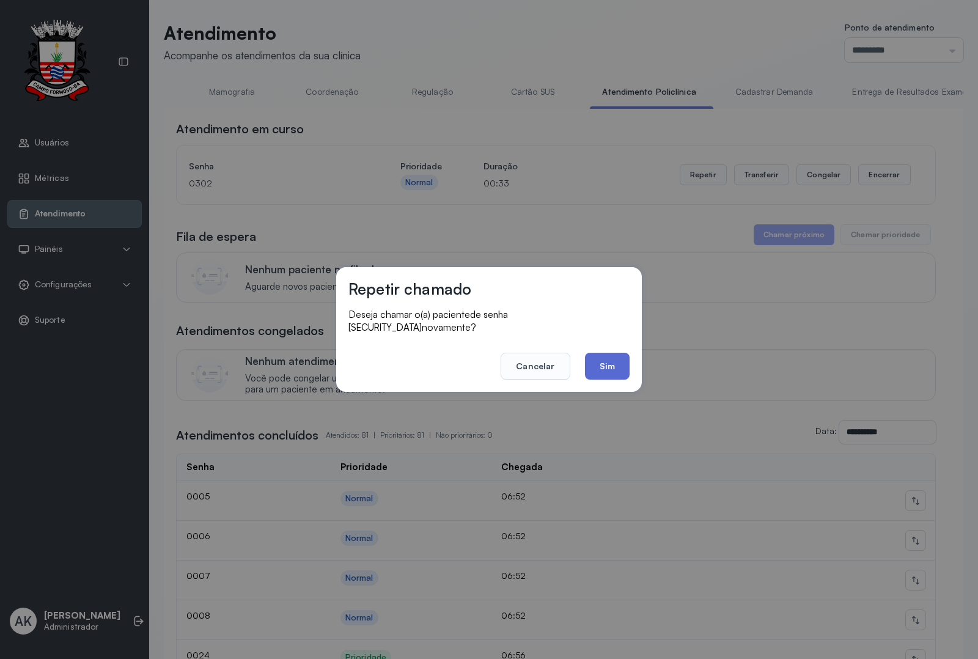
click at [613, 364] on button "Sim" at bounding box center [607, 366] width 45 height 27
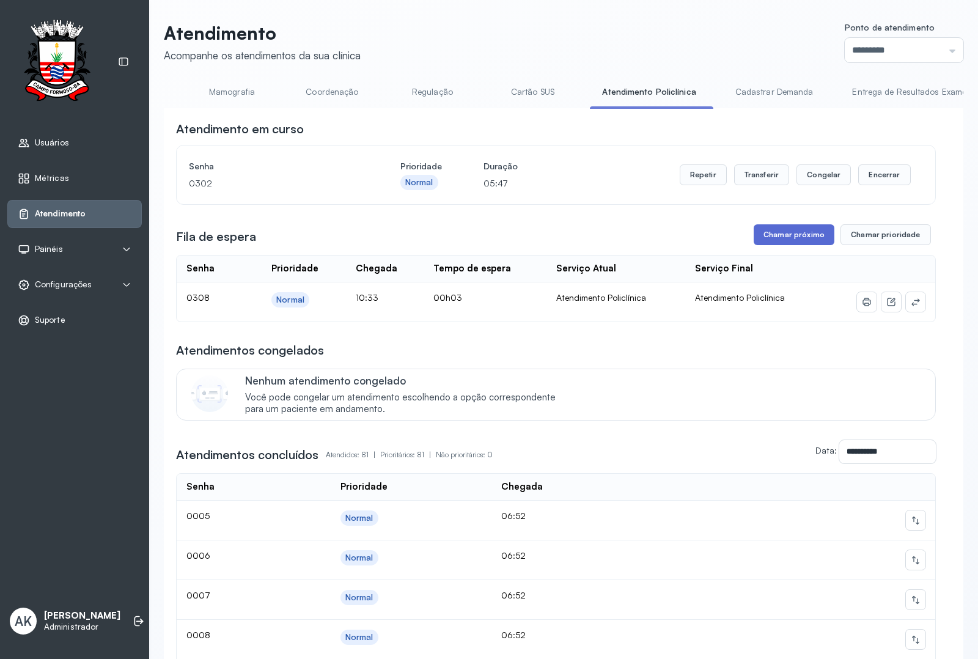
click at [787, 240] on button "Chamar próximo" at bounding box center [794, 234] width 81 height 21
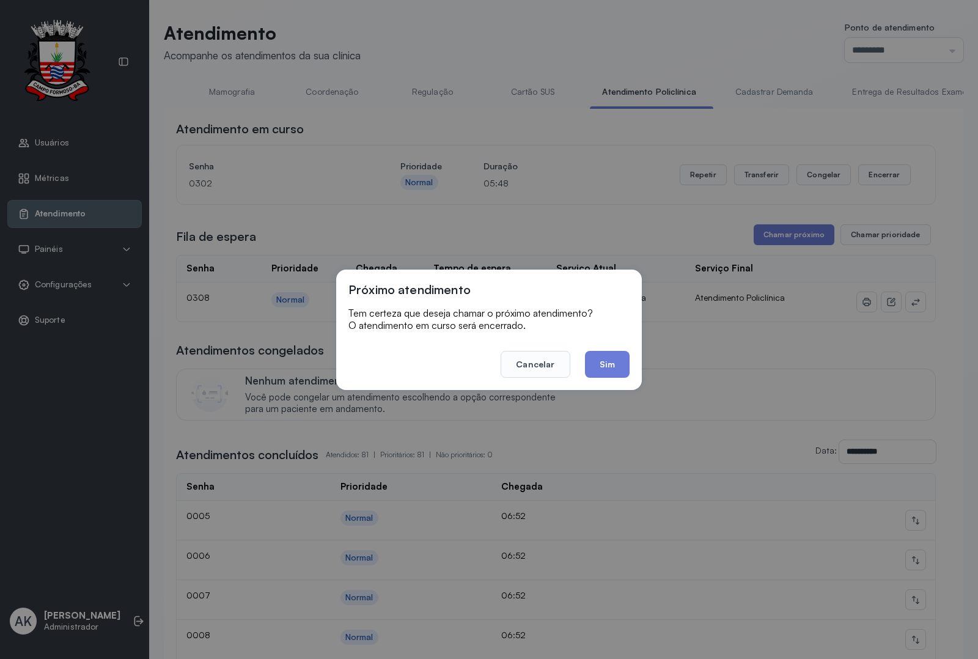
click at [605, 379] on div "Próximo atendimento Tem certeza que deseja chamar o próximo atendimento? O aten…" at bounding box center [489, 330] width 306 height 120
click at [622, 371] on button "Sim" at bounding box center [607, 364] width 45 height 27
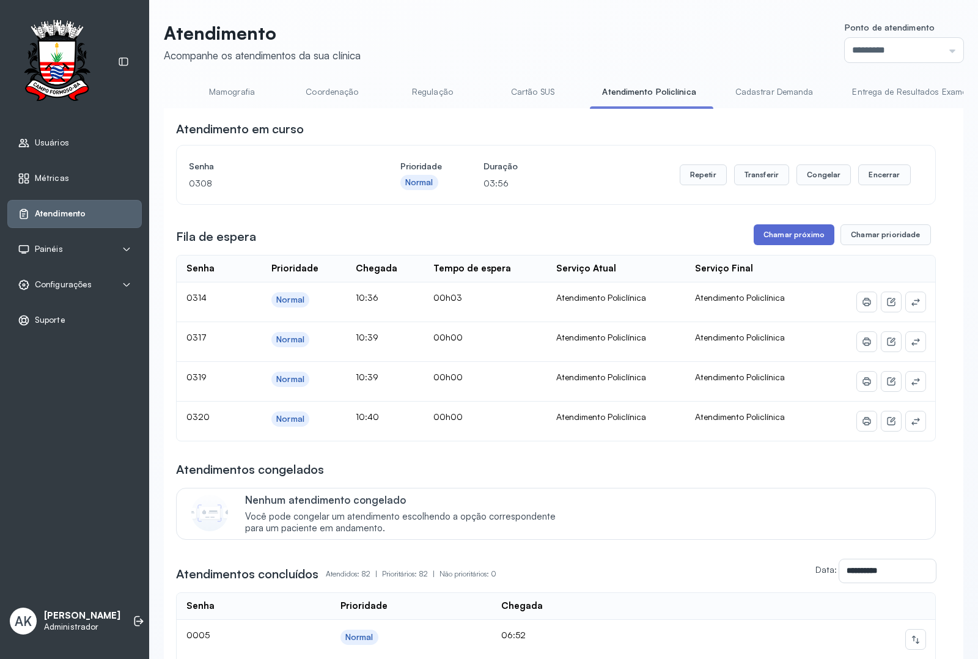
click at [799, 233] on button "Chamar próximo" at bounding box center [794, 234] width 81 height 21
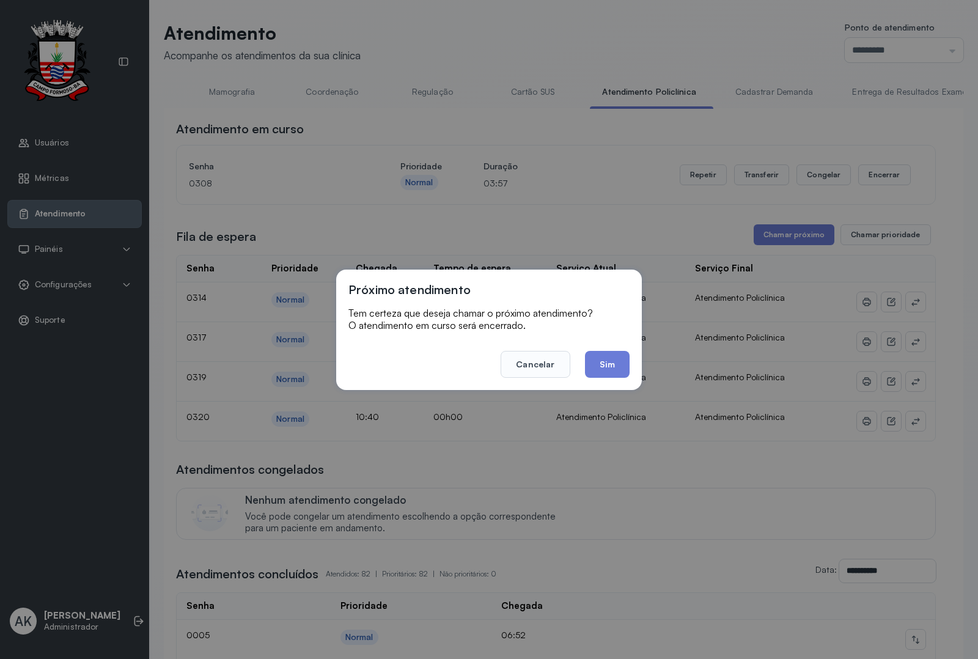
click at [610, 356] on button "Sim" at bounding box center [607, 364] width 45 height 27
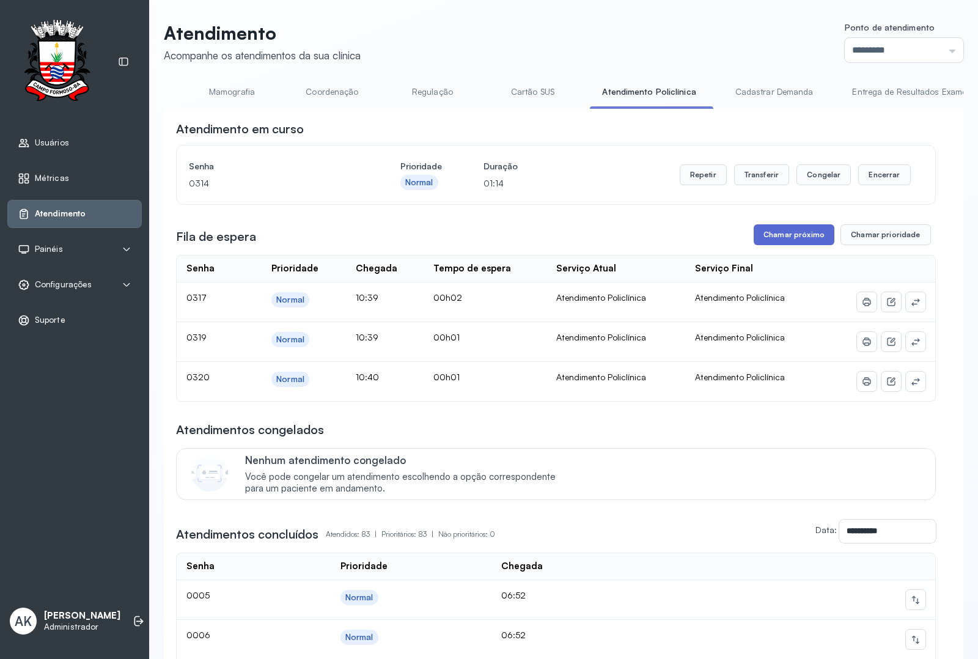
click at [795, 243] on button "Chamar próximo" at bounding box center [794, 234] width 81 height 21
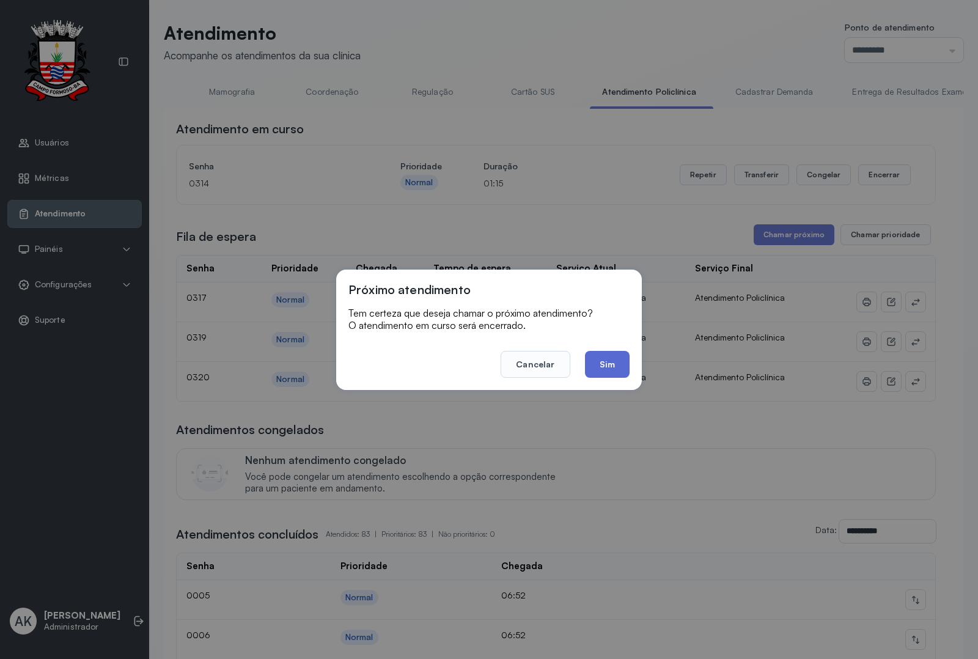
click at [600, 372] on button "Sim" at bounding box center [607, 364] width 45 height 27
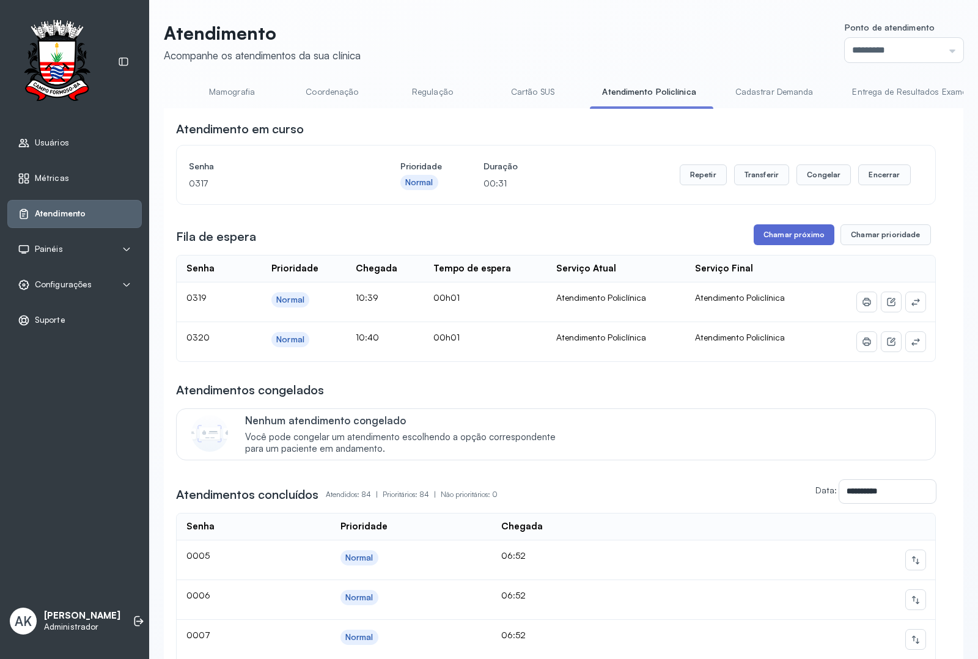
click at [787, 232] on button "Chamar próximo" at bounding box center [794, 234] width 81 height 21
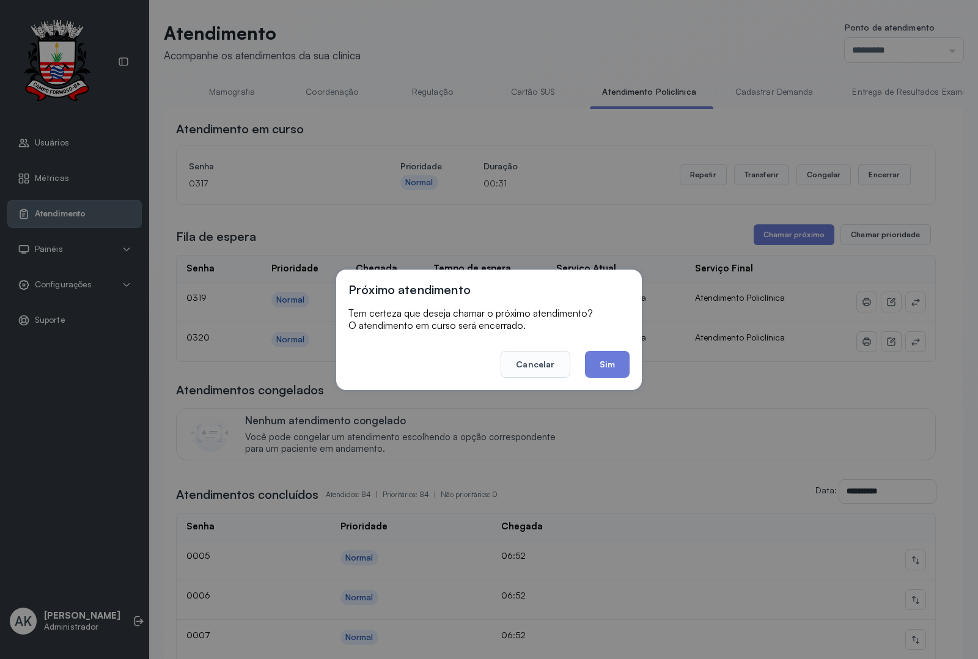
drag, startPoint x: 604, startPoint y: 362, endPoint x: 632, endPoint y: 228, distance: 136.7
click at [605, 362] on button "Sim" at bounding box center [607, 364] width 45 height 27
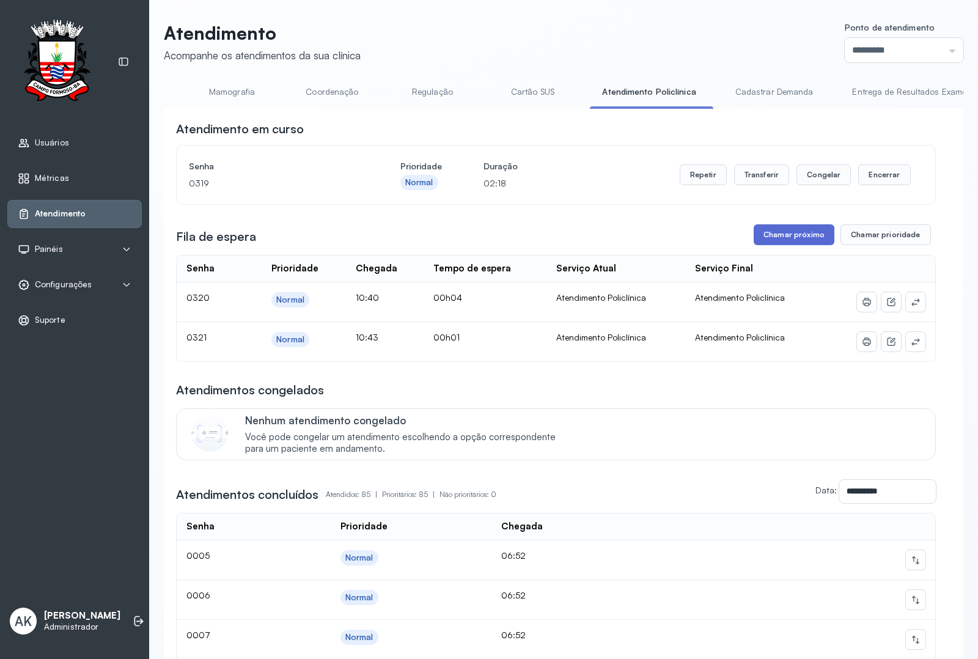
click at [770, 234] on button "Chamar próximo" at bounding box center [794, 234] width 81 height 21
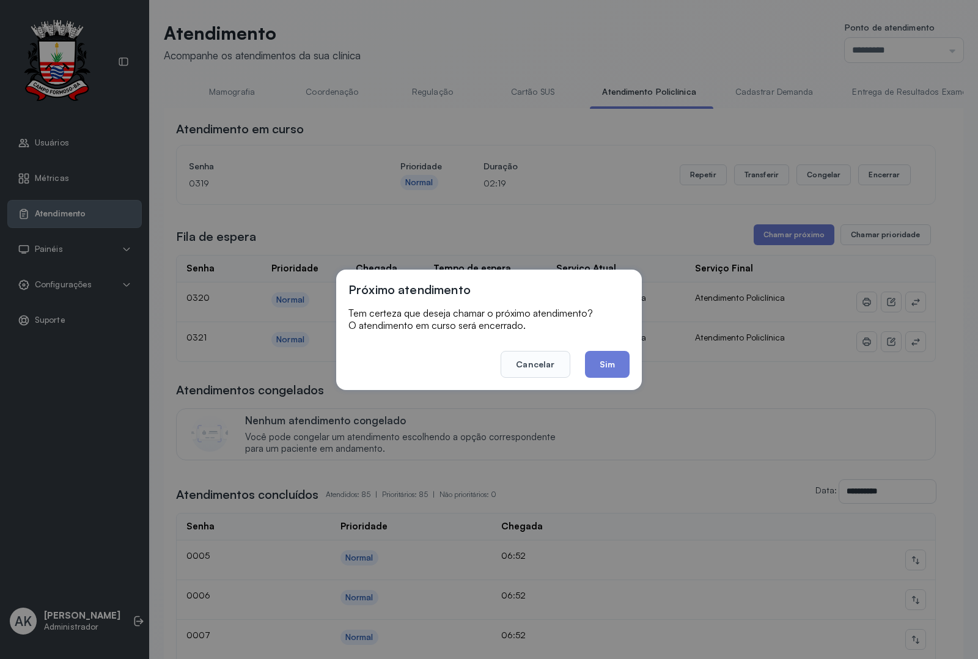
click at [552, 319] on p "O atendimento em curso será encerrado." at bounding box center [489, 325] width 281 height 12
click at [610, 374] on button "Sim" at bounding box center [607, 364] width 45 height 27
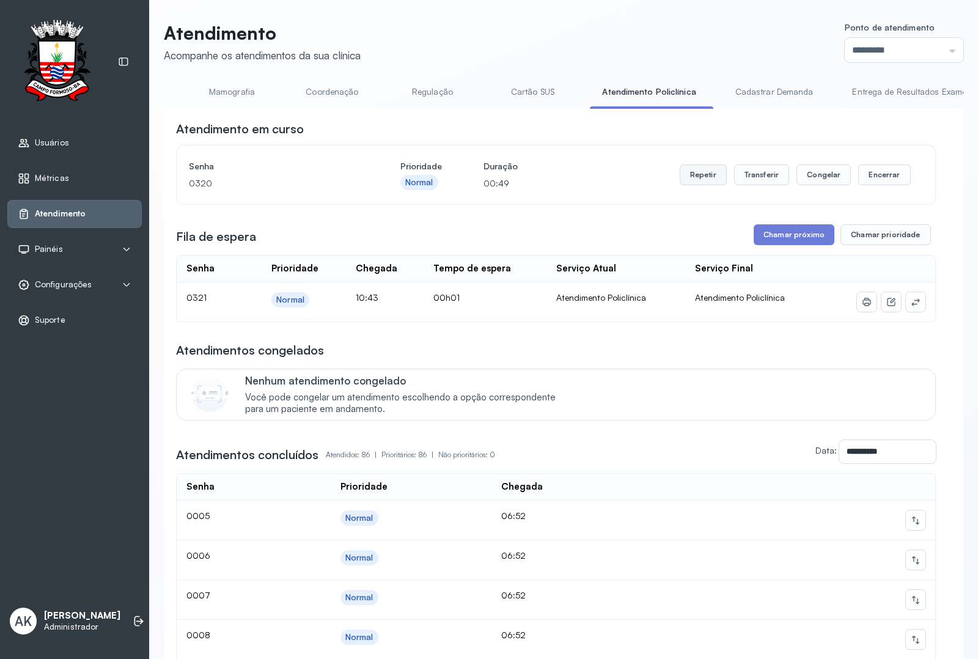
click at [680, 171] on button "Repetir" at bounding box center [703, 174] width 47 height 21
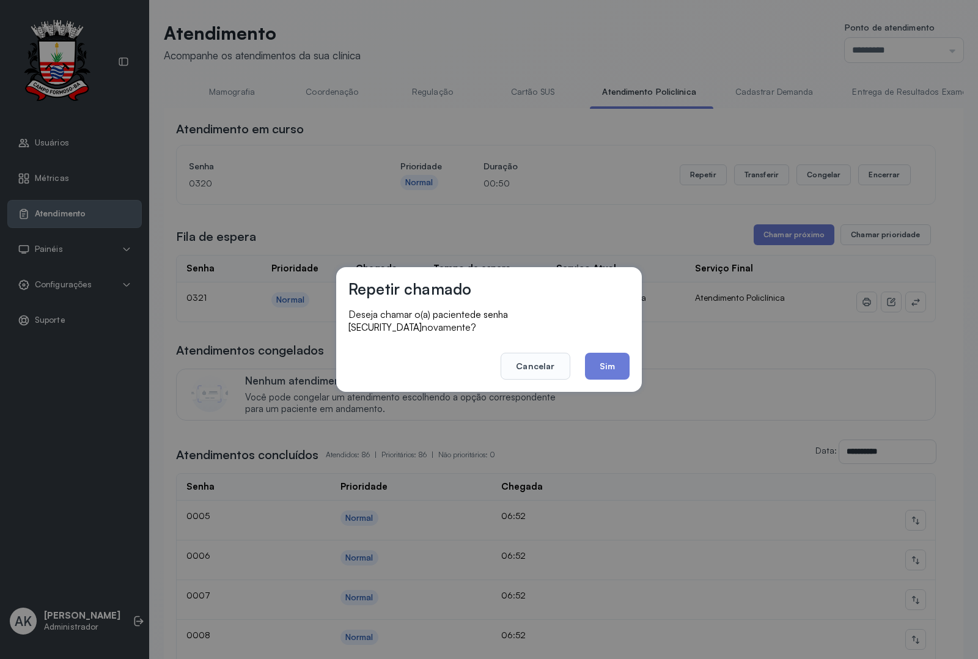
click at [603, 353] on button "Sim" at bounding box center [607, 366] width 45 height 27
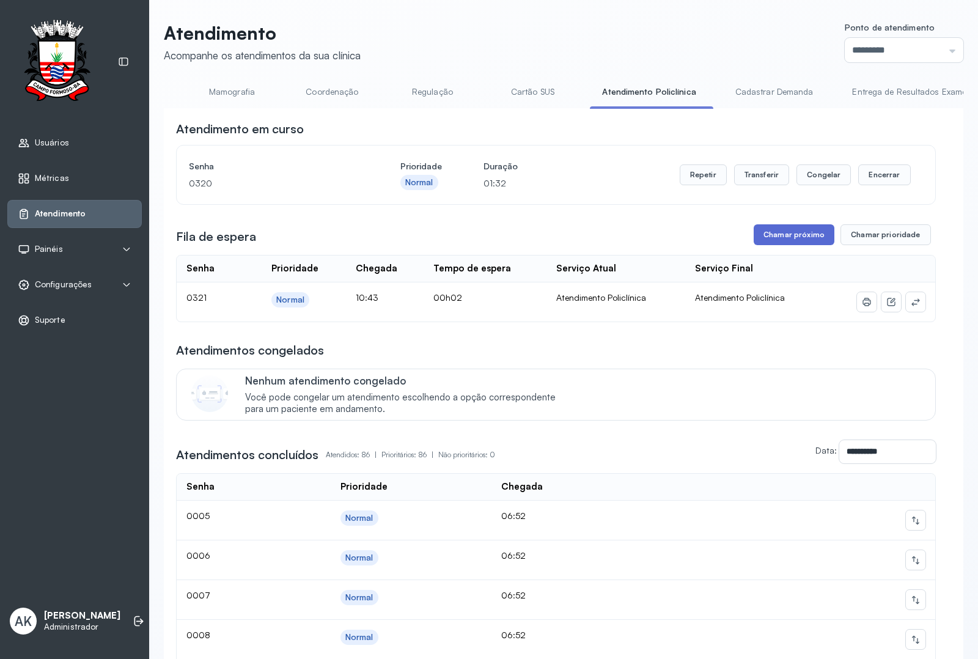
click at [772, 242] on button "Chamar próximo" at bounding box center [794, 234] width 81 height 21
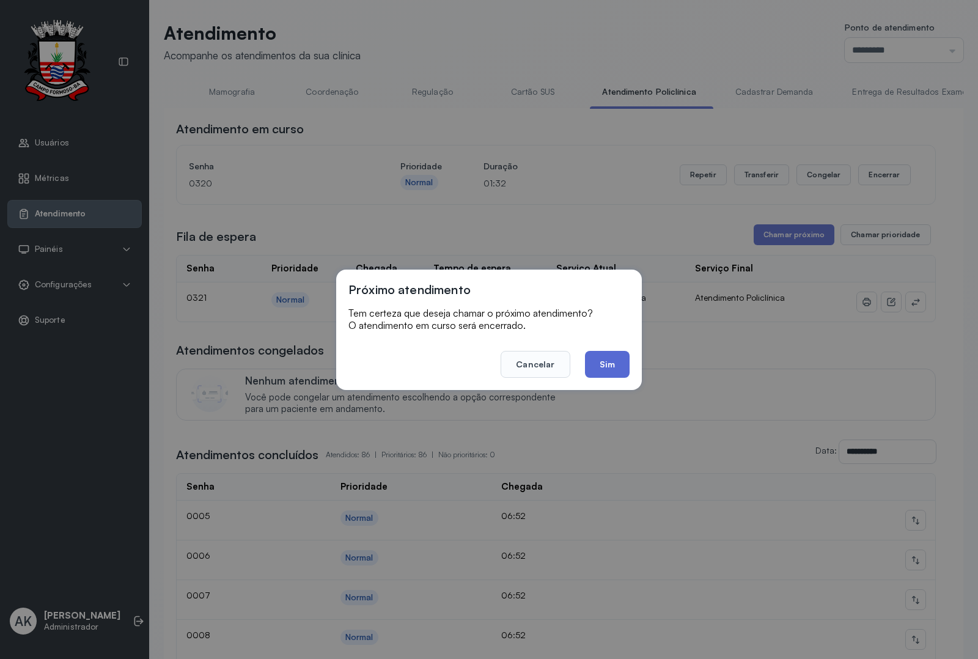
click at [597, 361] on button "Sim" at bounding box center [607, 364] width 45 height 27
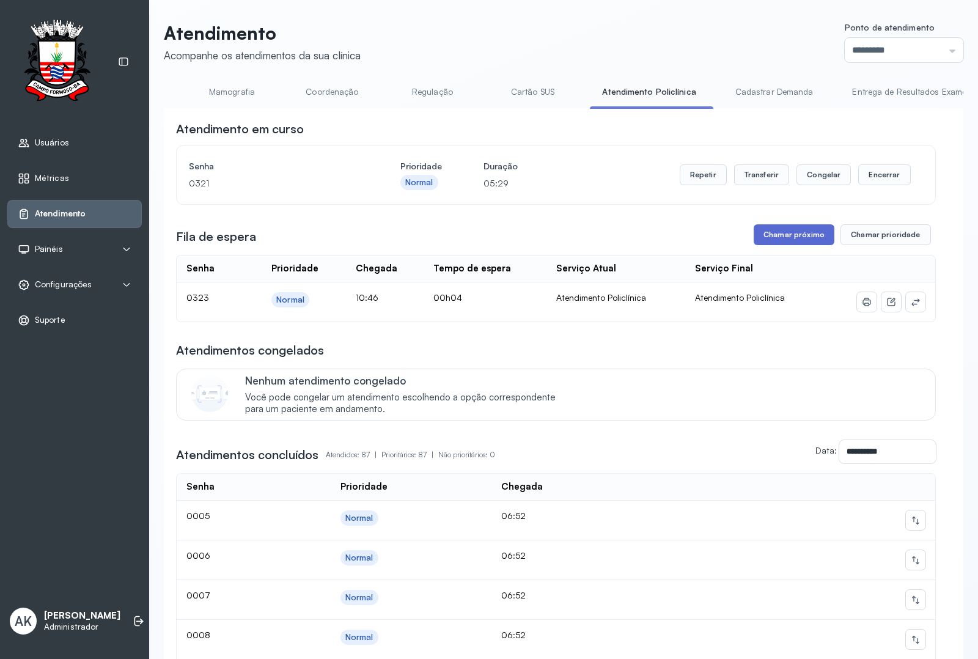
click at [808, 238] on button "Chamar próximo" at bounding box center [794, 234] width 81 height 21
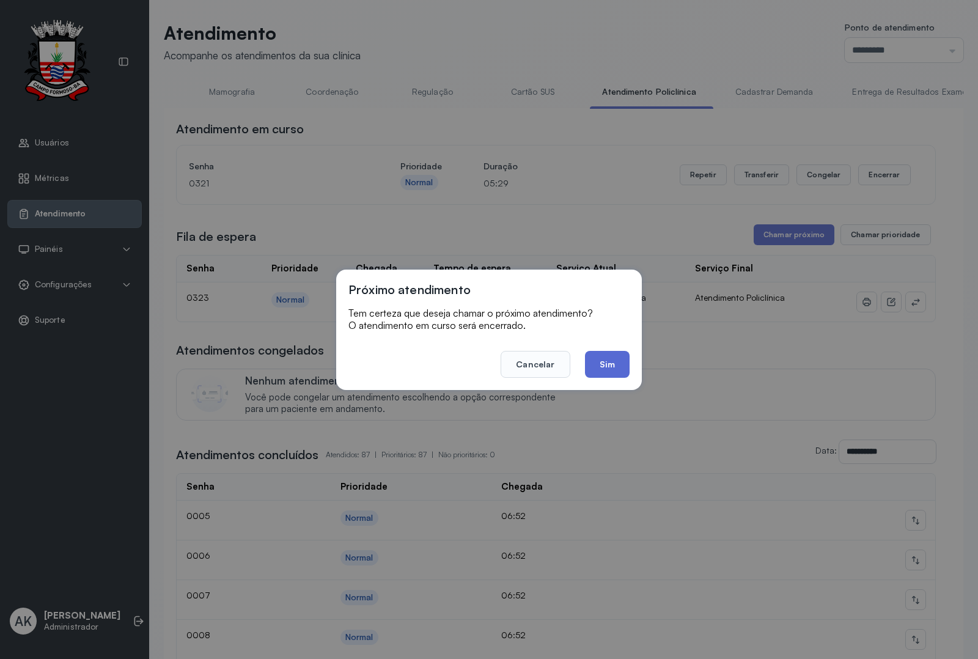
click at [606, 352] on button "Sim" at bounding box center [607, 364] width 45 height 27
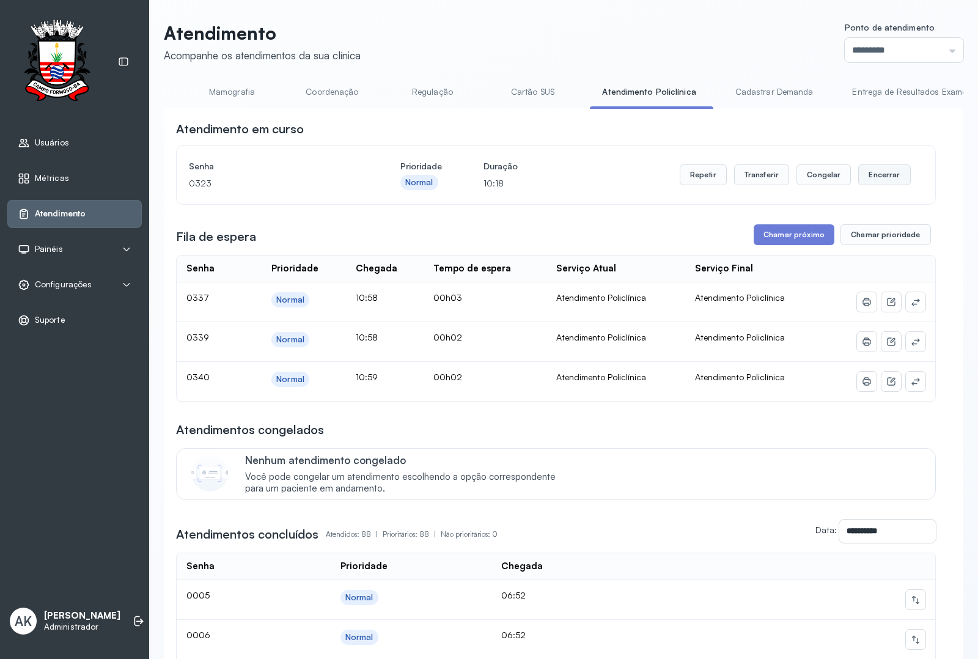
click at [858, 184] on button "Encerrar" at bounding box center [884, 174] width 52 height 21
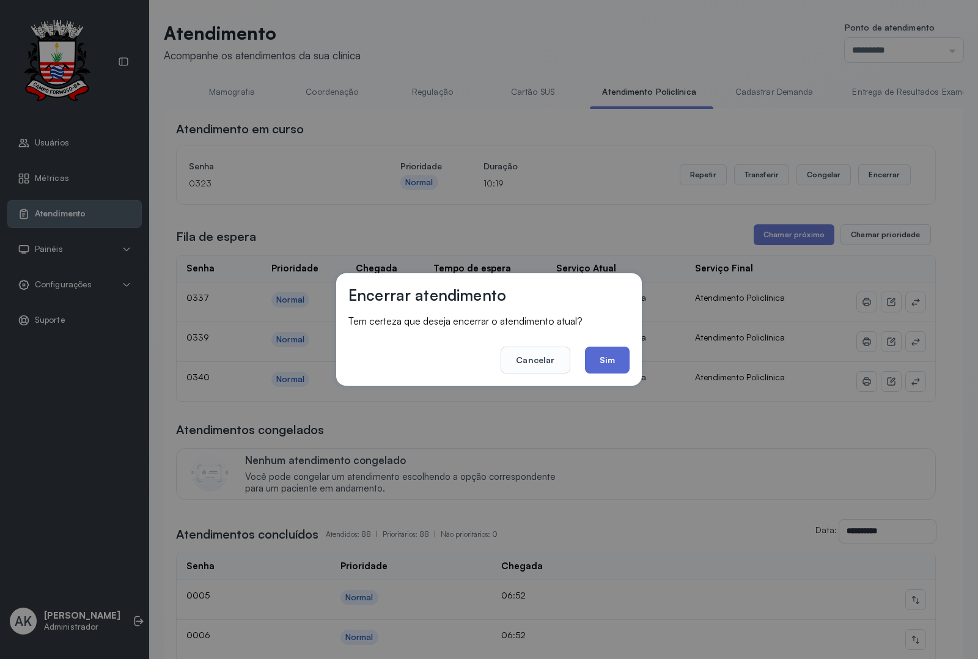
click at [621, 361] on button "Sim" at bounding box center [607, 360] width 45 height 27
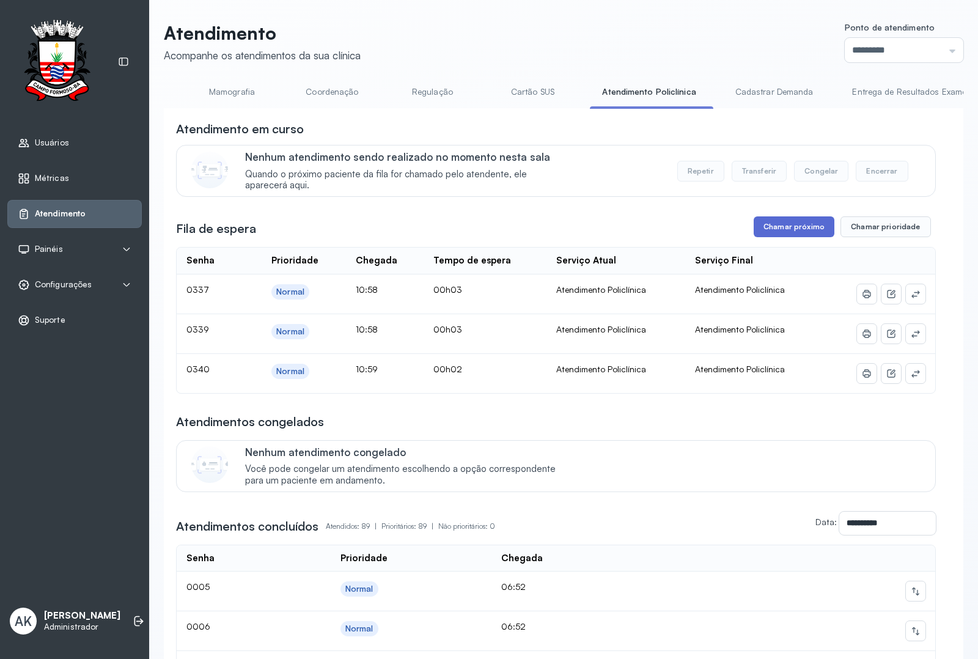
click at [784, 231] on button "Chamar próximo" at bounding box center [794, 226] width 81 height 21
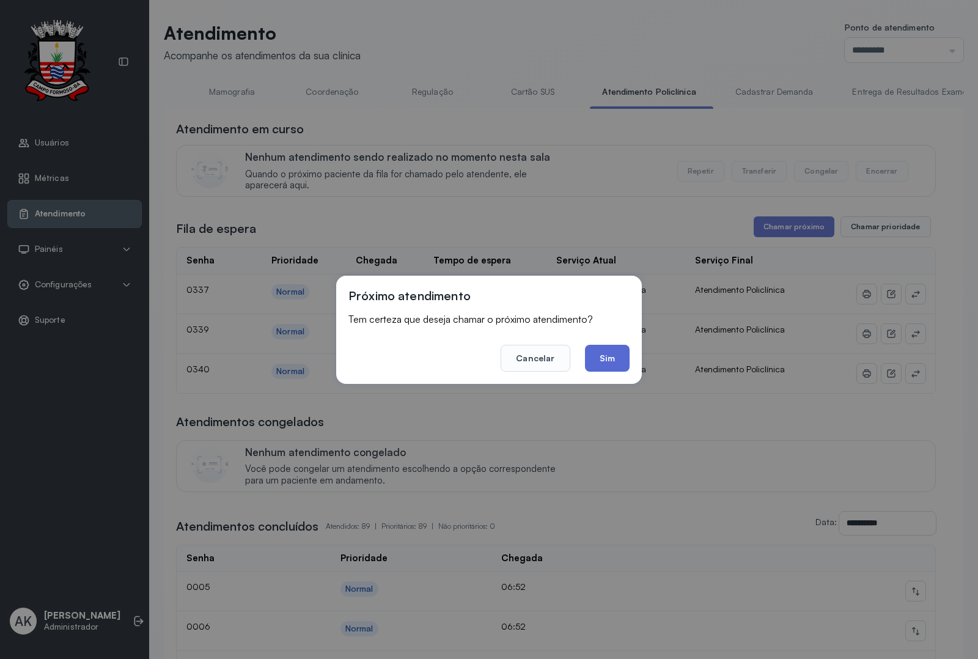
click at [599, 361] on button "Sim" at bounding box center [607, 358] width 45 height 27
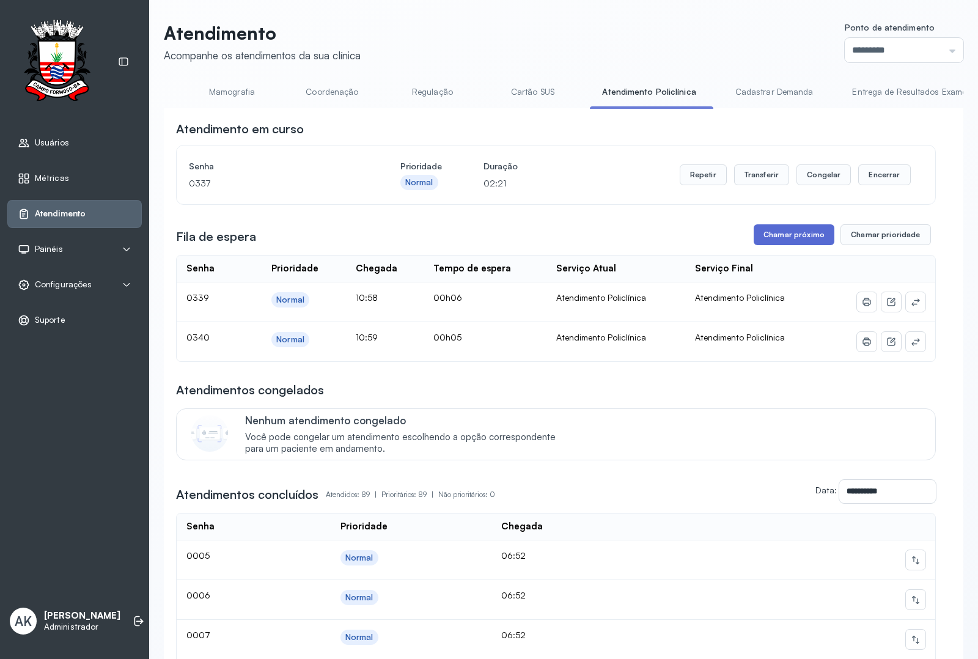
click at [783, 242] on button "Chamar próximo" at bounding box center [794, 234] width 81 height 21
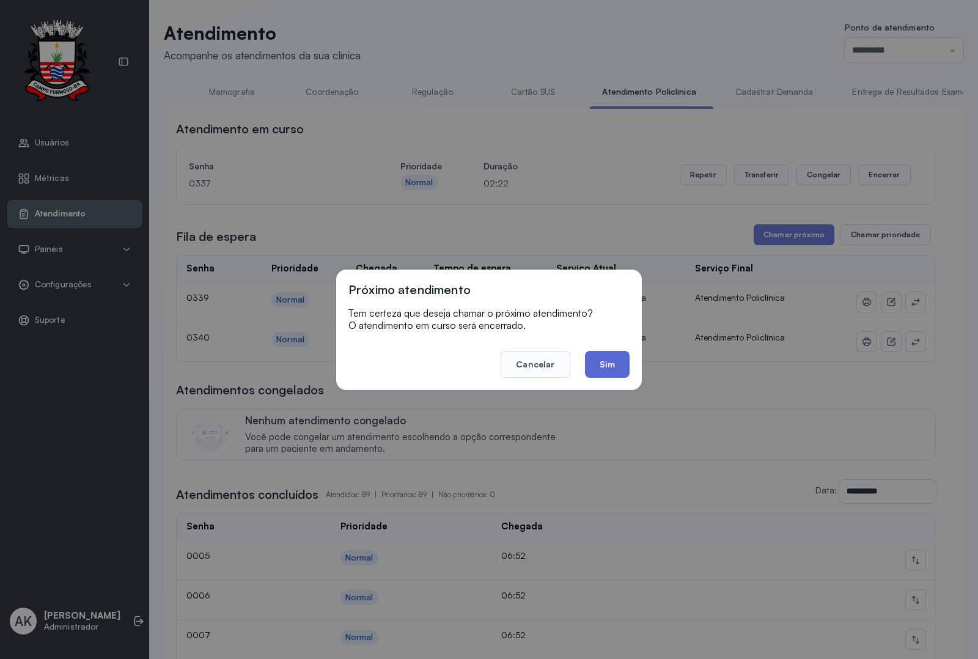
click at [608, 355] on button "Sim" at bounding box center [607, 364] width 45 height 27
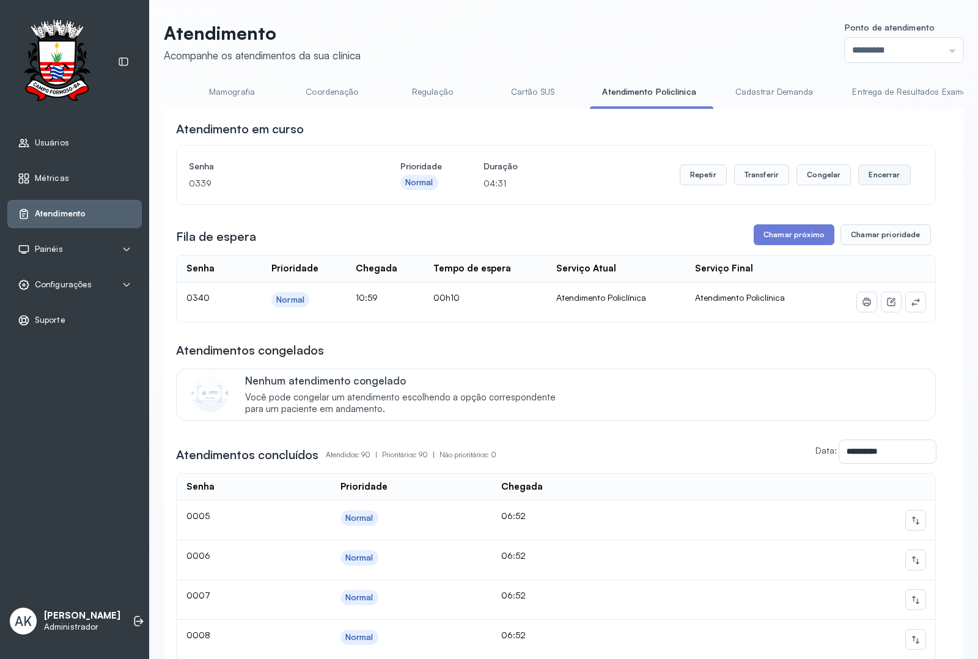
click at [858, 182] on button "Encerrar" at bounding box center [884, 174] width 52 height 21
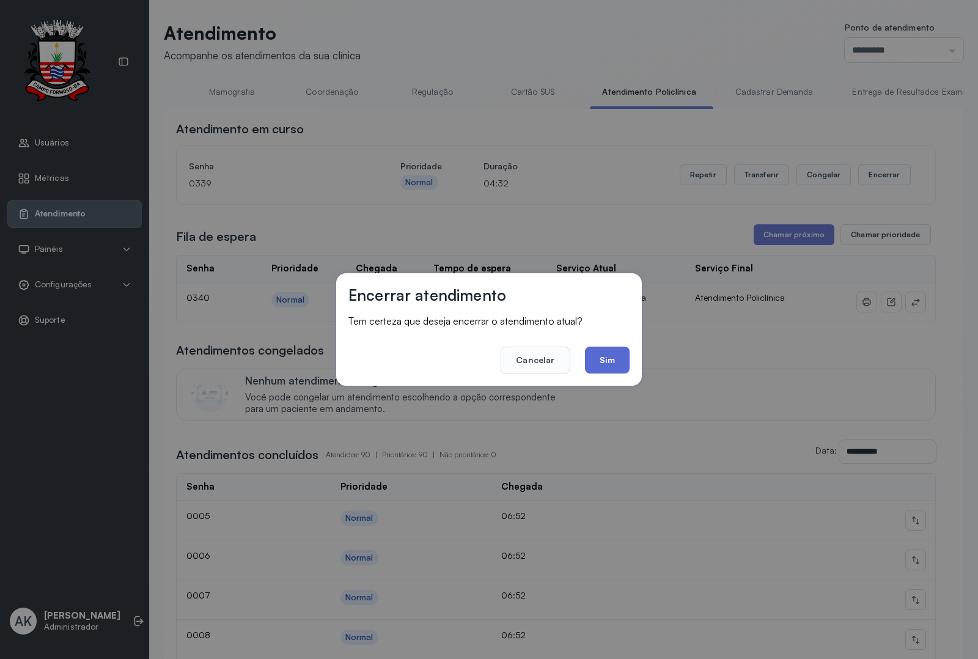
click at [621, 362] on button "Sim" at bounding box center [607, 360] width 45 height 27
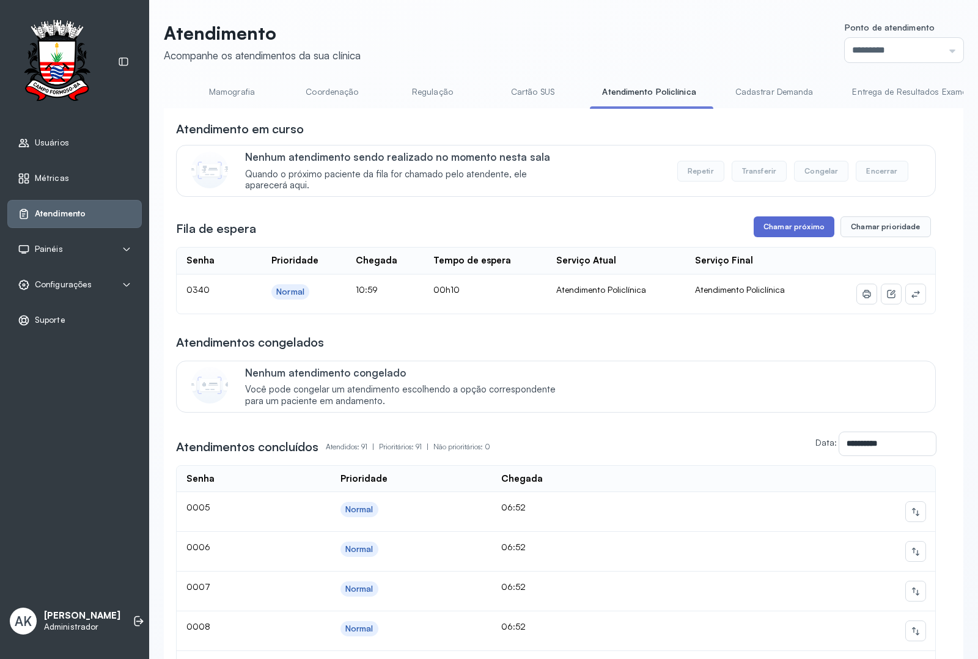
click at [756, 226] on button "Chamar próximo" at bounding box center [794, 226] width 81 height 21
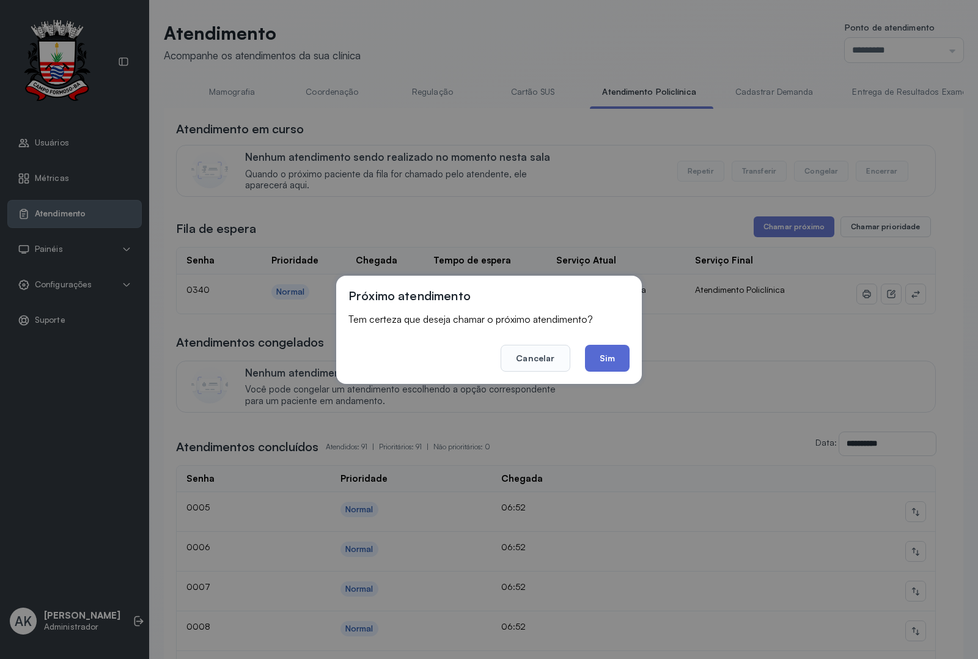
click at [605, 353] on button "Sim" at bounding box center [607, 358] width 45 height 27
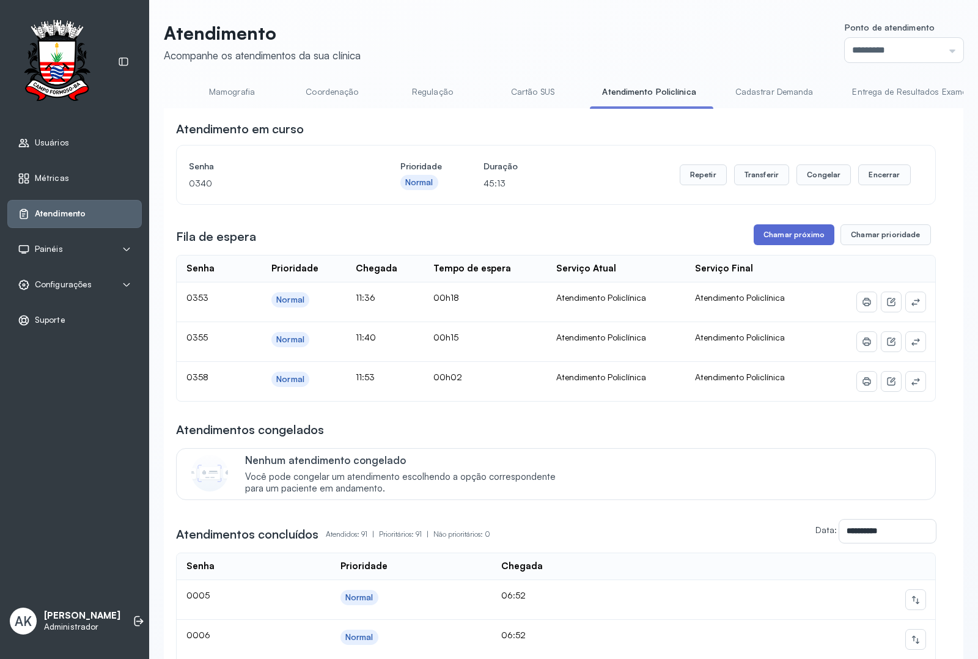
click at [780, 234] on button "Chamar próximo" at bounding box center [794, 234] width 81 height 21
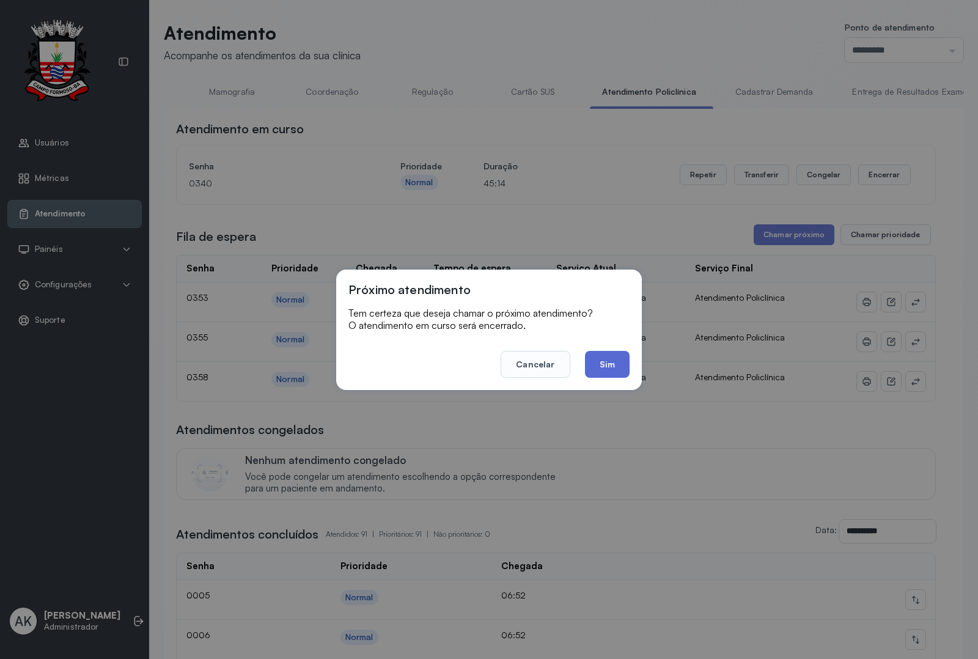
click at [603, 371] on button "Sim" at bounding box center [607, 364] width 45 height 27
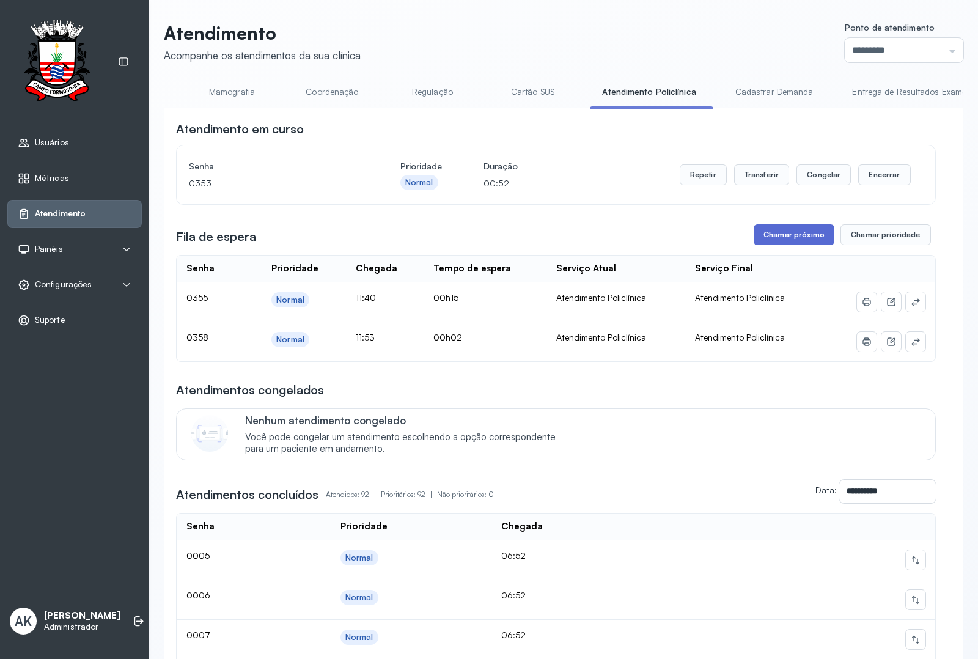
click at [781, 232] on button "Chamar próximo" at bounding box center [794, 234] width 81 height 21
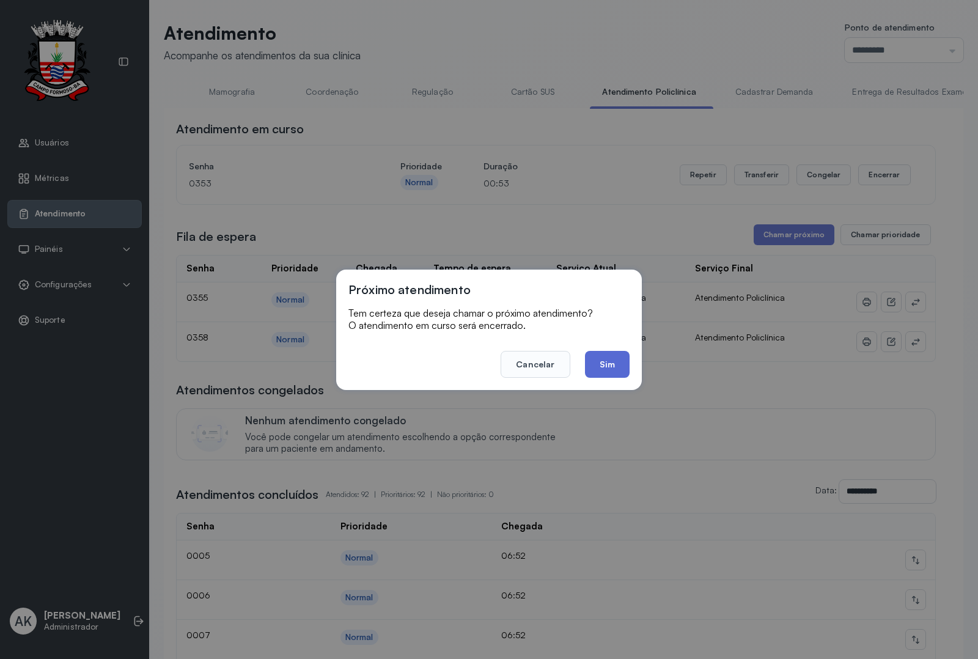
click at [601, 364] on button "Sim" at bounding box center [607, 364] width 45 height 27
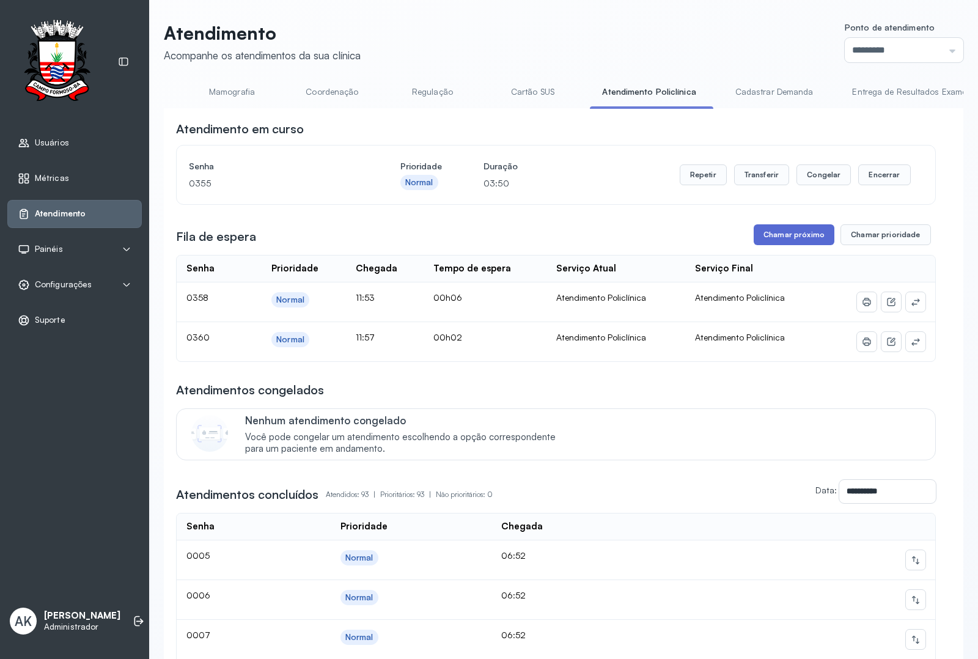
drag, startPoint x: 786, startPoint y: 257, endPoint x: 791, endPoint y: 246, distance: 12.4
click at [791, 245] on button "Chamar próximo" at bounding box center [794, 234] width 81 height 21
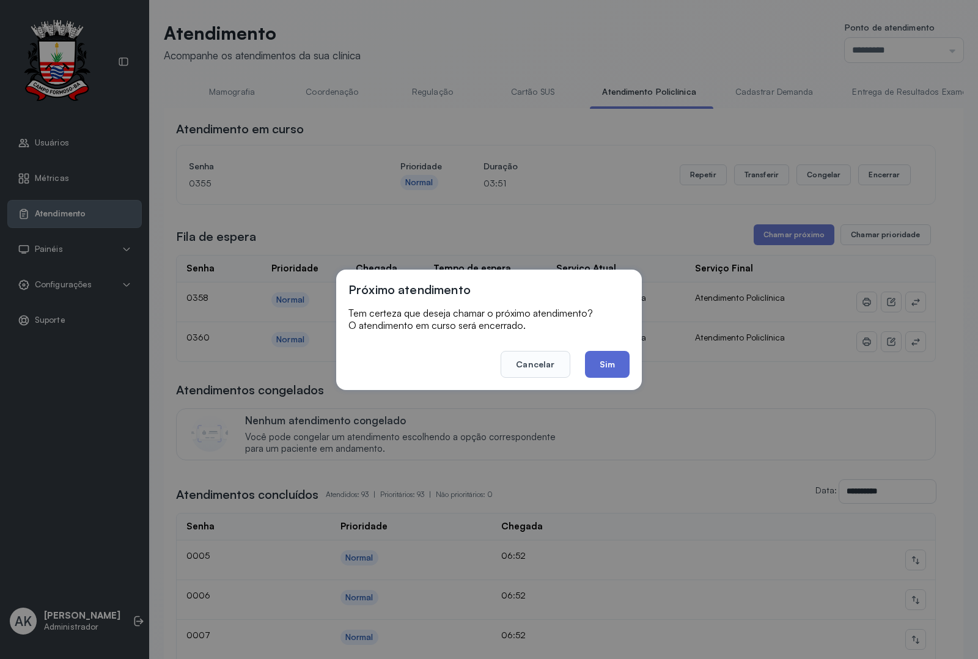
click at [616, 370] on button "Sim" at bounding box center [607, 364] width 45 height 27
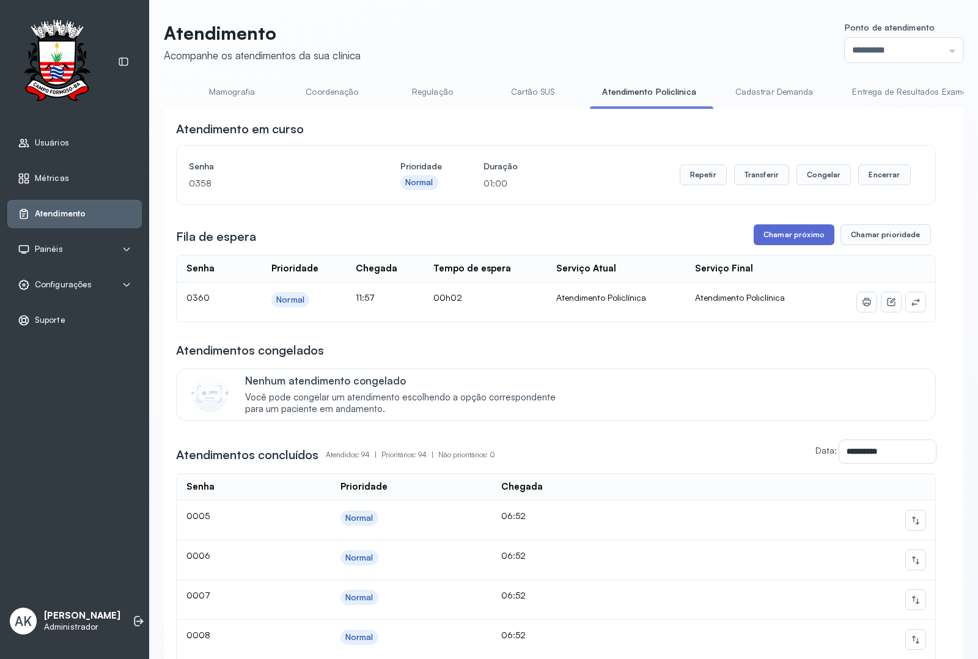
click at [754, 231] on button "Chamar próximo" at bounding box center [794, 234] width 81 height 21
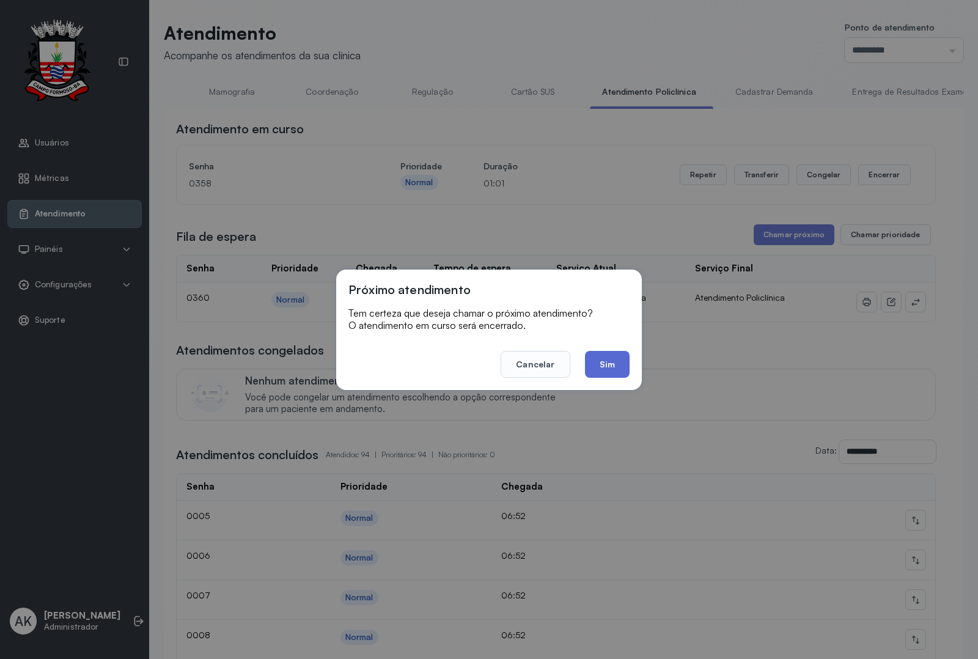
click at [600, 365] on button "Sim" at bounding box center [607, 364] width 45 height 27
